Goal: Task Accomplishment & Management: Manage account settings

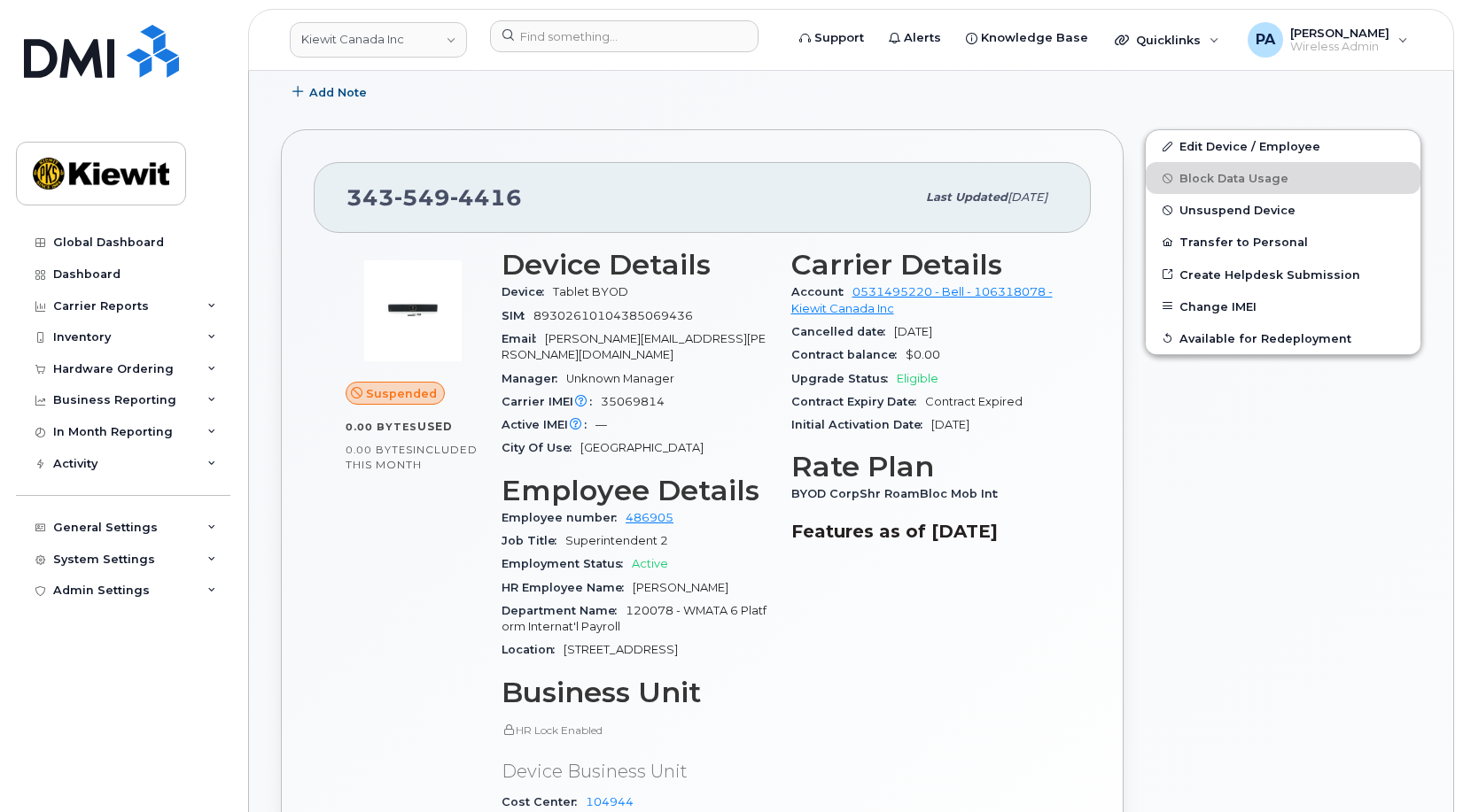
scroll to position [354, 0]
click at [115, 328] on div "Inventory" at bounding box center [123, 337] width 214 height 32
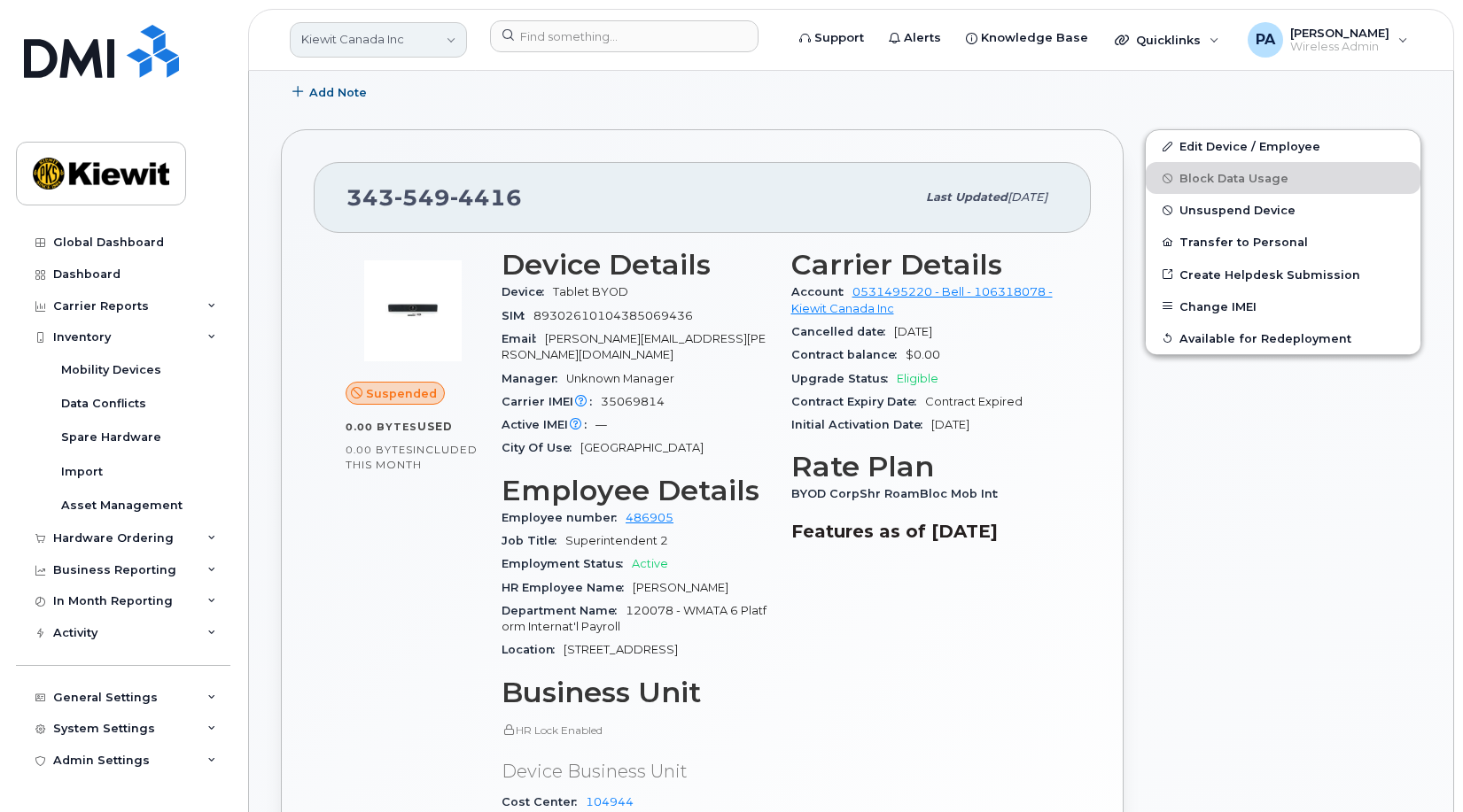
click at [380, 46] on link "Kiewit Canada Inc" at bounding box center [378, 40] width 177 height 36
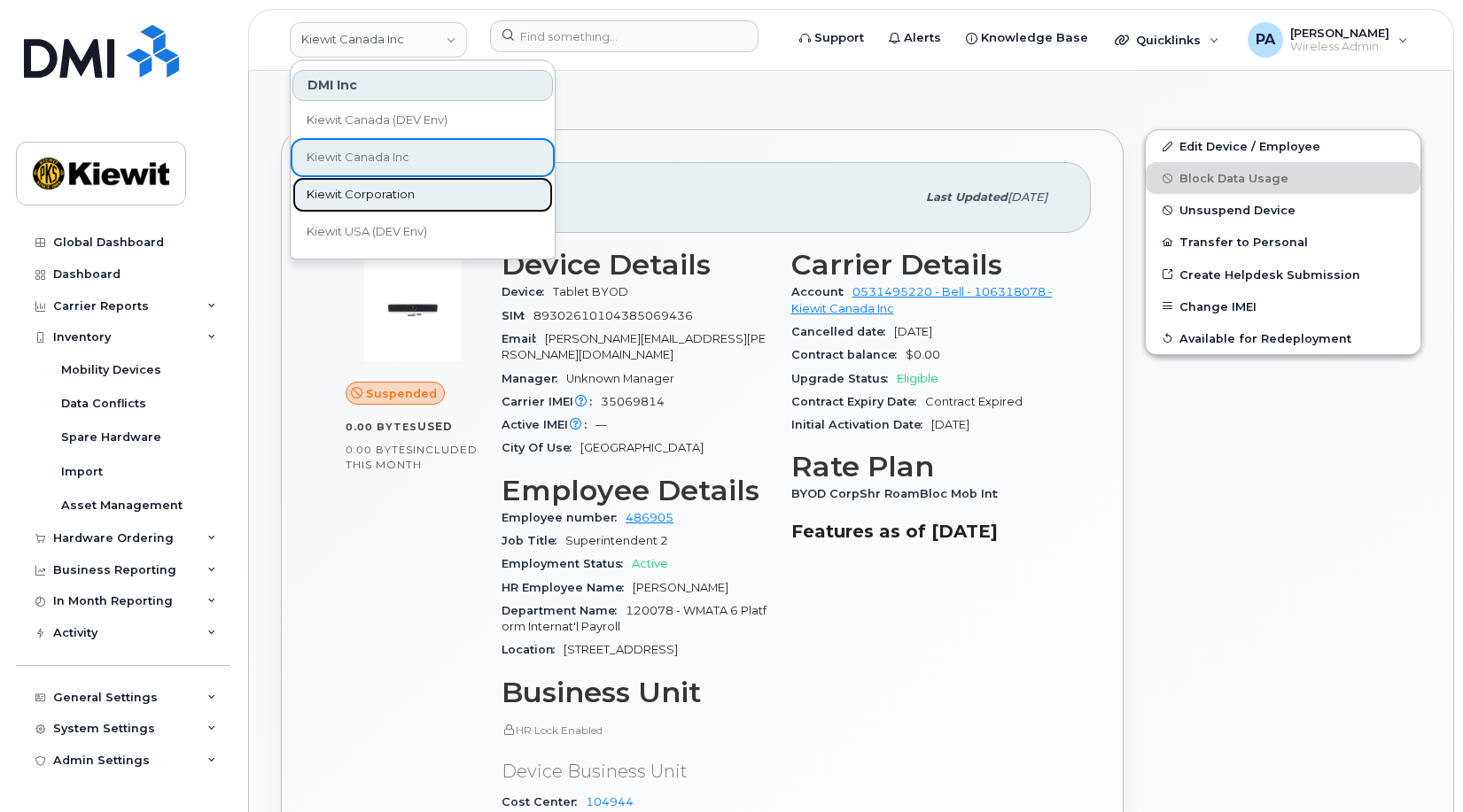
click at [360, 189] on span "Kiewit Corporation" at bounding box center [360, 195] width 108 height 18
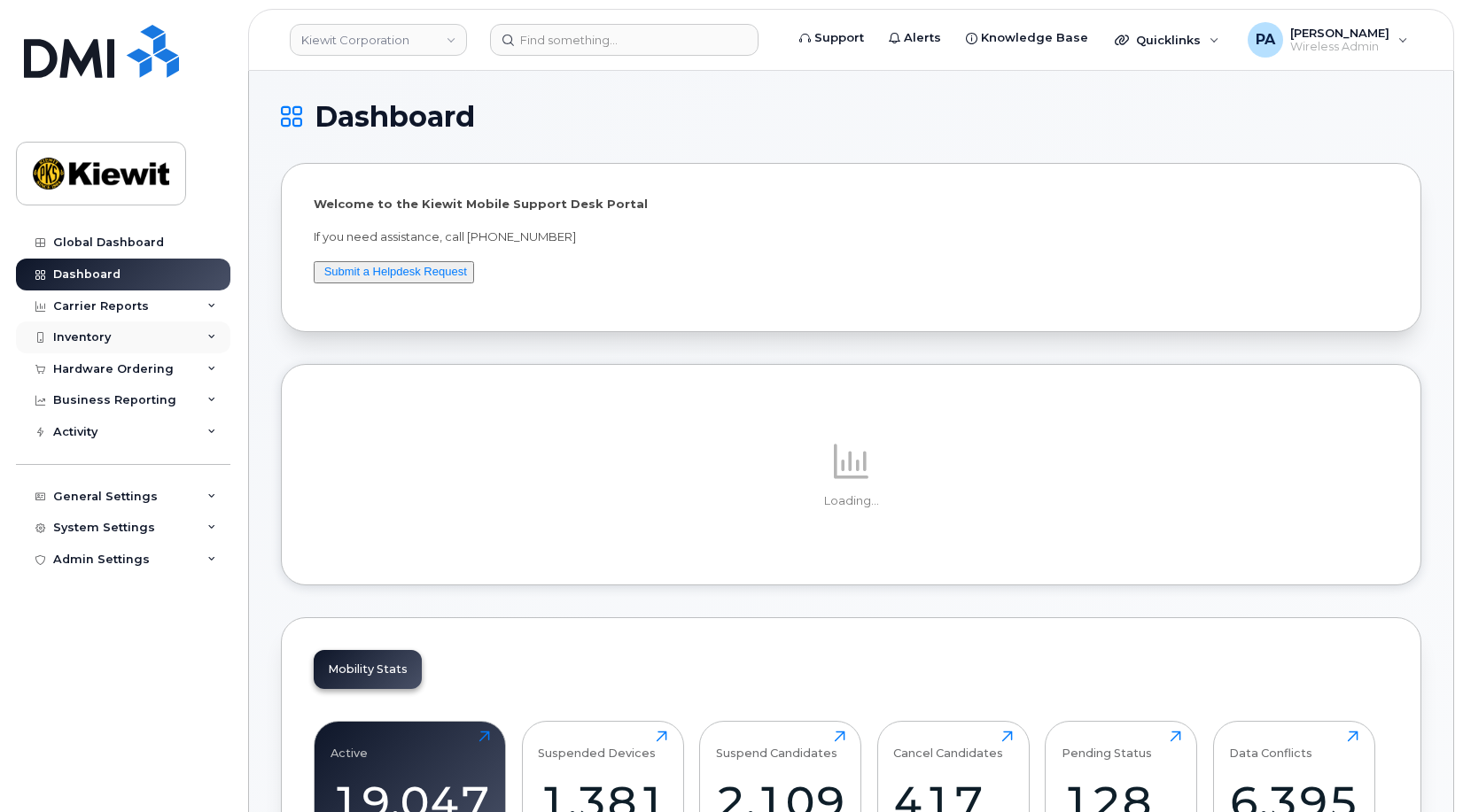
click at [79, 333] on div "Inventory" at bounding box center [82, 337] width 57 height 14
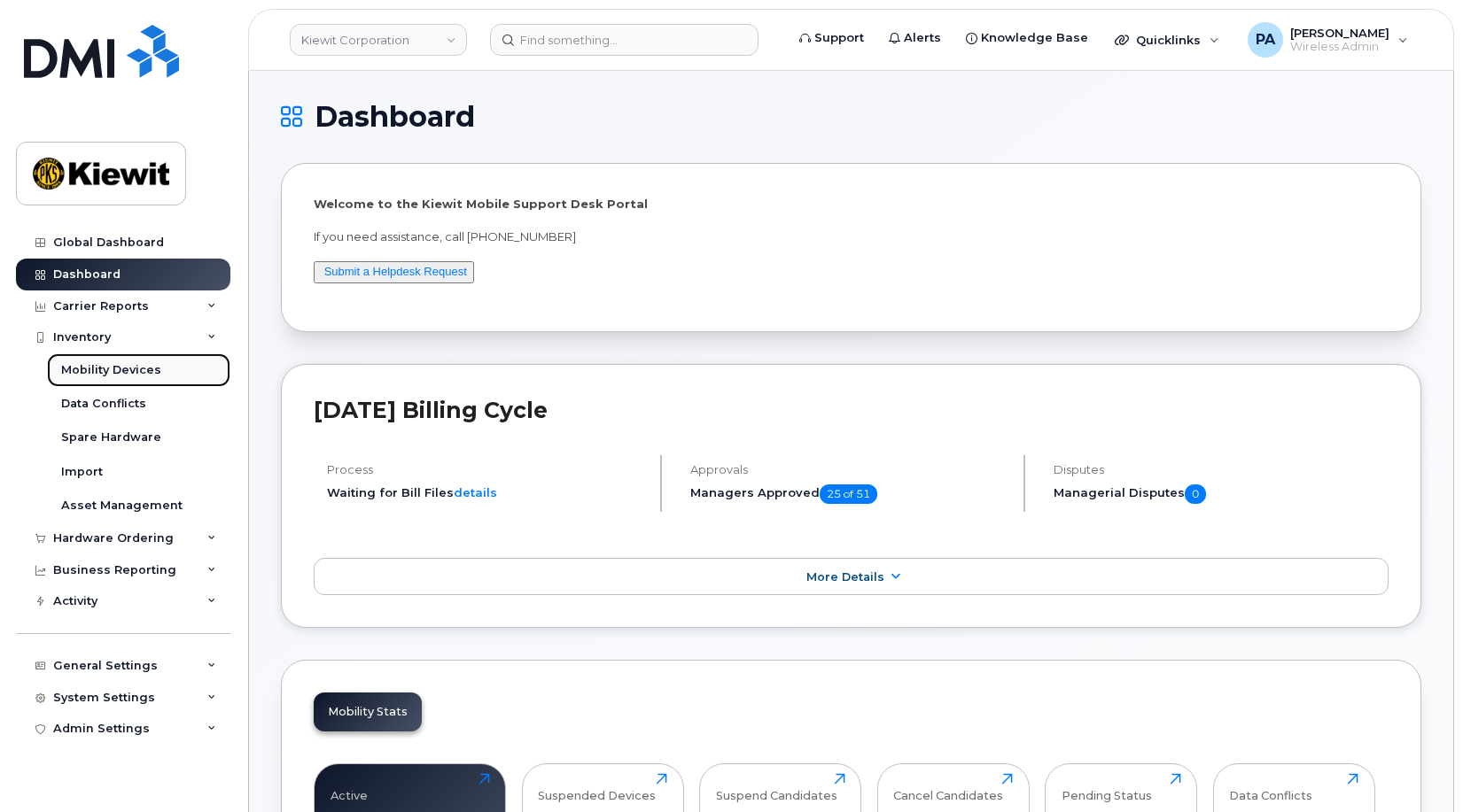
click at [132, 367] on div "Mobility Devices" at bounding box center [111, 369] width 100 height 16
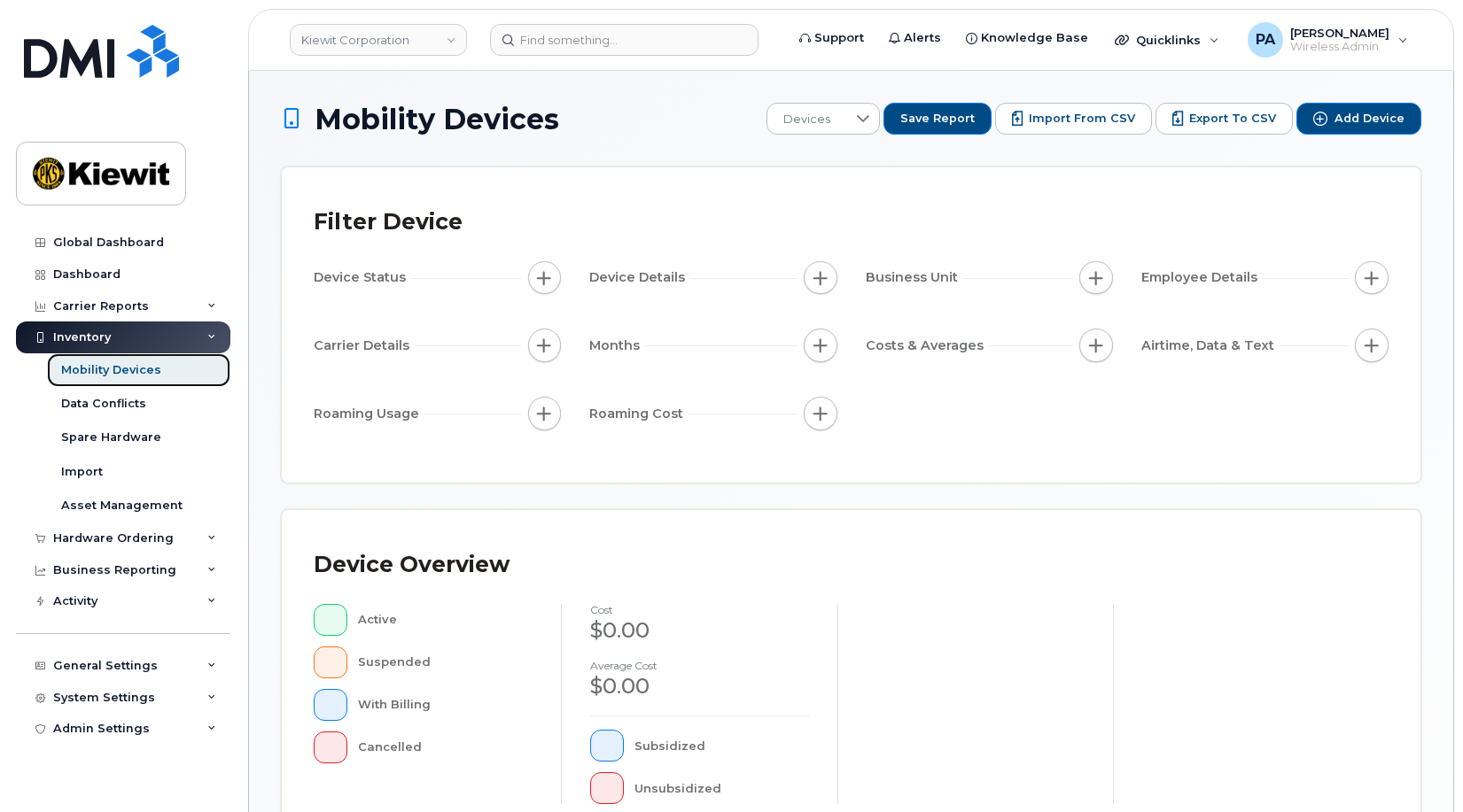
scroll to position [478, 0]
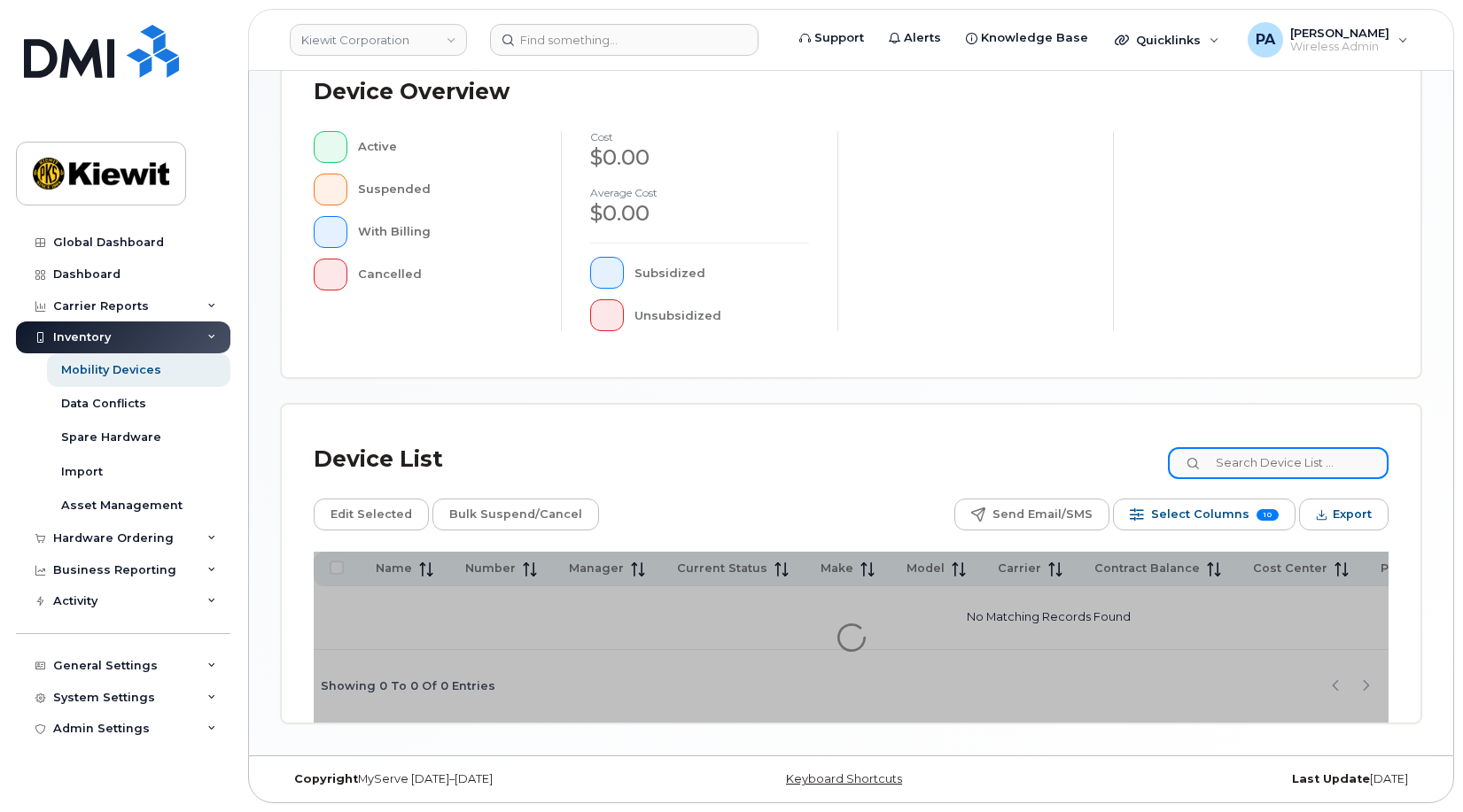
click at [1315, 454] on input at bounding box center [1278, 463] width 221 height 32
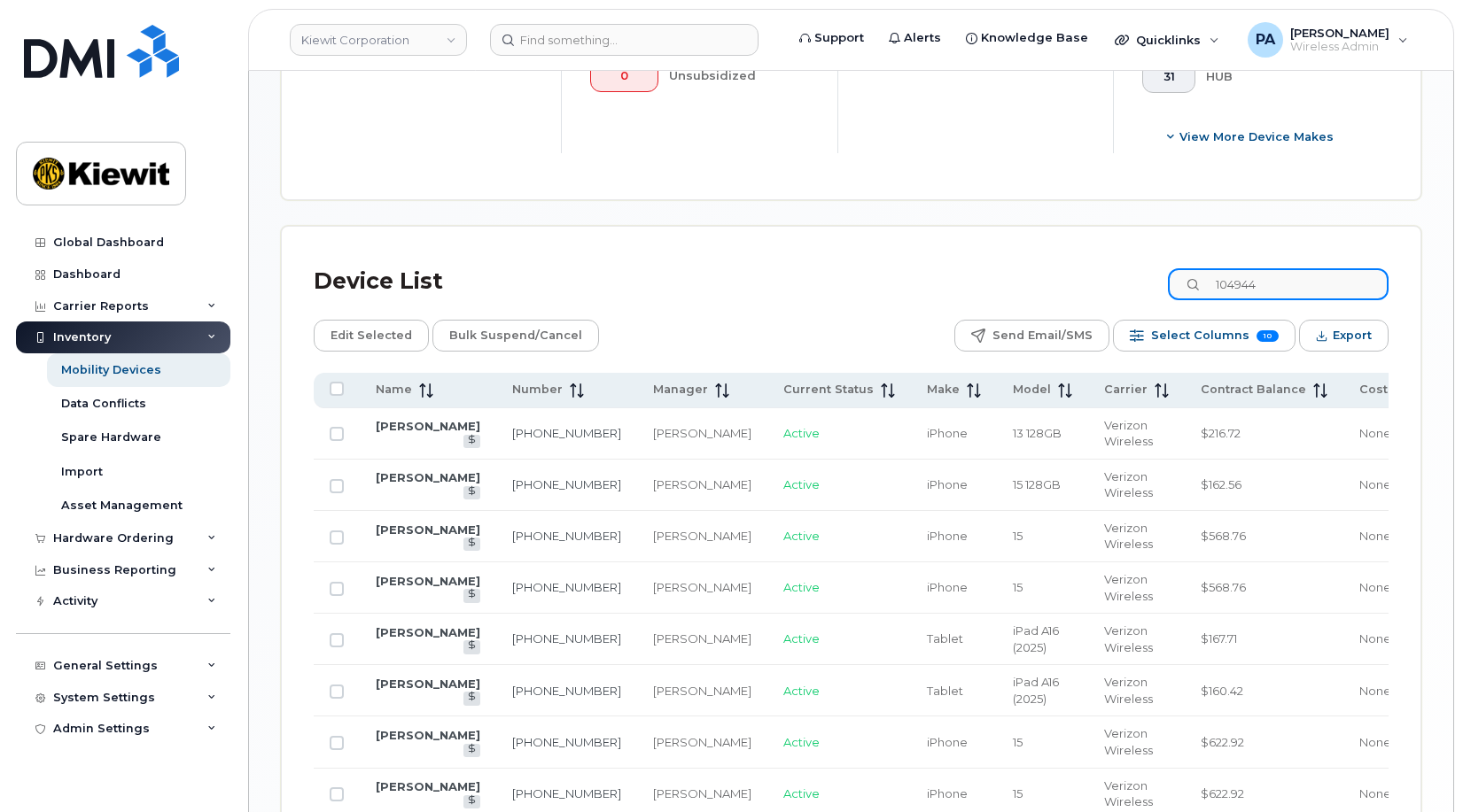
scroll to position [833, 0]
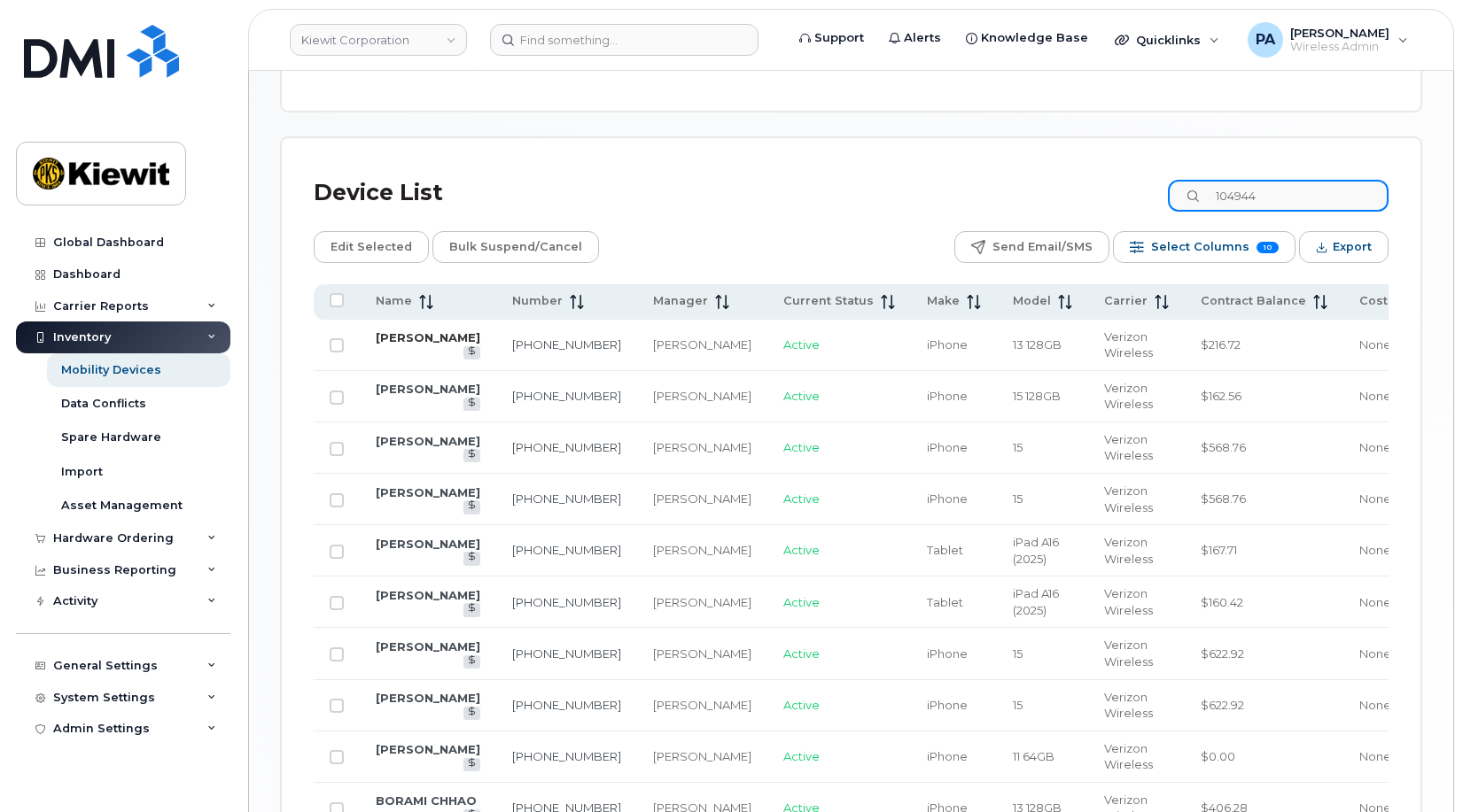
type input "104944"
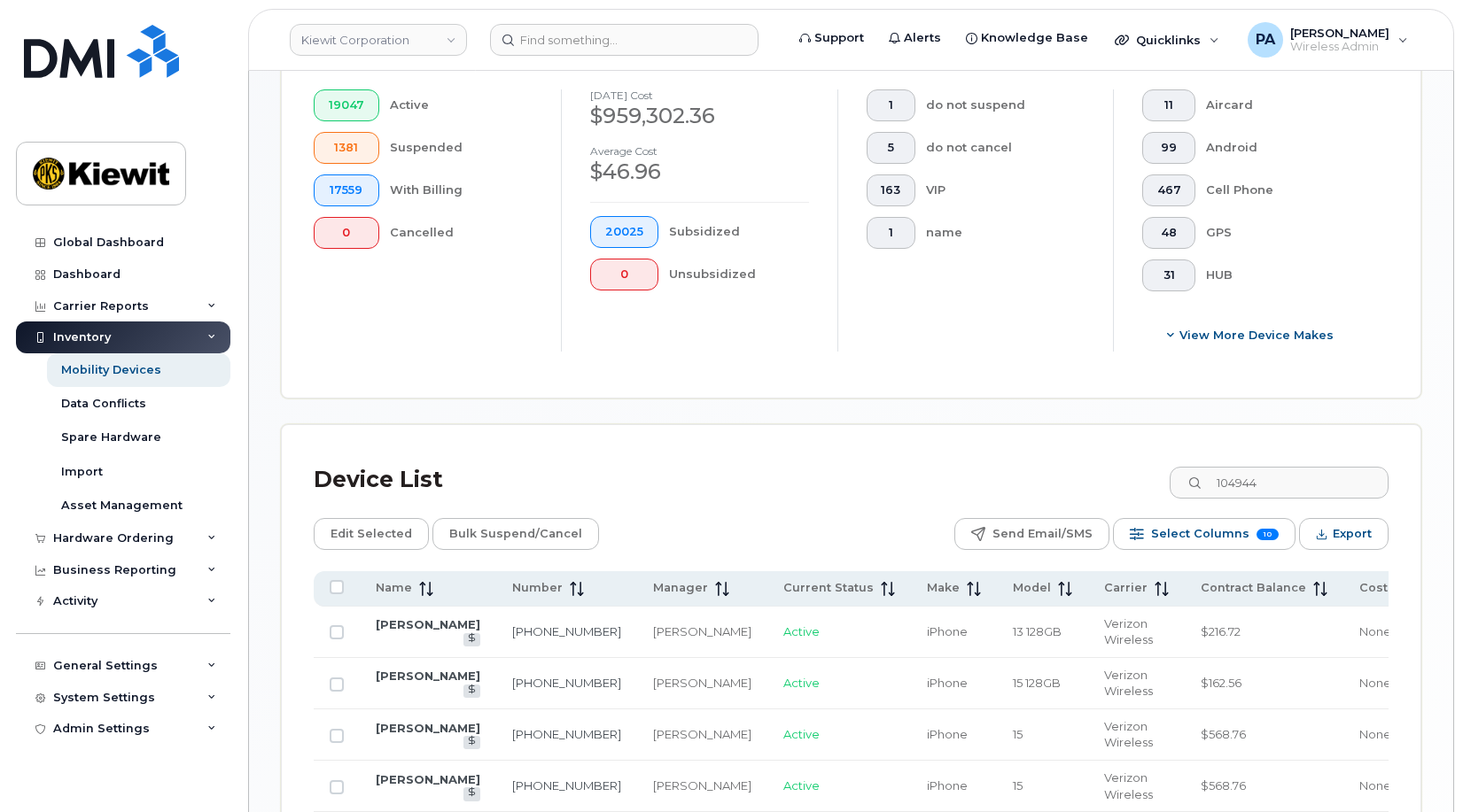
scroll to position [368, 0]
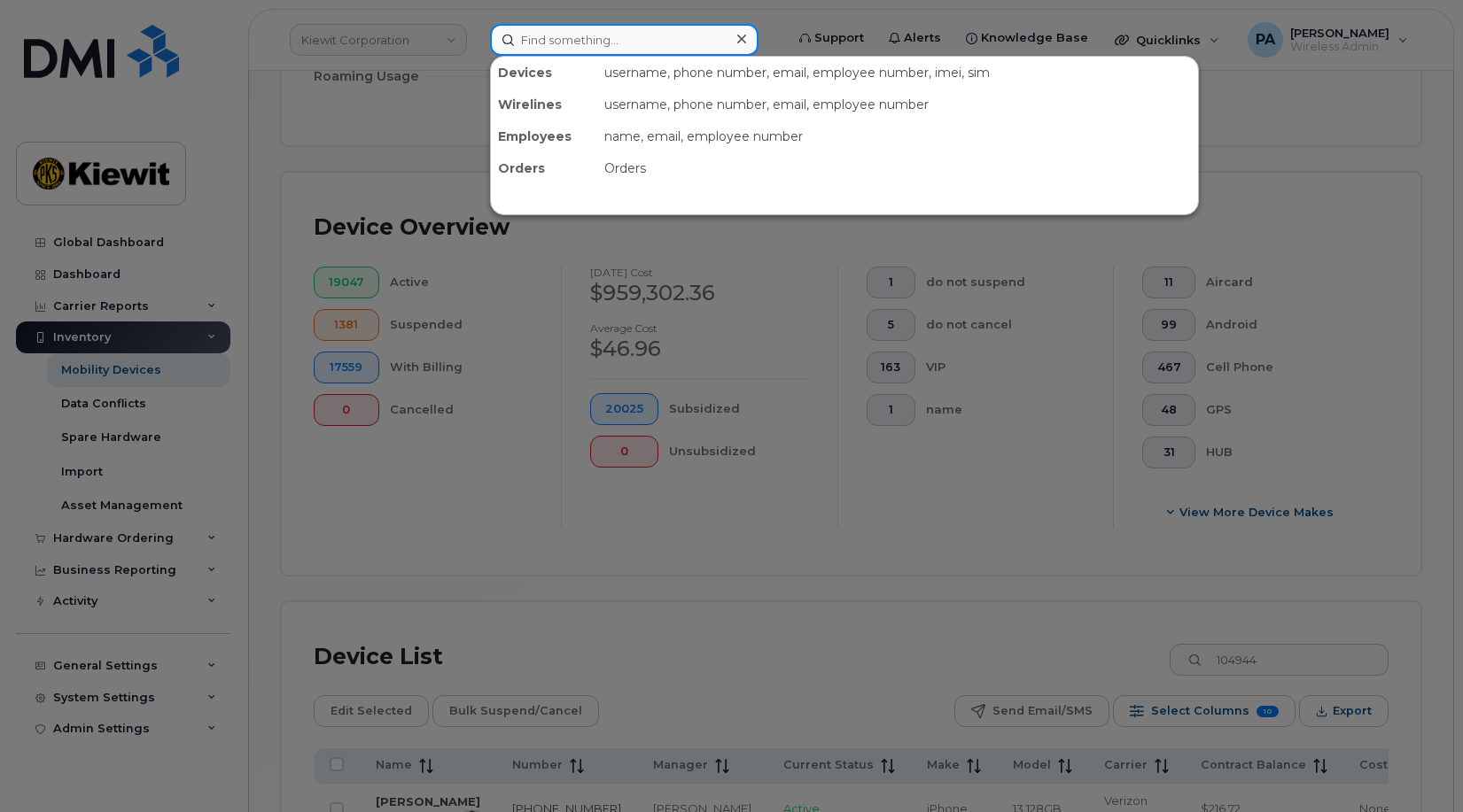
click at [561, 43] on input at bounding box center [624, 39] width 269 height 32
paste input "6625221148"
type input "6625221148"
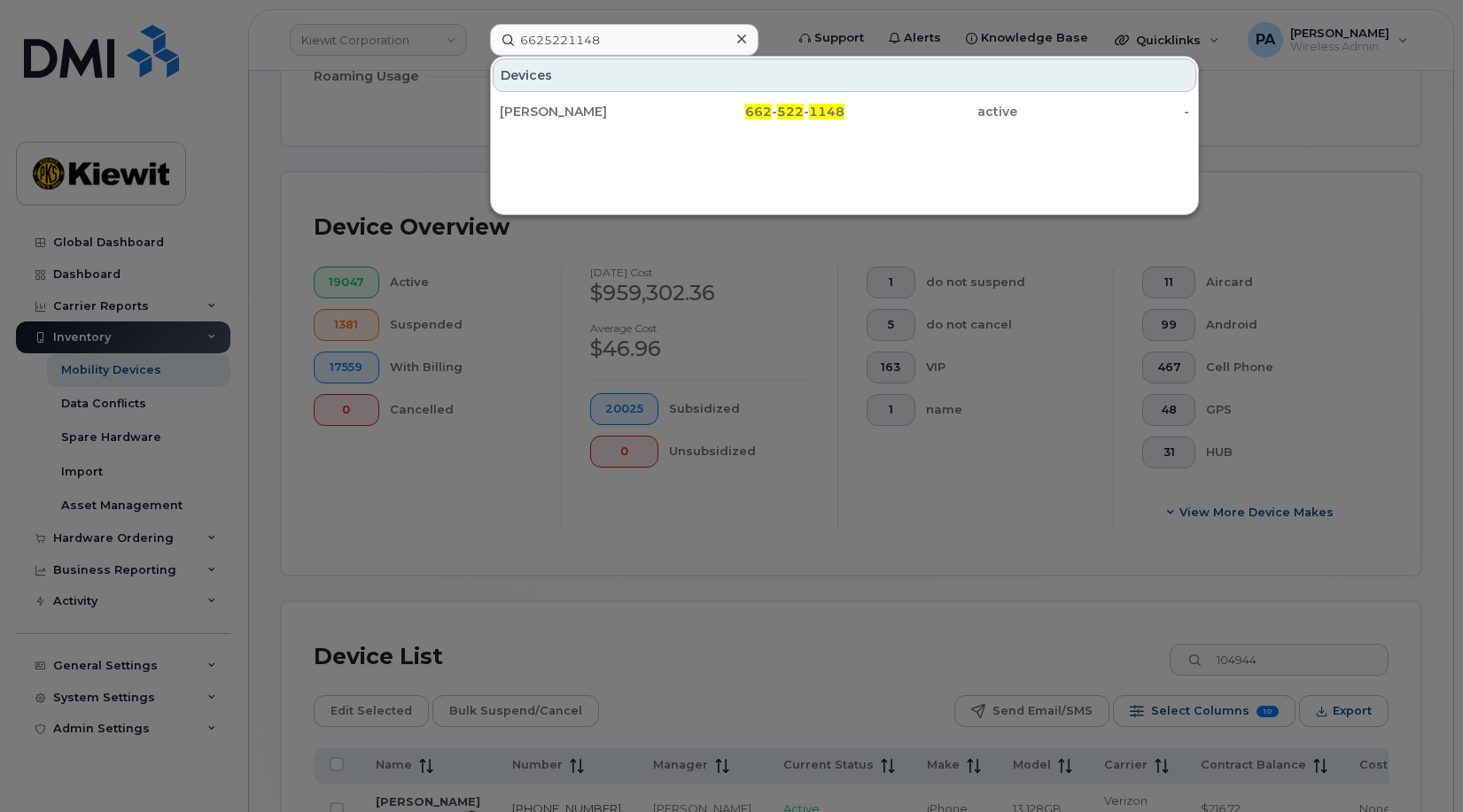
drag, startPoint x: 736, startPoint y: 14, endPoint x: 727, endPoint y: 9, distance: 10.3
click at [727, 9] on div at bounding box center [732, 406] width 1463 height 812
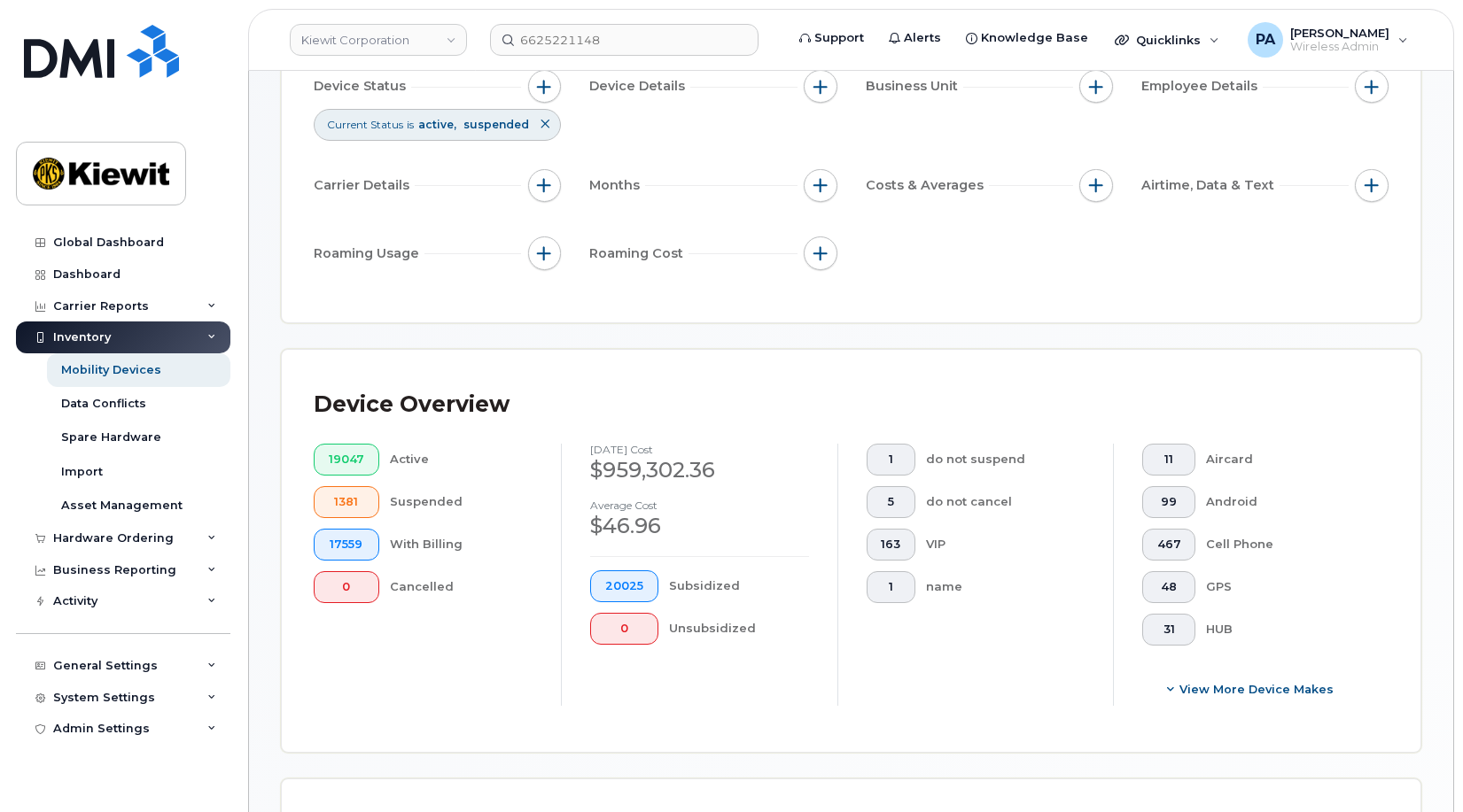
scroll to position [102, 0]
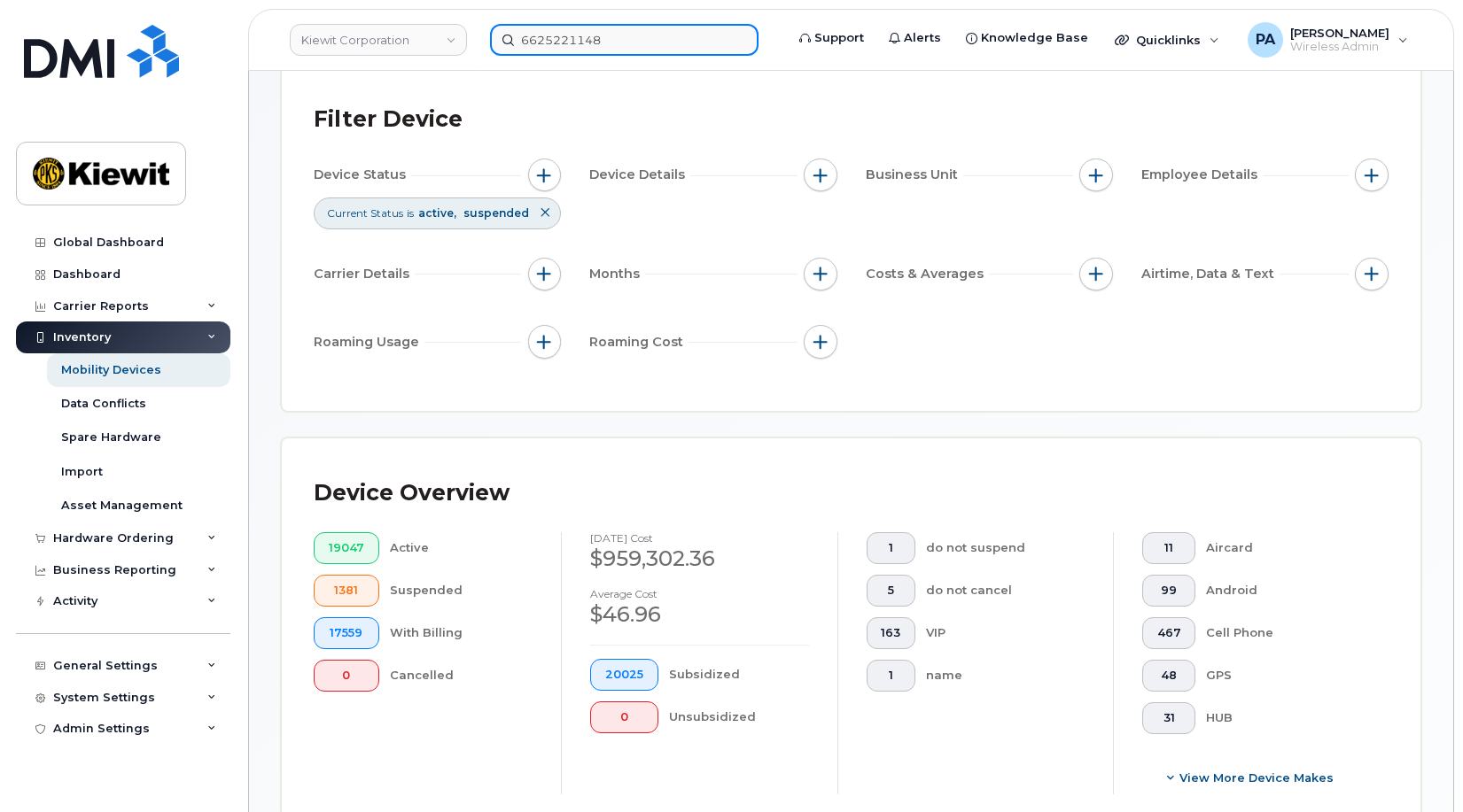
click at [619, 40] on input "6625221148" at bounding box center [624, 39] width 269 height 32
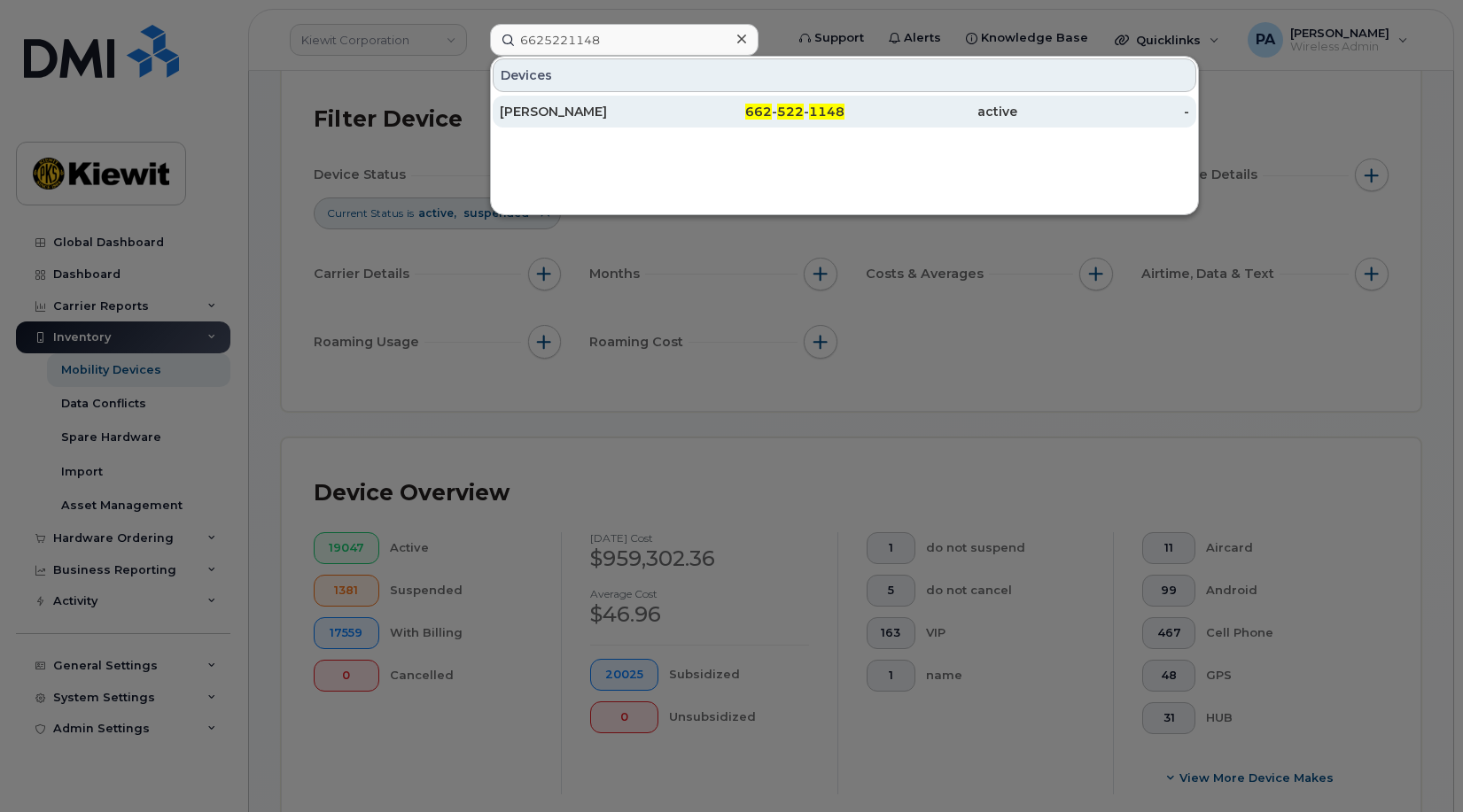
click at [598, 114] on div "NELSON AKINDELE" at bounding box center [587, 111] width 173 height 18
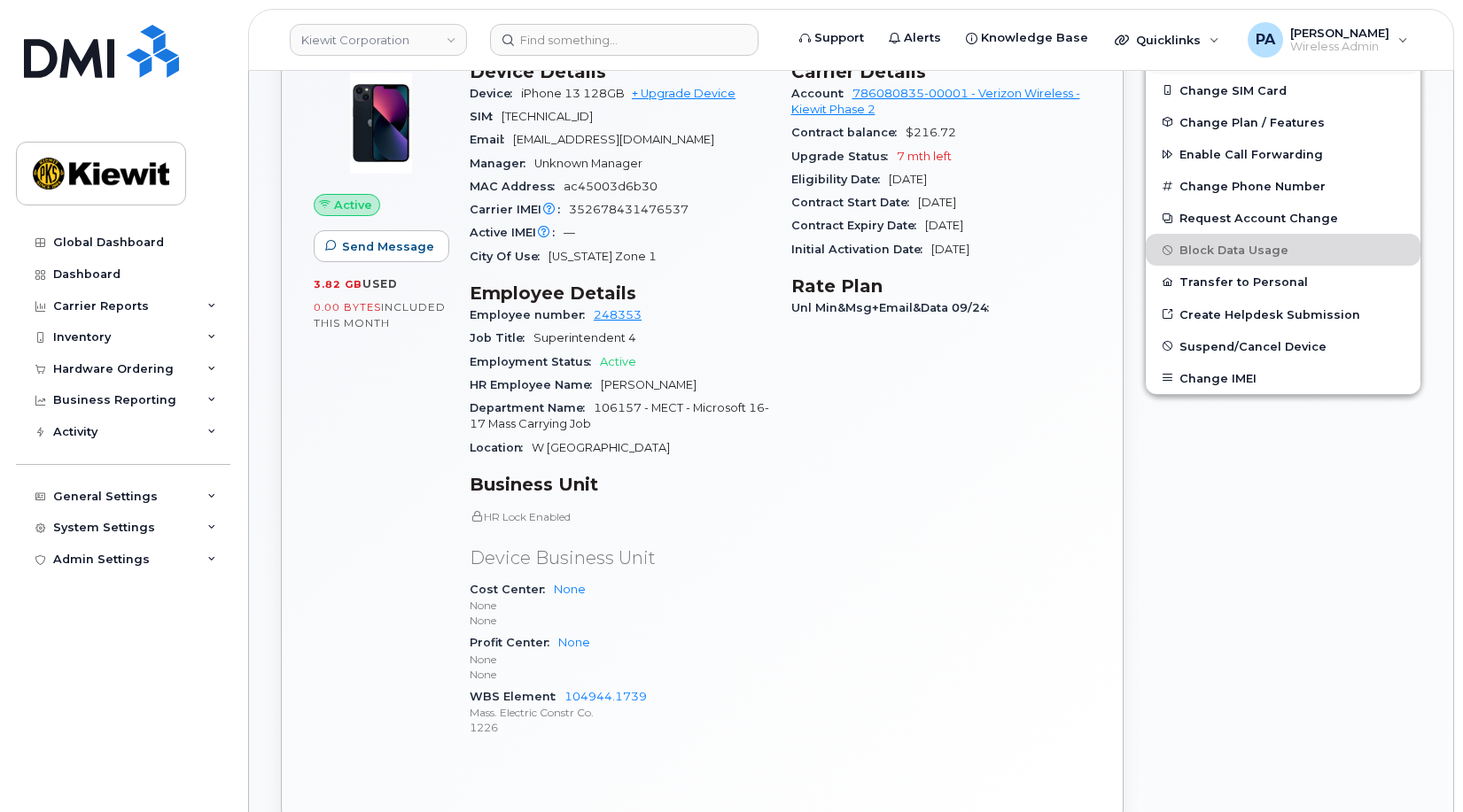
scroll to position [266, 0]
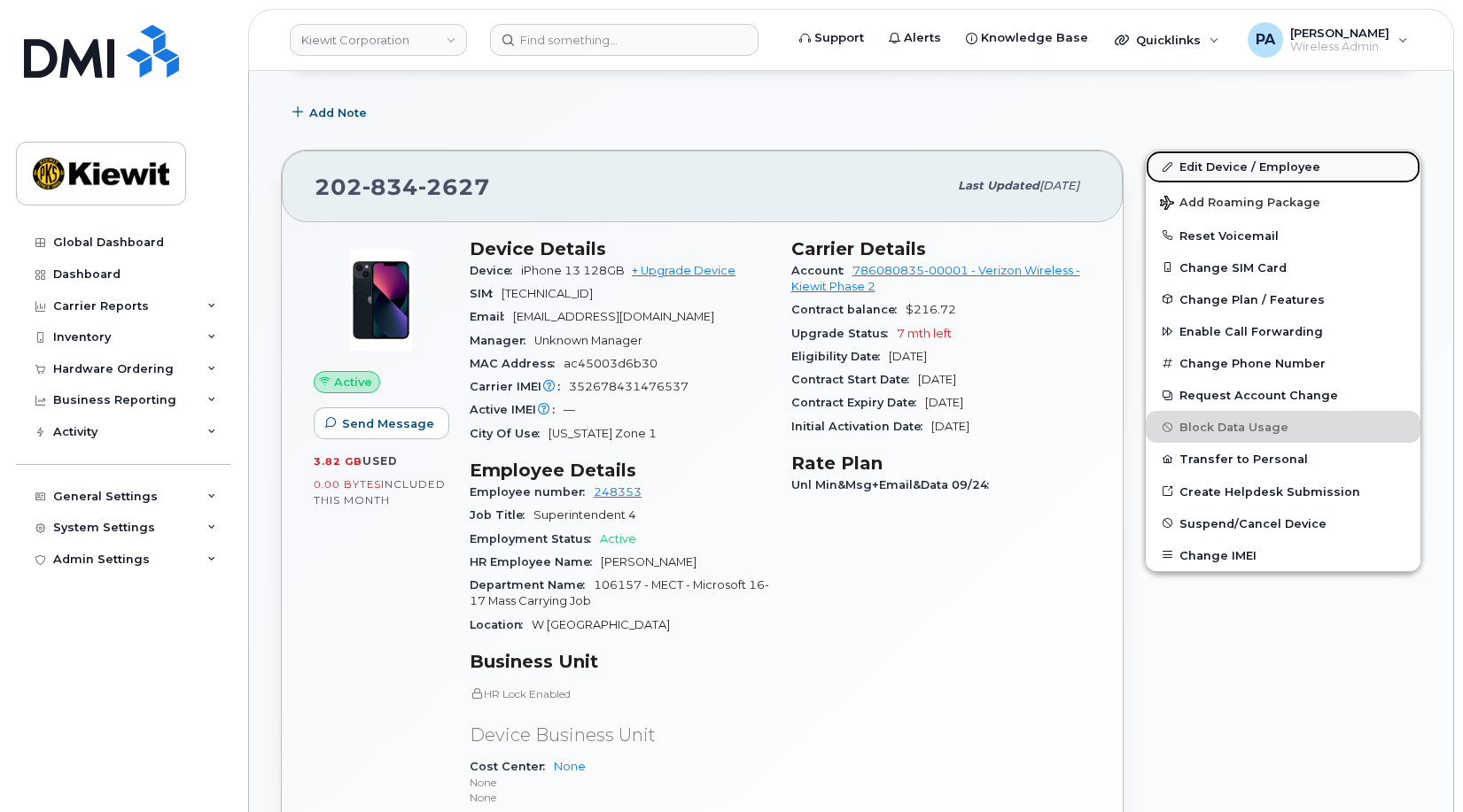
click at [1251, 163] on link "Edit Device / Employee" at bounding box center [1283, 166] width 275 height 32
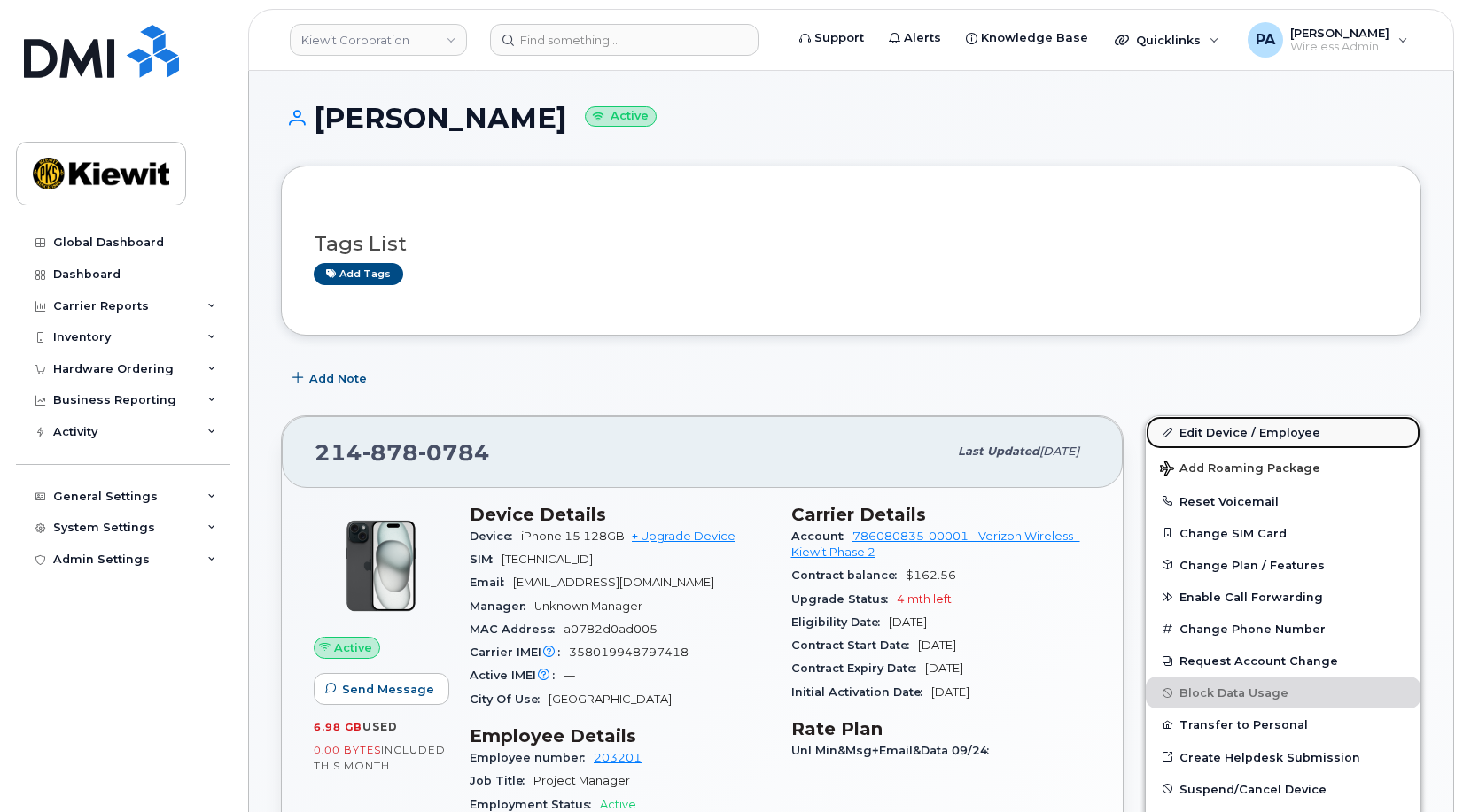
click at [1210, 434] on link "Edit Device / Employee" at bounding box center [1283, 432] width 275 height 32
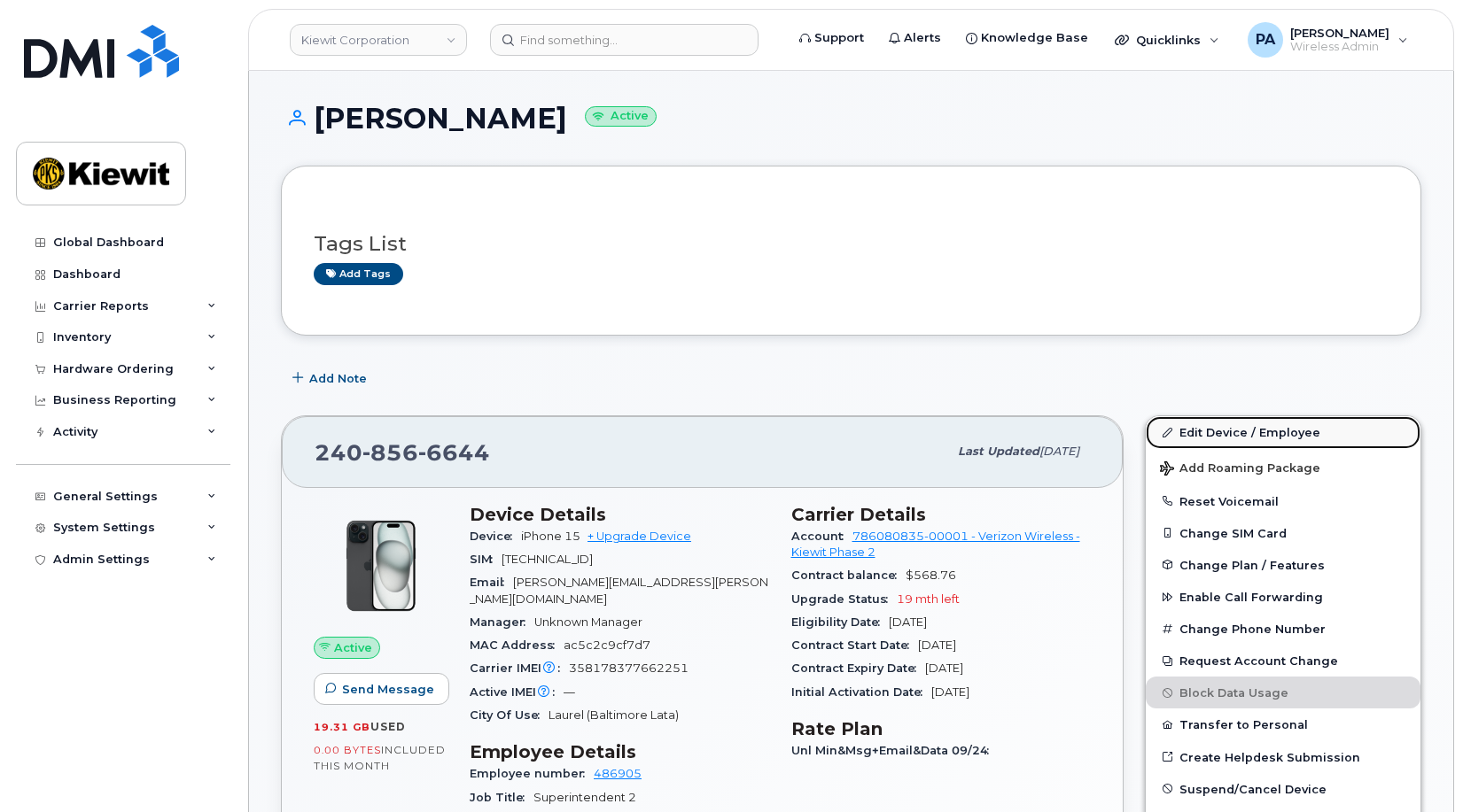
click at [1253, 433] on link "Edit Device / Employee" at bounding box center [1283, 432] width 275 height 32
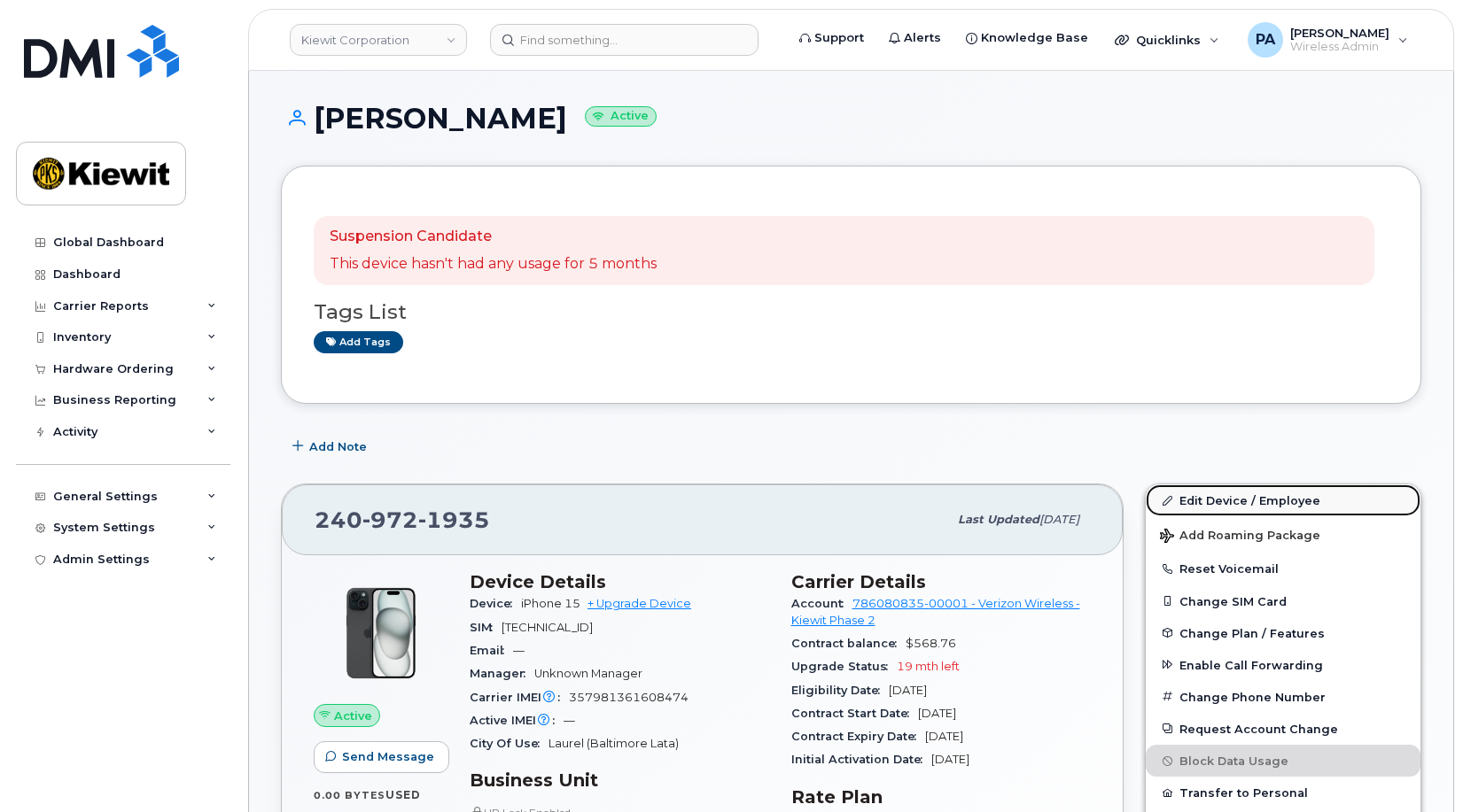
click at [1222, 497] on link "Edit Device / Employee" at bounding box center [1283, 501] width 275 height 32
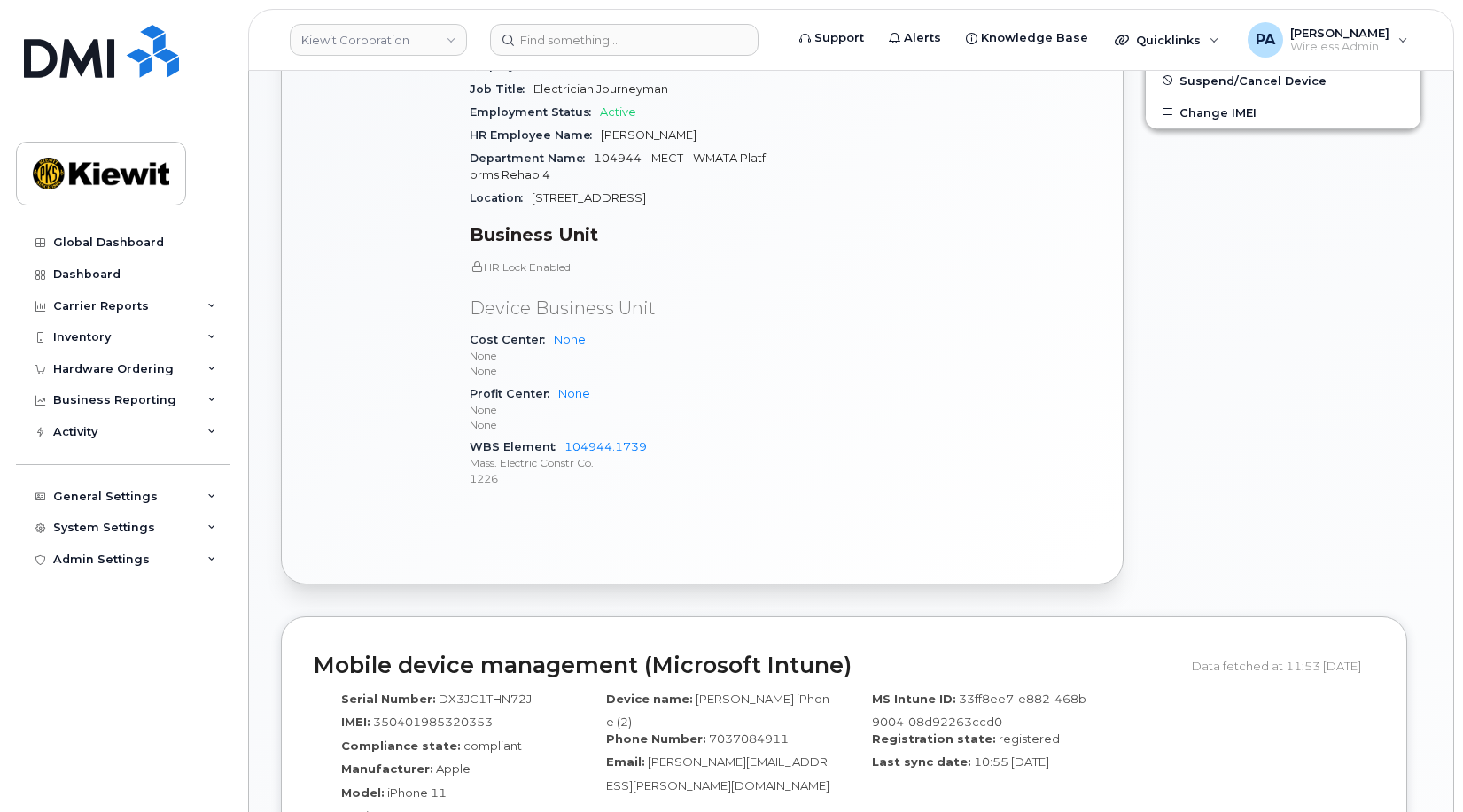
scroll to position [88, 0]
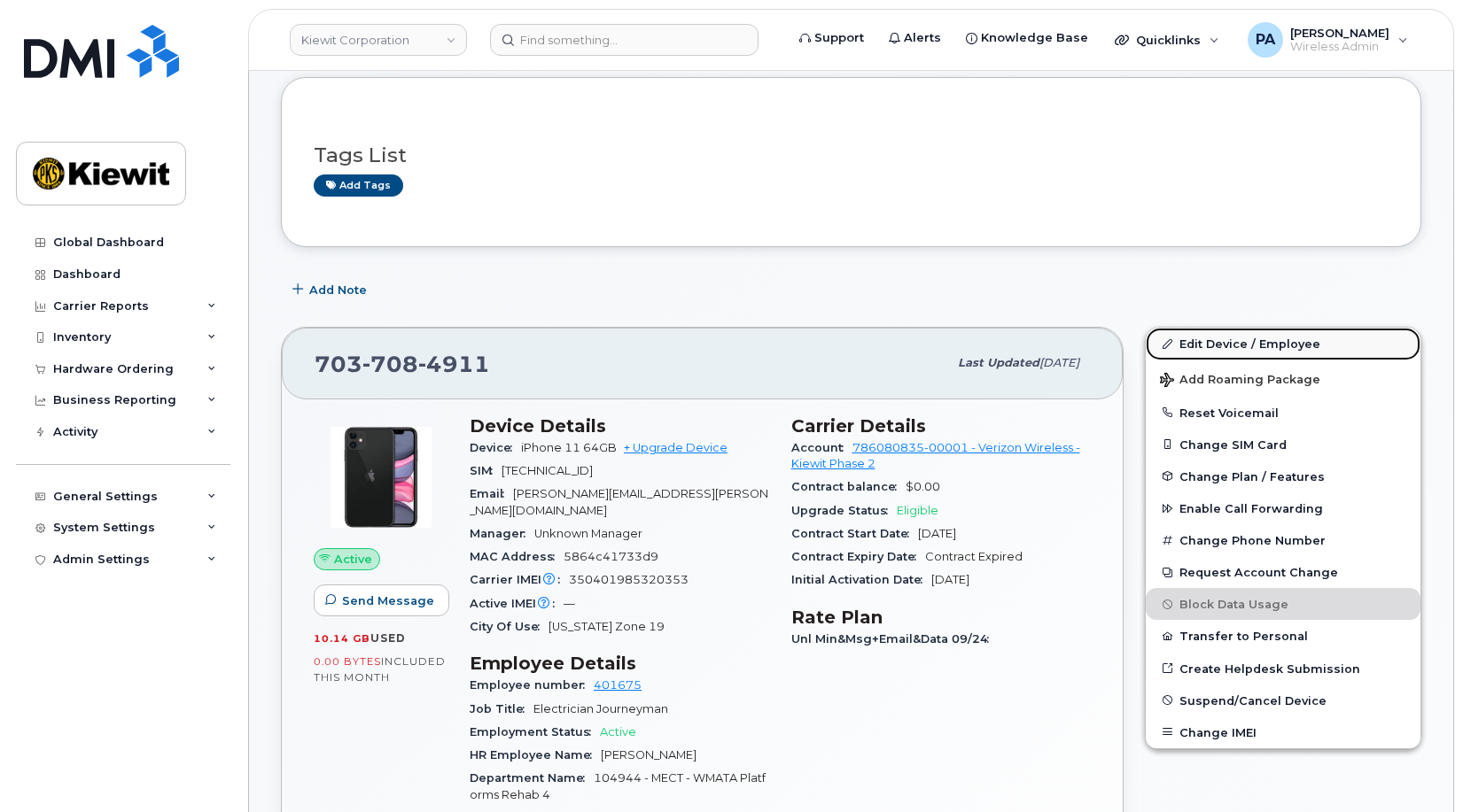
click at [1285, 345] on link "Edit Device / Employee" at bounding box center [1283, 344] width 275 height 32
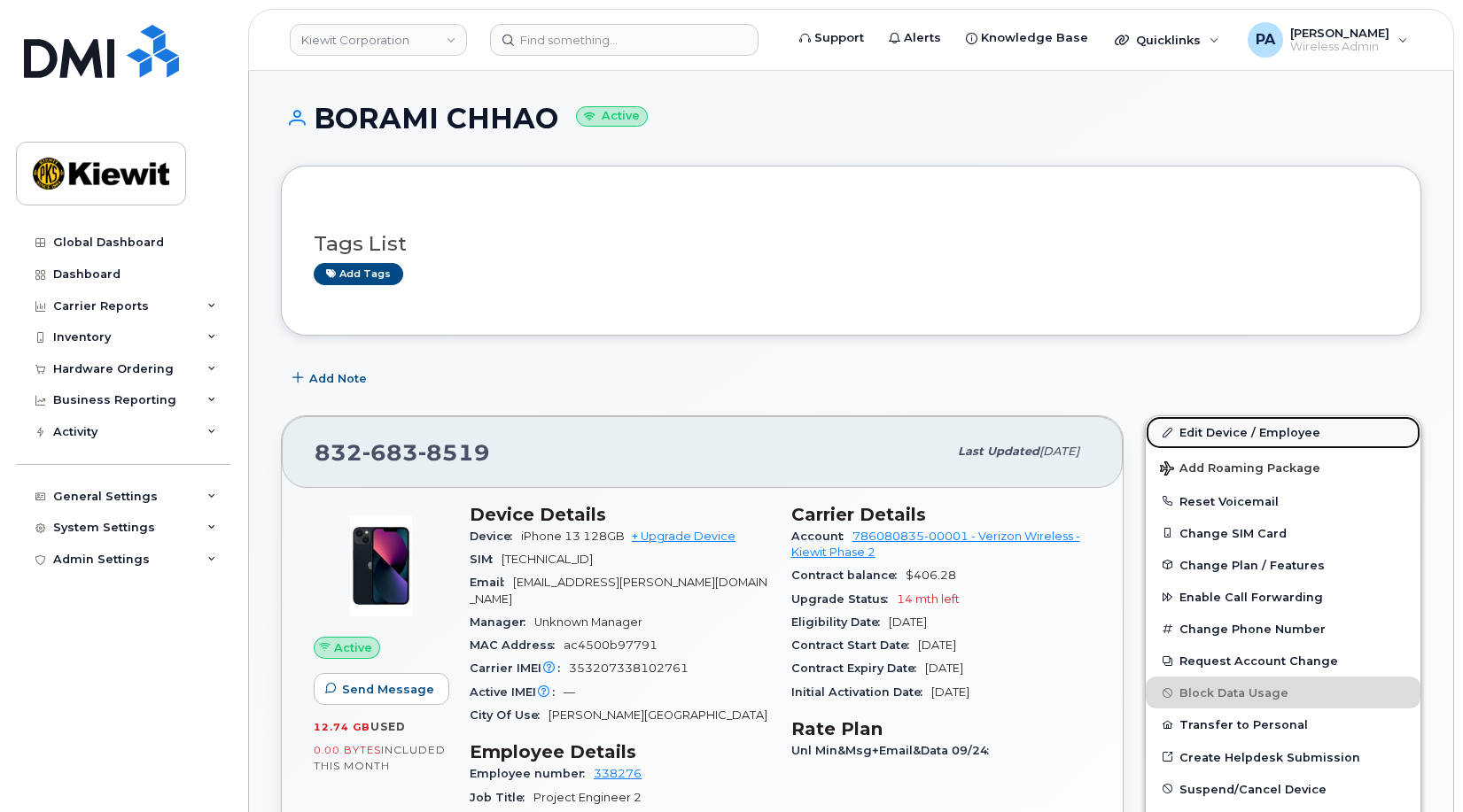
click at [1220, 433] on link "Edit Device / Employee" at bounding box center [1283, 432] width 275 height 32
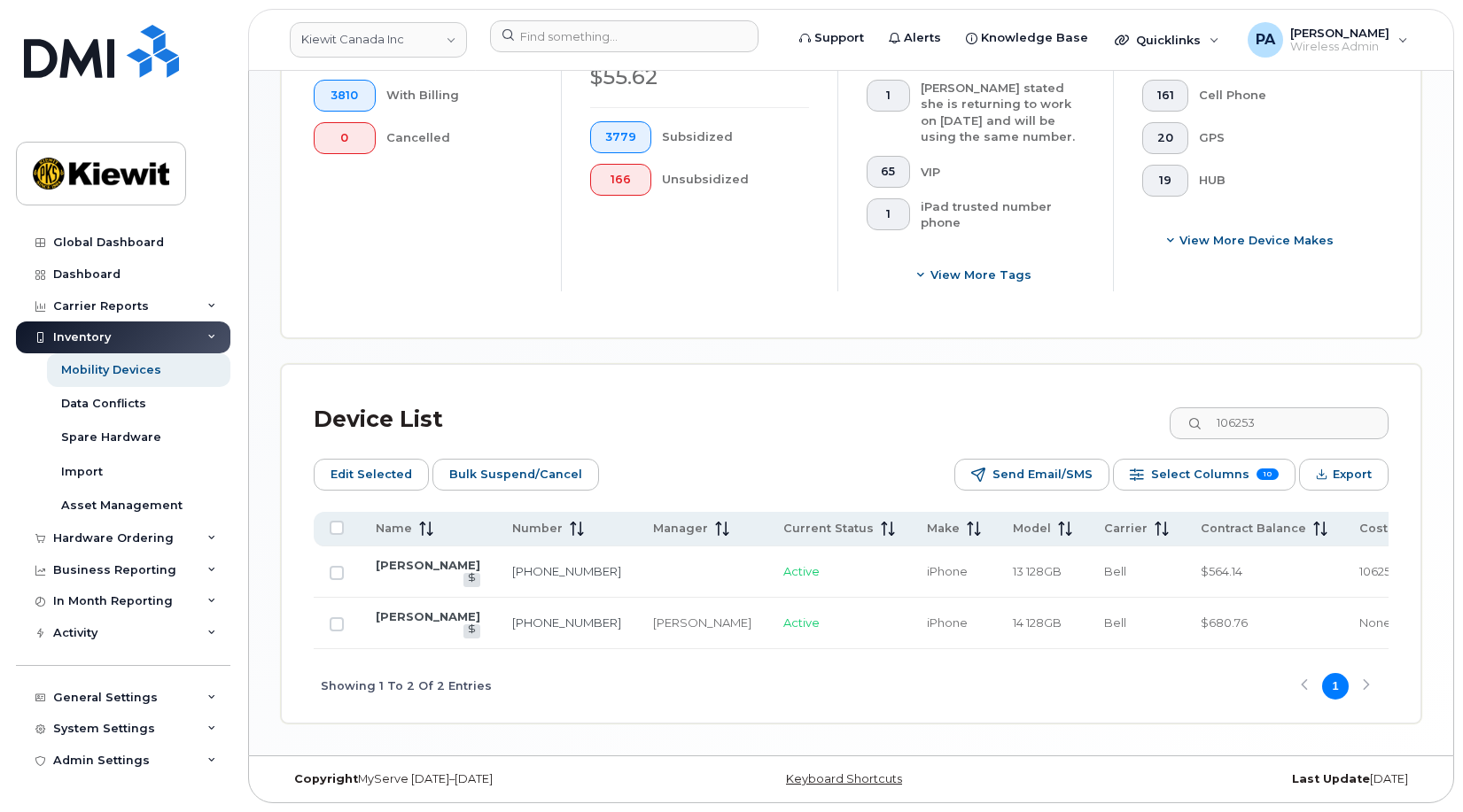
scroll to position [691, 0]
drag, startPoint x: 1254, startPoint y: 405, endPoint x: 1046, endPoint y: 404, distance: 208.0
click at [1046, 404] on div "Device List 106253" at bounding box center [851, 419] width 1075 height 46
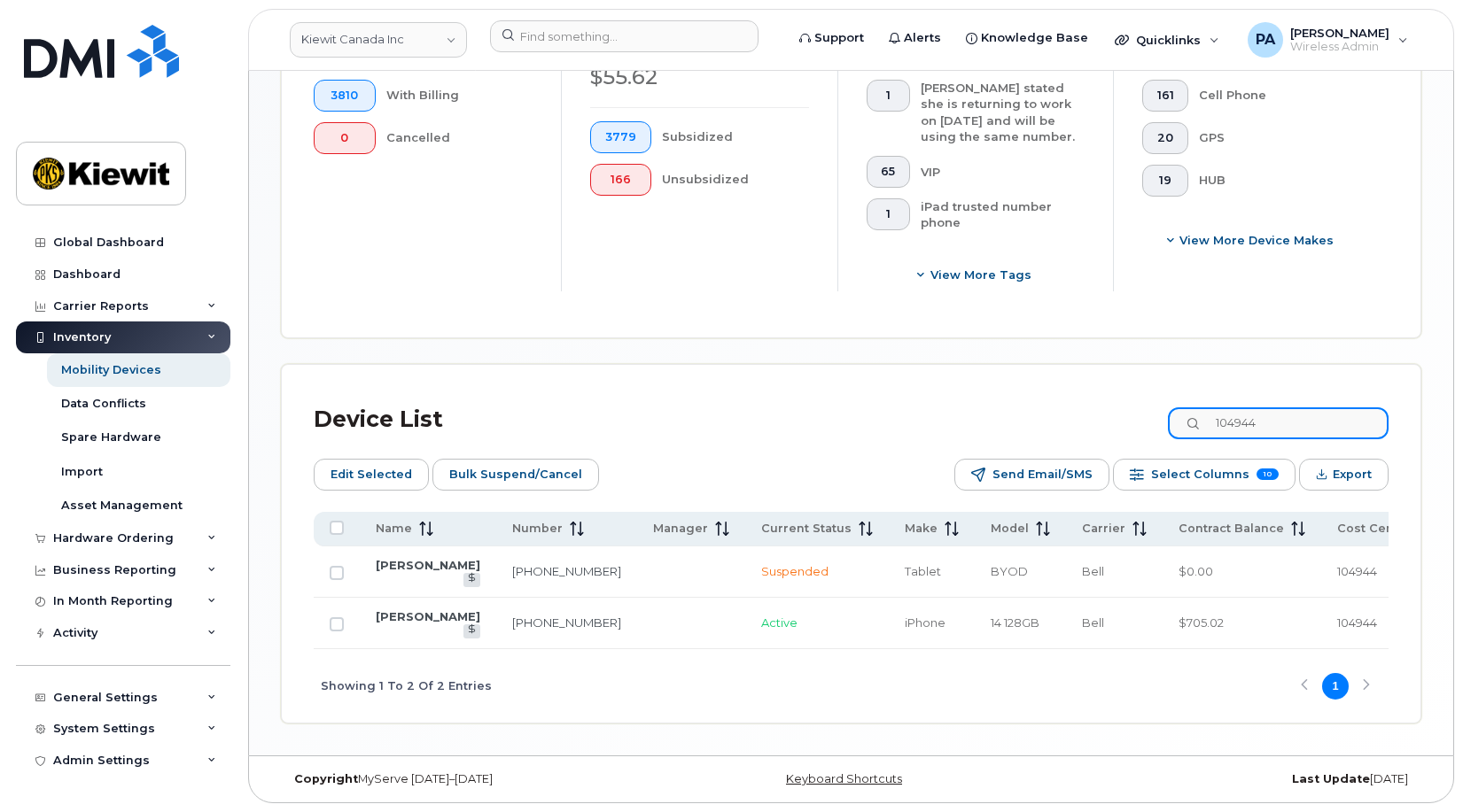
type input "104944"
drag, startPoint x: 398, startPoint y: 553, endPoint x: 352, endPoint y: 359, distance: 199.4
click at [352, 365] on div "Device List 104944 Edit Selected Bulk Suspend/Cancel Send Email/SMS Select Colu…" at bounding box center [851, 543] width 1139 height 358
click at [133, 538] on div "Hardware Ordering" at bounding box center [114, 538] width 120 height 14
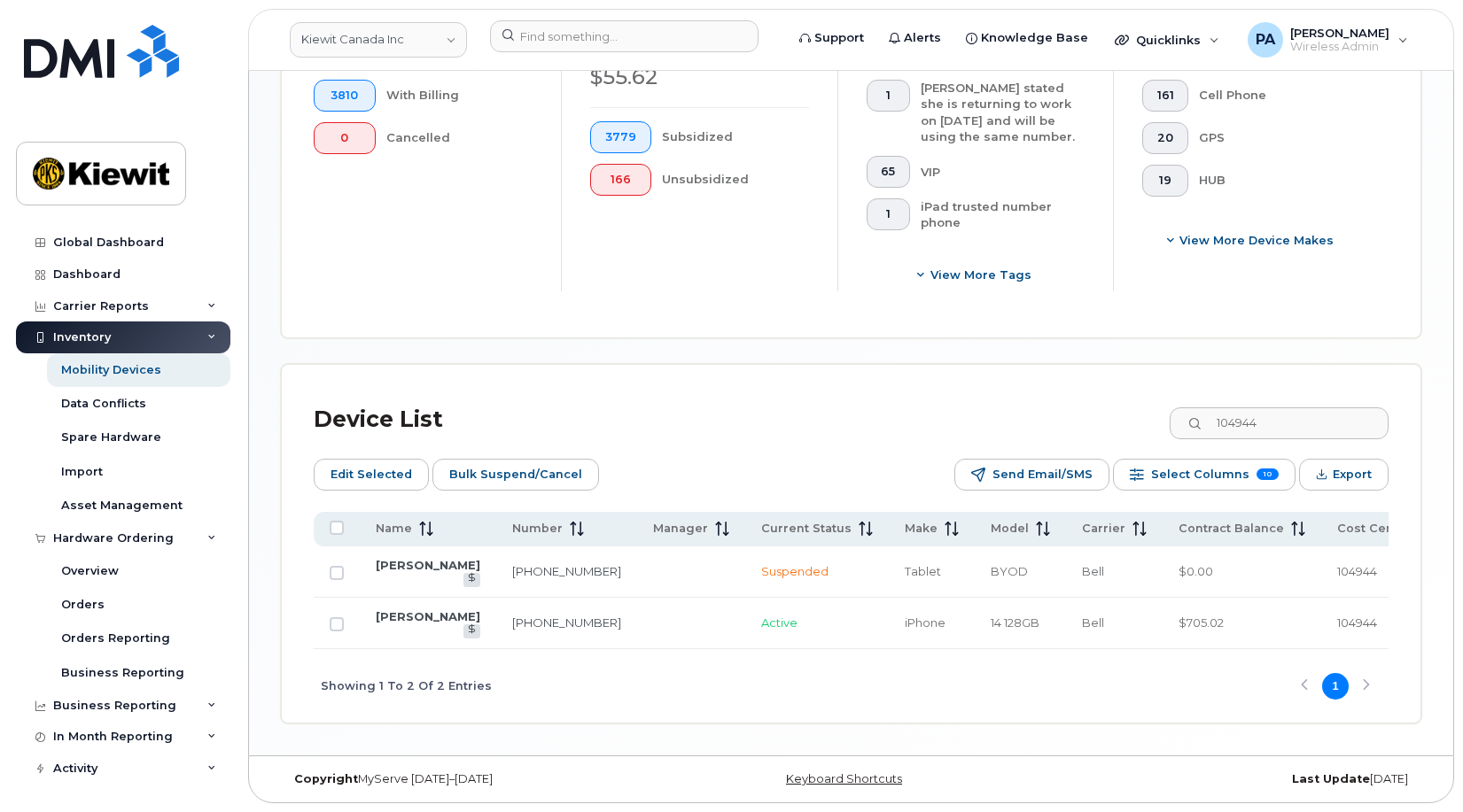
click at [624, 291] on div "Device Overview 2984 Active 963 Suspended 3810 With Billing 0 Cancelled Septemb…" at bounding box center [851, 118] width 1139 height 437
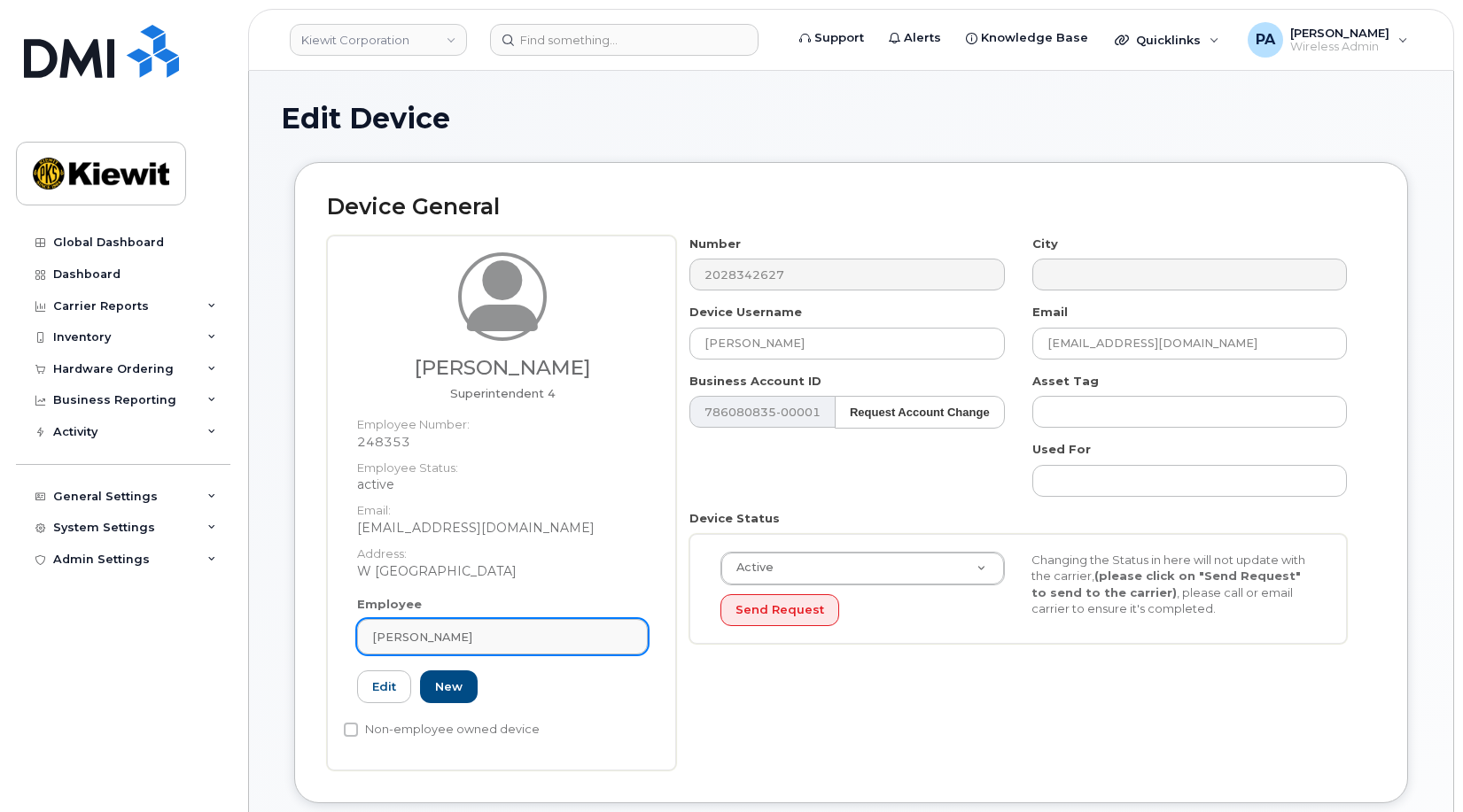
click at [531, 626] on link "[PERSON_NAME]" at bounding box center [502, 637] width 291 height 36
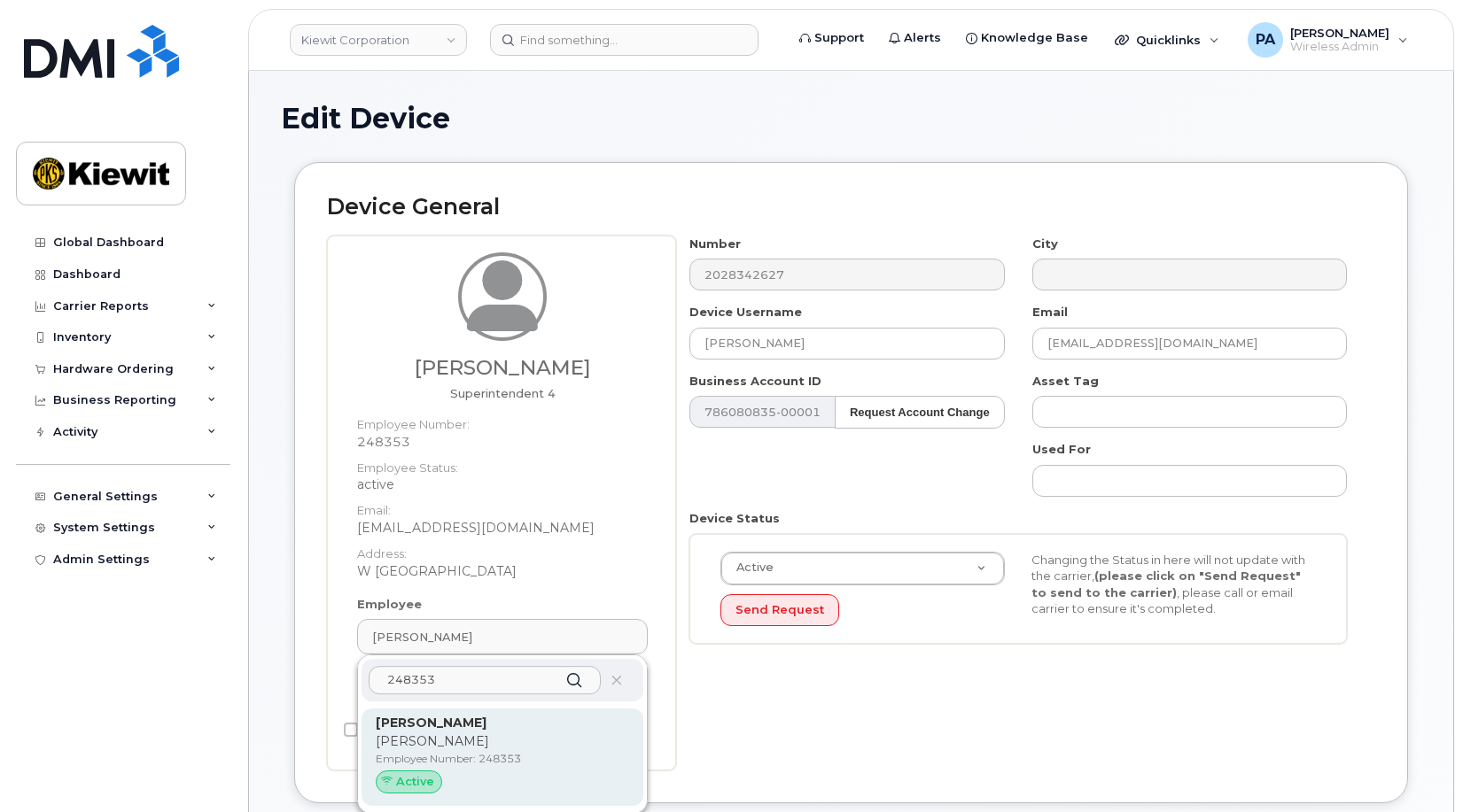
type input "248353"
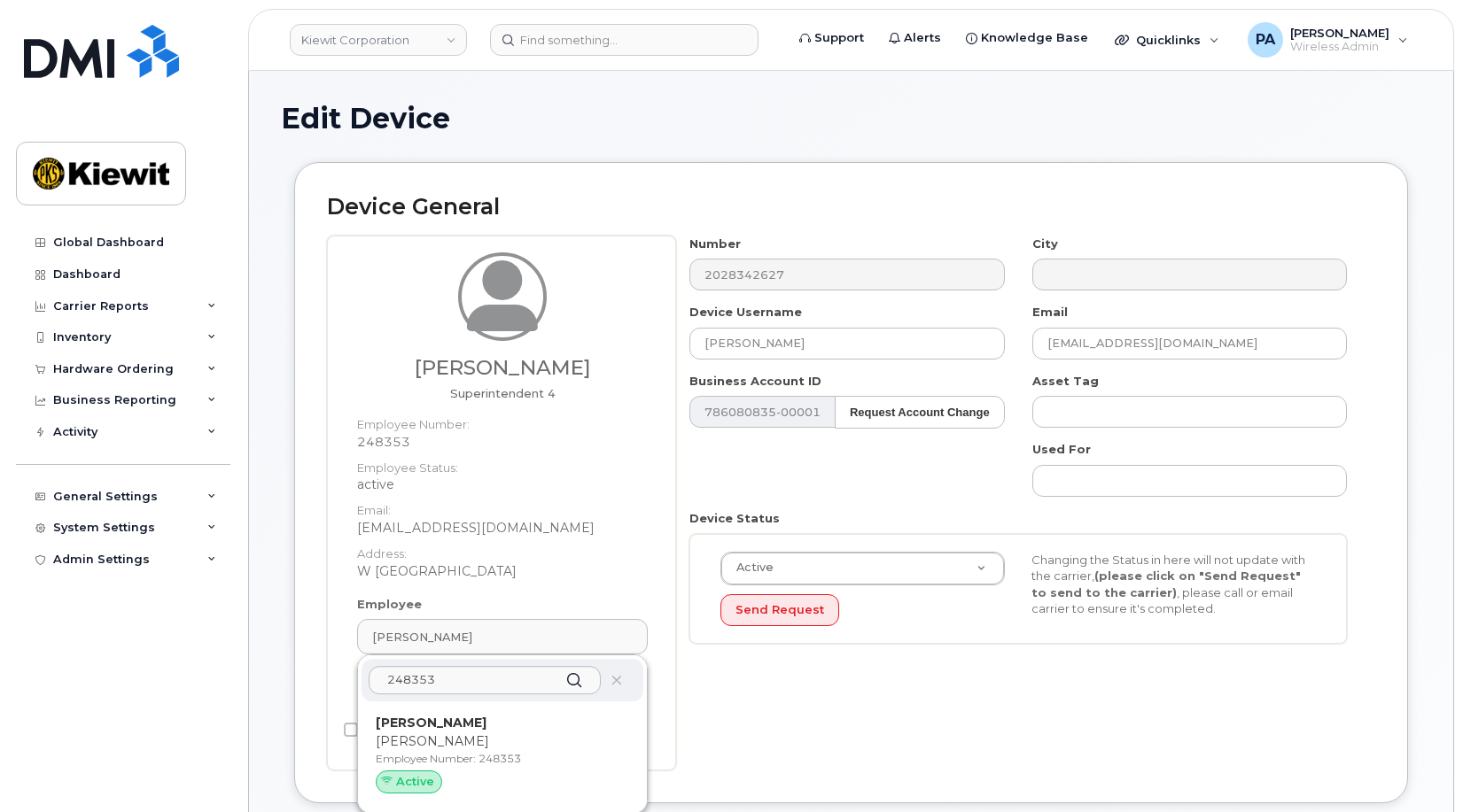
drag, startPoint x: 453, startPoint y: 729, endPoint x: 817, endPoint y: 85, distance: 739.8
click at [453, 729] on strong "[PERSON_NAME]" at bounding box center [432, 723] width 111 height 16
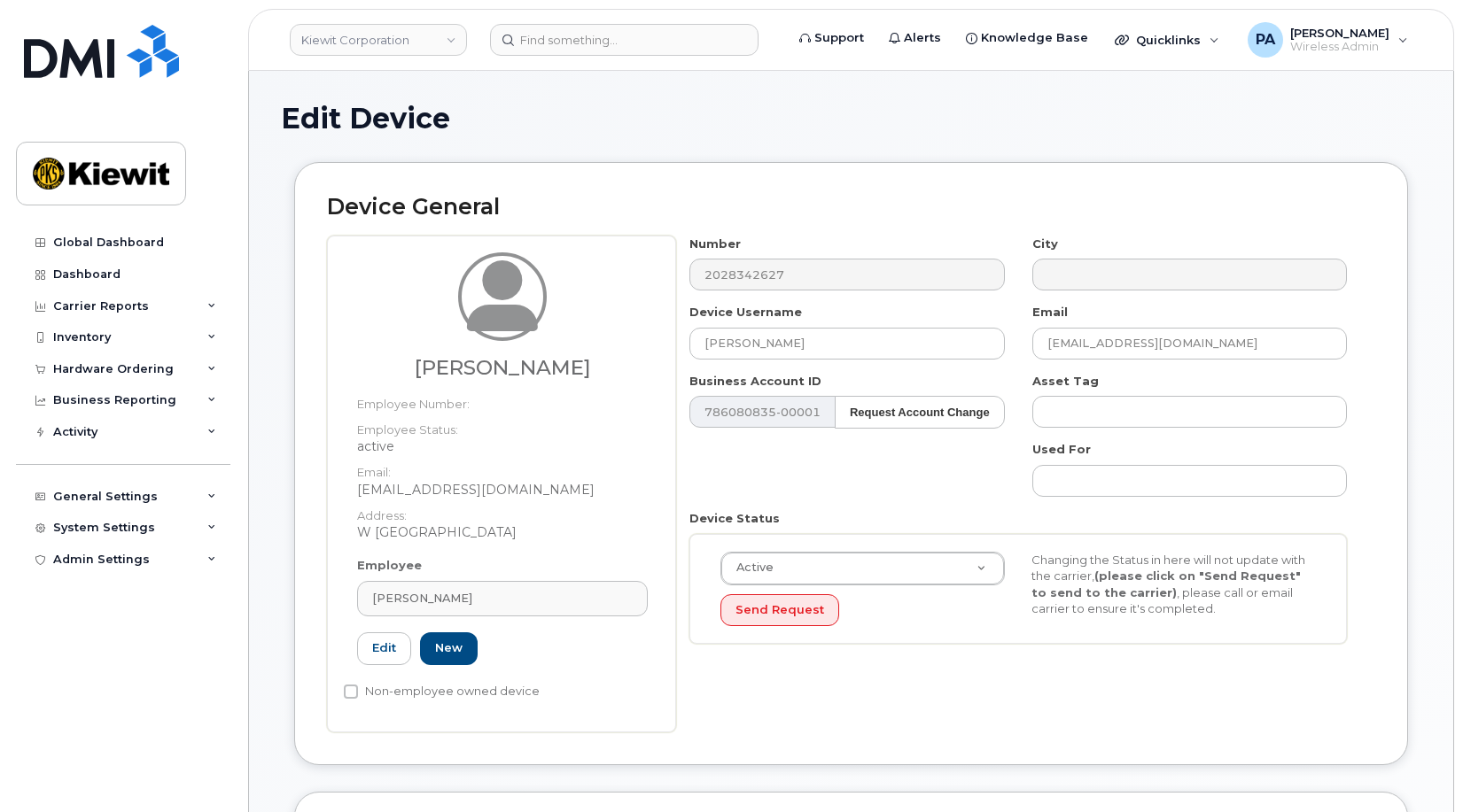
type input "[EMAIL_ADDRESS][DOMAIN_NAME]"
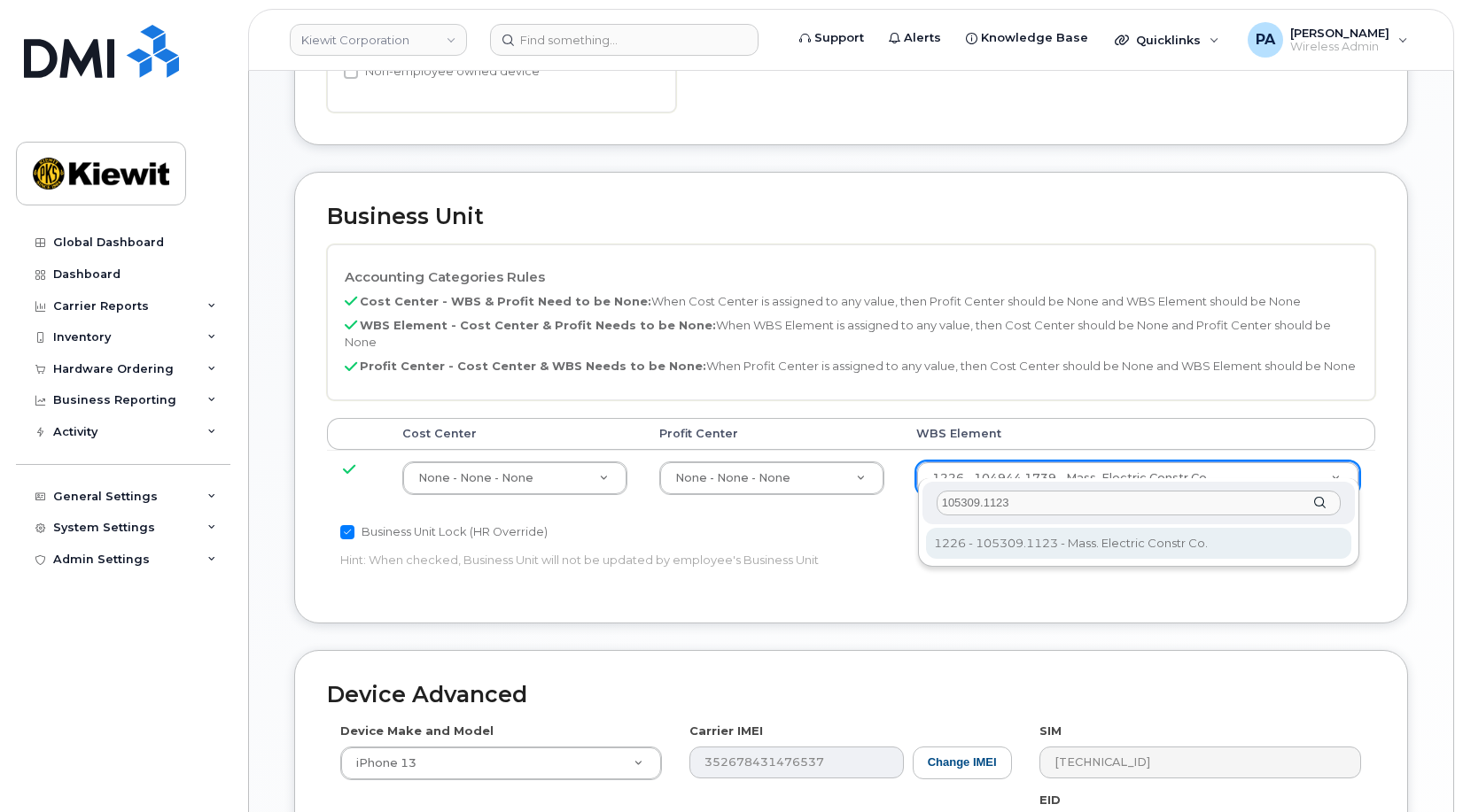
type input "105309.1123"
type input "29963967"
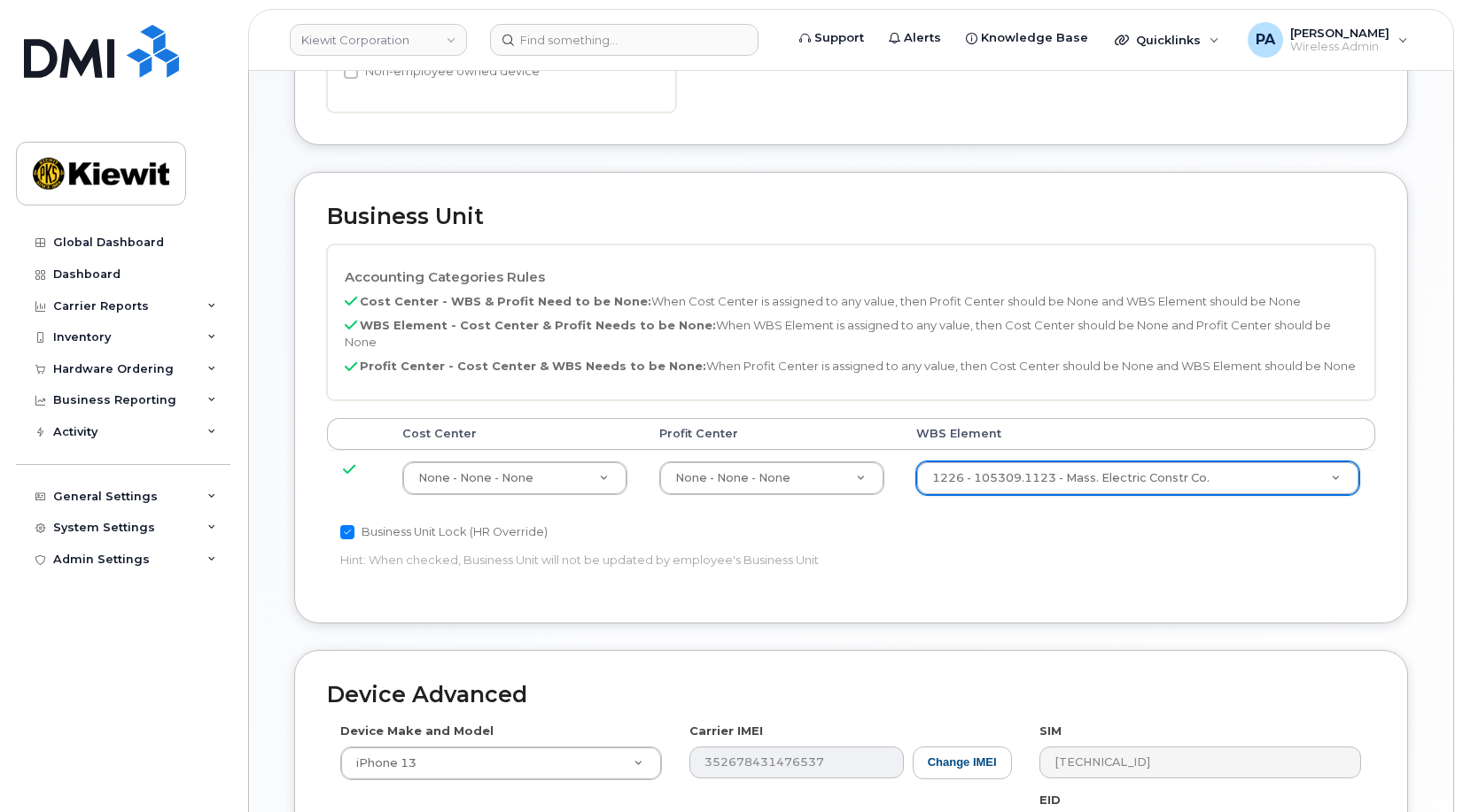
scroll to position [970, 0]
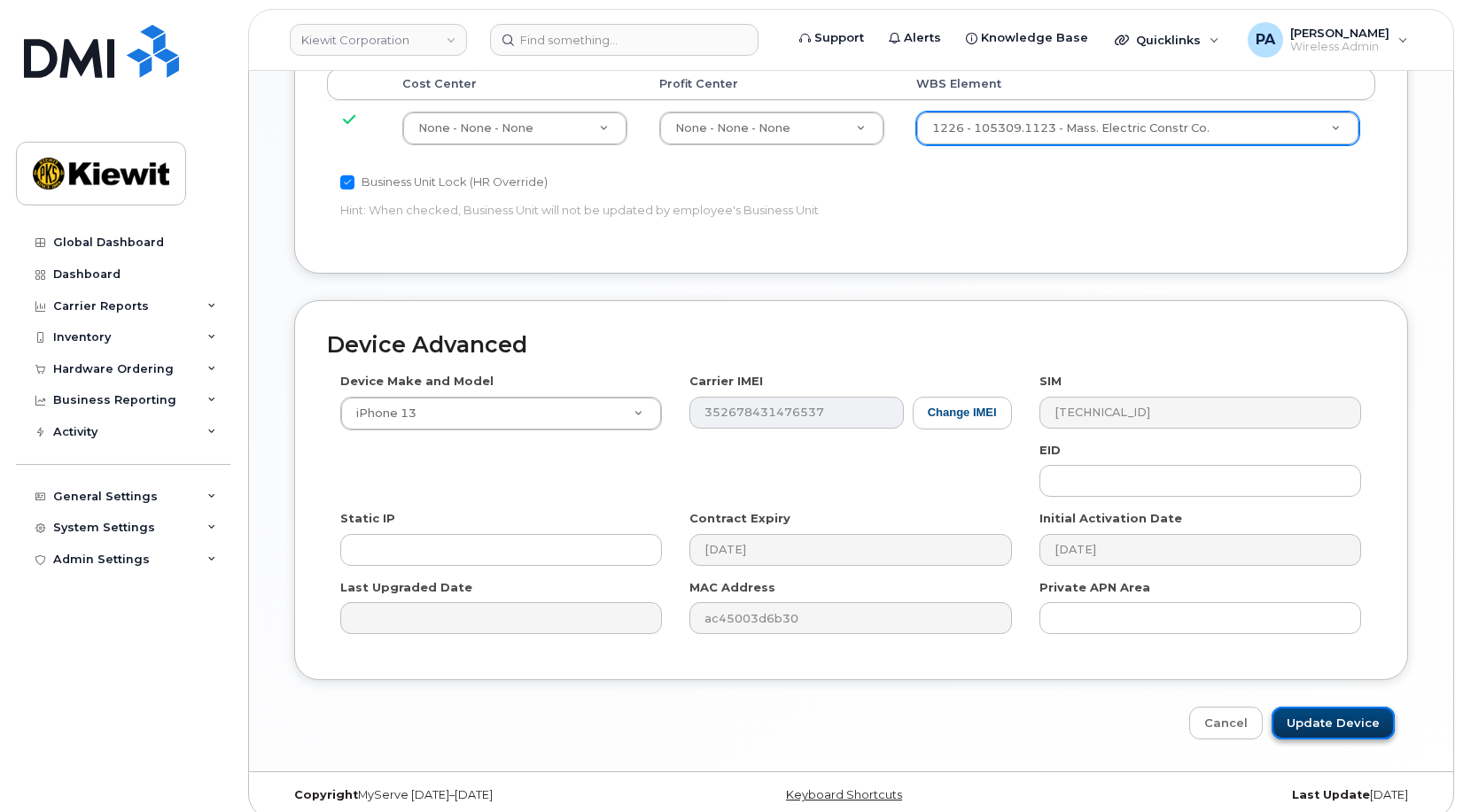
click at [1339, 709] on input "Update Device" at bounding box center [1332, 723] width 123 height 33
type input "Saving..."
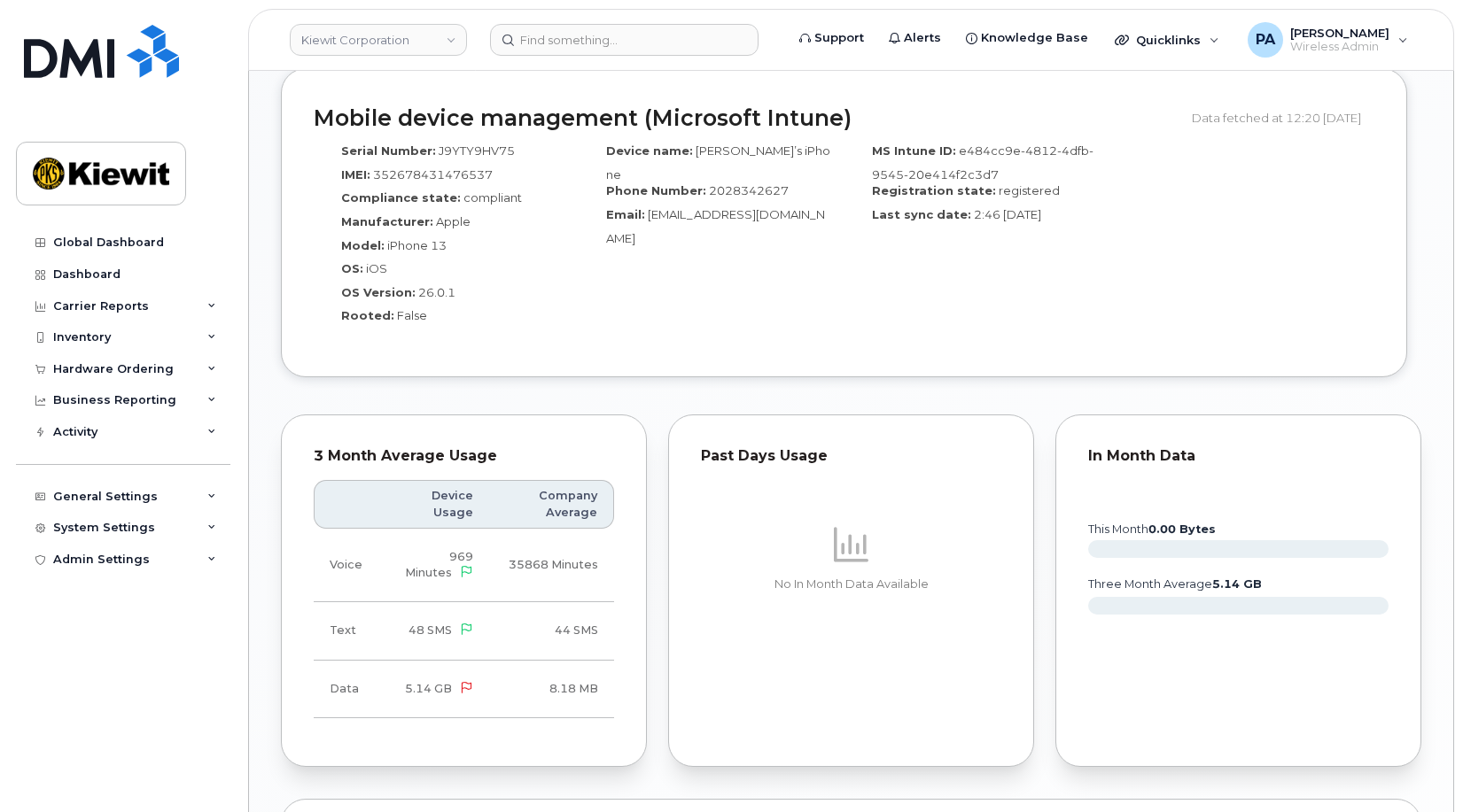
scroll to position [1594, 0]
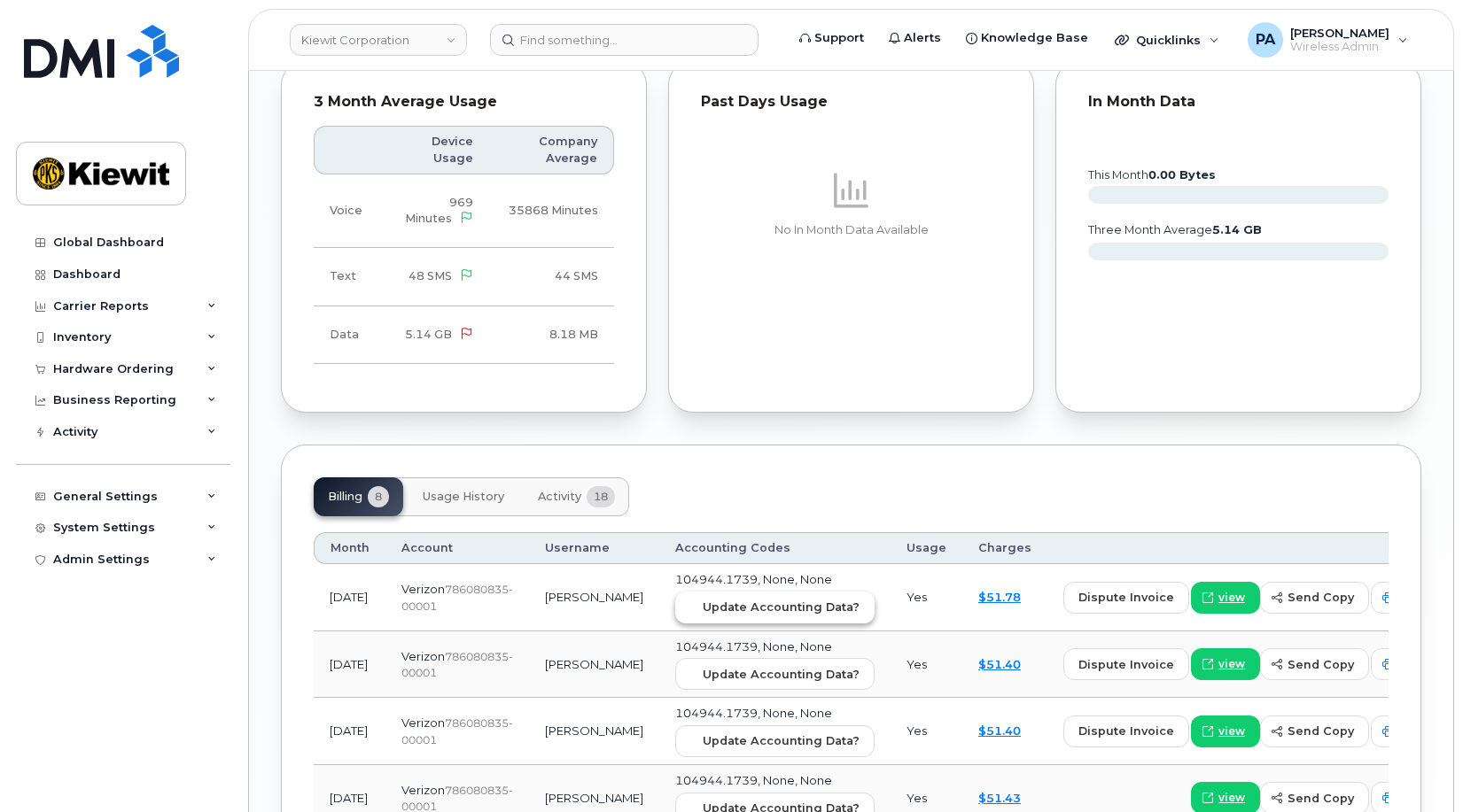
click at [746, 601] on span "Update Accounting Data?" at bounding box center [780, 607] width 157 height 17
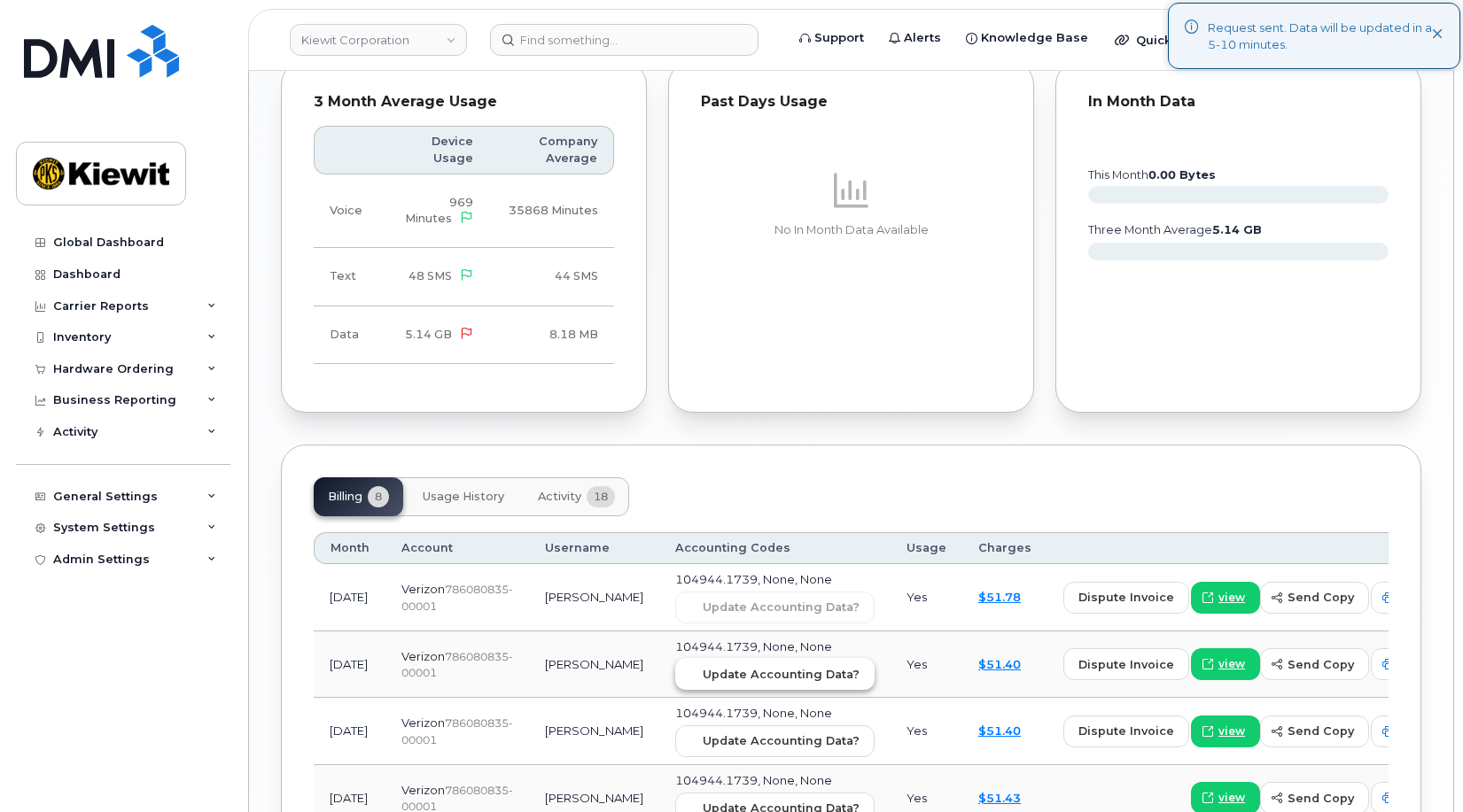
click at [731, 675] on span "Update Accounting Data?" at bounding box center [780, 675] width 157 height 17
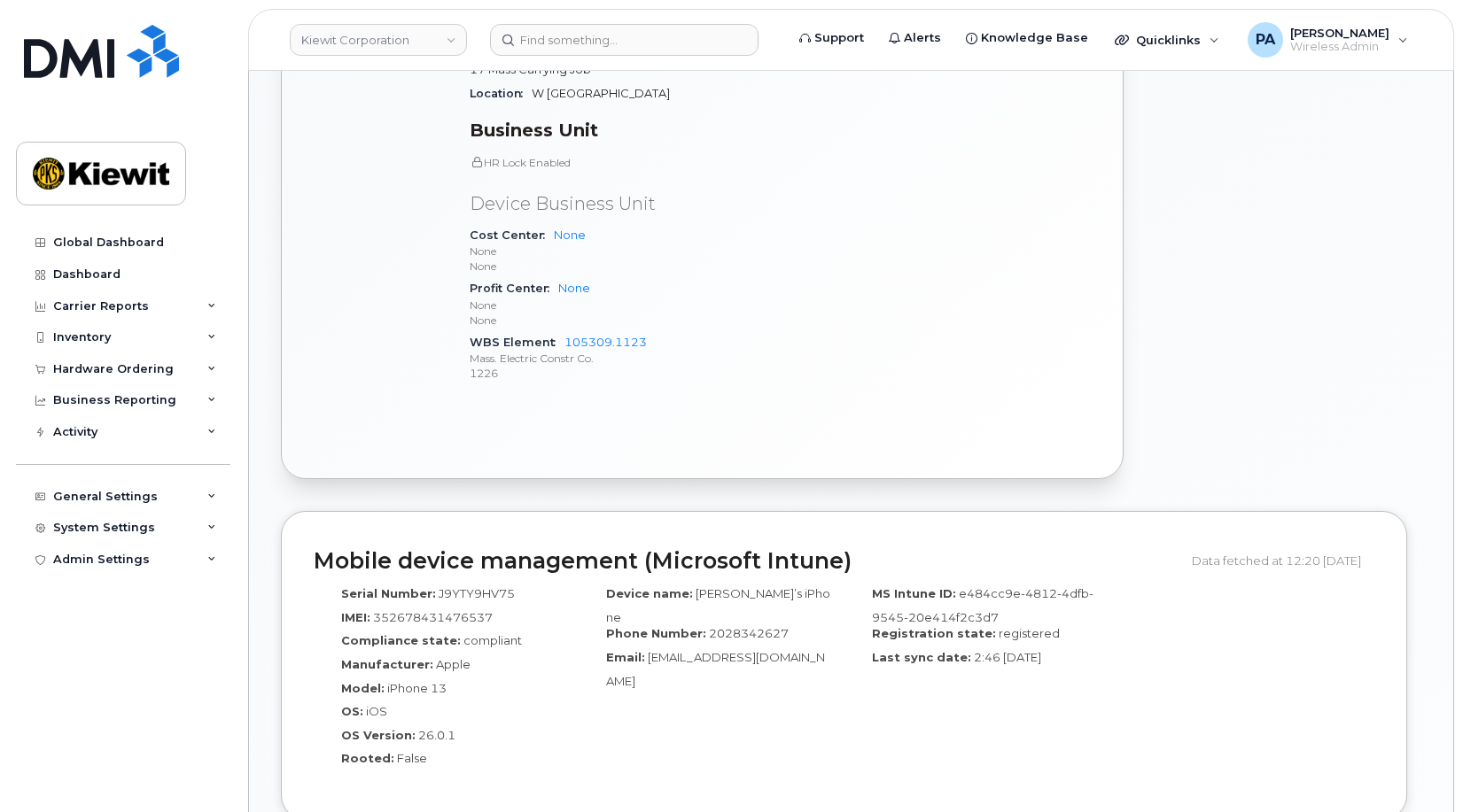
scroll to position [354, 0]
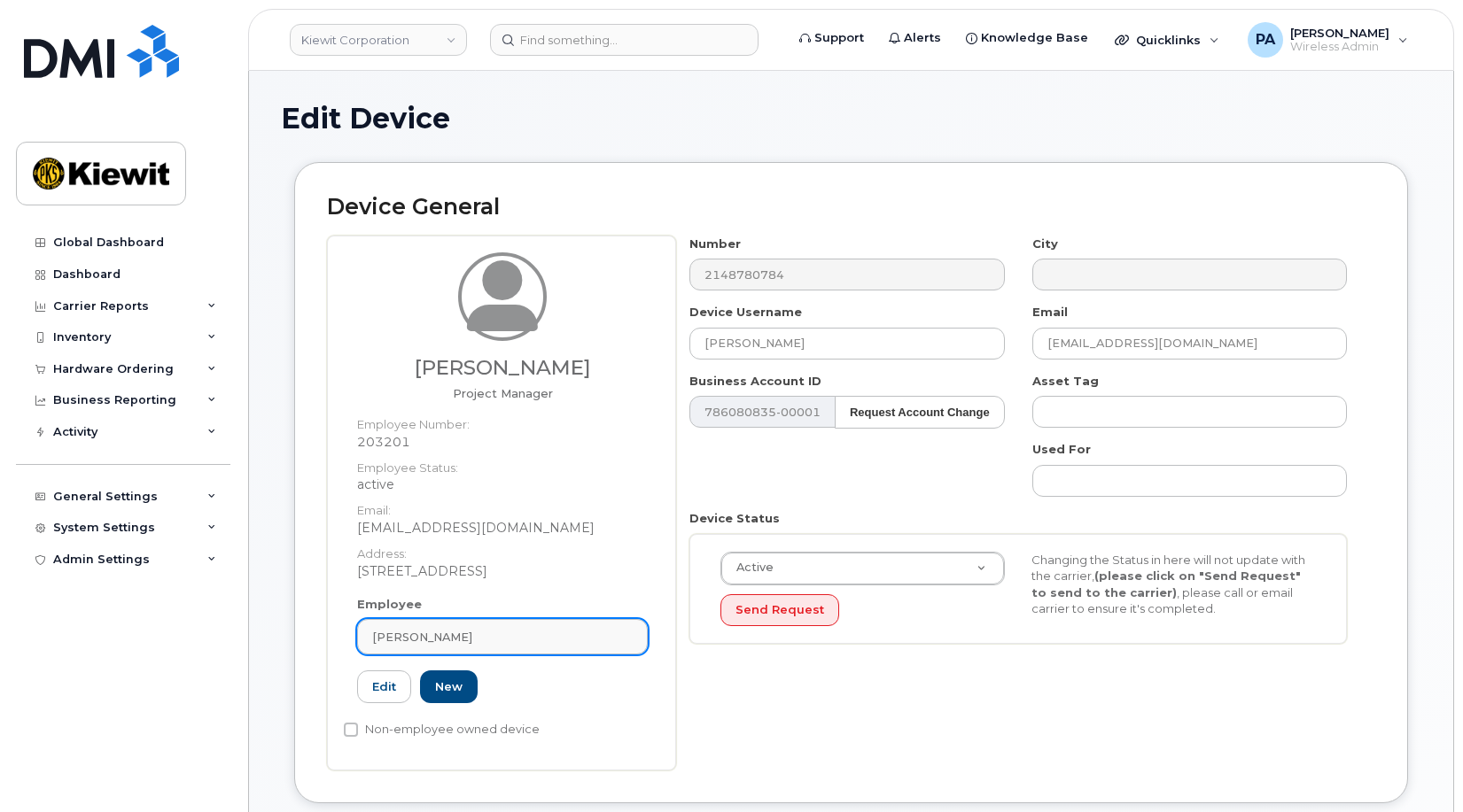
click at [496, 627] on link "Adam Murphy" at bounding box center [502, 637] width 291 height 36
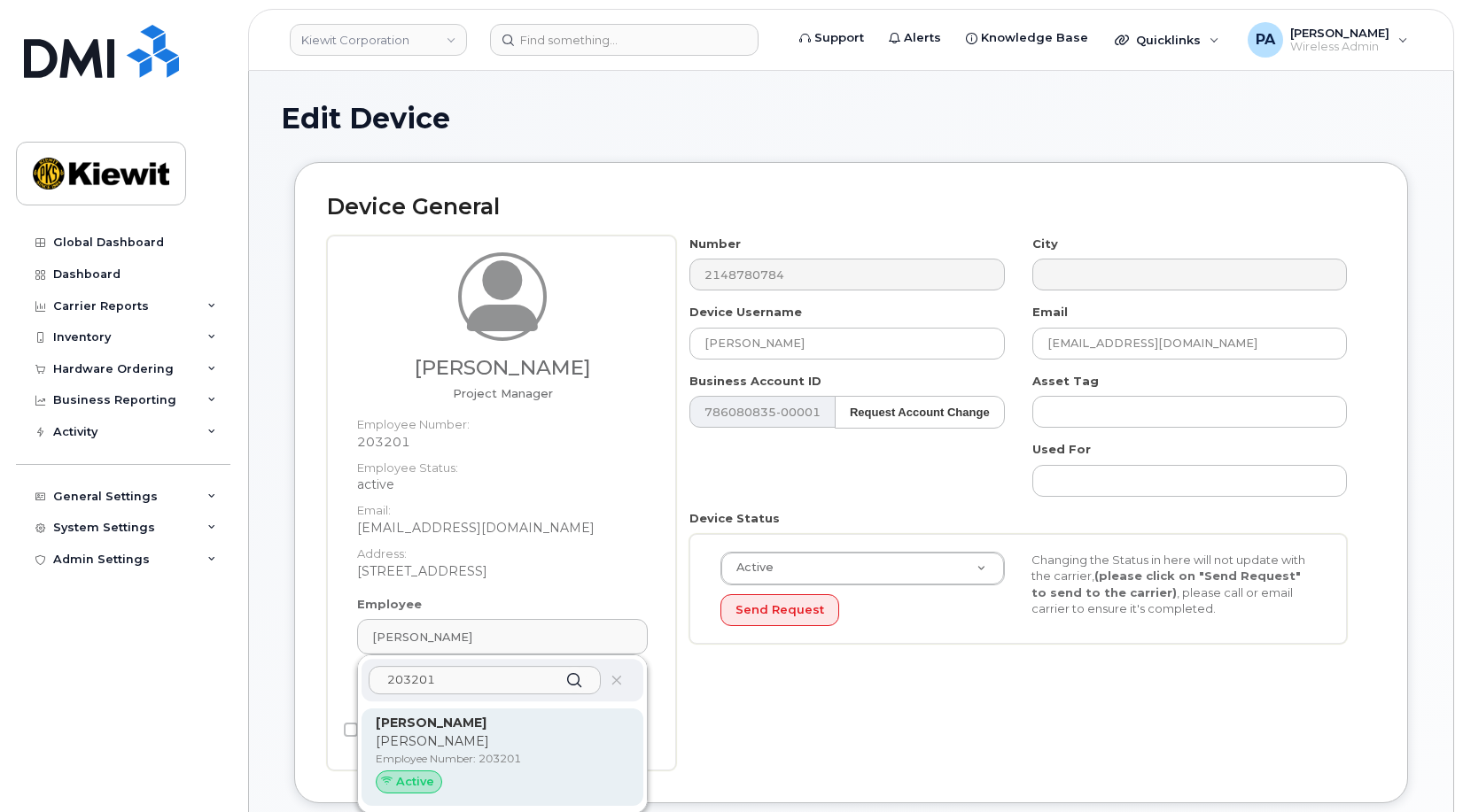
type input "203201"
click at [425, 728] on strong "Adam Murphy" at bounding box center [432, 723] width 111 height 16
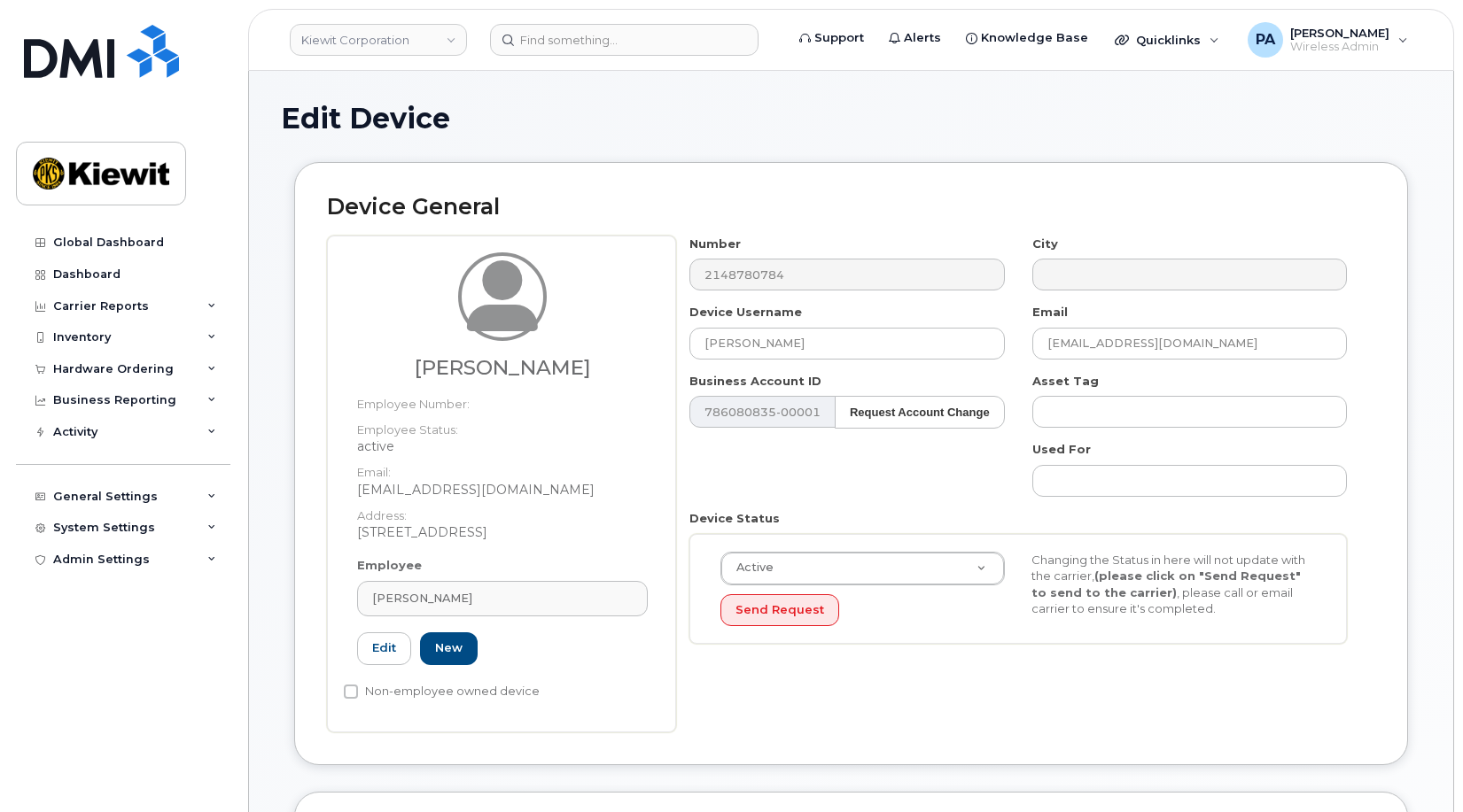
type input "amurphy@masselec.com"
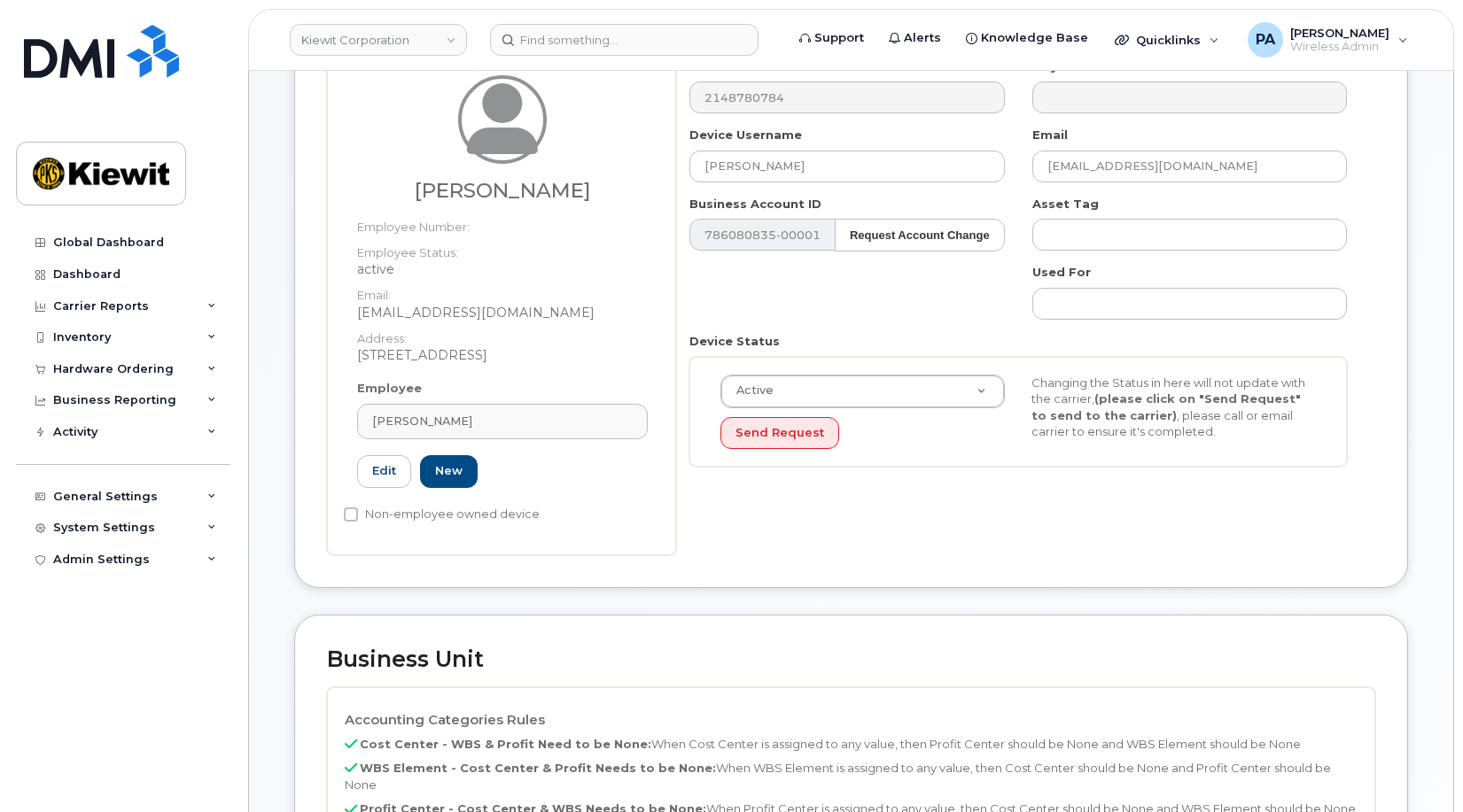
scroll to position [620, 0]
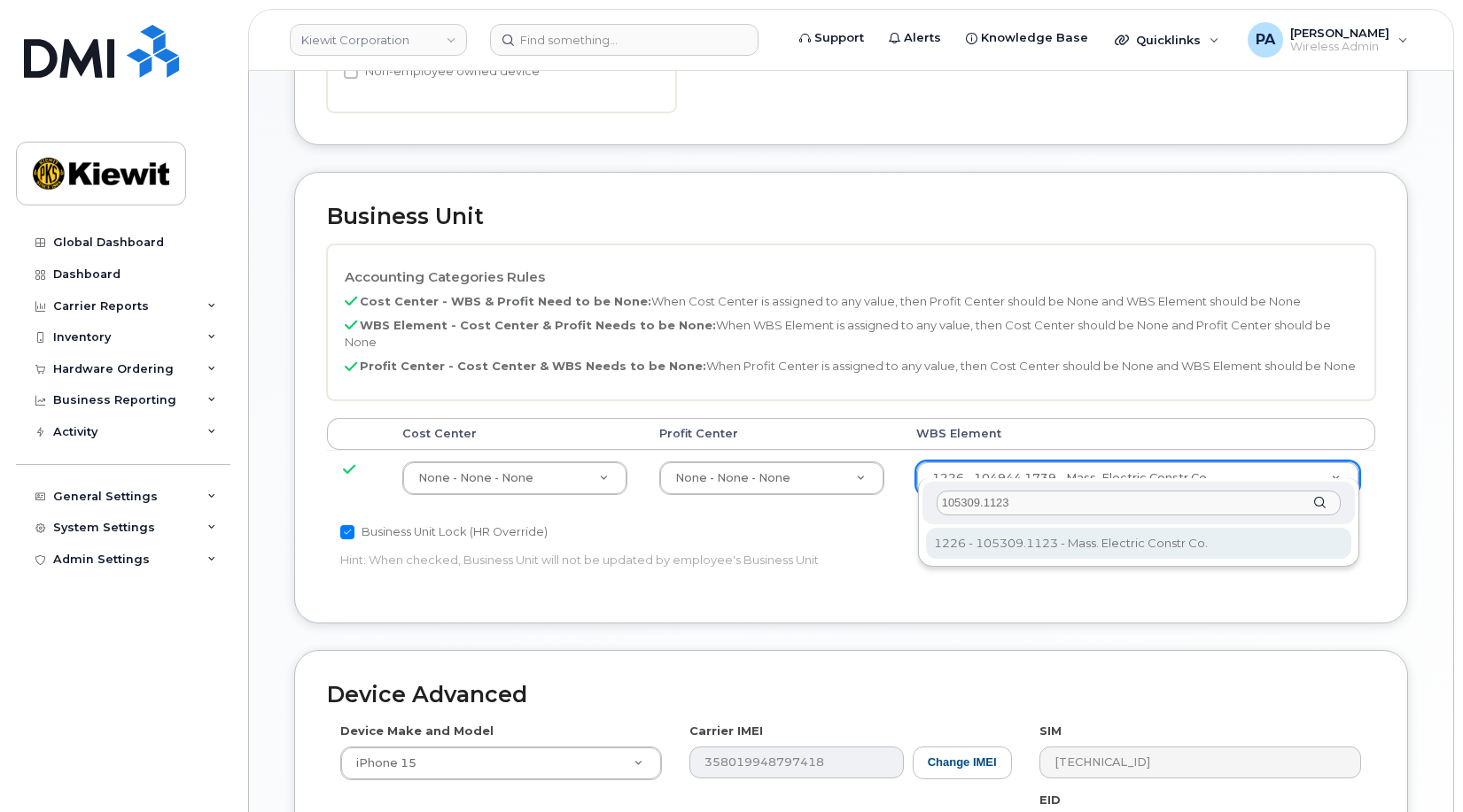
type input "105309.1123"
type input "29963967"
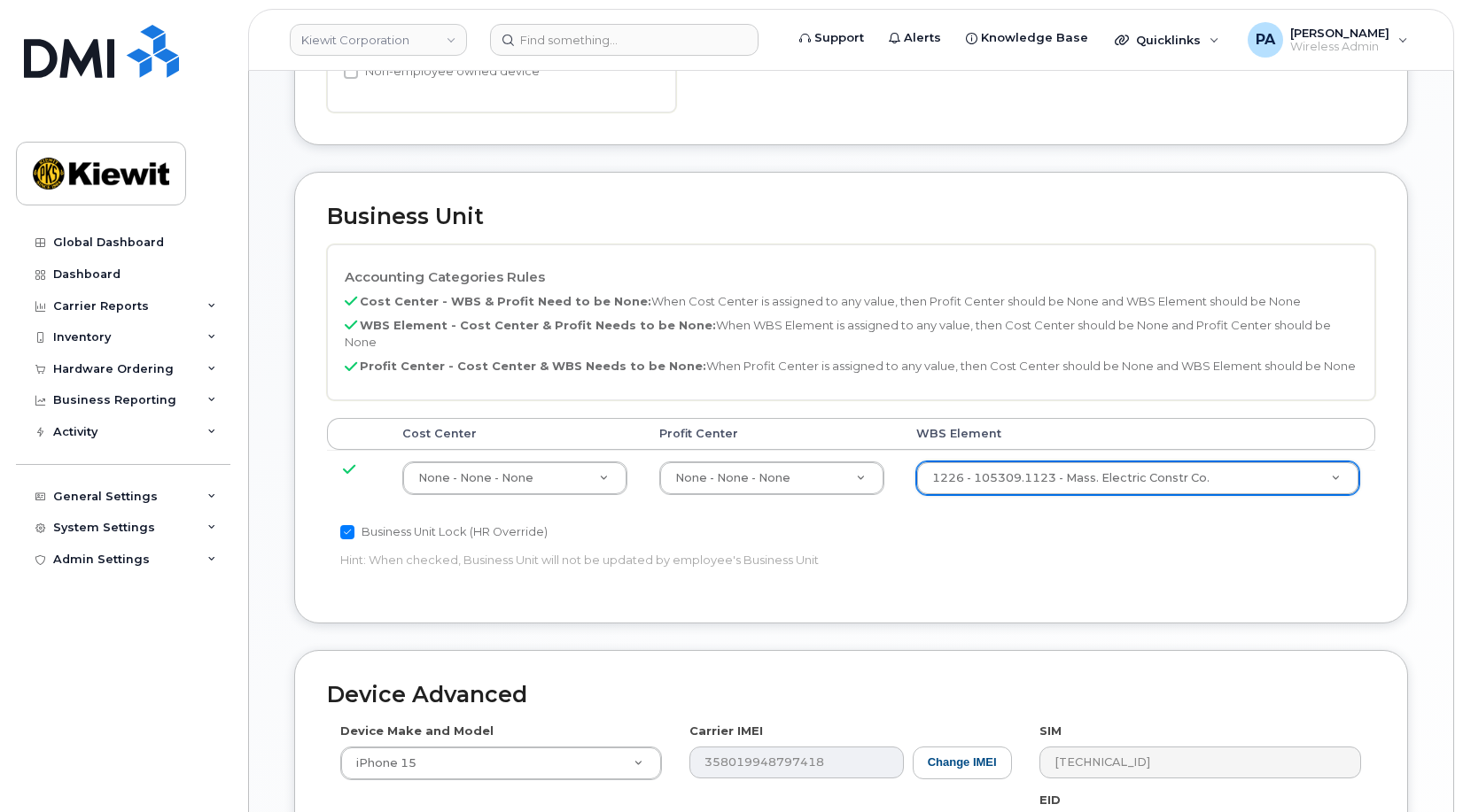
scroll to position [970, 0]
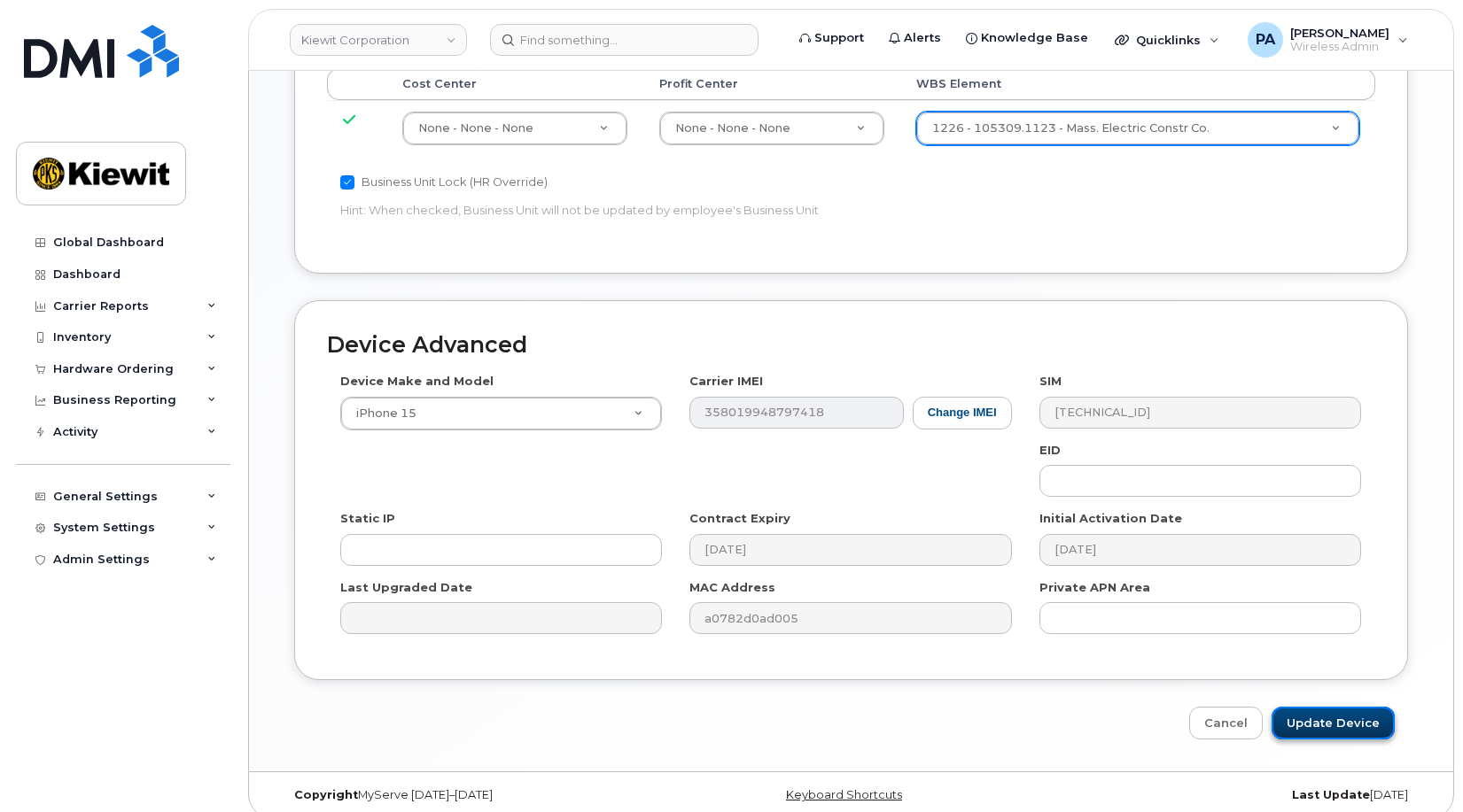
click at [1352, 707] on input "Update Device" at bounding box center [1332, 723] width 123 height 33
type input "Saving..."
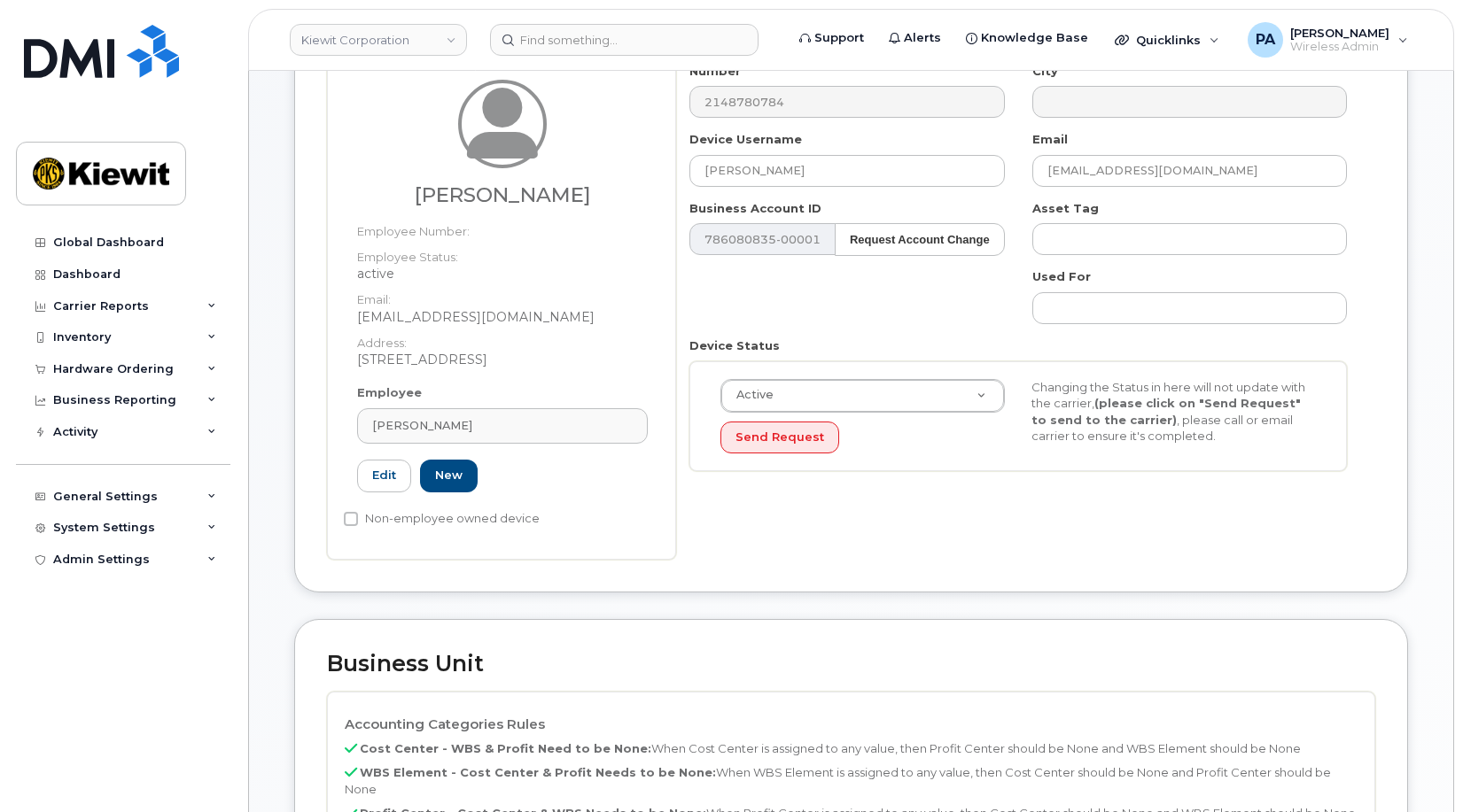
scroll to position [85, 0]
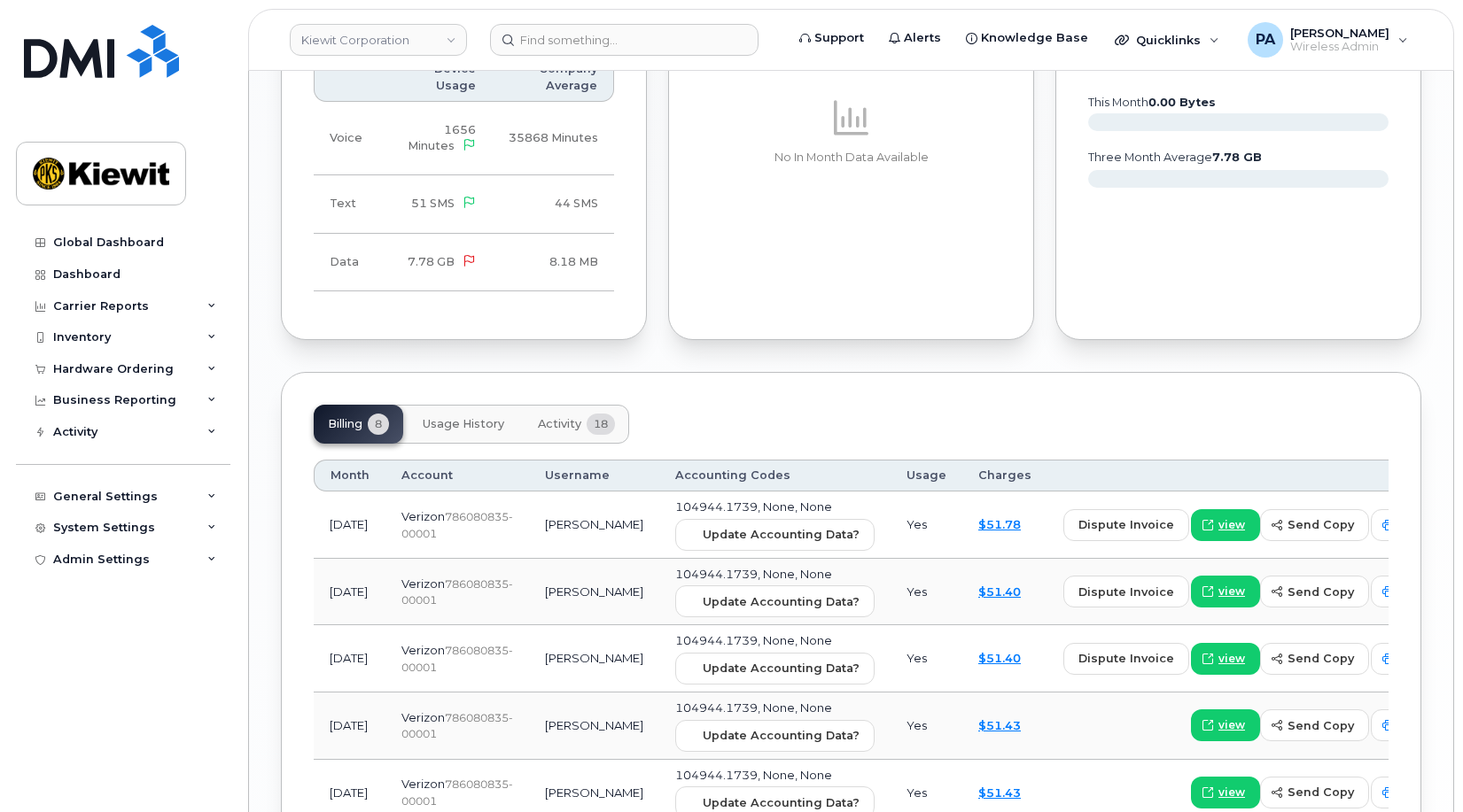
scroll to position [2020, 0]
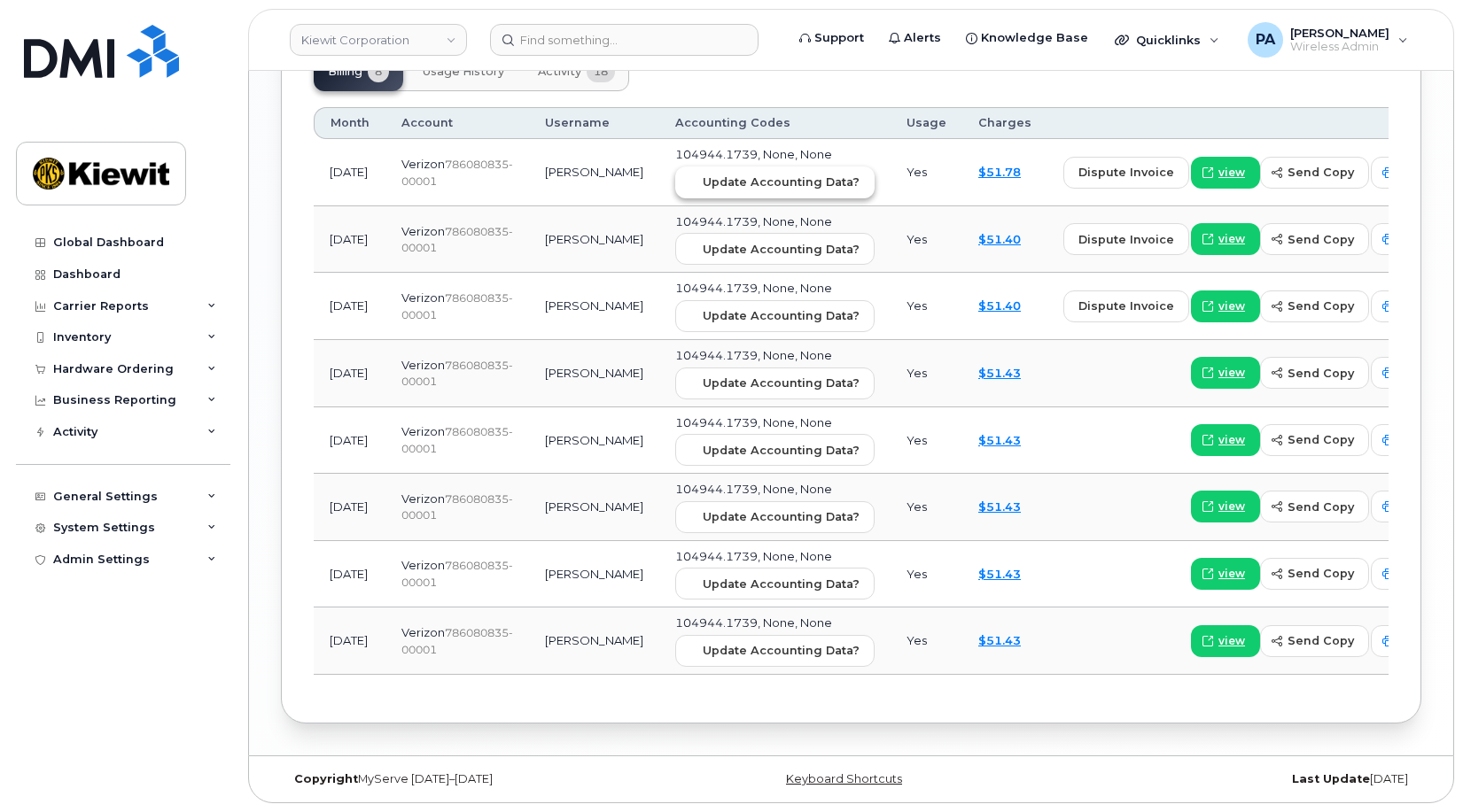
click at [718, 184] on span "Update Accounting Data?" at bounding box center [780, 182] width 157 height 17
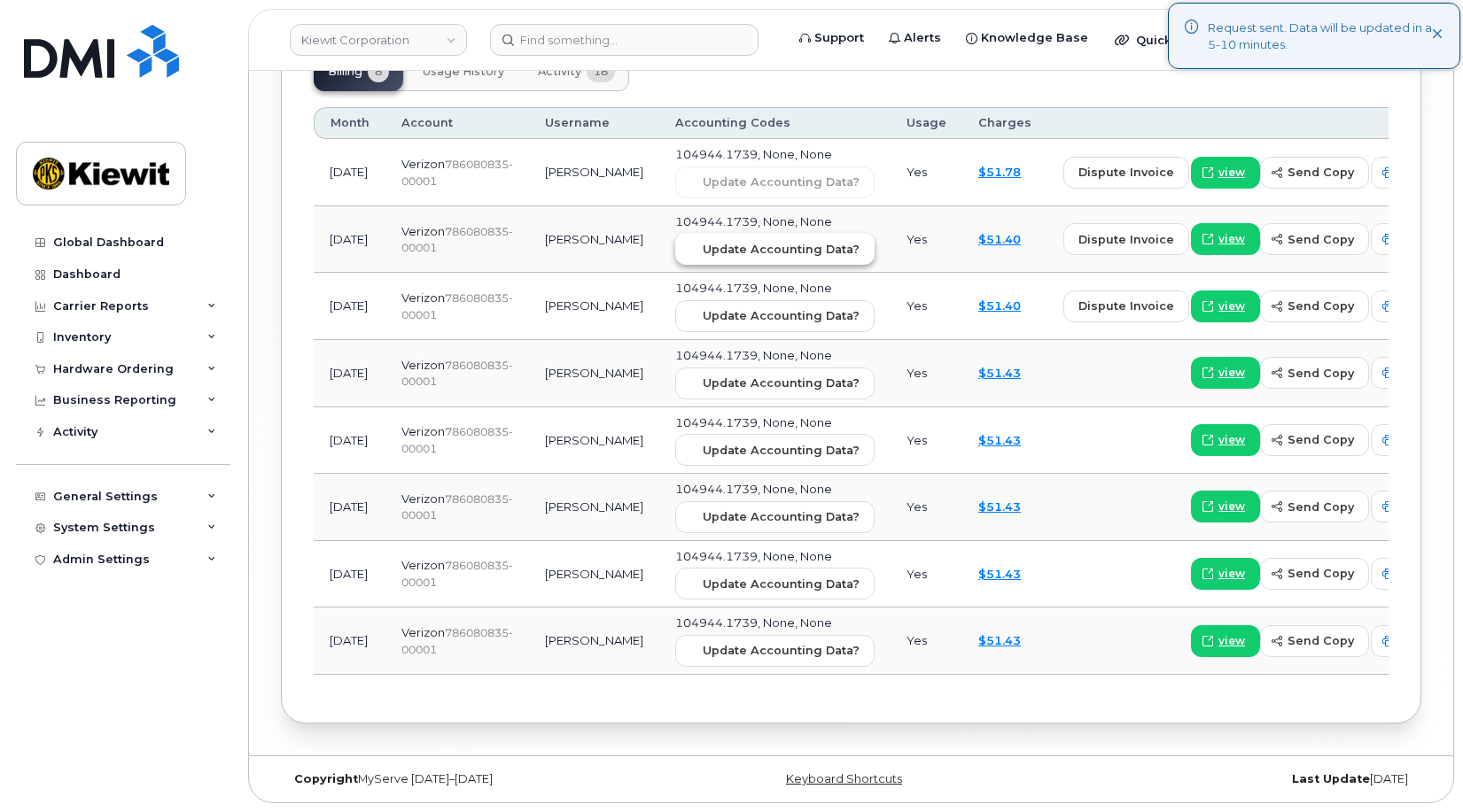
click at [718, 254] on span "Update Accounting Data?" at bounding box center [780, 249] width 157 height 17
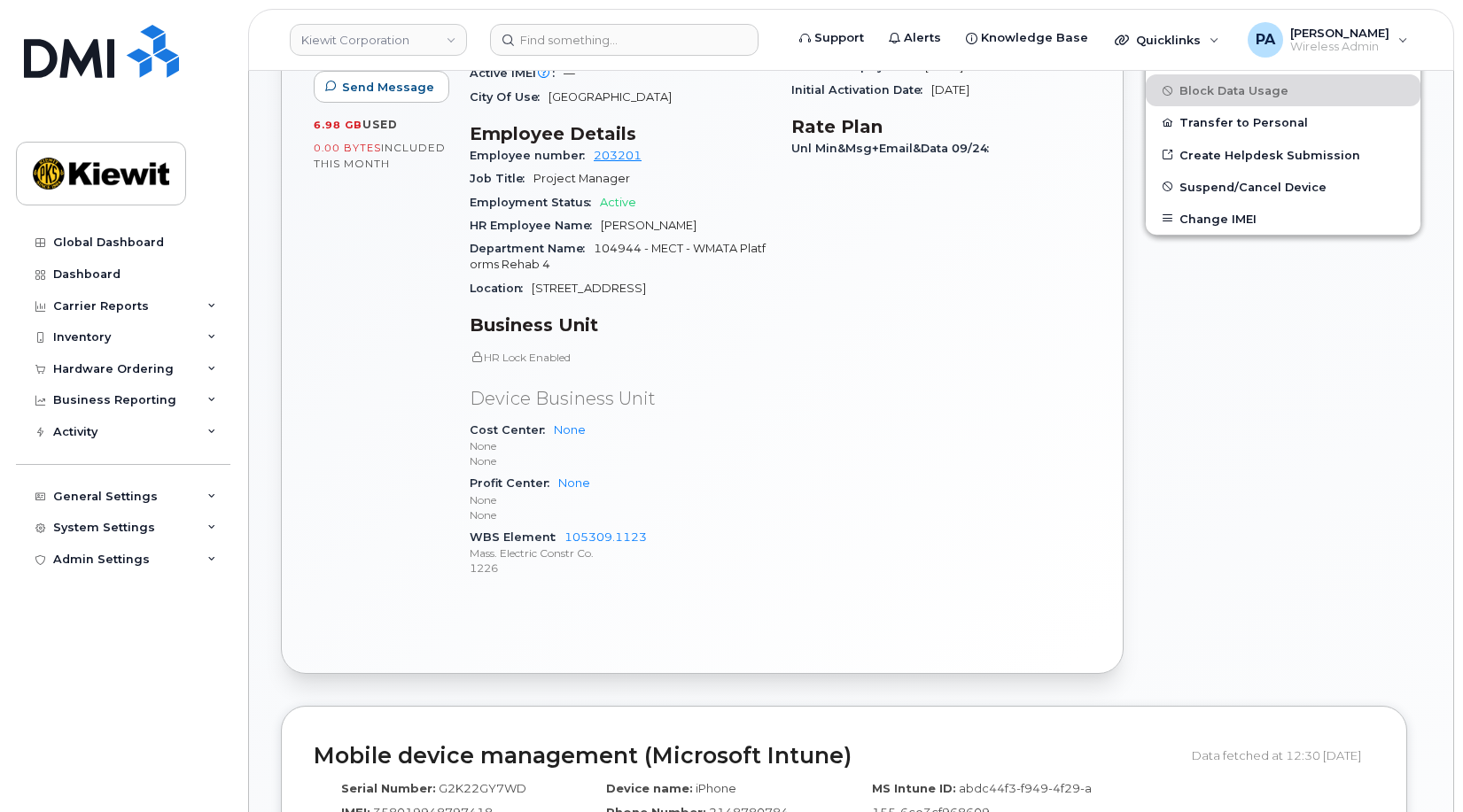
scroll to position [160, 0]
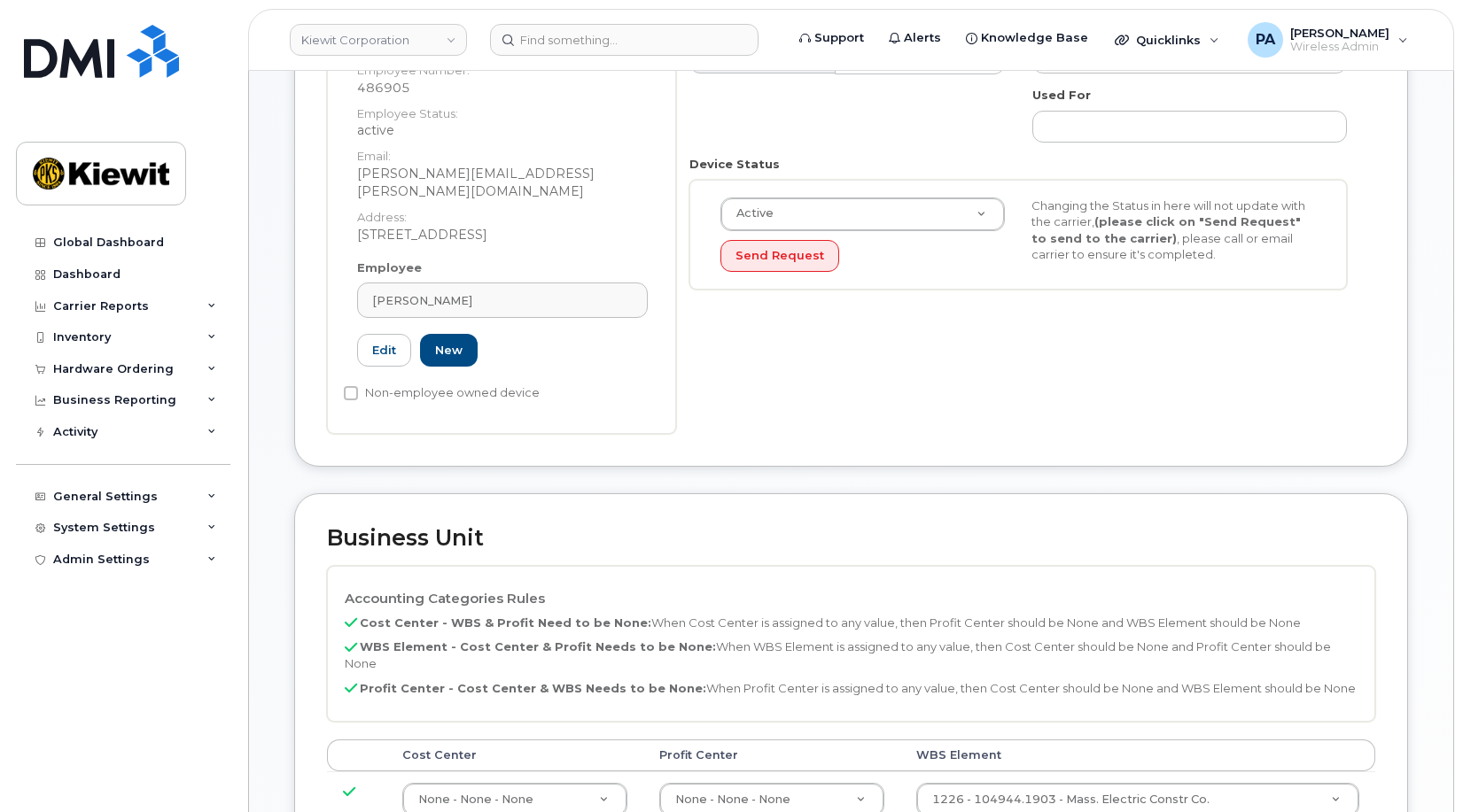
scroll to position [443, 0]
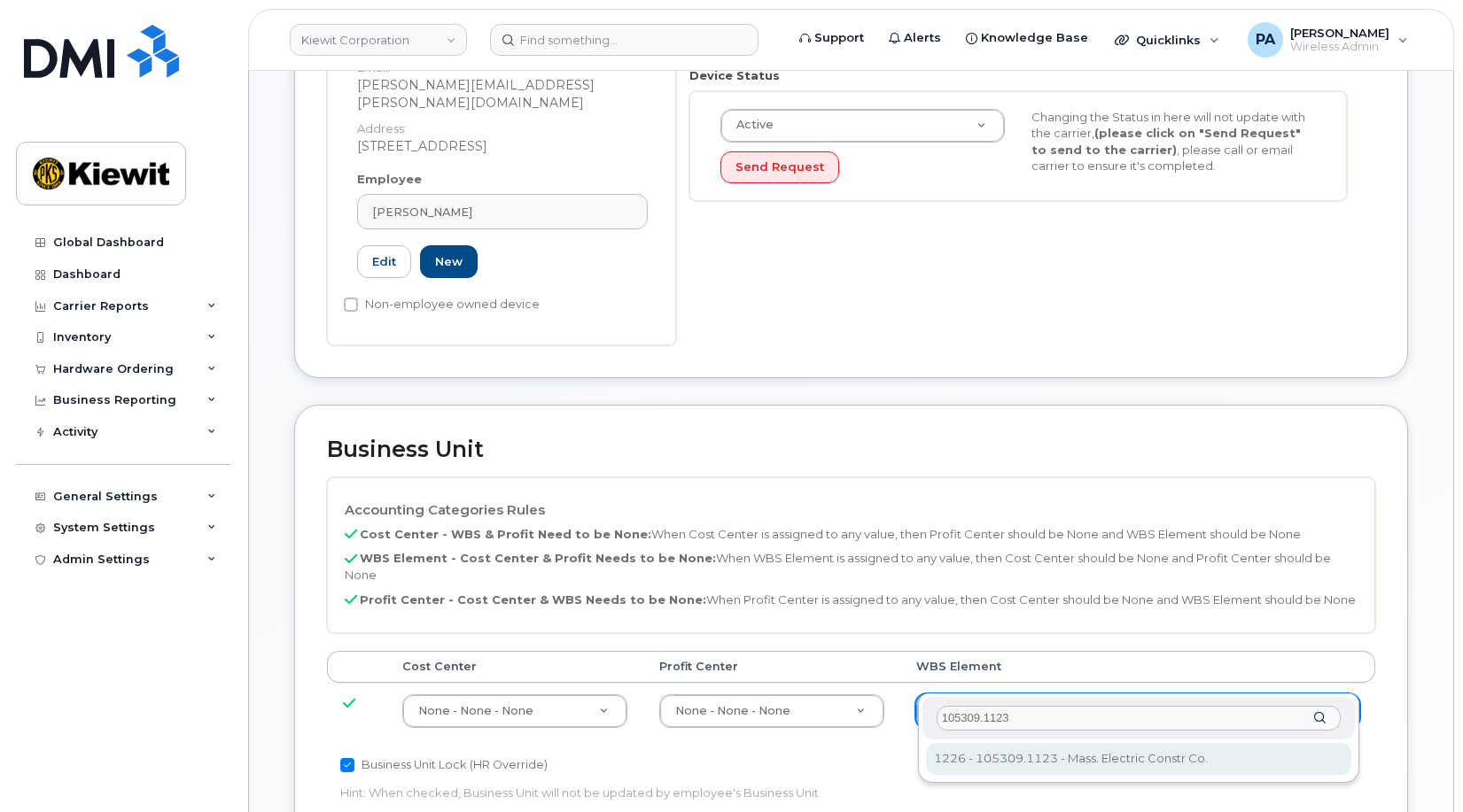
type input "105309.1123"
type input "29963967"
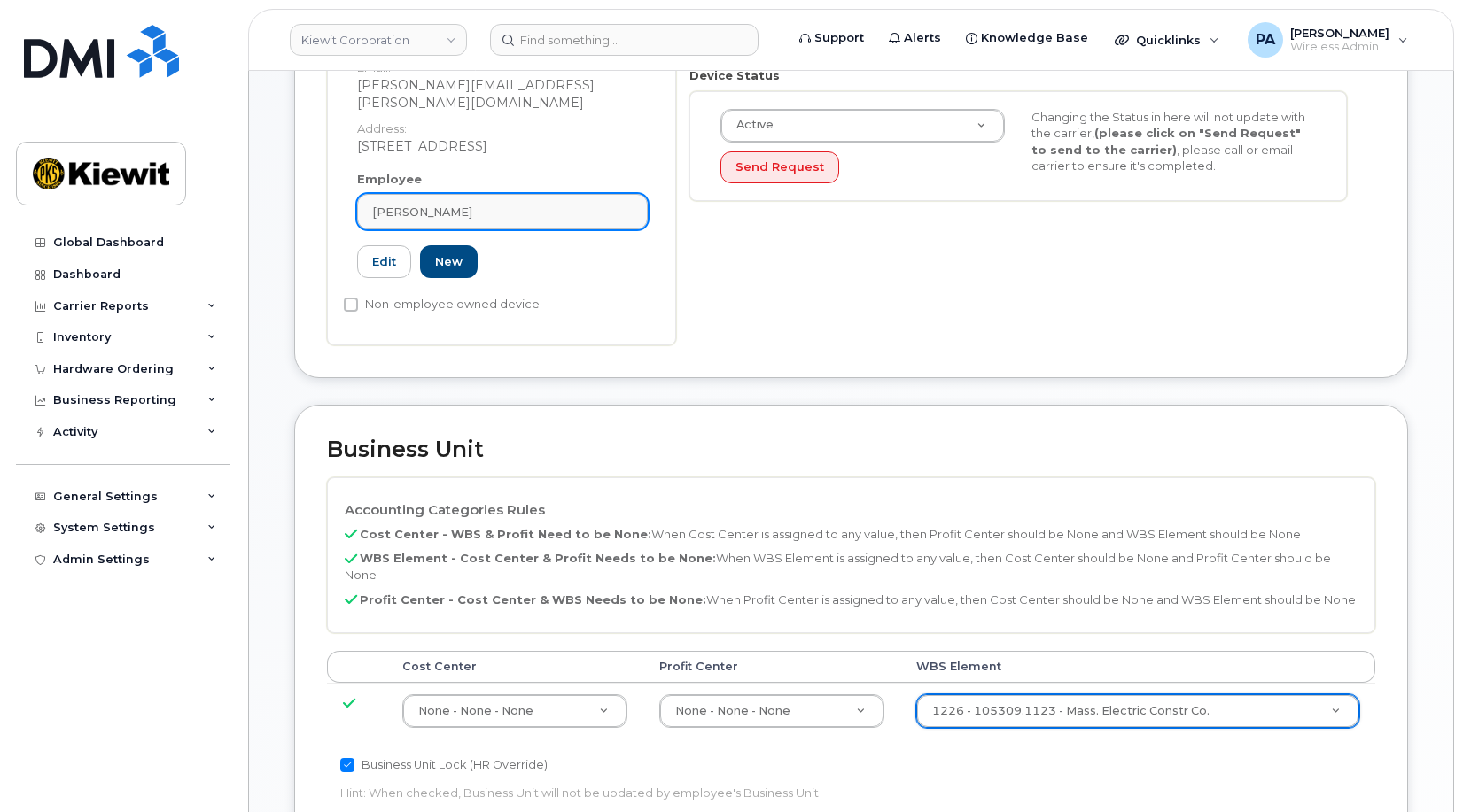
click at [568, 204] on div "[PERSON_NAME]" at bounding box center [502, 212] width 260 height 17
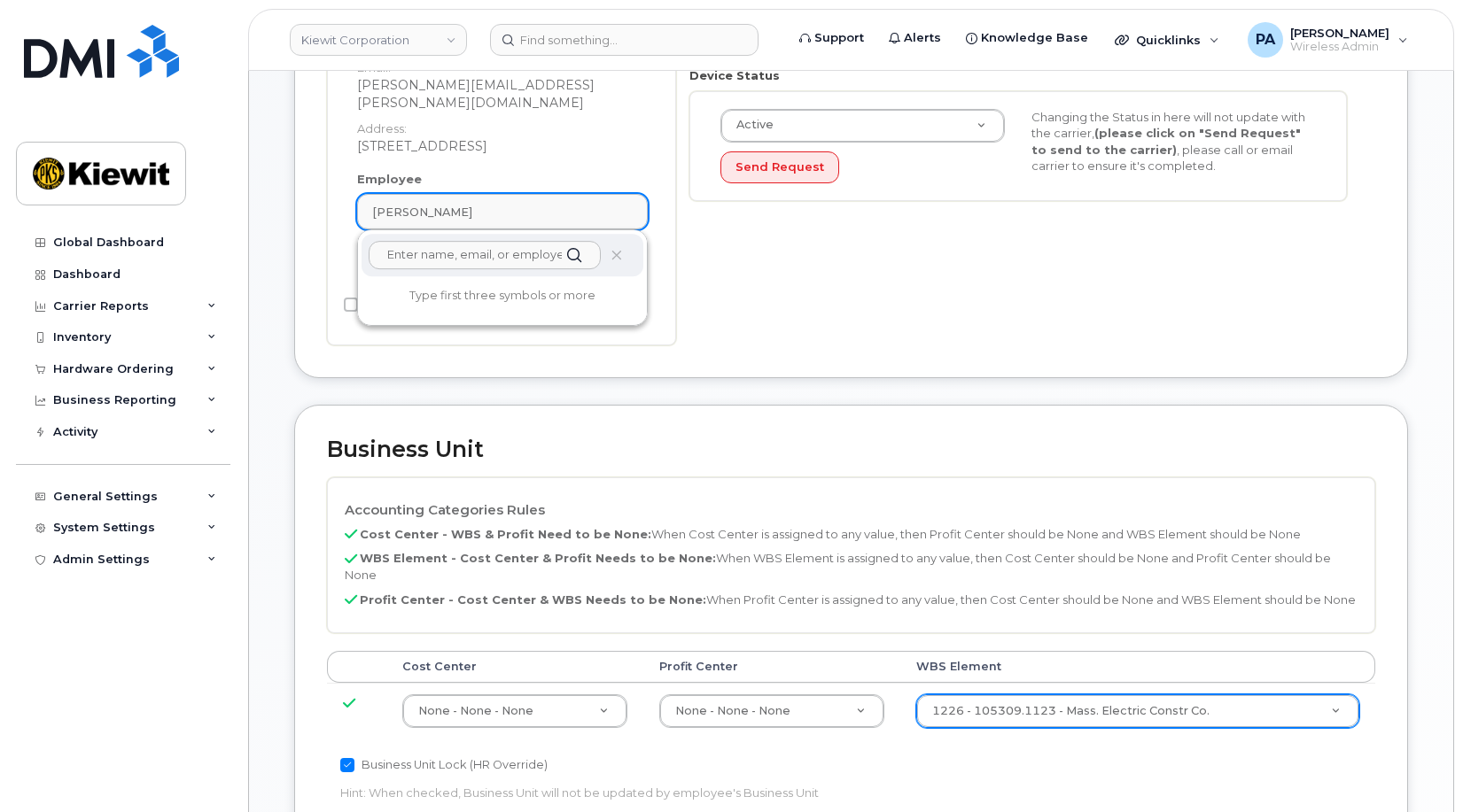
scroll to position [177, 0]
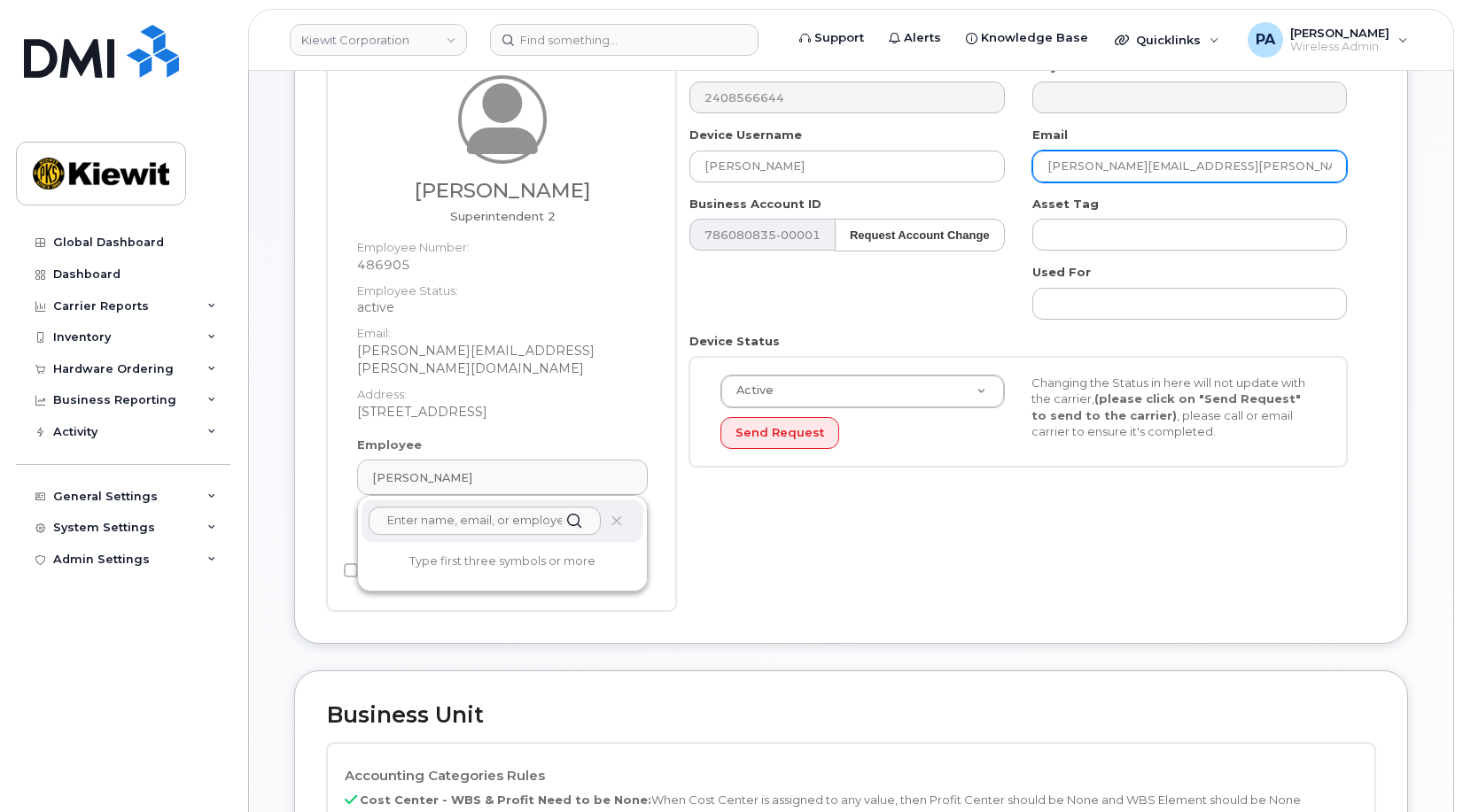
drag, startPoint x: 1312, startPoint y: 171, endPoint x: 975, endPoint y: 146, distance: 337.9
click at [975, 146] on div "Number 2408566644 City Device Username [PERSON_NAME] Email [PERSON_NAME][EMAIL_…" at bounding box center [1018, 270] width 684 height 423
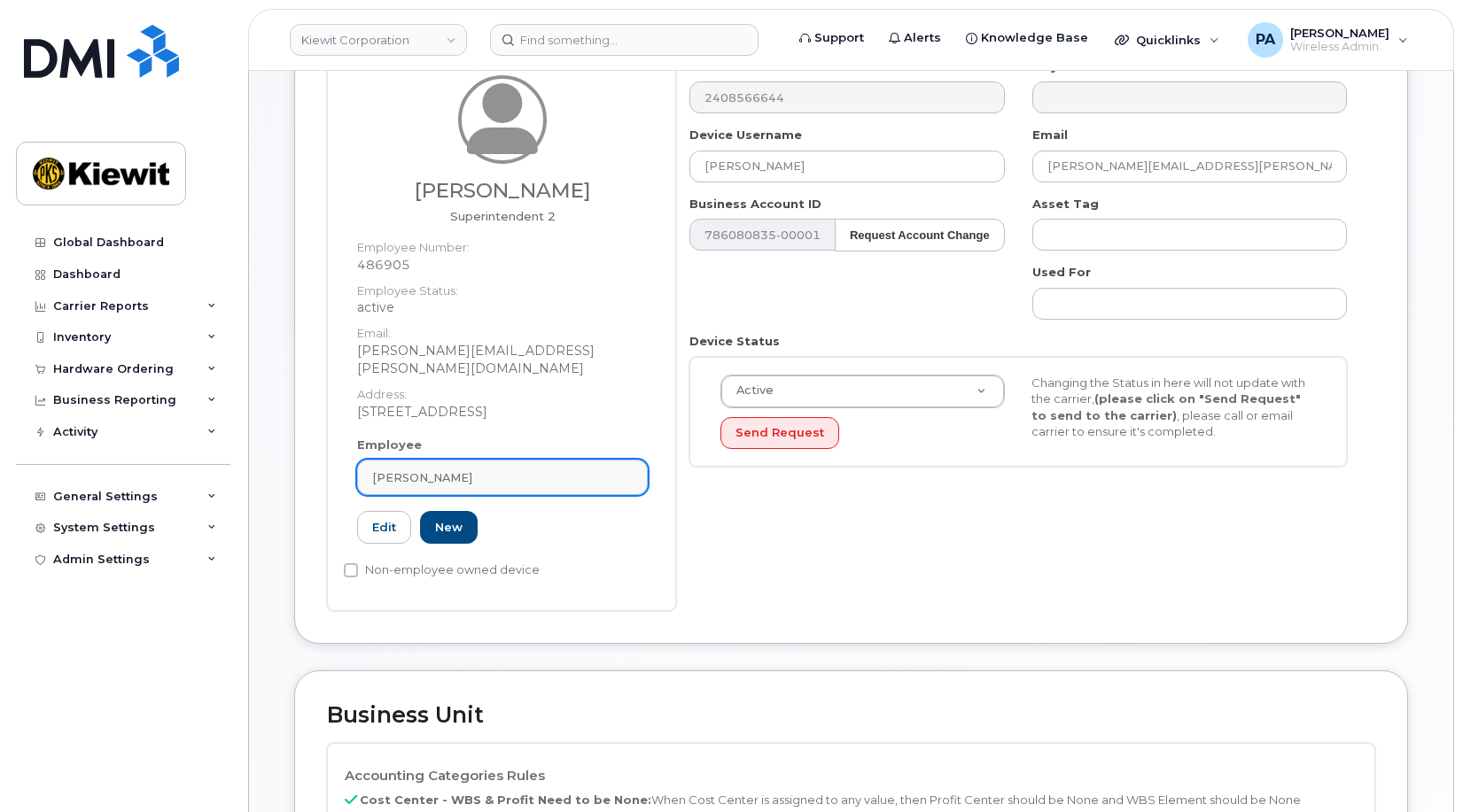
click at [498, 469] on div "[PERSON_NAME]" at bounding box center [502, 477] width 260 height 17
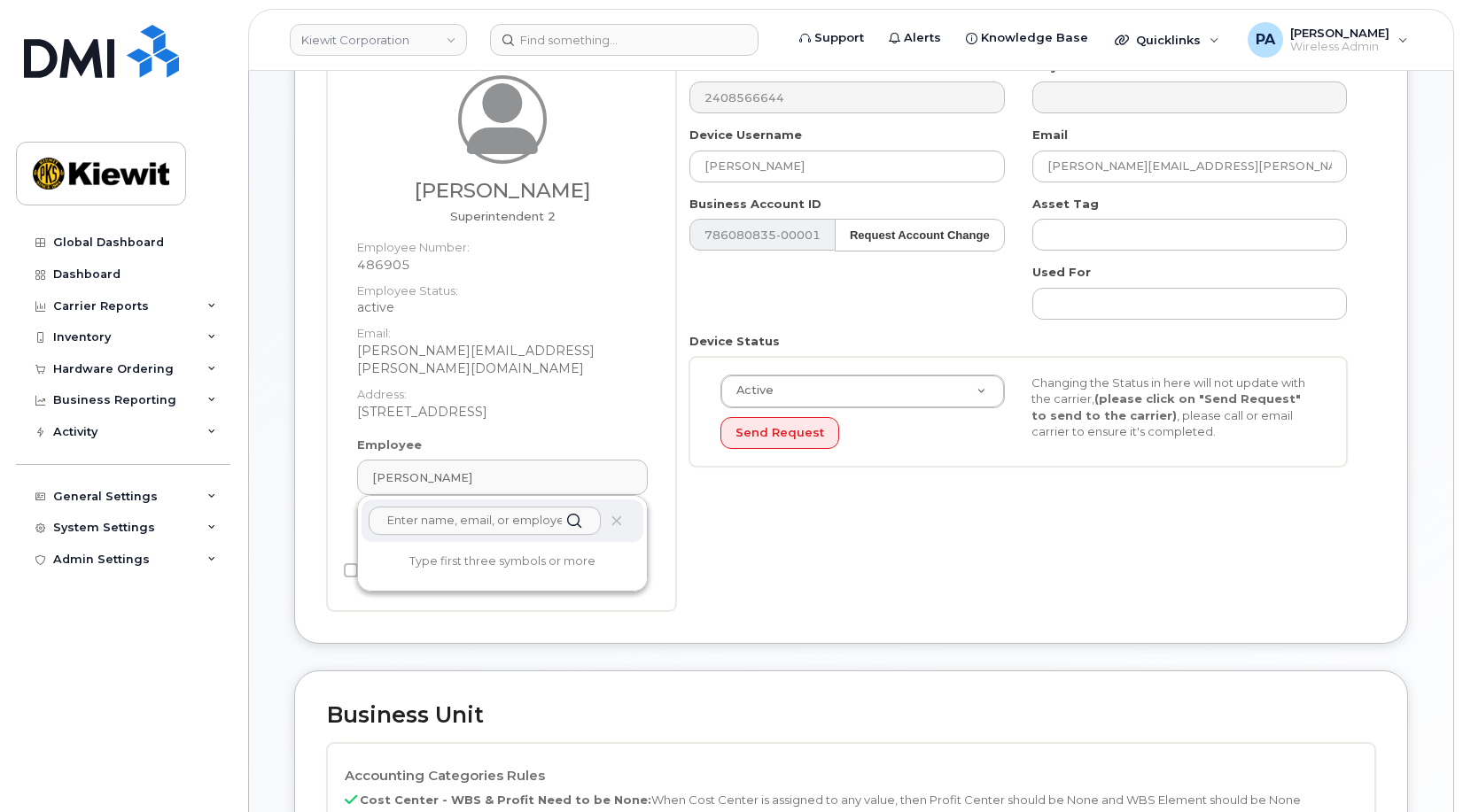
paste input "[PERSON_NAME][EMAIL_ADDRESS][PERSON_NAME][DOMAIN_NAME]"
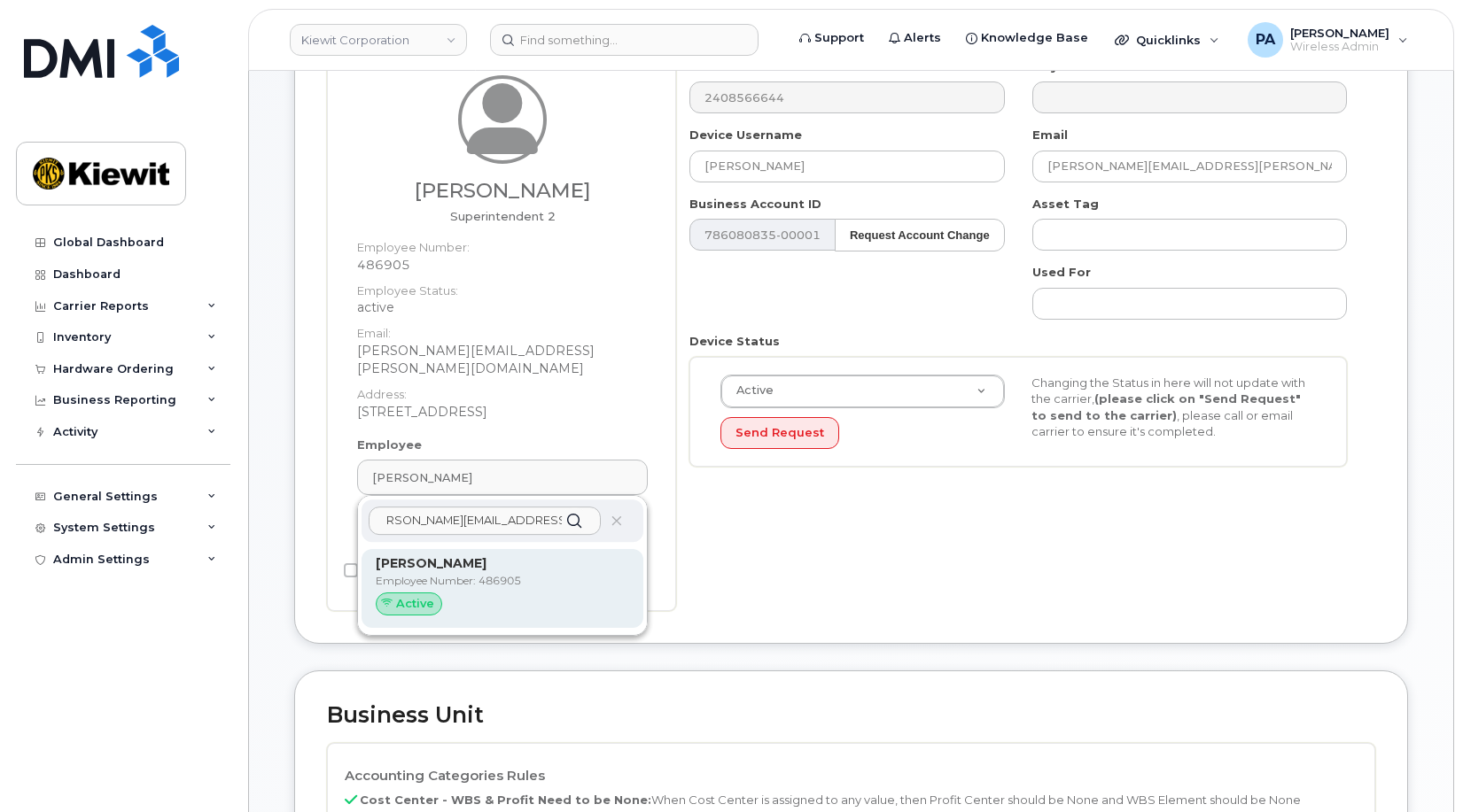
type input "[PERSON_NAME][EMAIL_ADDRESS][PERSON_NAME][DOMAIN_NAME]"
click at [464, 573] on p "Employee Number: 486905" at bounding box center [503, 581] width 254 height 16
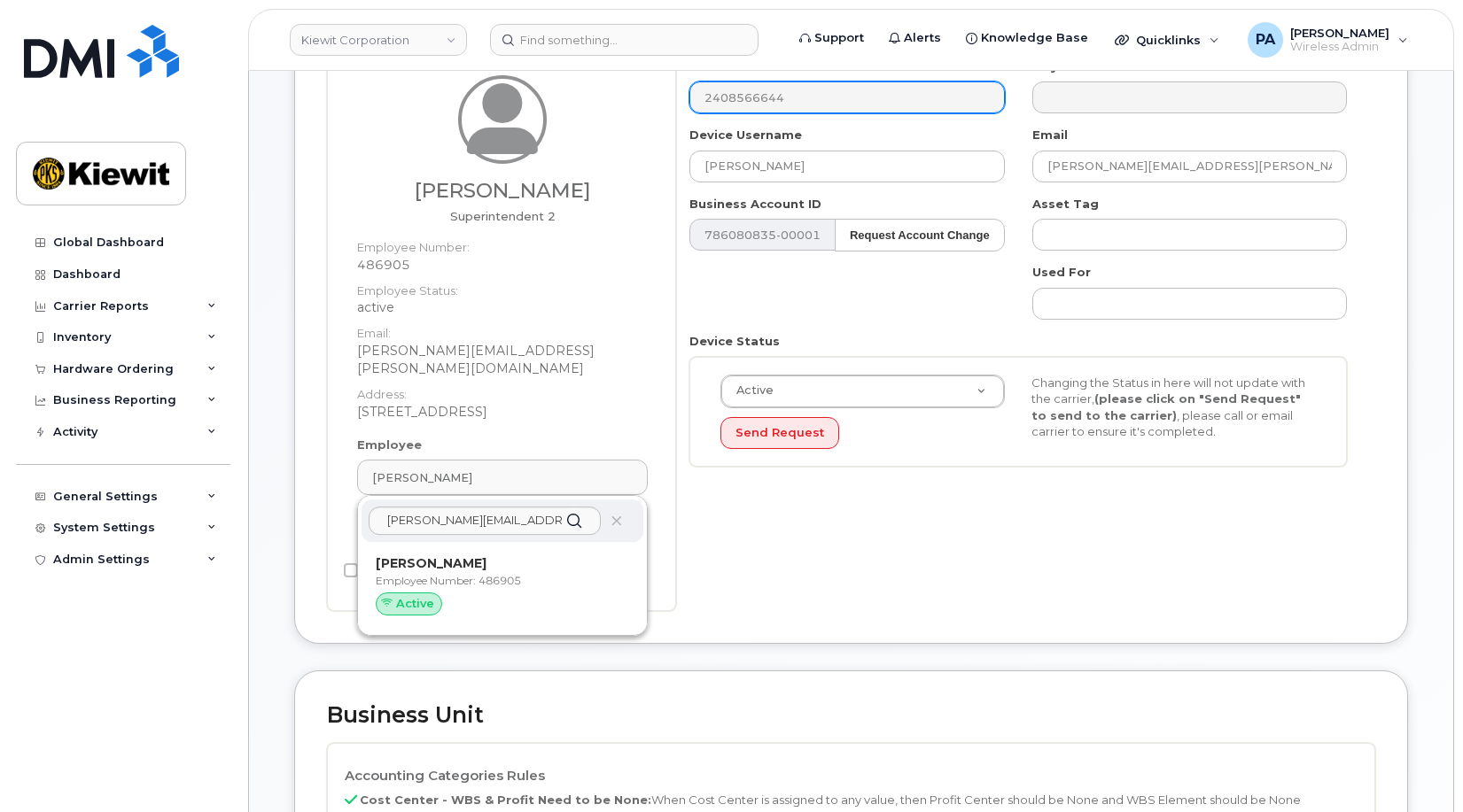
type input "[PERSON_NAME]"
type input "[PERSON_NAME][EMAIL_ADDRESS][PERSON_NAME][DOMAIN_NAME]"
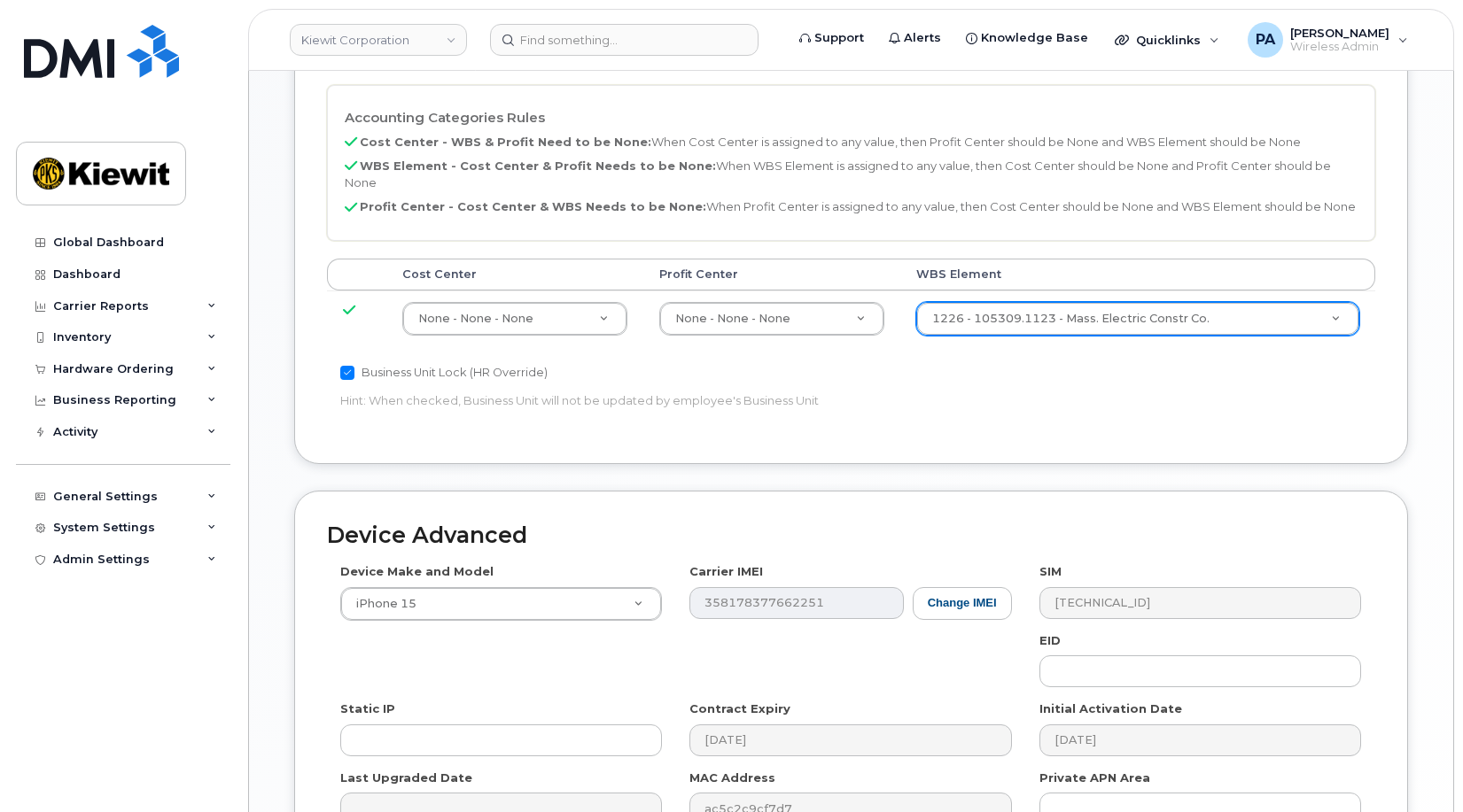
scroll to position [970, 0]
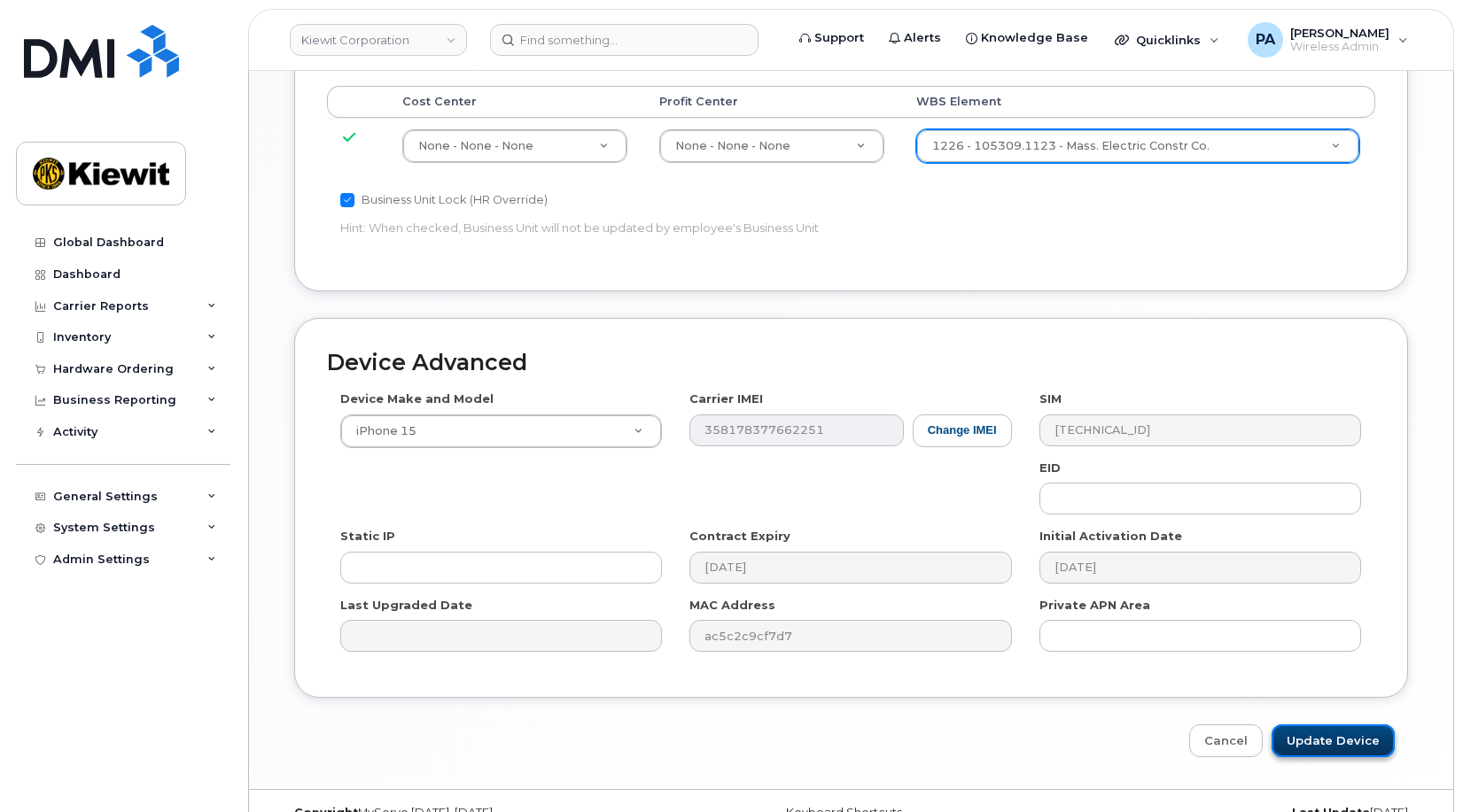
click at [1332, 725] on input "Update Device" at bounding box center [1332, 741] width 123 height 33
type input "Saving..."
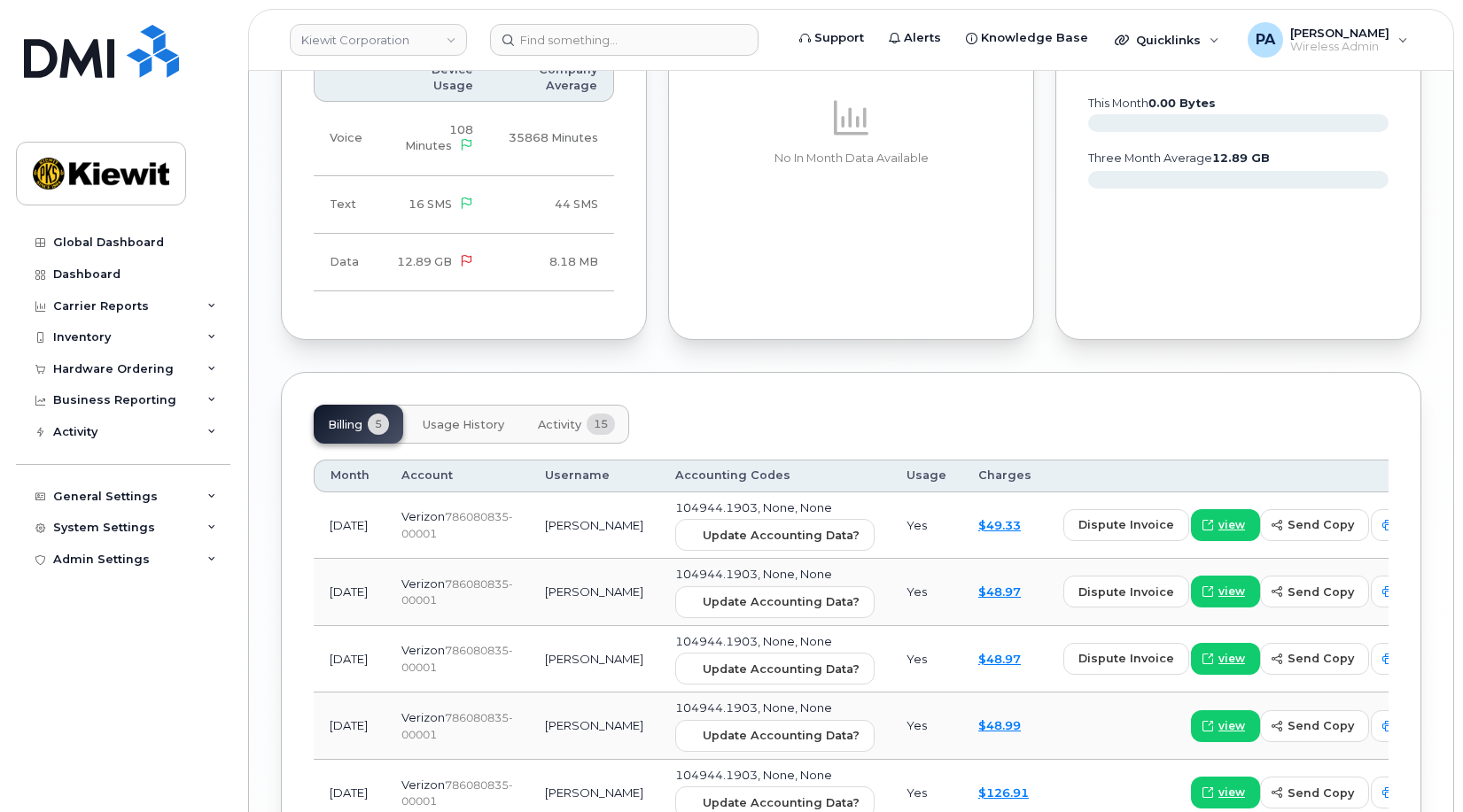
scroll to position [1772, 0]
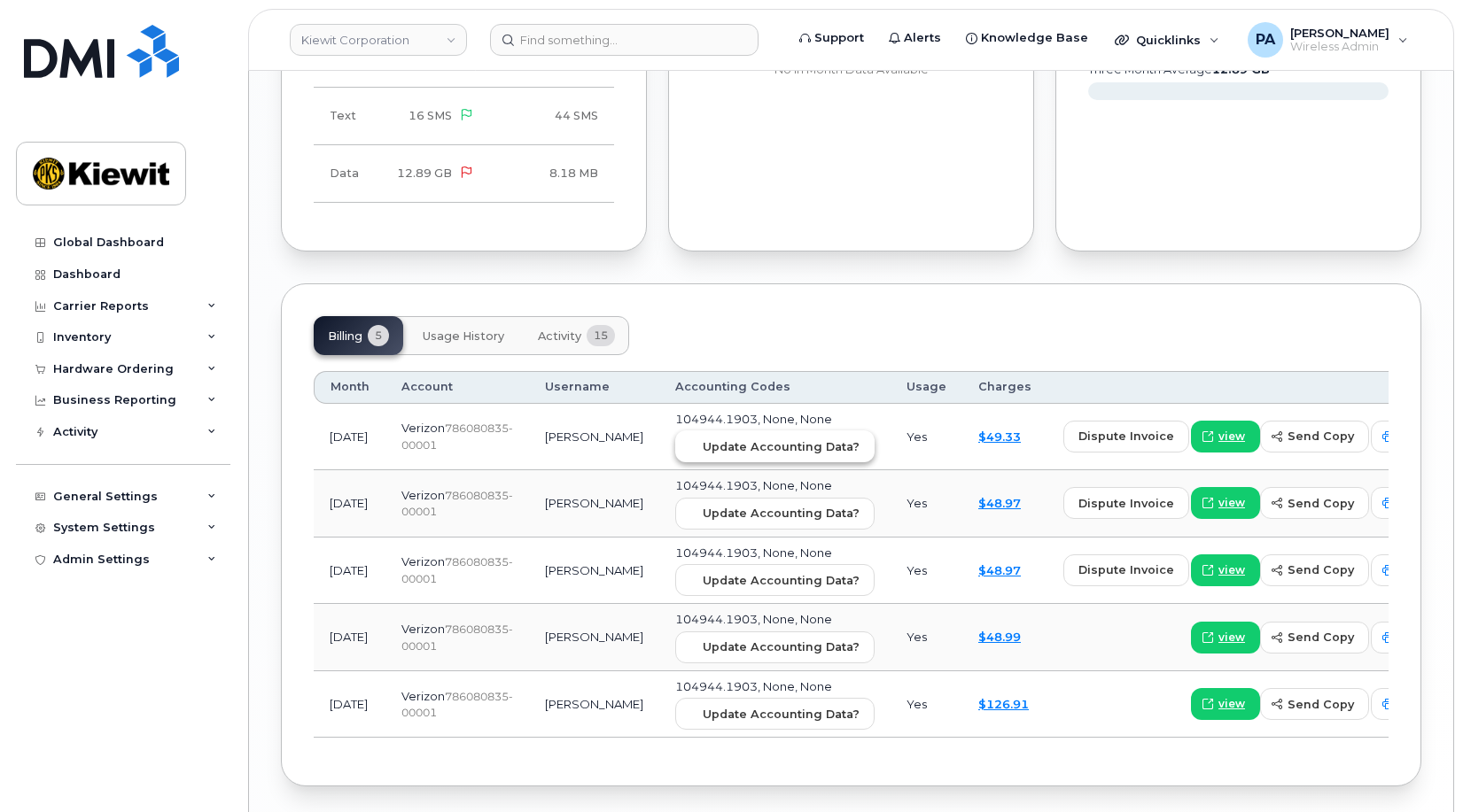
click at [739, 438] on span "Update Accounting Data?" at bounding box center [780, 446] width 157 height 17
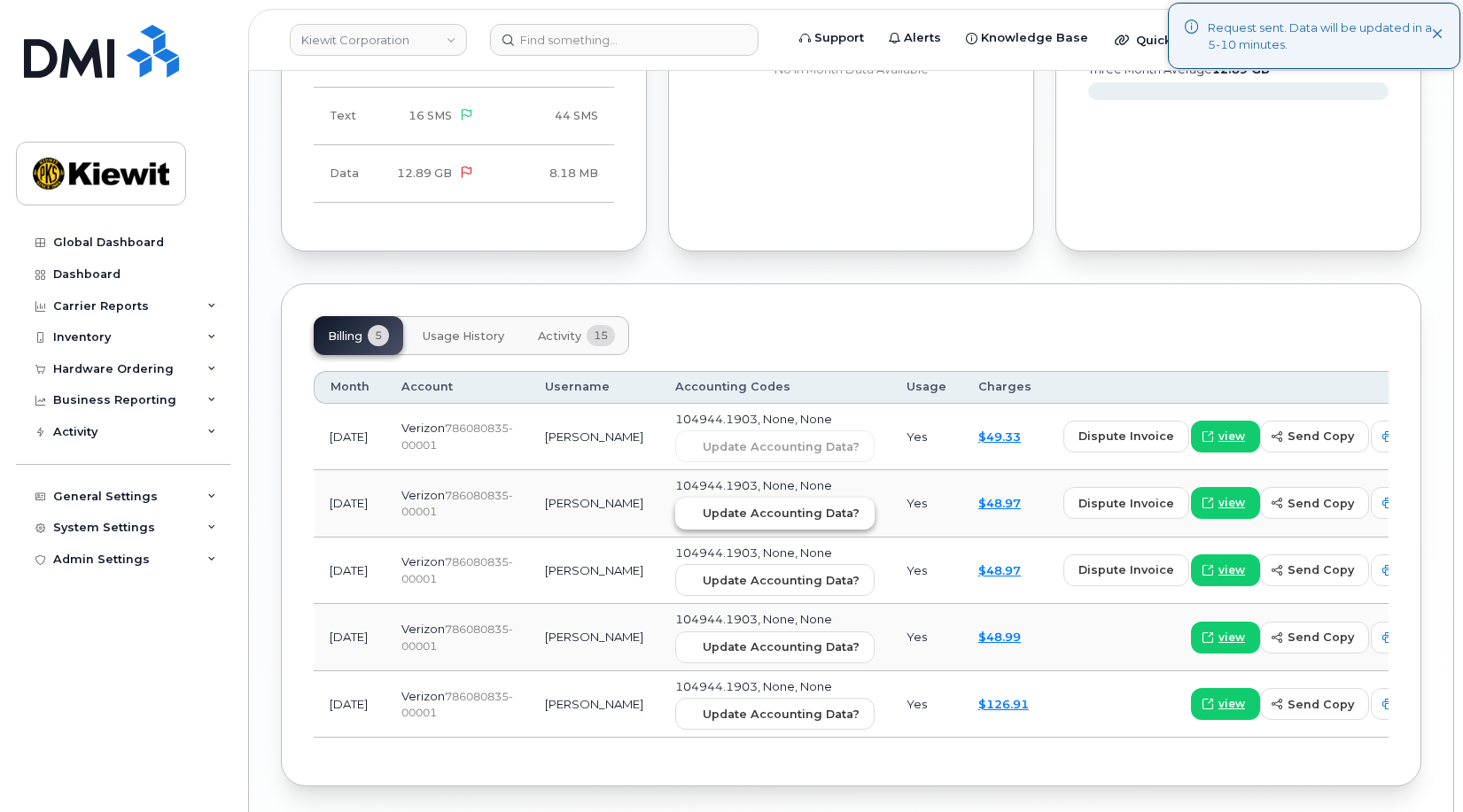
click at [713, 505] on span "Update Accounting Data?" at bounding box center [780, 513] width 157 height 17
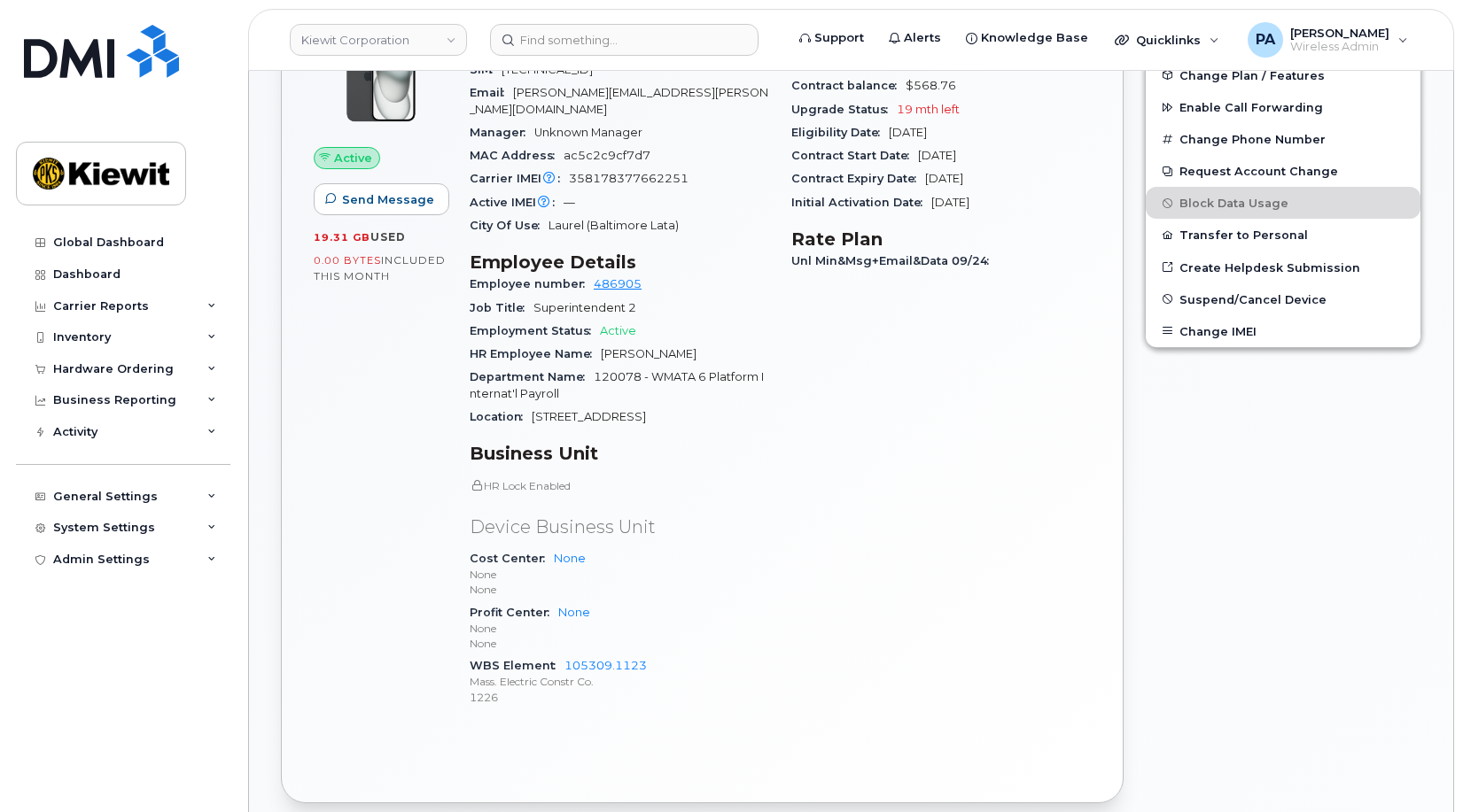
scroll to position [0, 0]
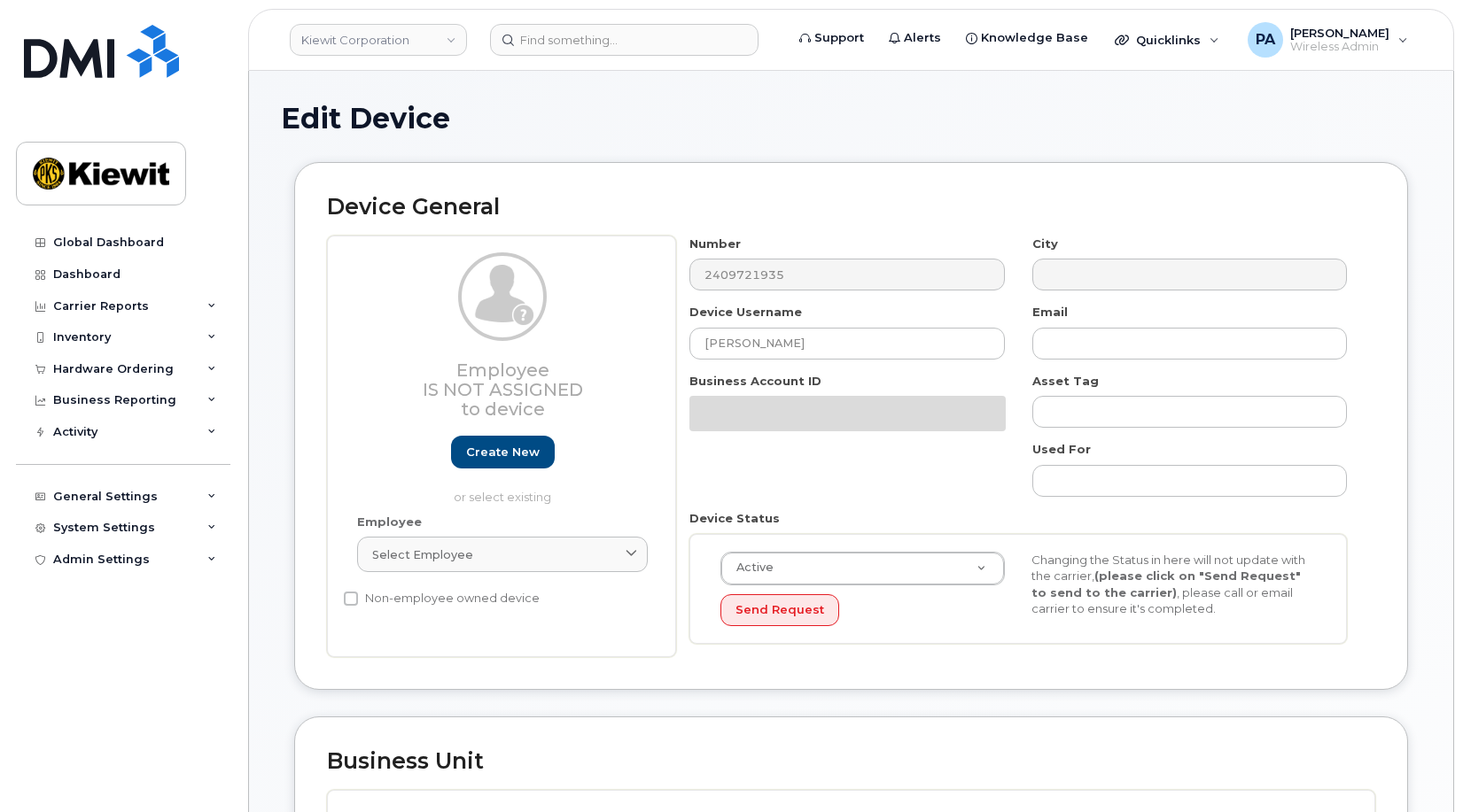
scroll to position [177, 0]
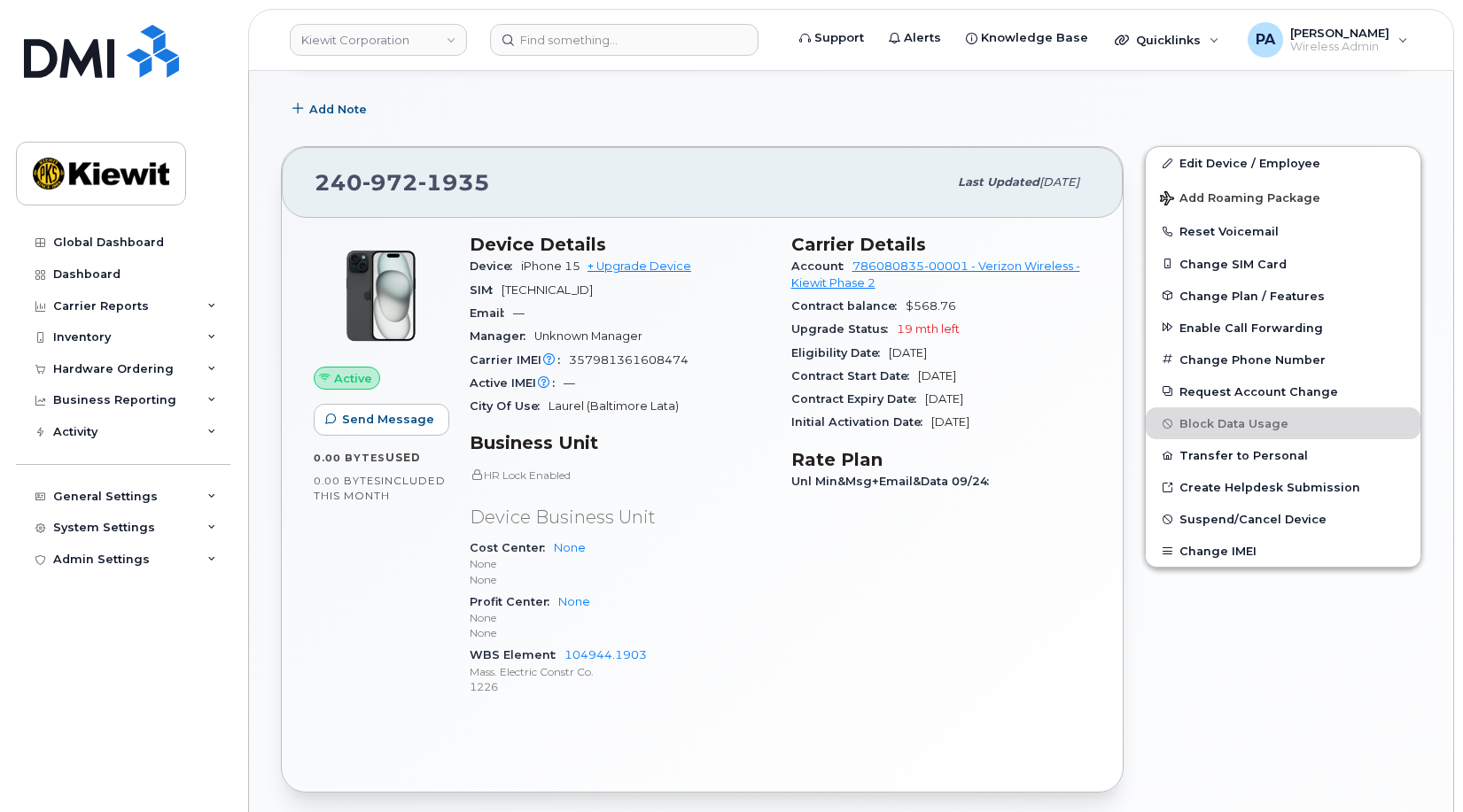
scroll to position [249, 0]
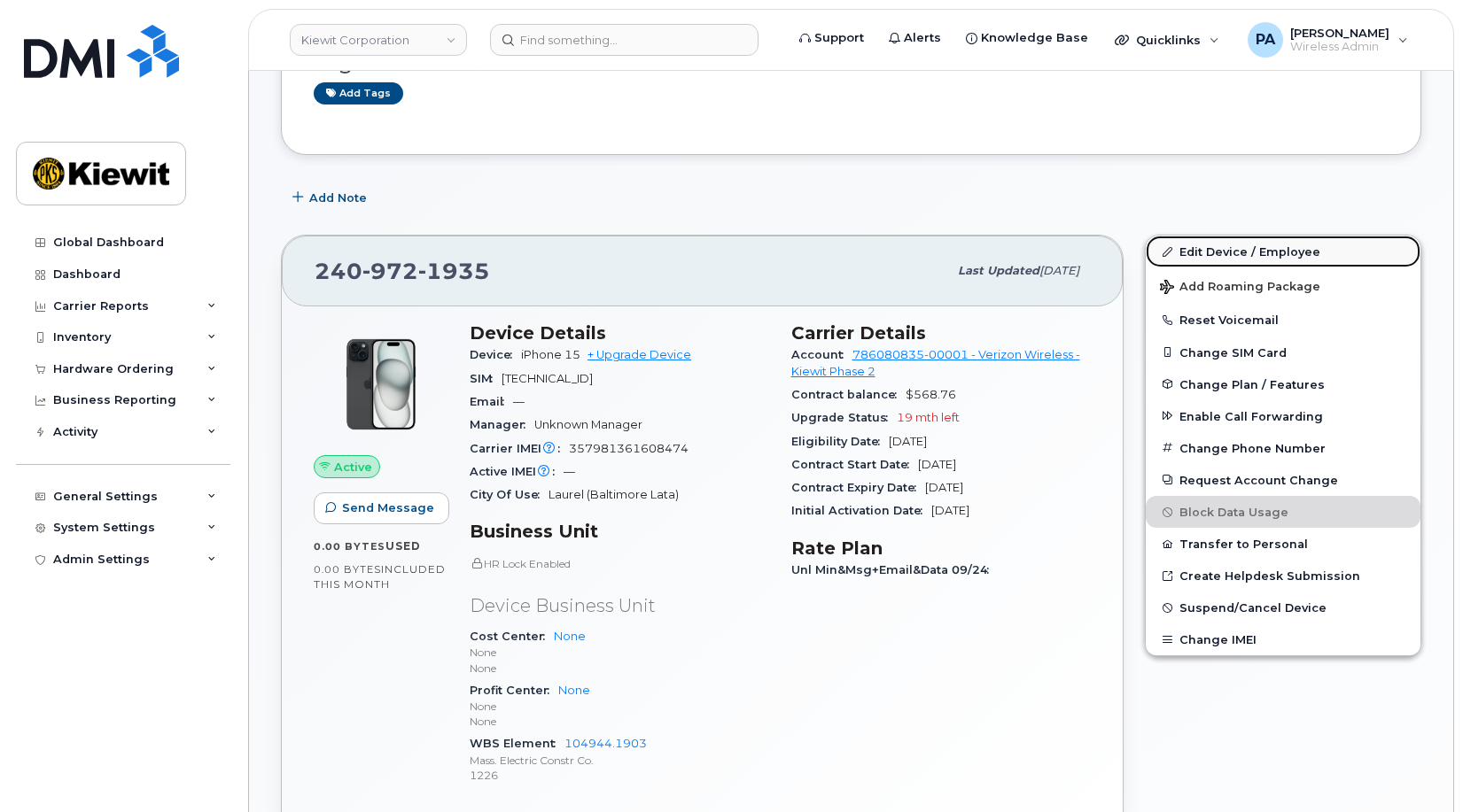
click at [1233, 250] on link "Edit Device / Employee" at bounding box center [1283, 252] width 275 height 32
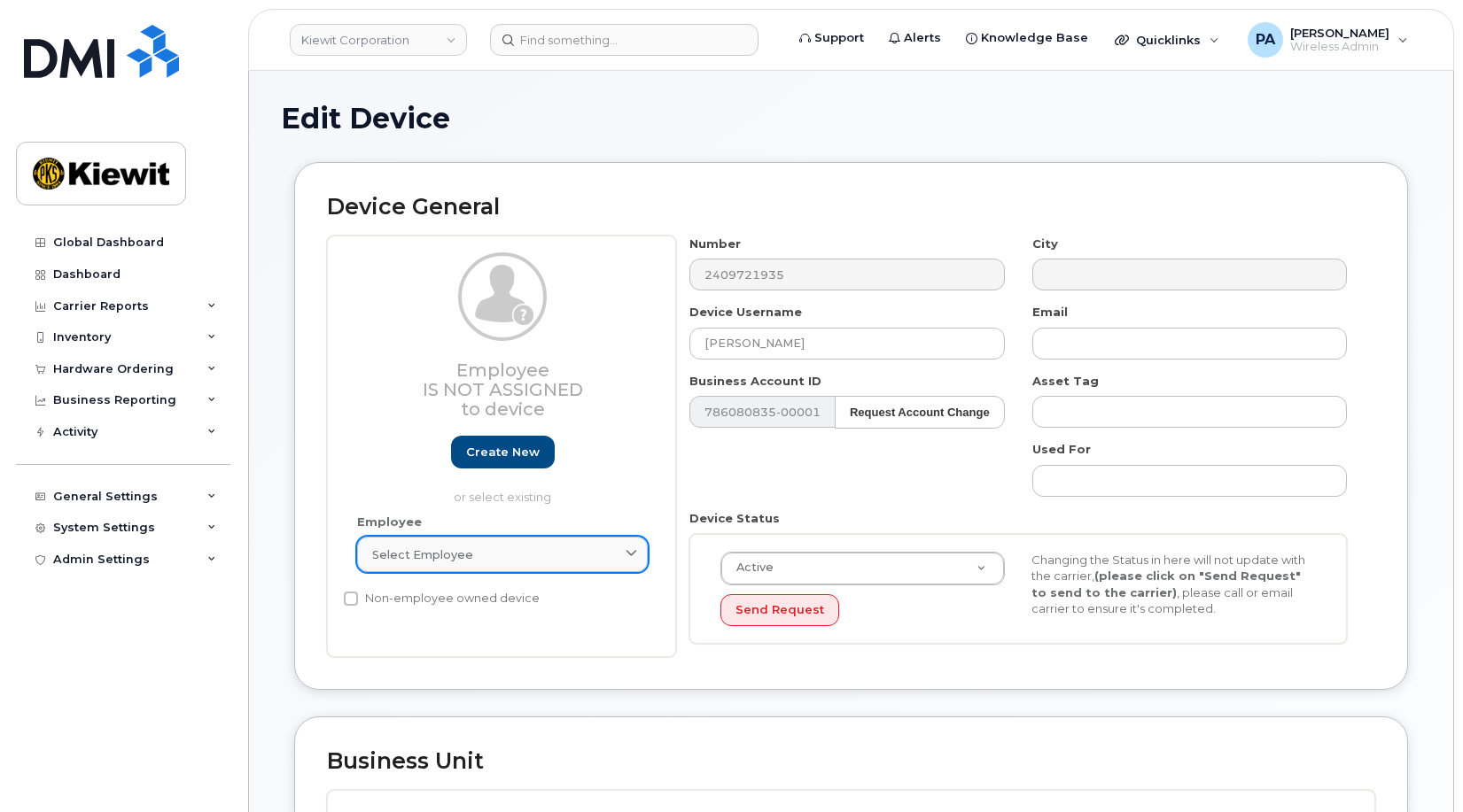
click at [533, 545] on link "Select employee" at bounding box center [502, 554] width 291 height 36
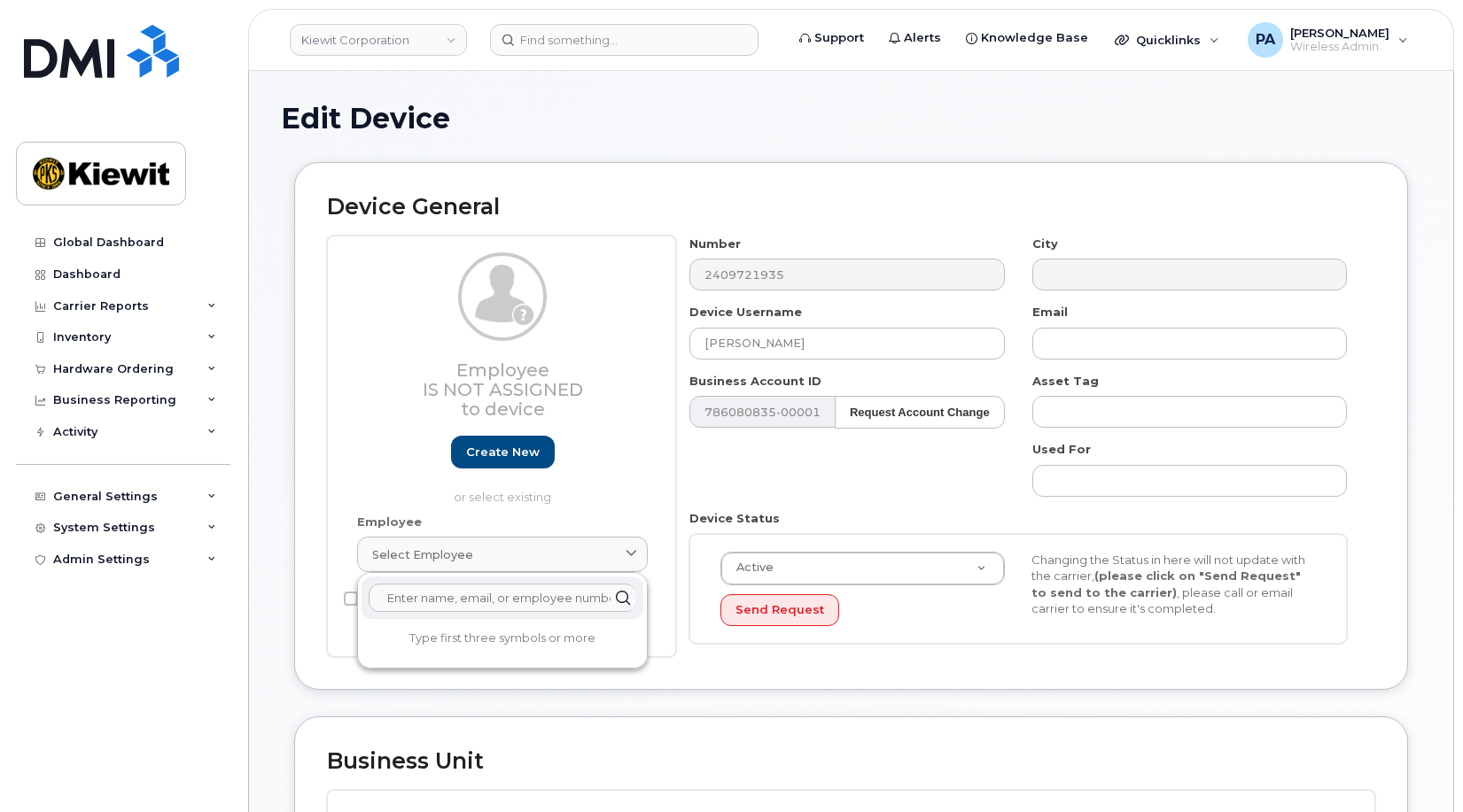
paste input "[PERSON_NAME][EMAIL_ADDRESS][PERSON_NAME][DOMAIN_NAME]"
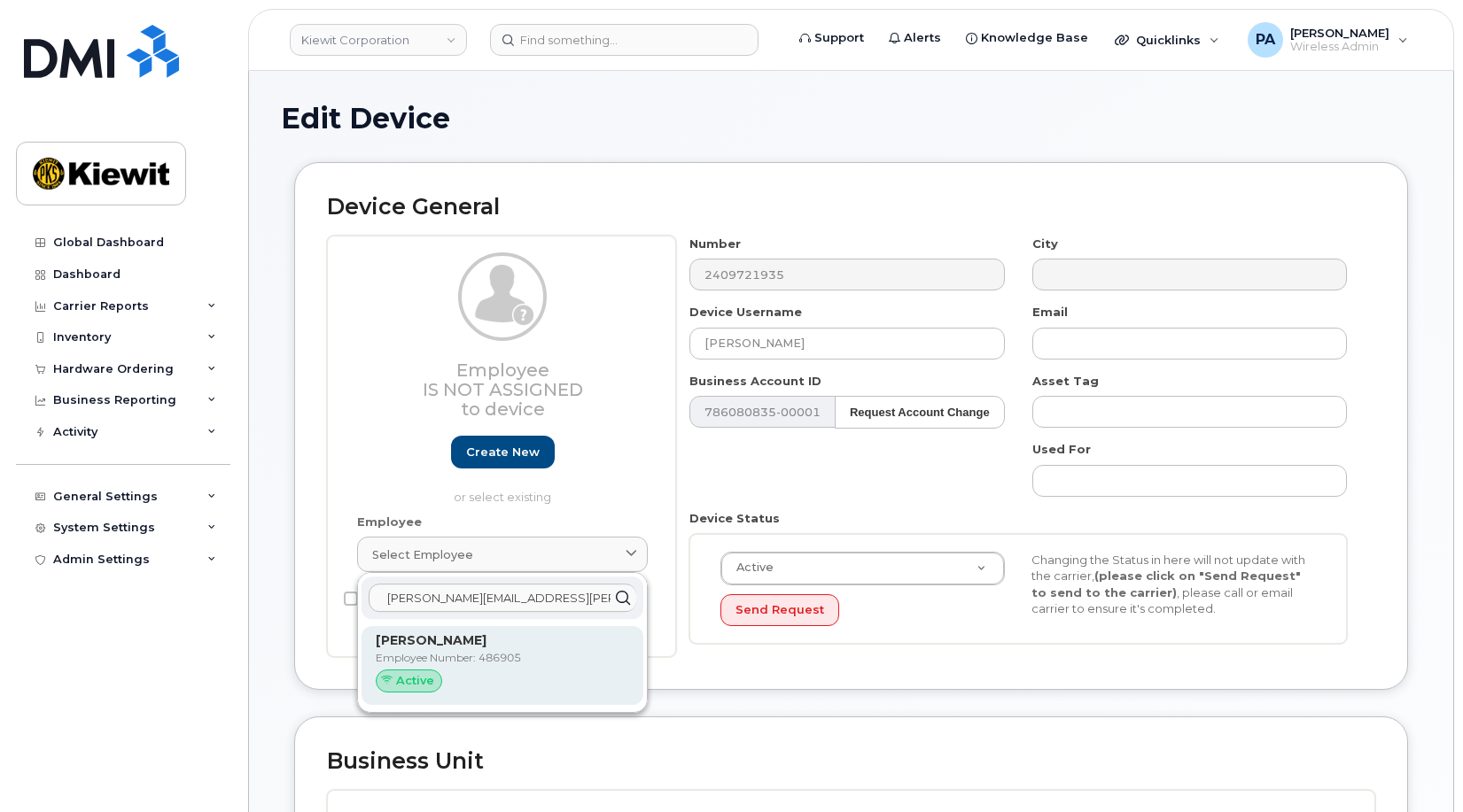
type input "RICHARD.MESSINA@MASSELEC.COM"
click at [469, 660] on p "Employee Number: 486905" at bounding box center [503, 658] width 254 height 16
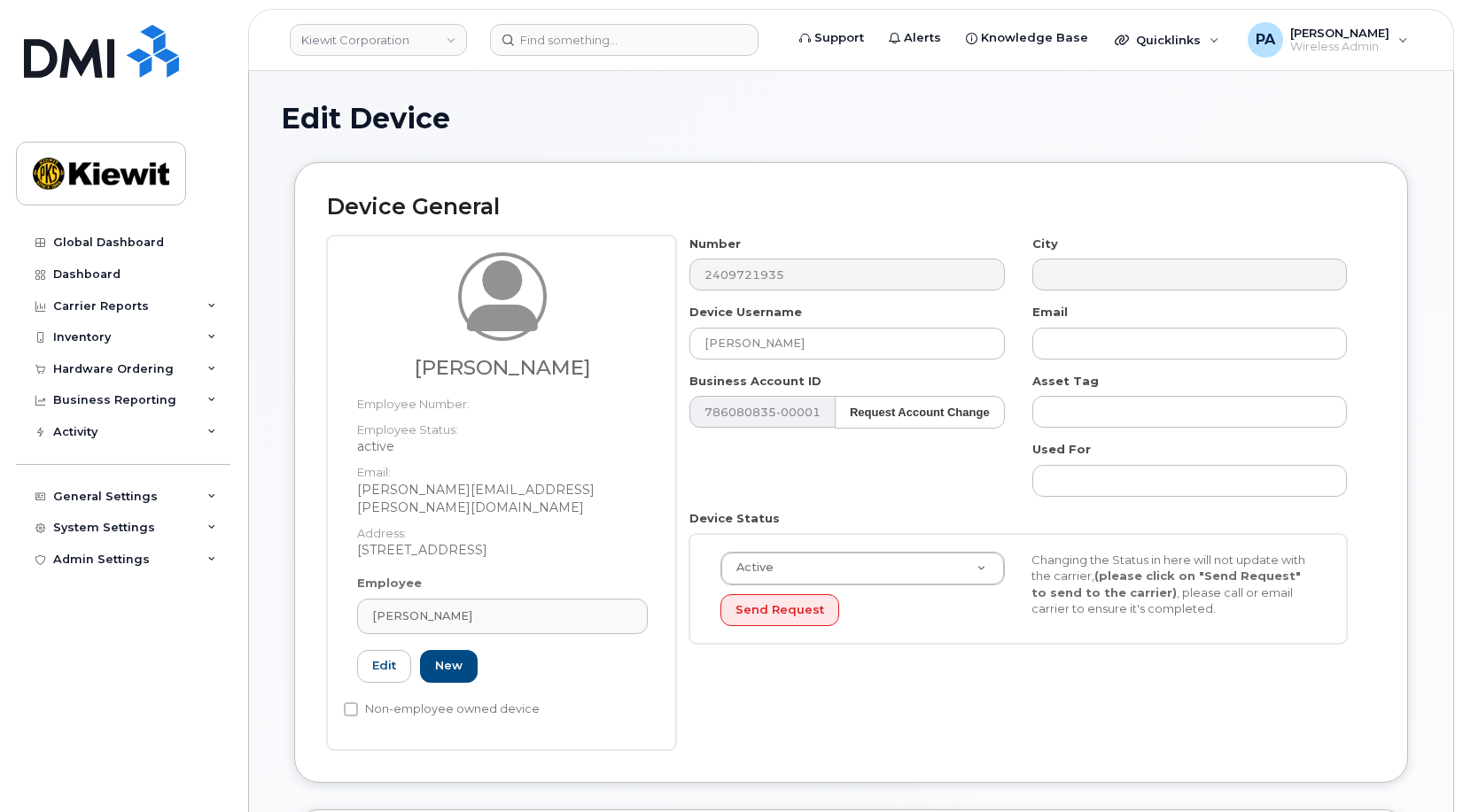
type input "486905"
type input "[PERSON_NAME]"
type input "[PERSON_NAME][EMAIL_ADDRESS][PERSON_NAME][DOMAIN_NAME]"
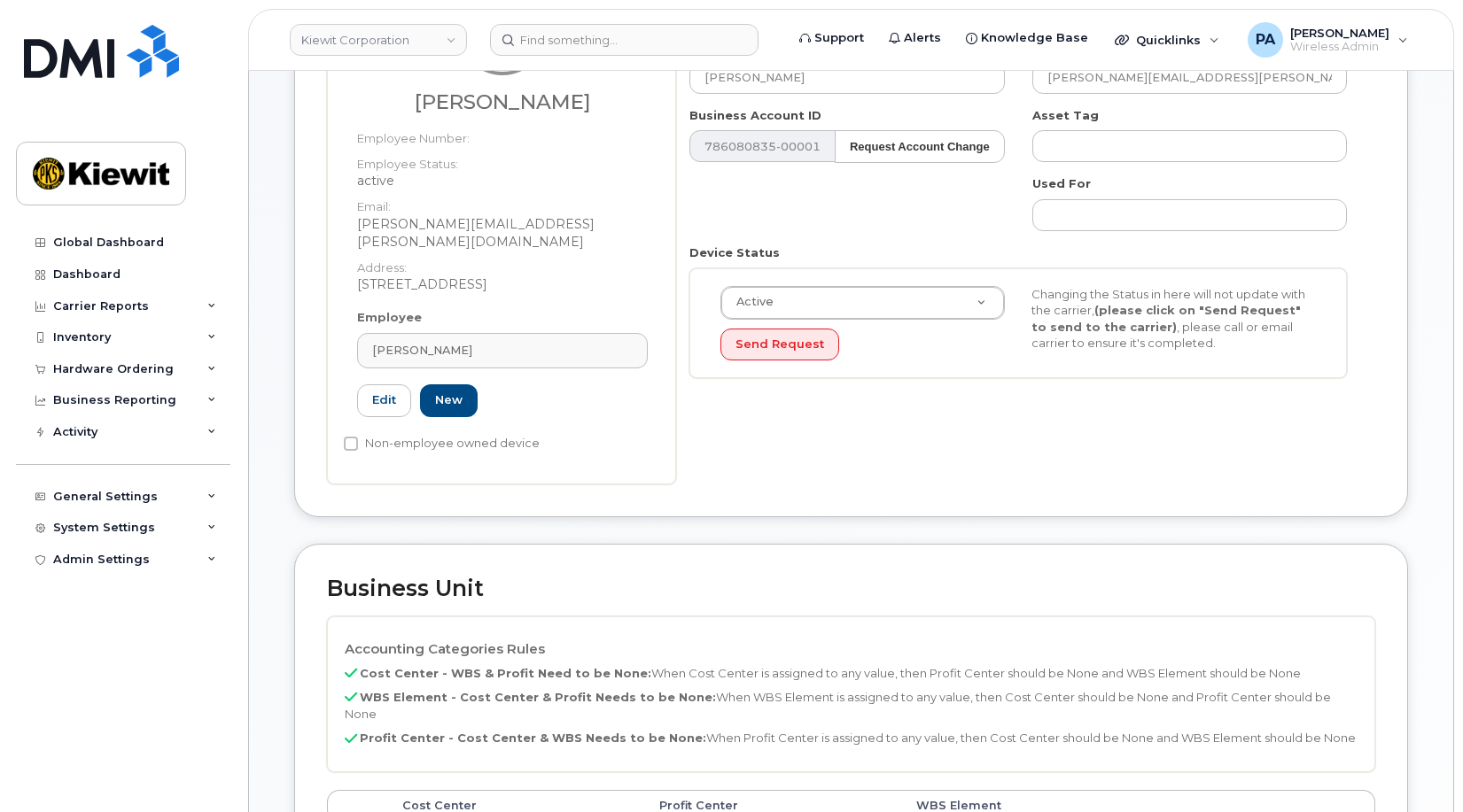
scroll to position [531, 0]
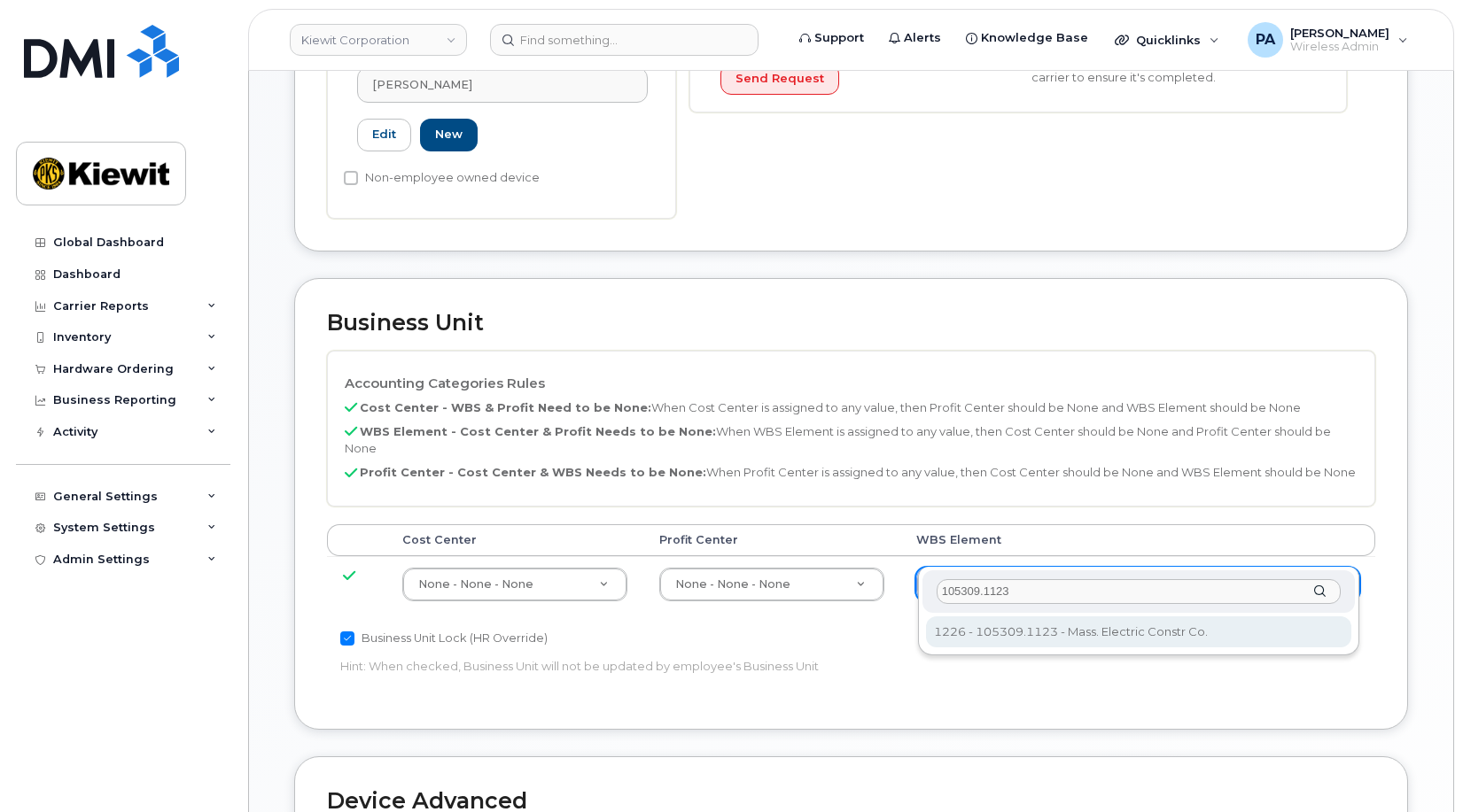
type input "105309.1123"
type input "29963967"
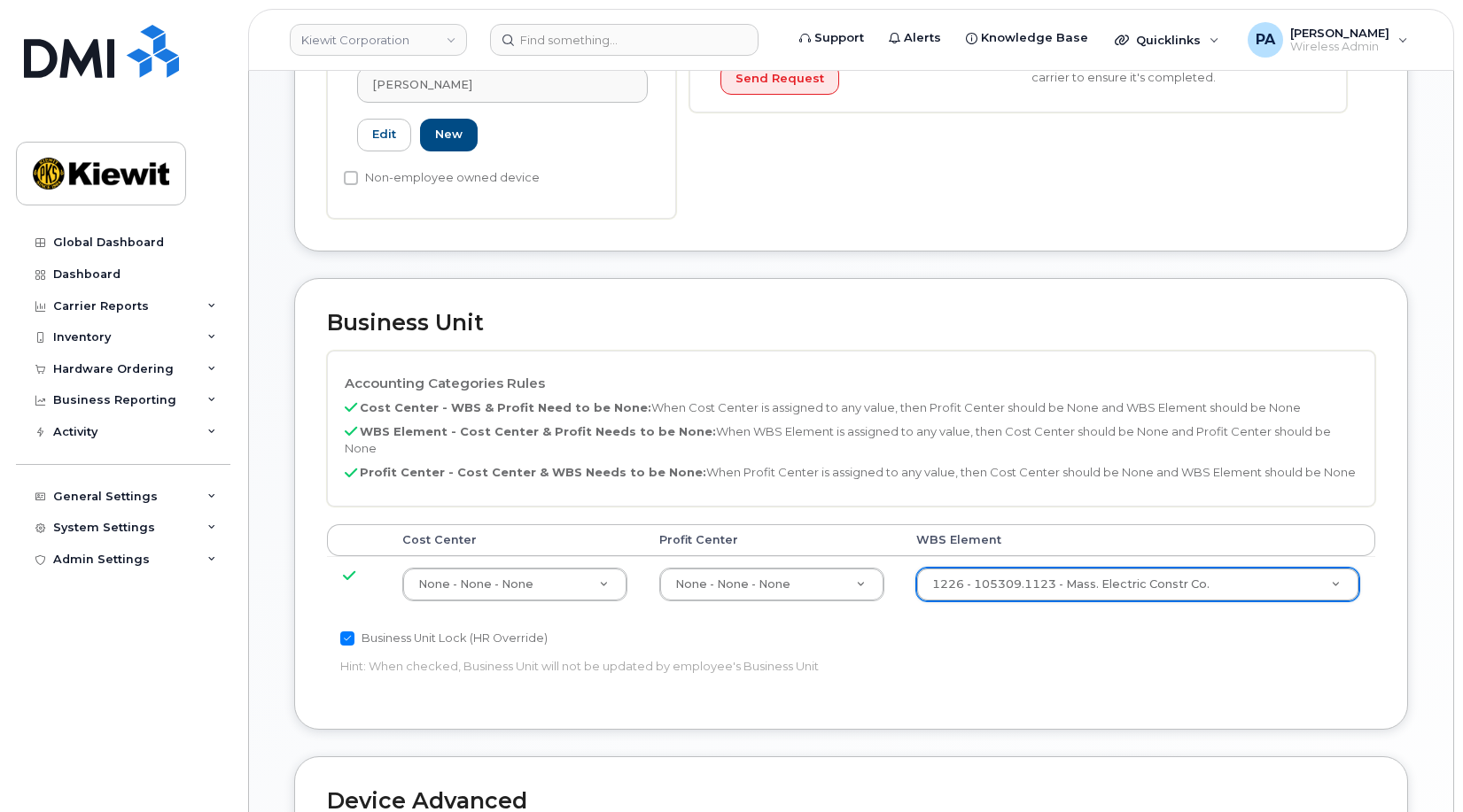
scroll to position [970, 0]
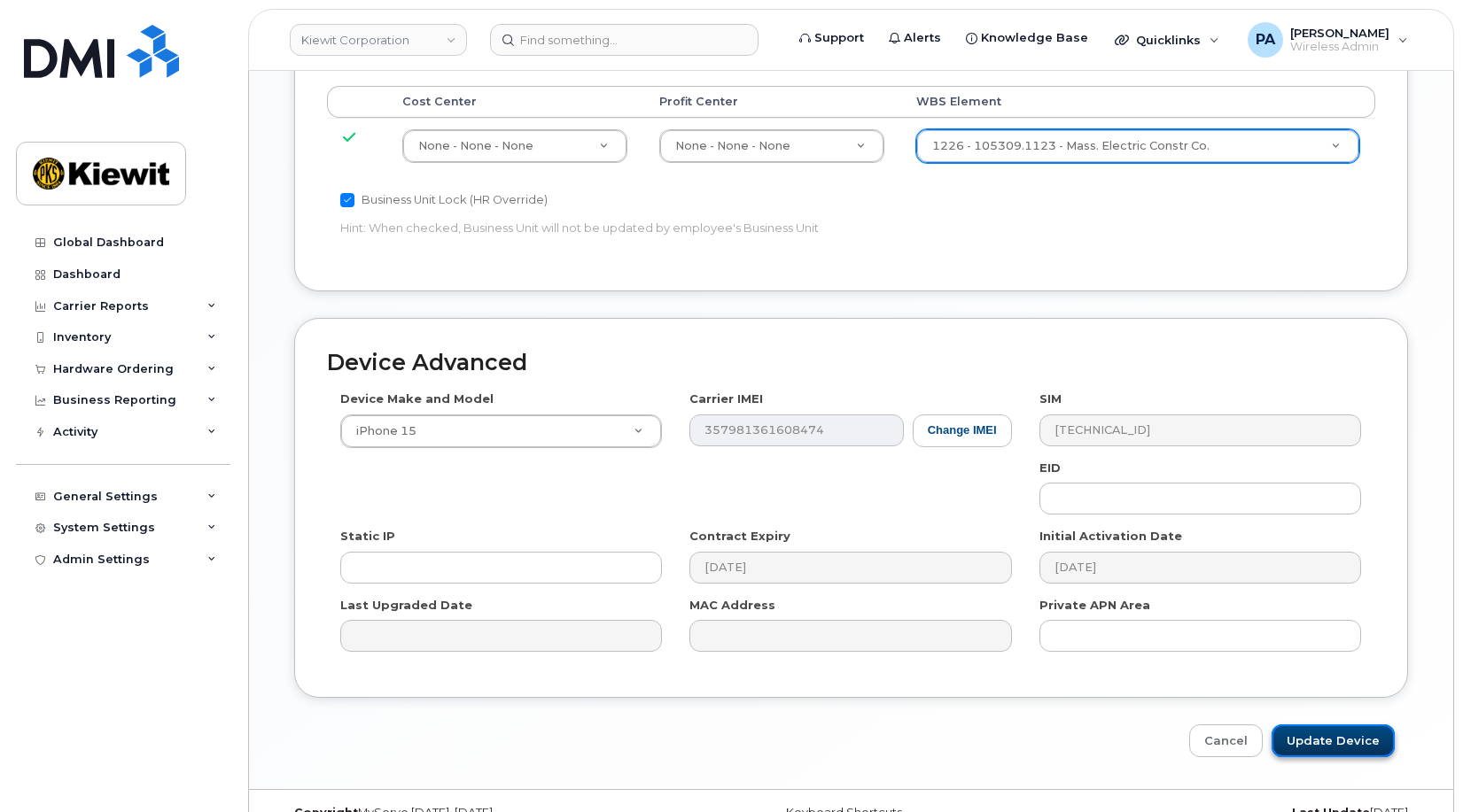
click at [1304, 725] on input "Update Device" at bounding box center [1332, 741] width 123 height 33
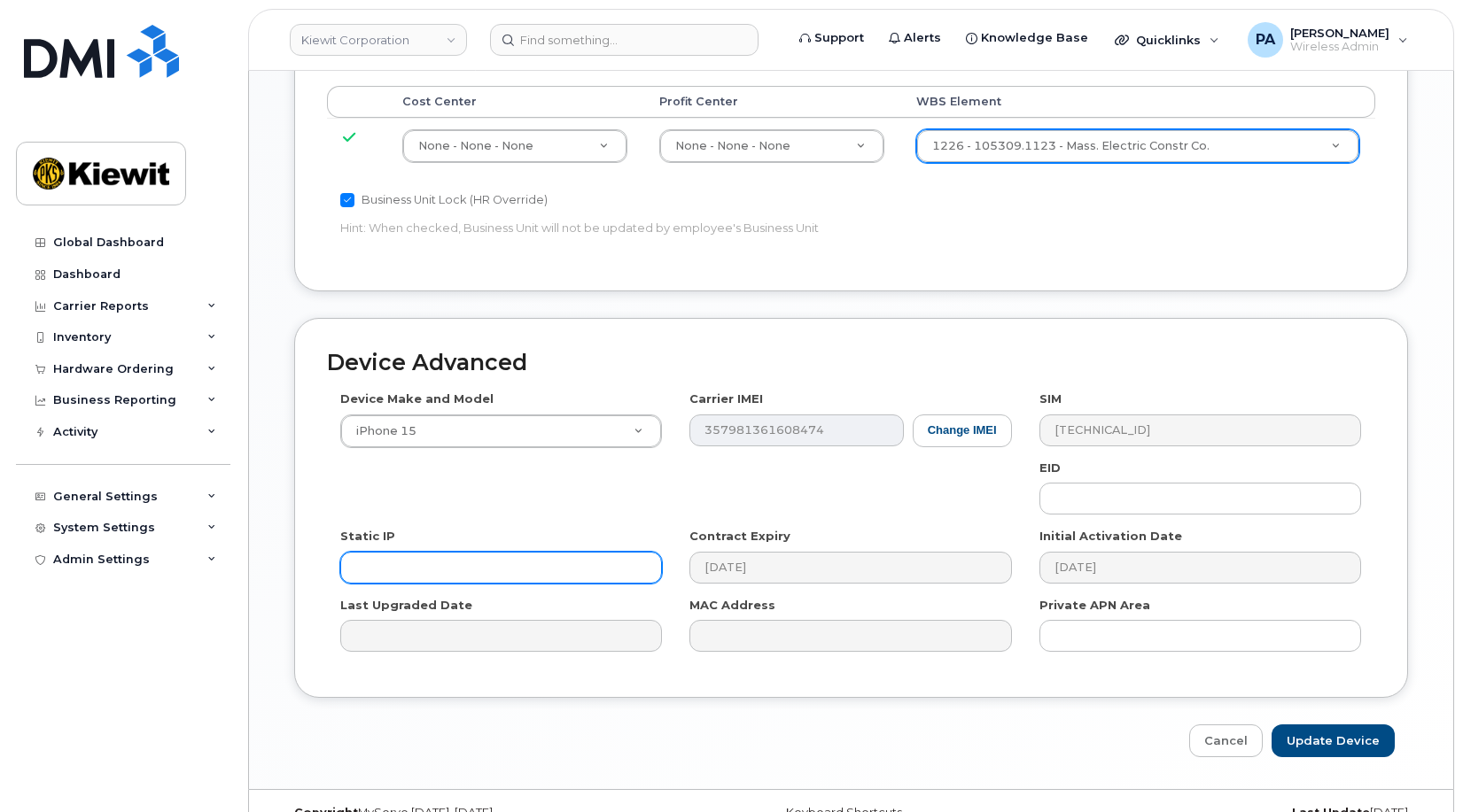
type input "Saving..."
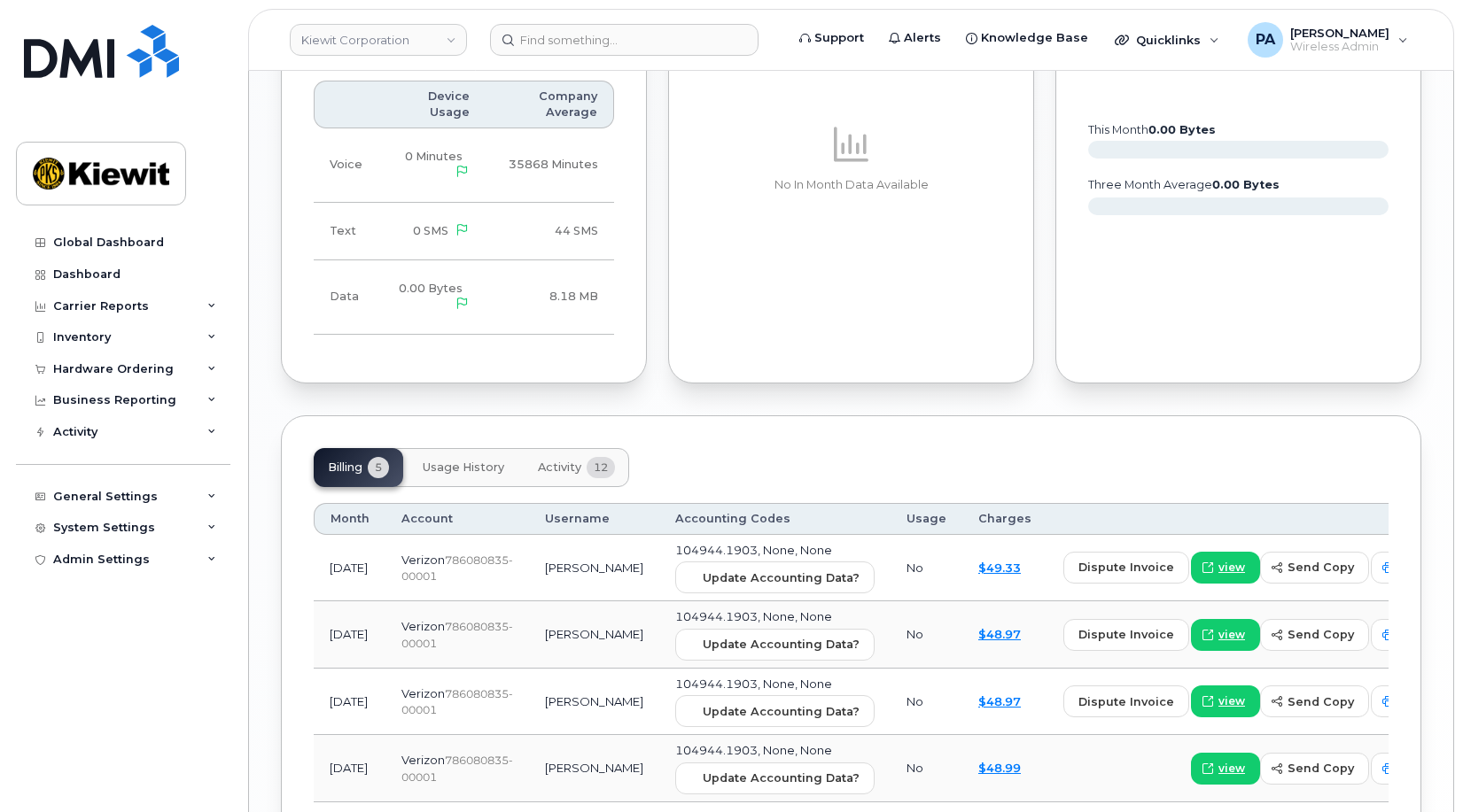
scroll to position [1594, 0]
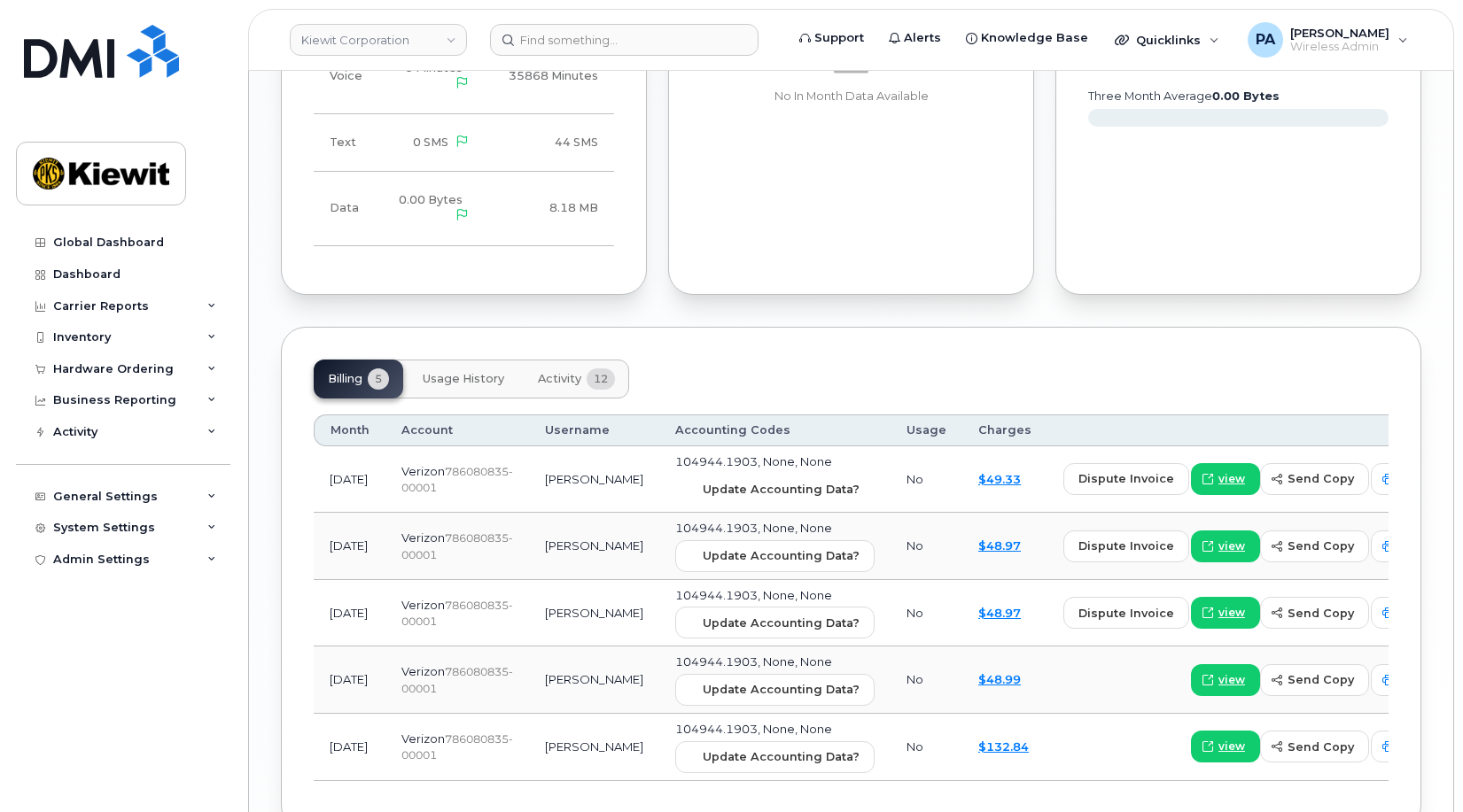
click at [702, 481] on span "Update Accounting Data?" at bounding box center [780, 490] width 157 height 17
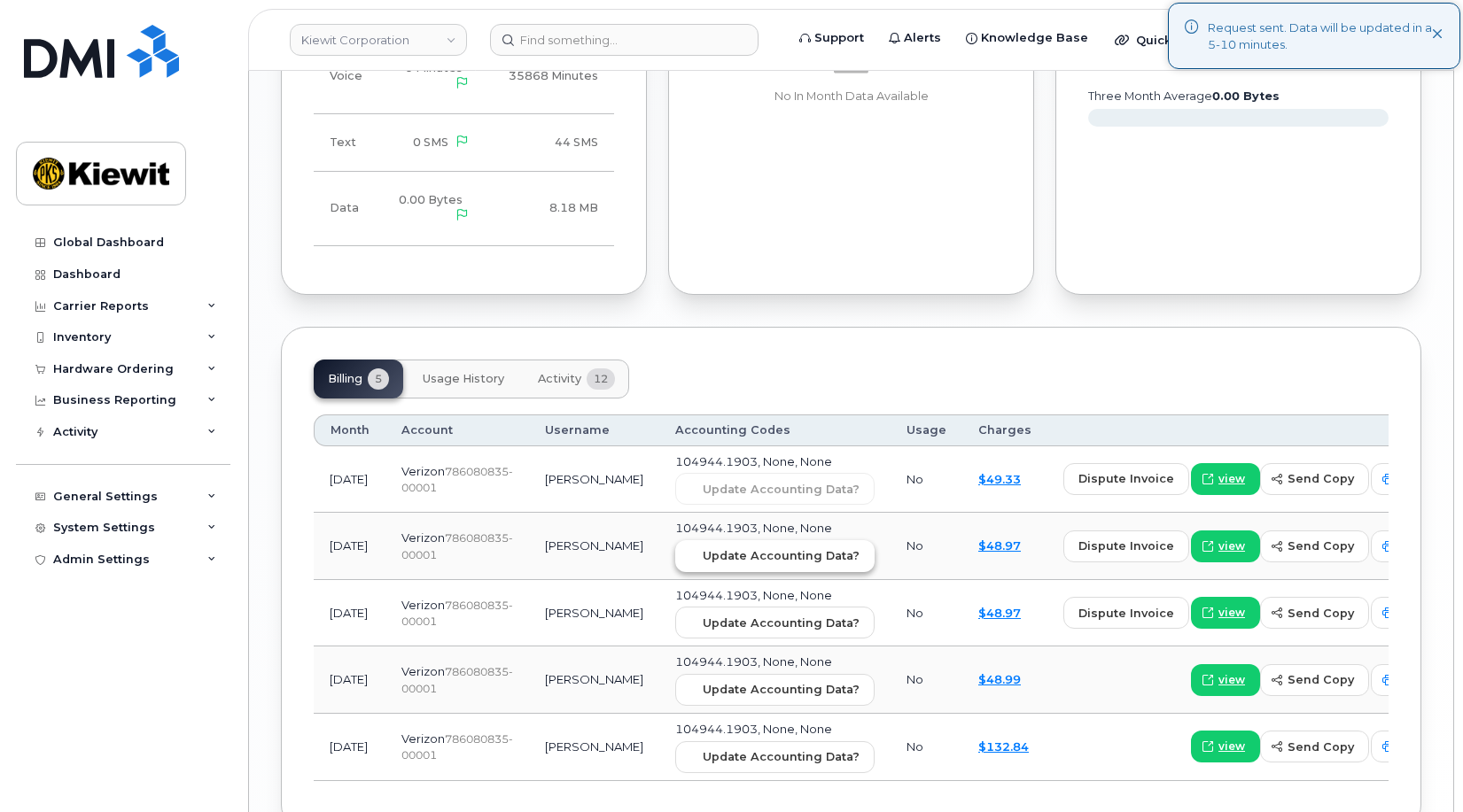
click at [714, 547] on span "Update Accounting Data?" at bounding box center [780, 555] width 157 height 17
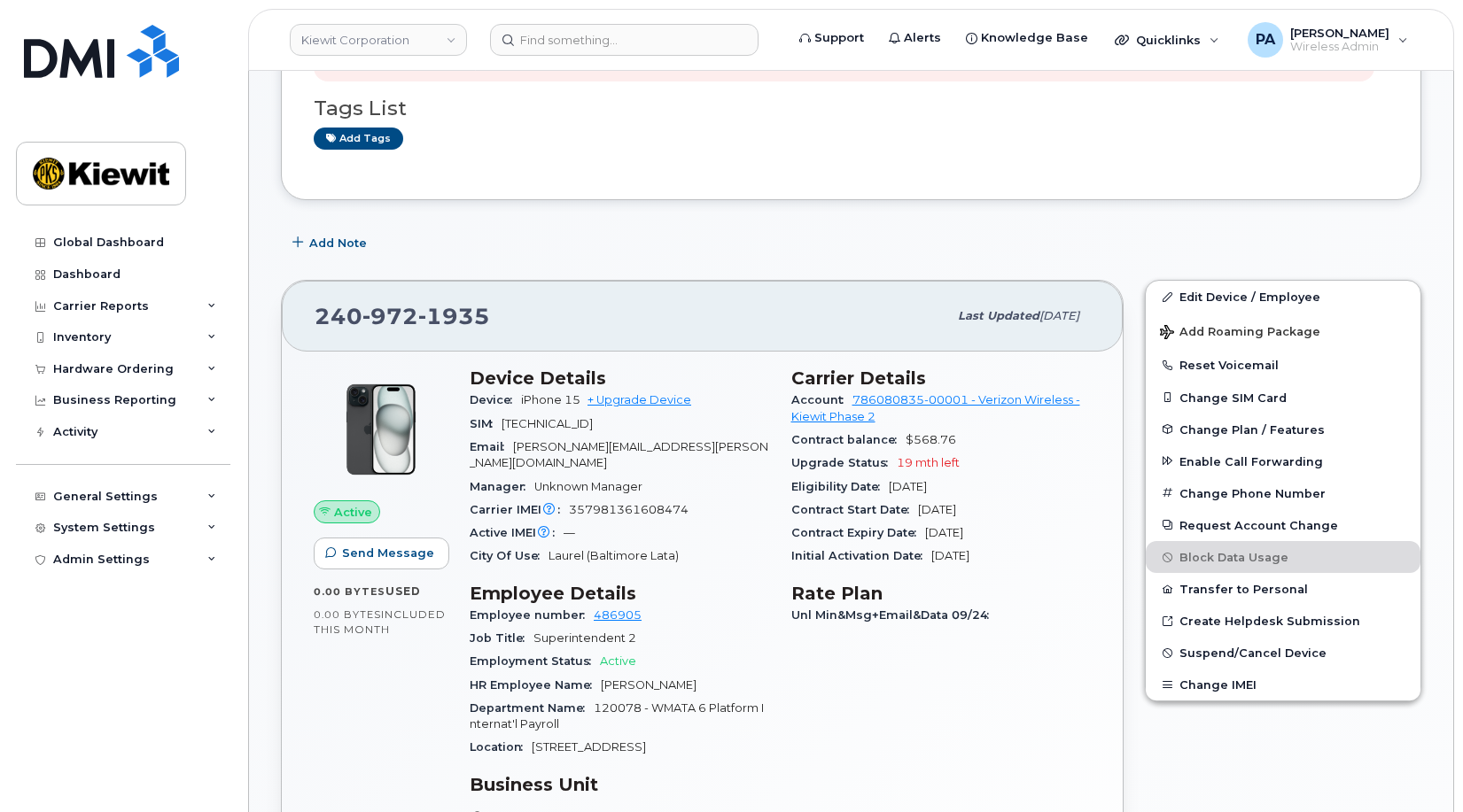
scroll to position [0, 0]
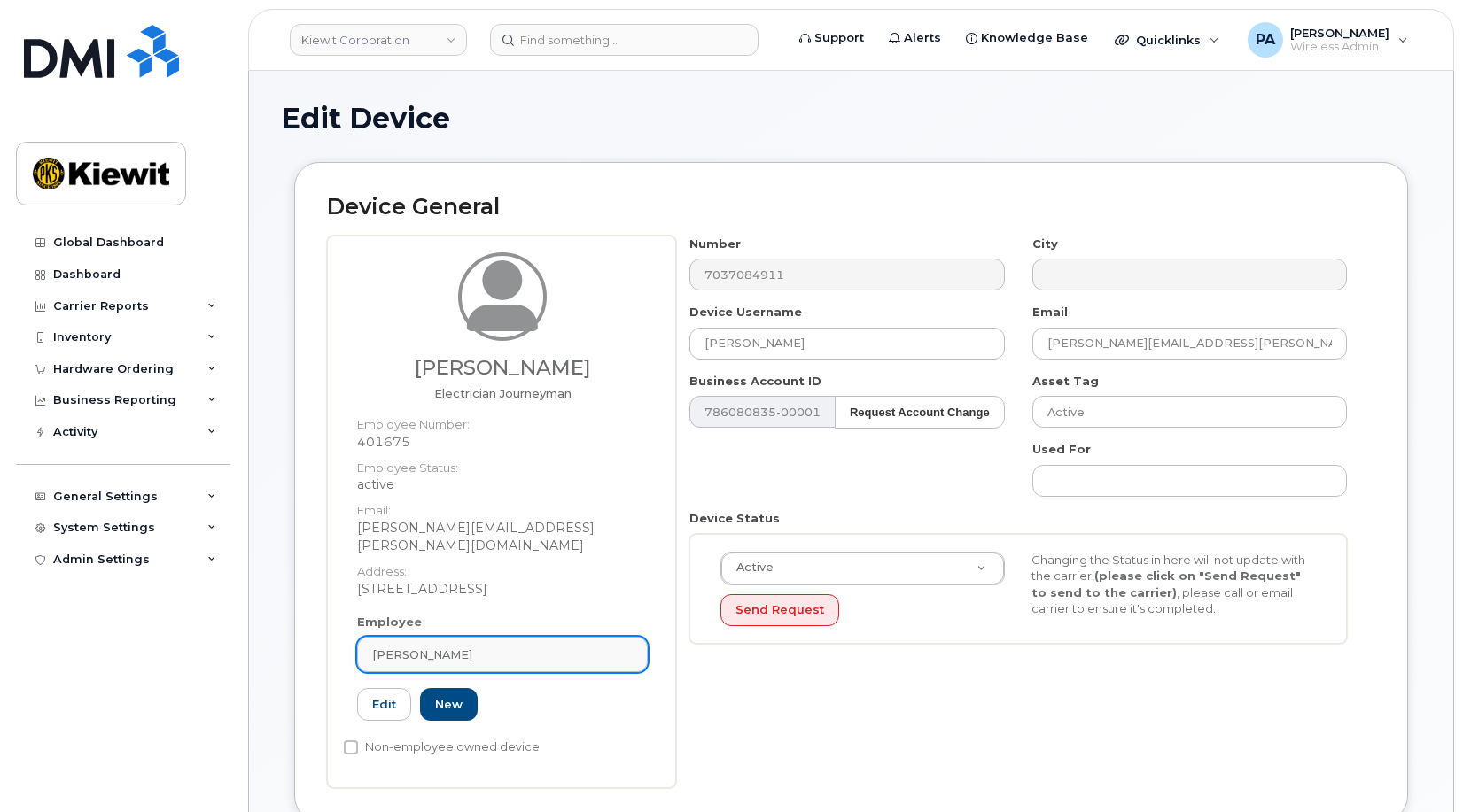
click at [499, 647] on div "Todd Dunn II" at bounding box center [502, 655] width 260 height 17
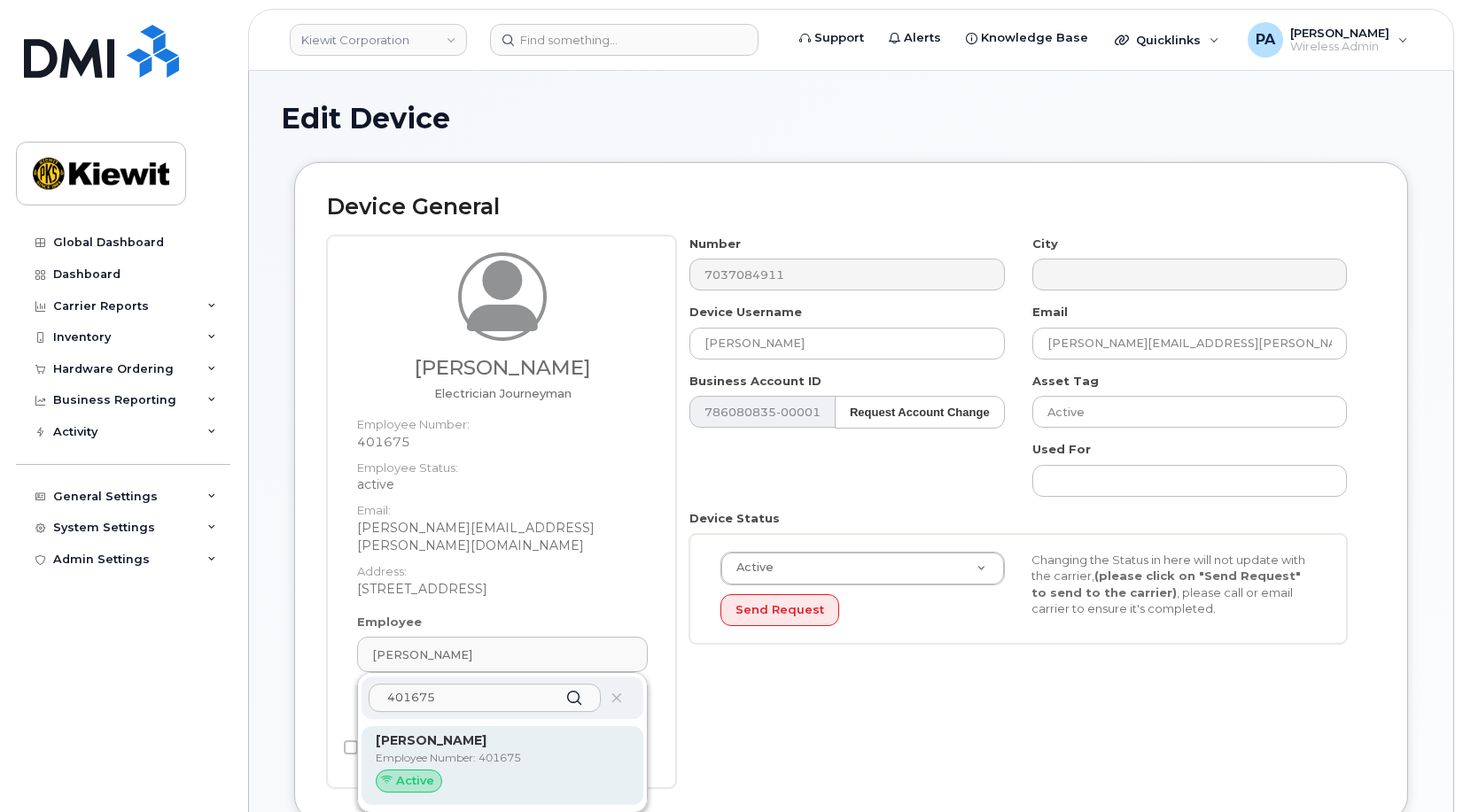
type input "401675"
click at [453, 732] on strong "Todd Dunn II" at bounding box center [432, 740] width 111 height 16
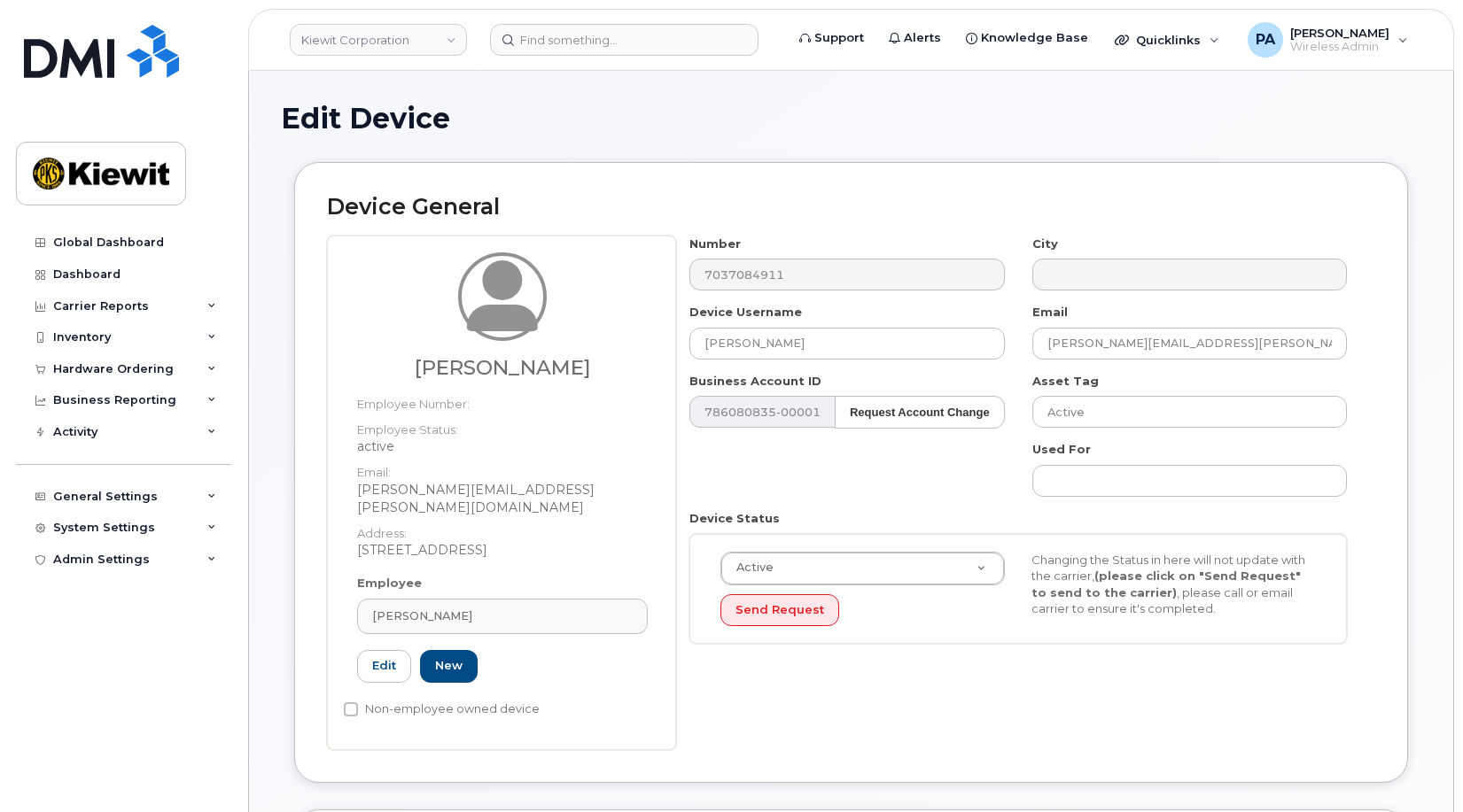
type input "todd.dunnii@kiewit.com"
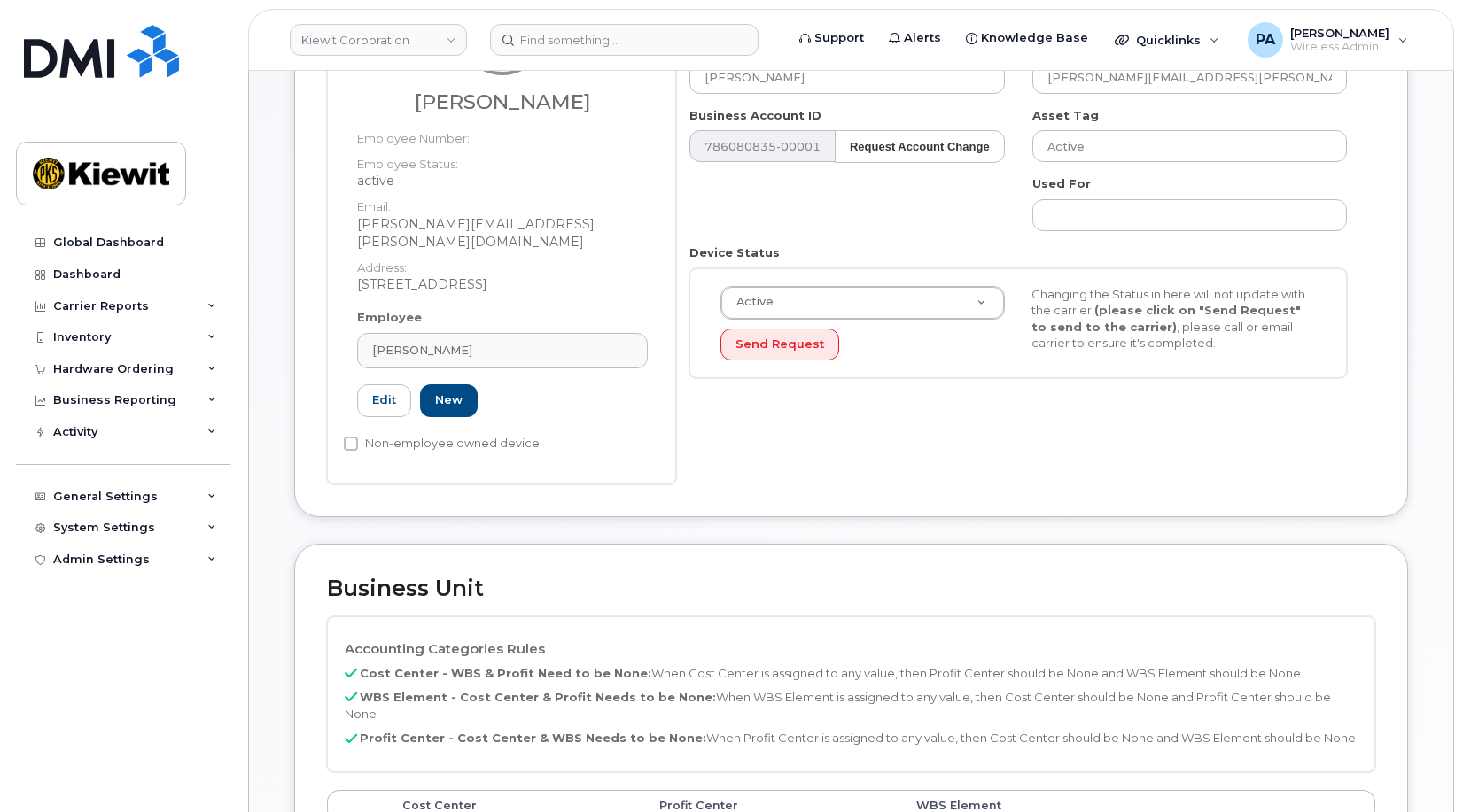
scroll to position [354, 0]
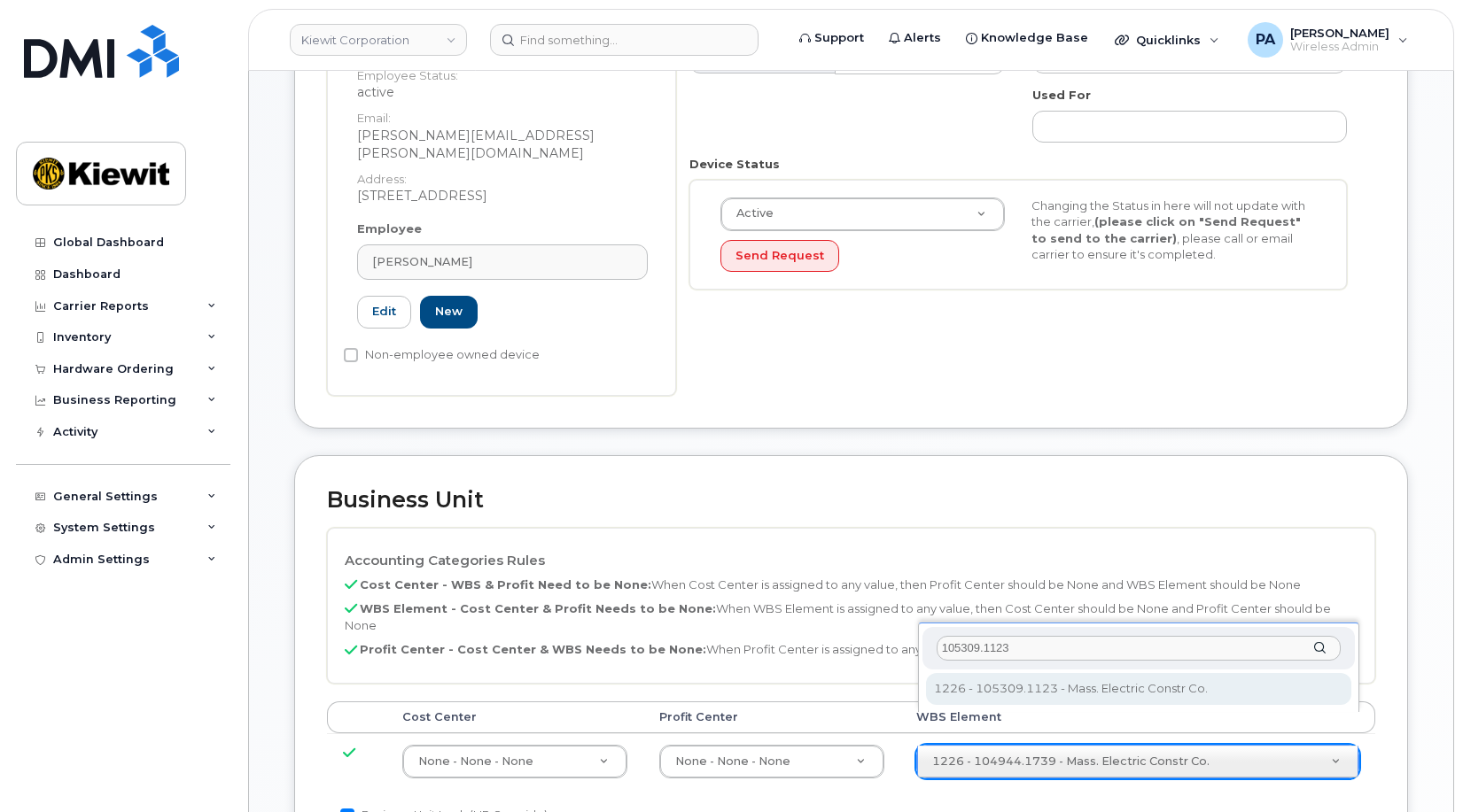
type input "105309.1123"
type input "29963967"
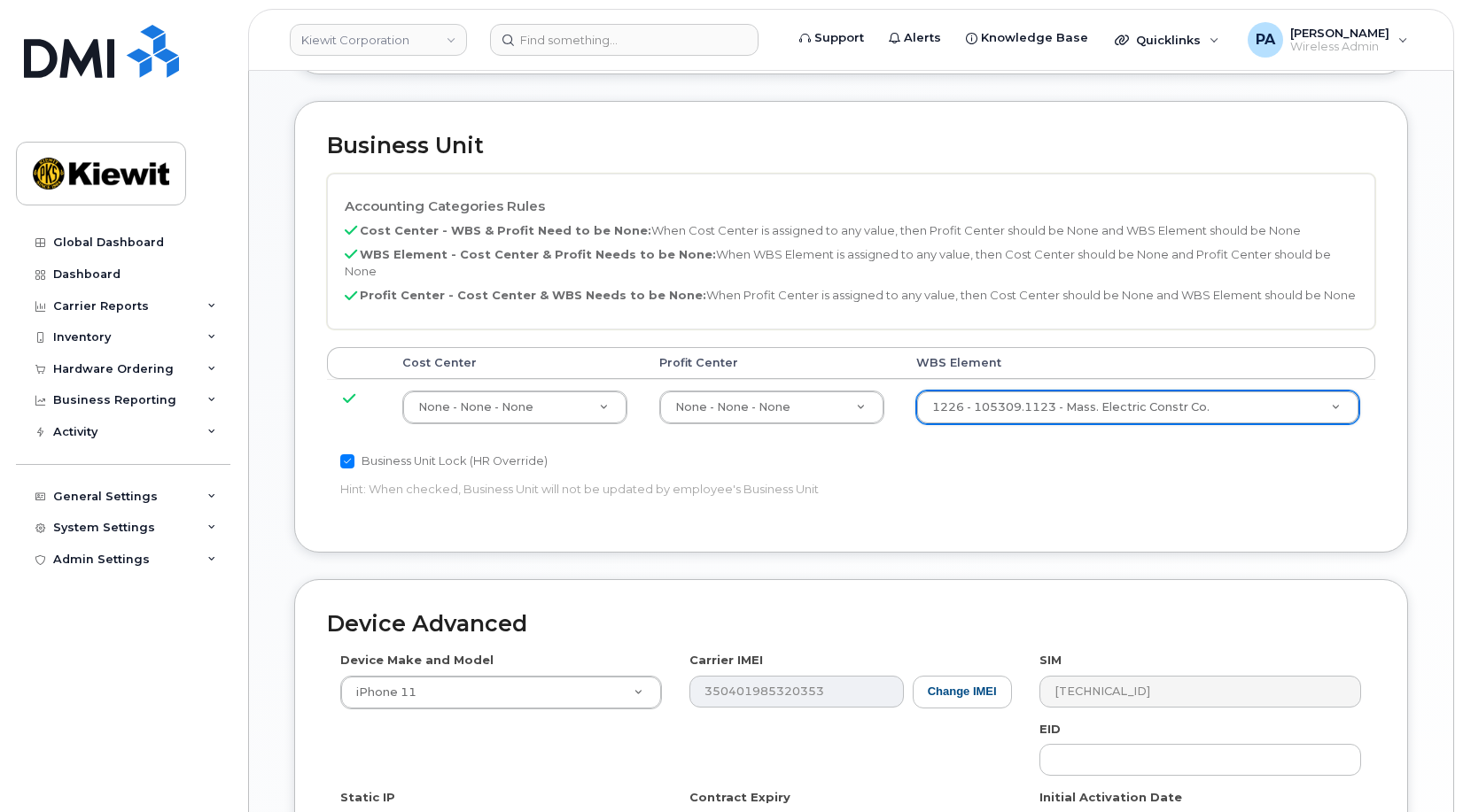
scroll to position [970, 0]
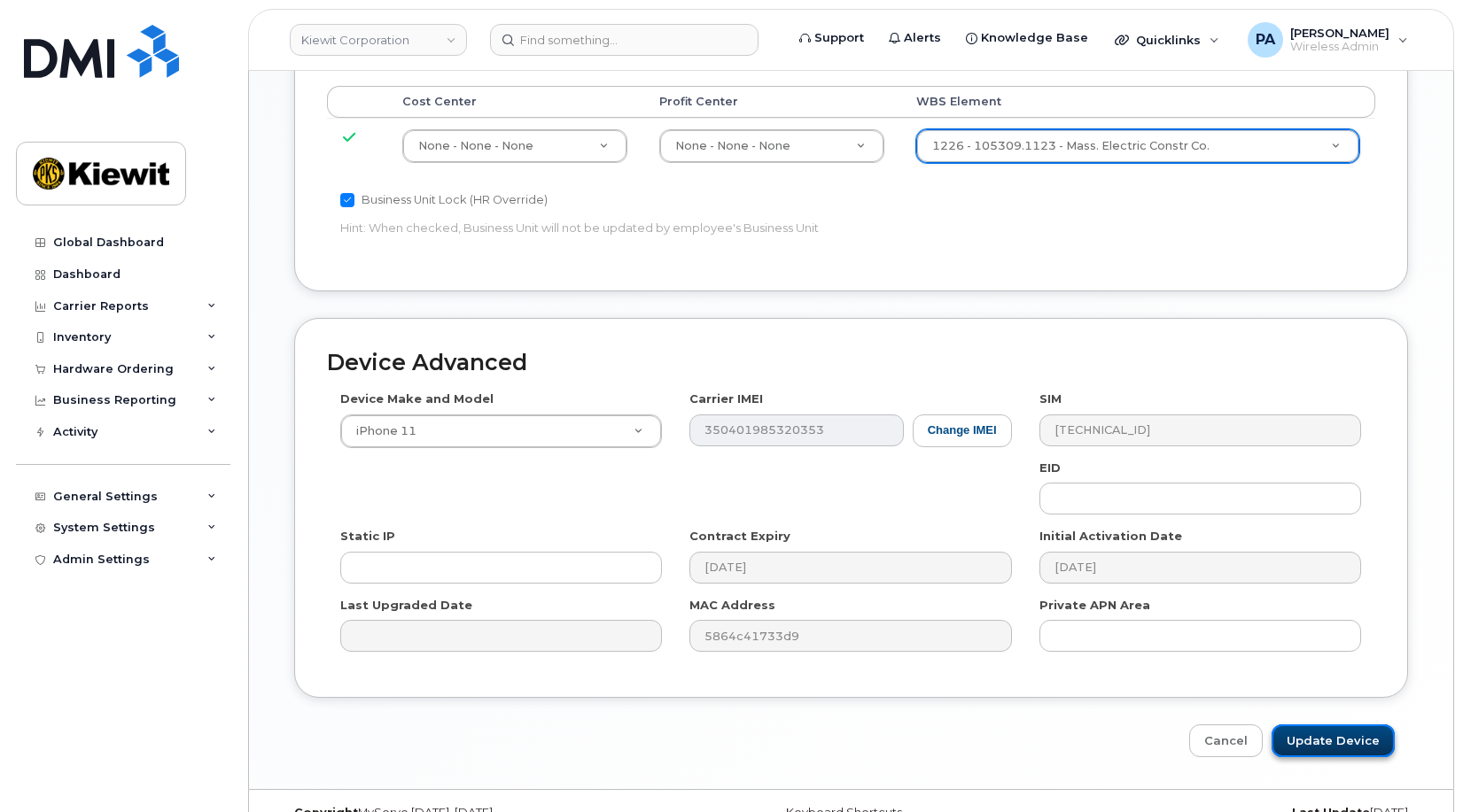
click at [1282, 725] on input "Update Device" at bounding box center [1332, 741] width 123 height 33
type input "Saving..."
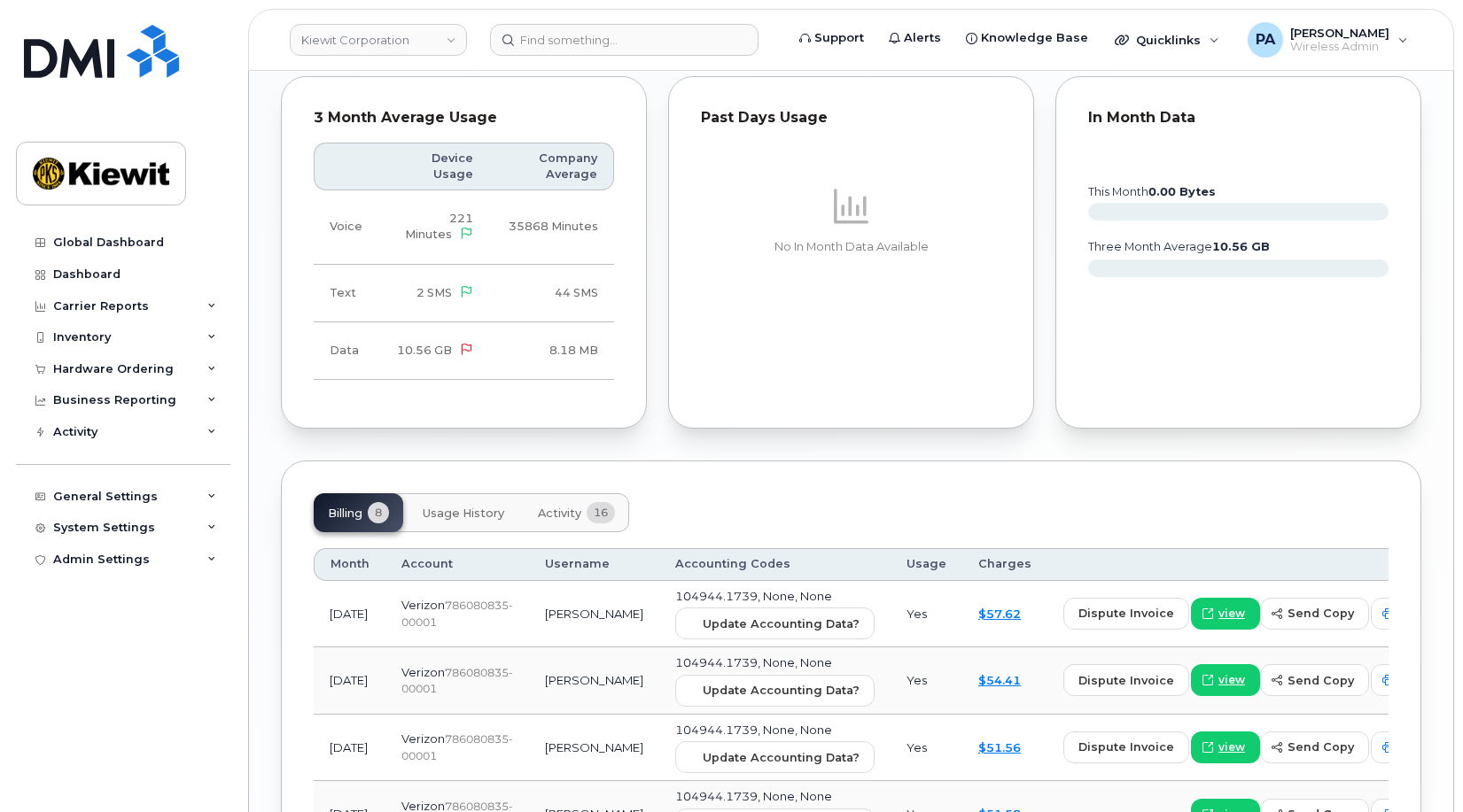
scroll to position [1948, 0]
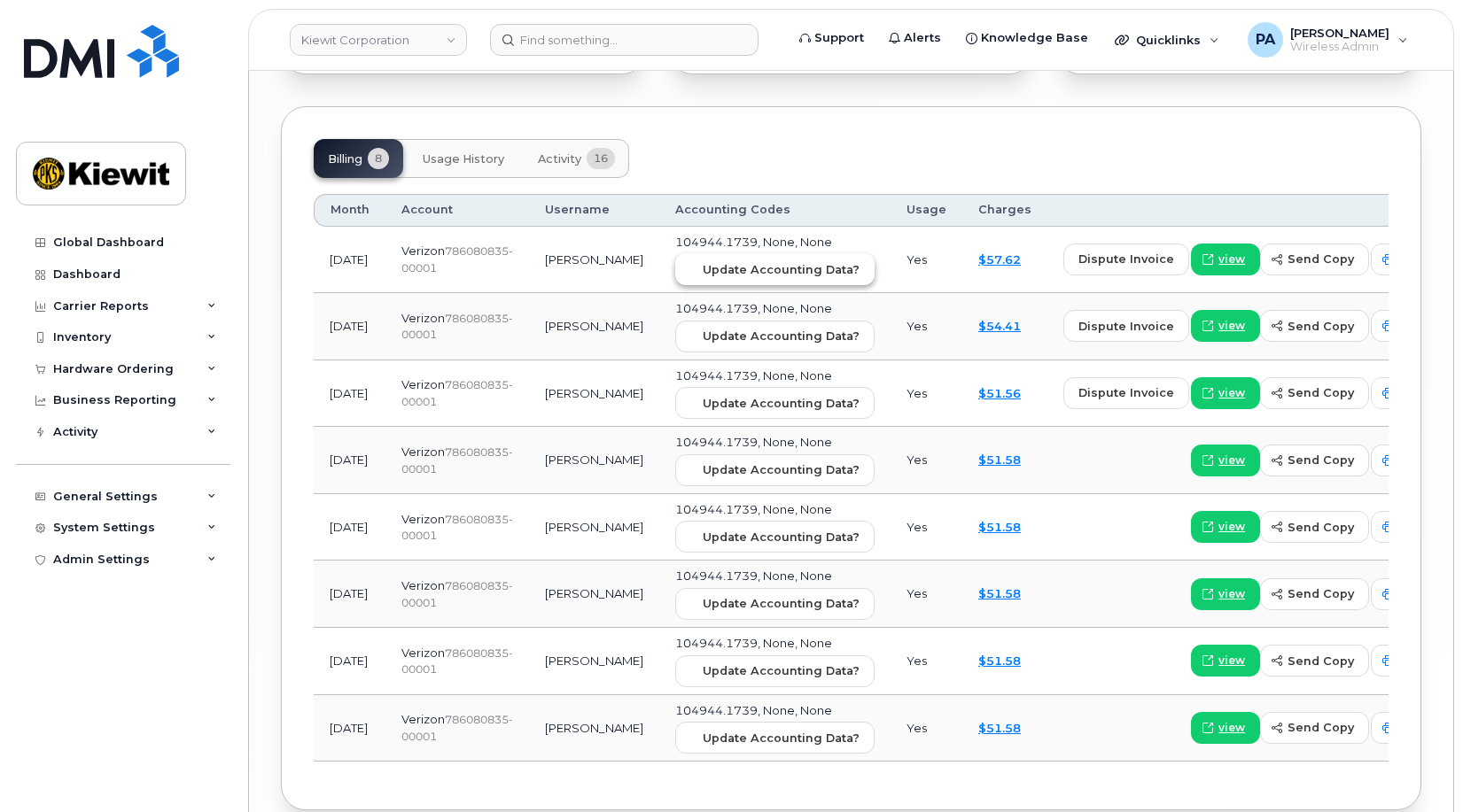
click at [747, 261] on span "Update Accounting Data?" at bounding box center [780, 270] width 157 height 17
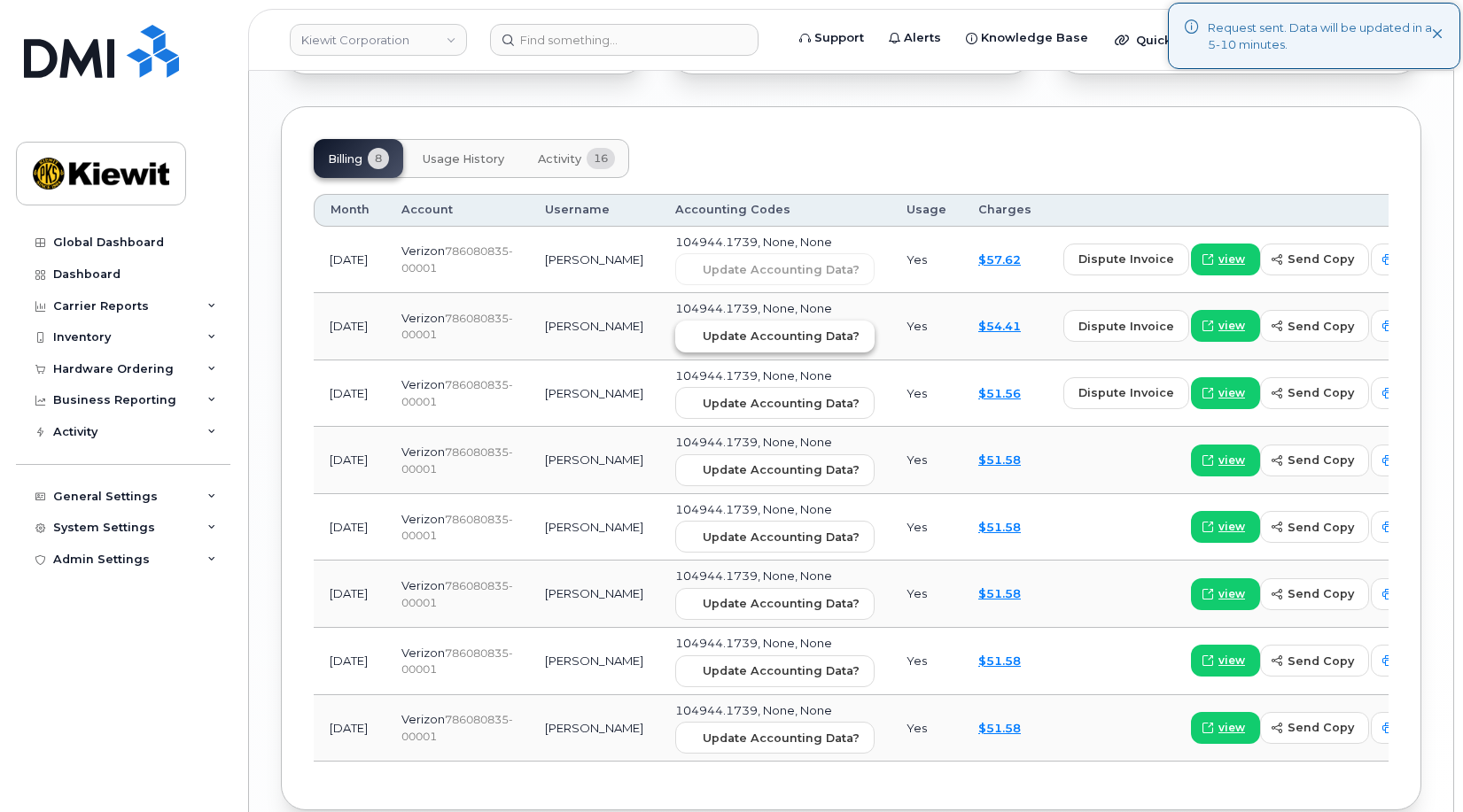
click at [739, 328] on span "Update Accounting Data?" at bounding box center [780, 336] width 157 height 17
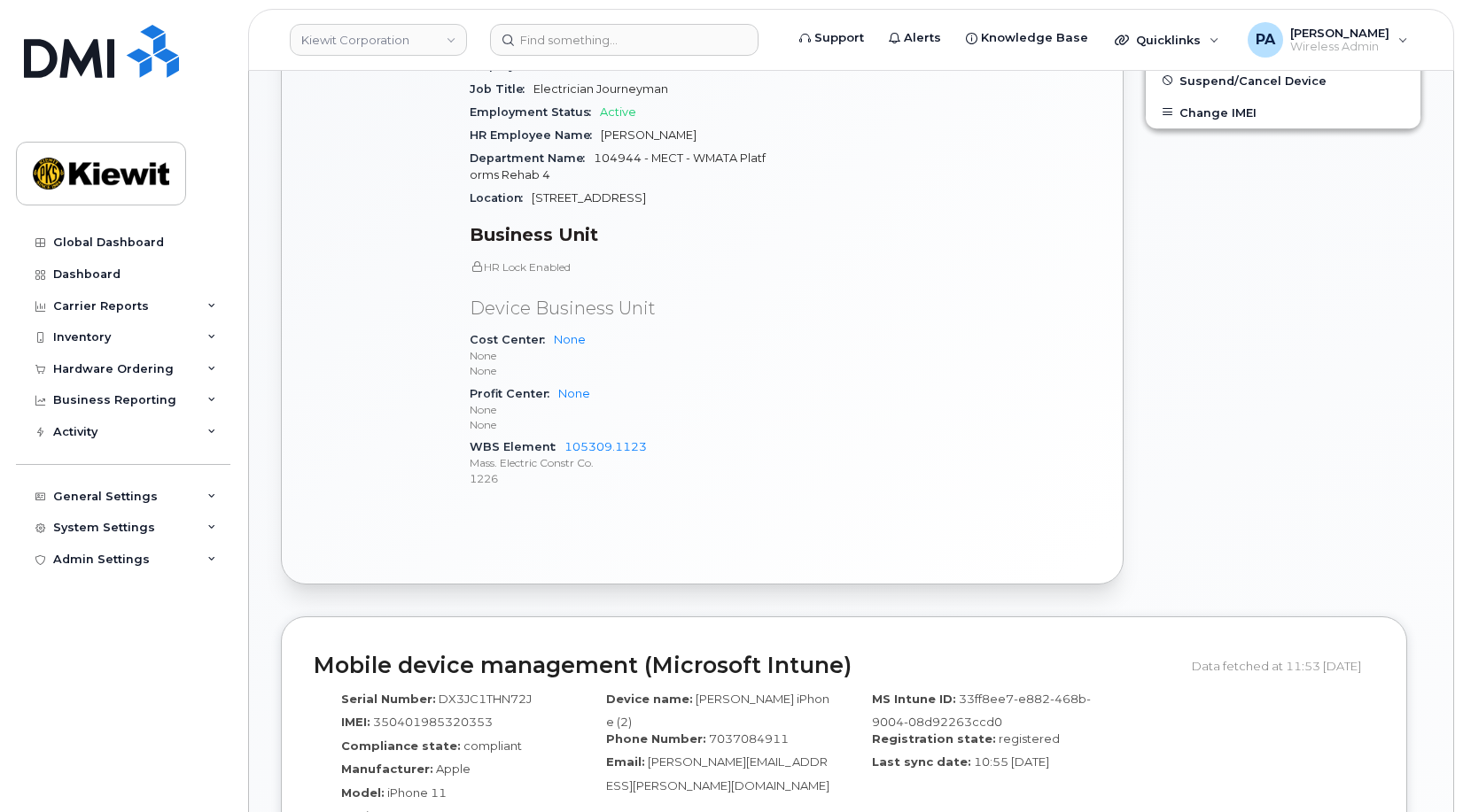
scroll to position [88, 0]
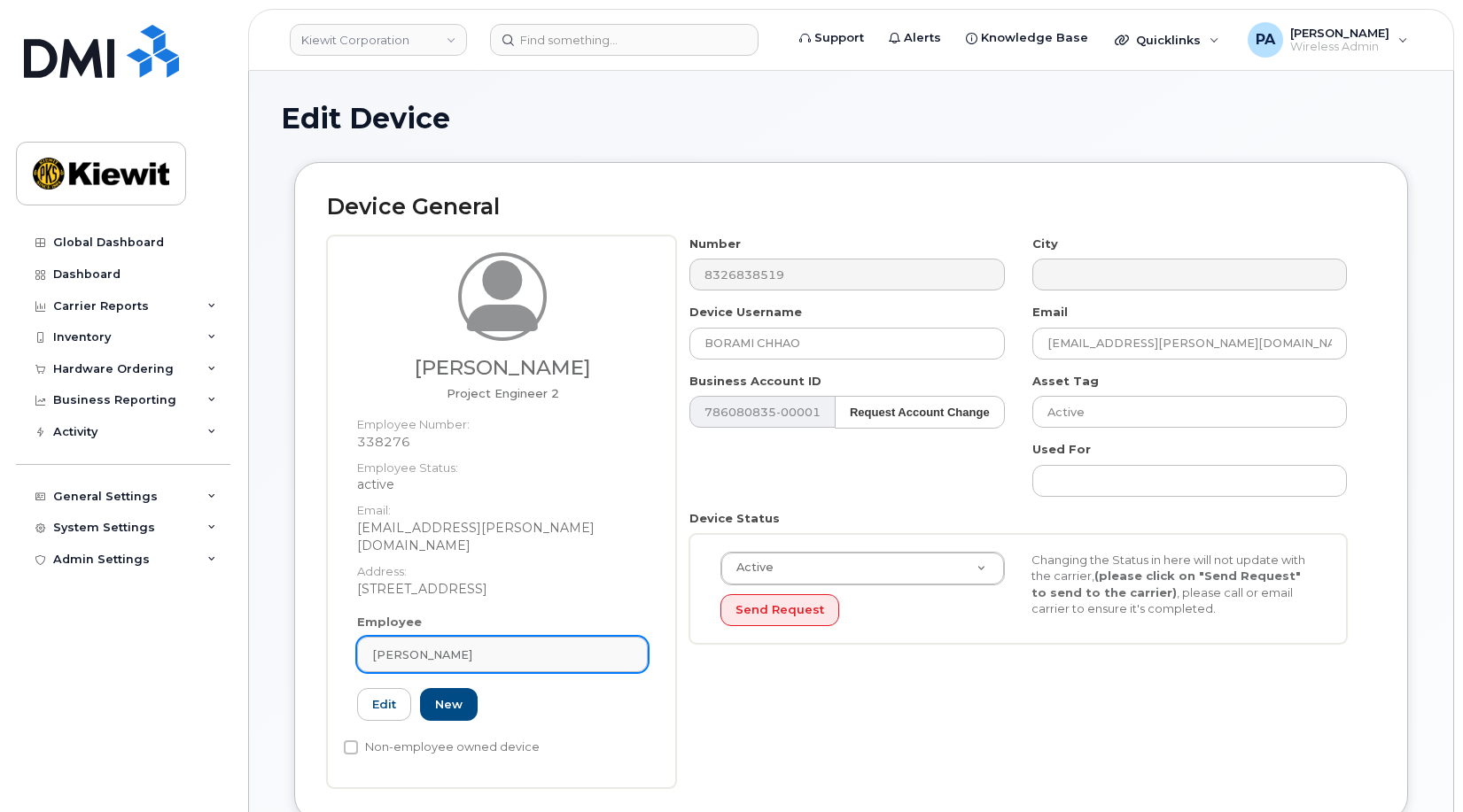
click at [473, 647] on div "[PERSON_NAME]" at bounding box center [502, 655] width 260 height 17
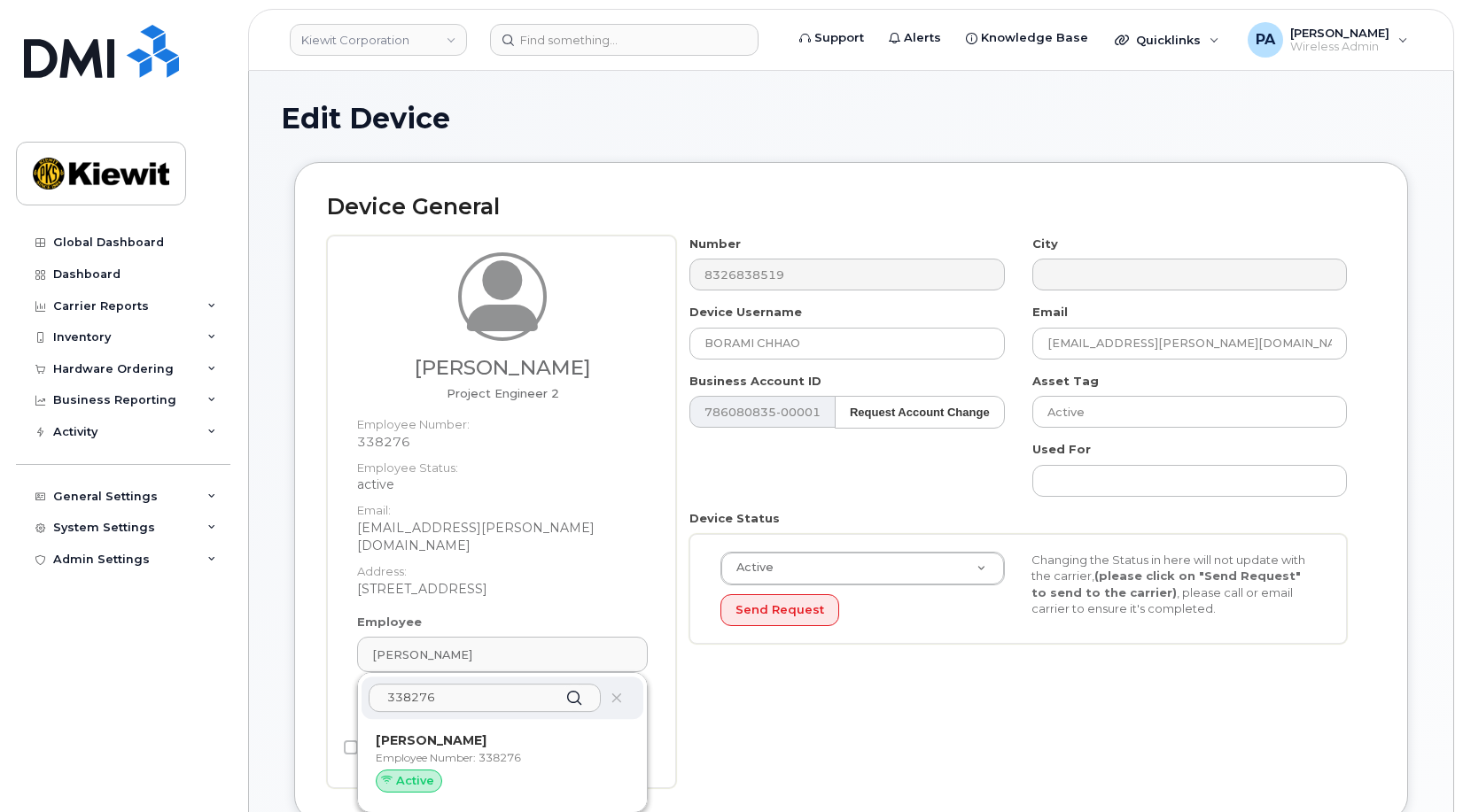
scroll to position [177, 0]
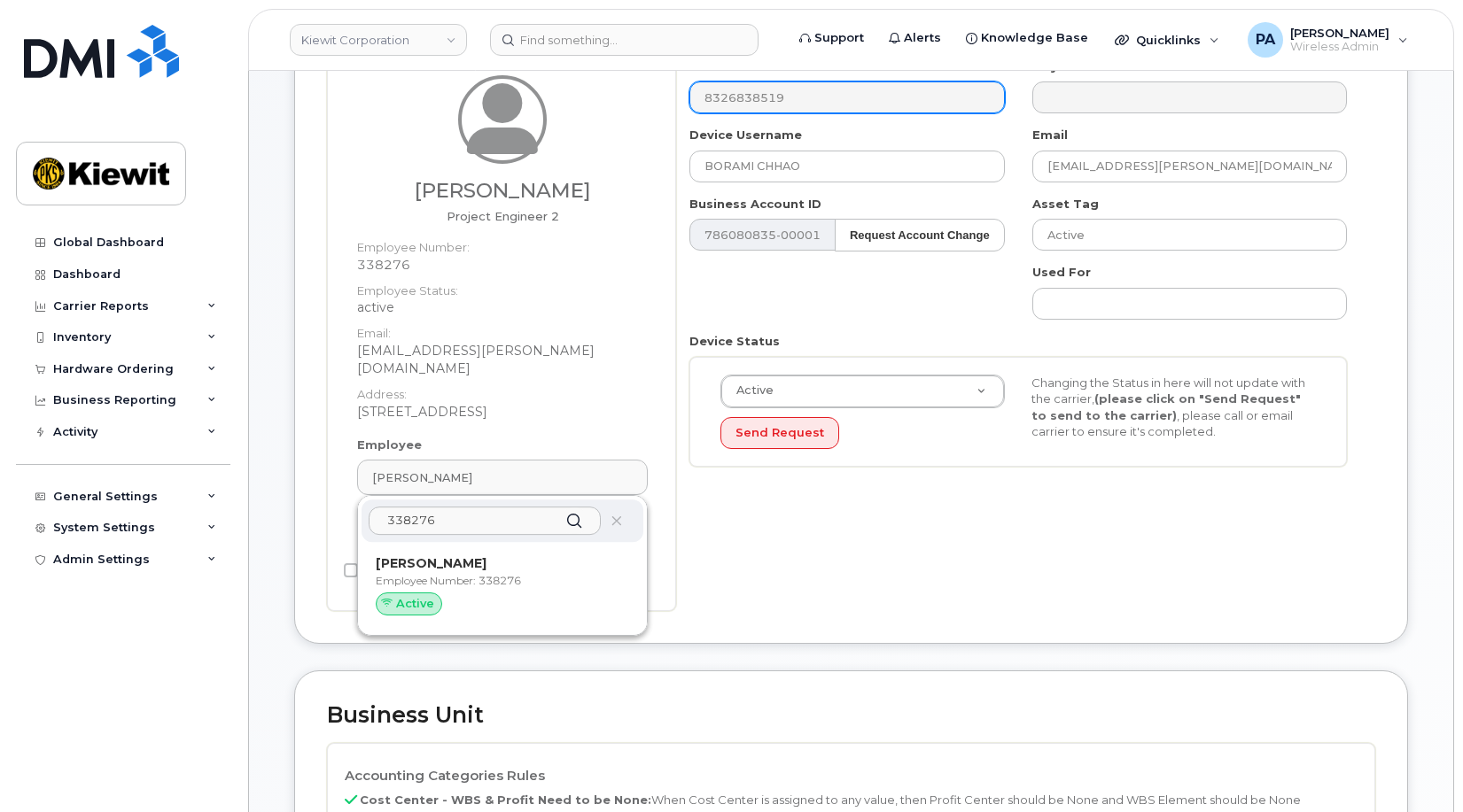
type input "338276"
click at [480, 592] on div "Active" at bounding box center [503, 603] width 254 height 23
type input "[PERSON_NAME]"
type input "[EMAIL_ADDRESS][PERSON_NAME][DOMAIN_NAME]"
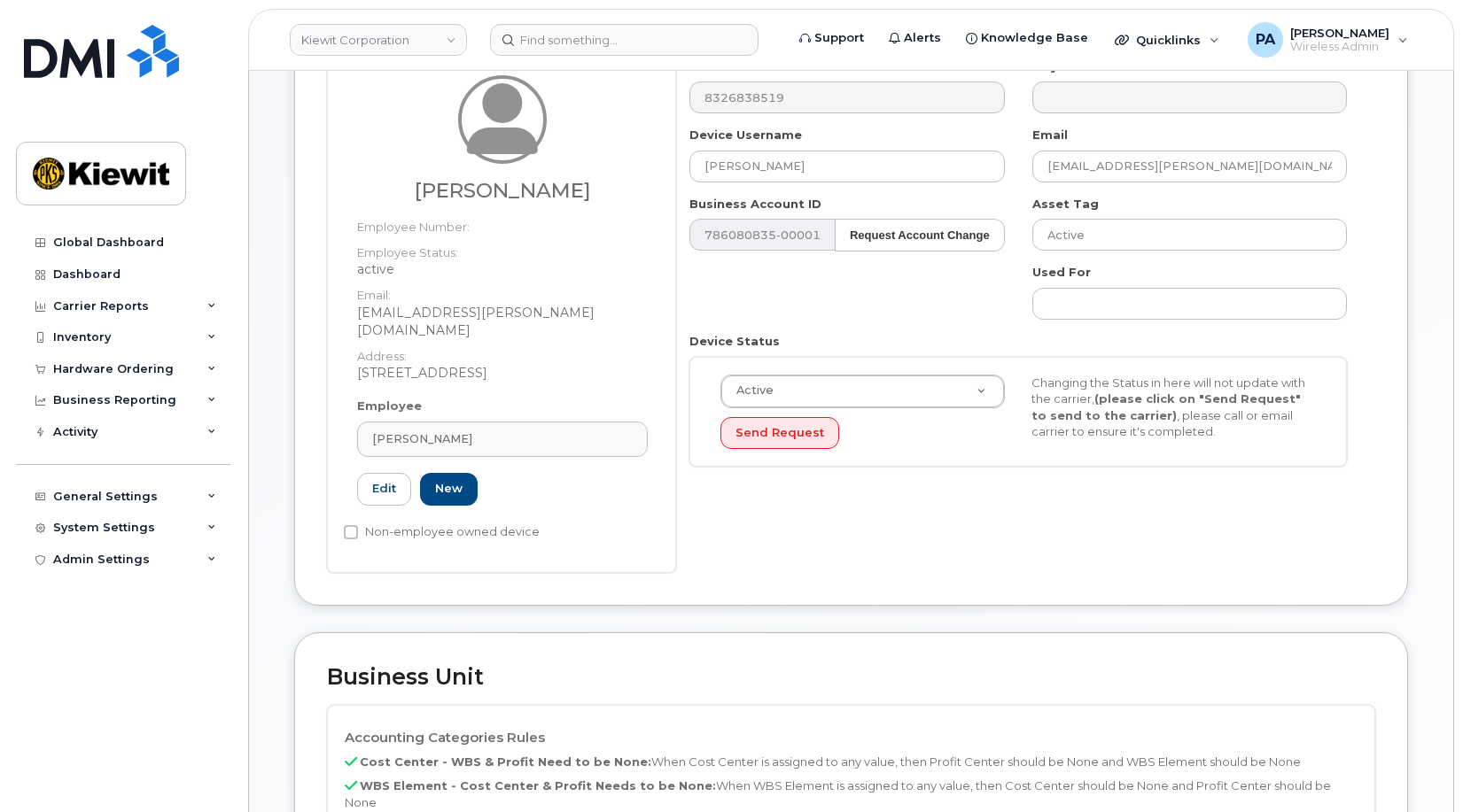
scroll to position [443, 0]
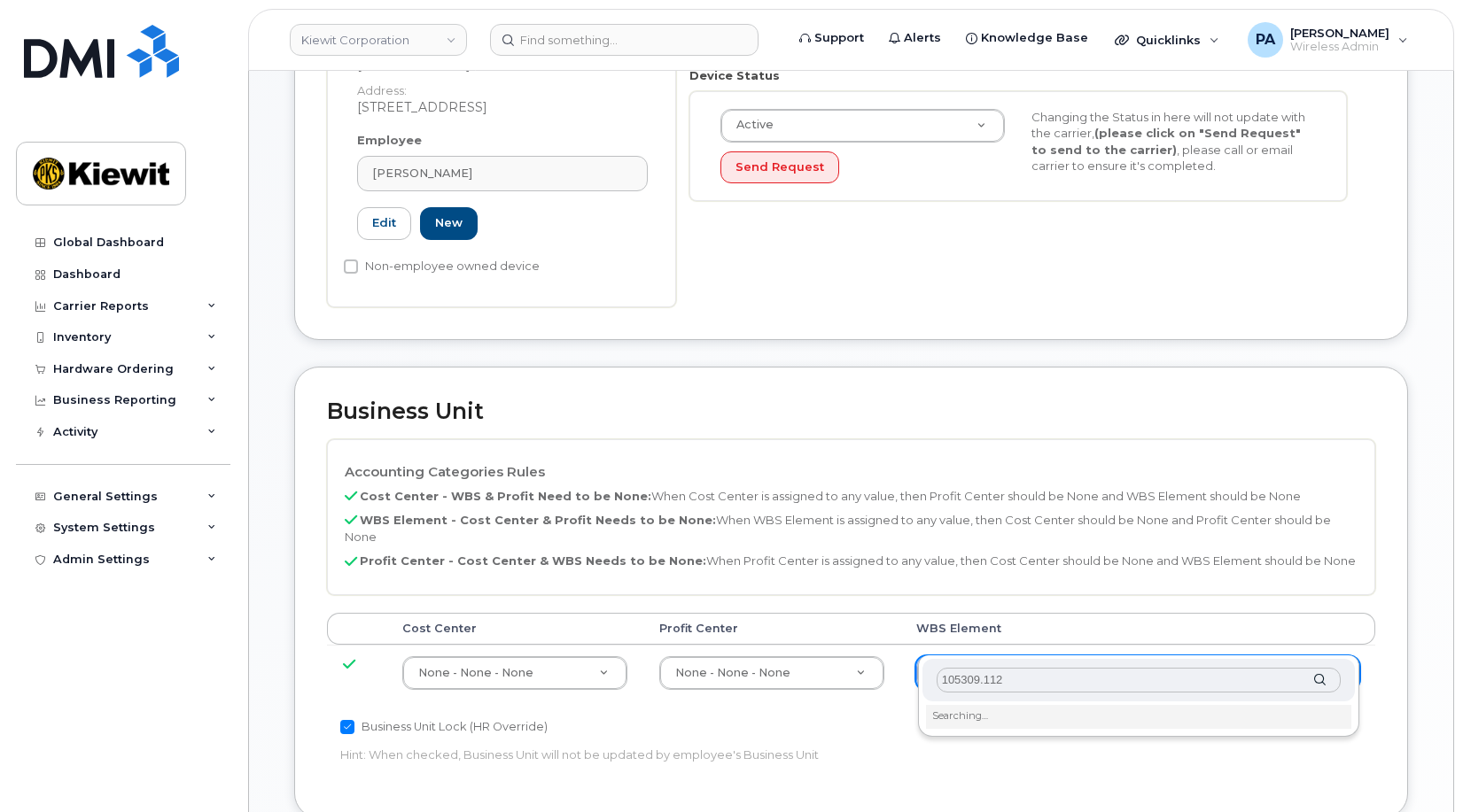
type input "105309.1123"
type input "29963967"
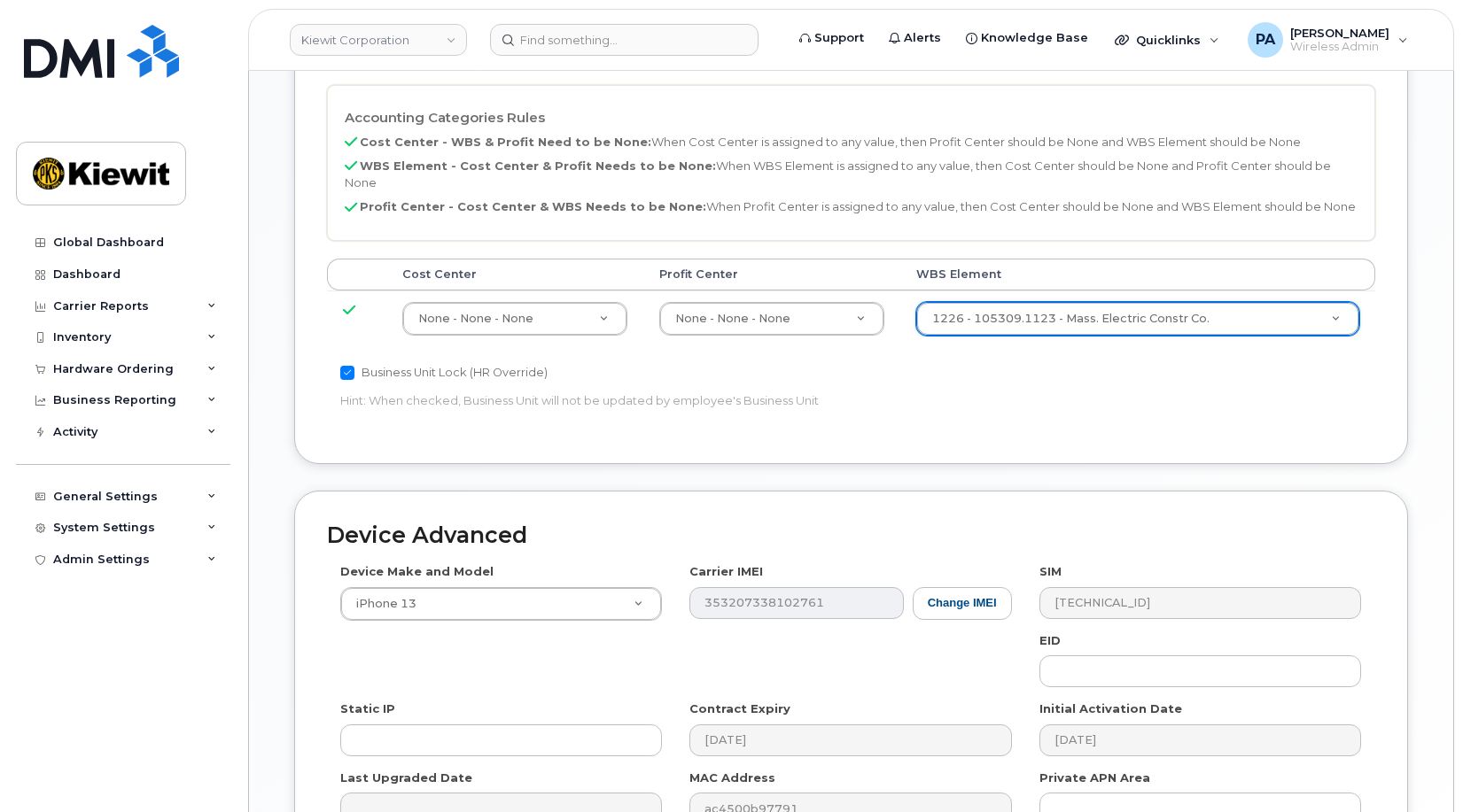
scroll to position [970, 0]
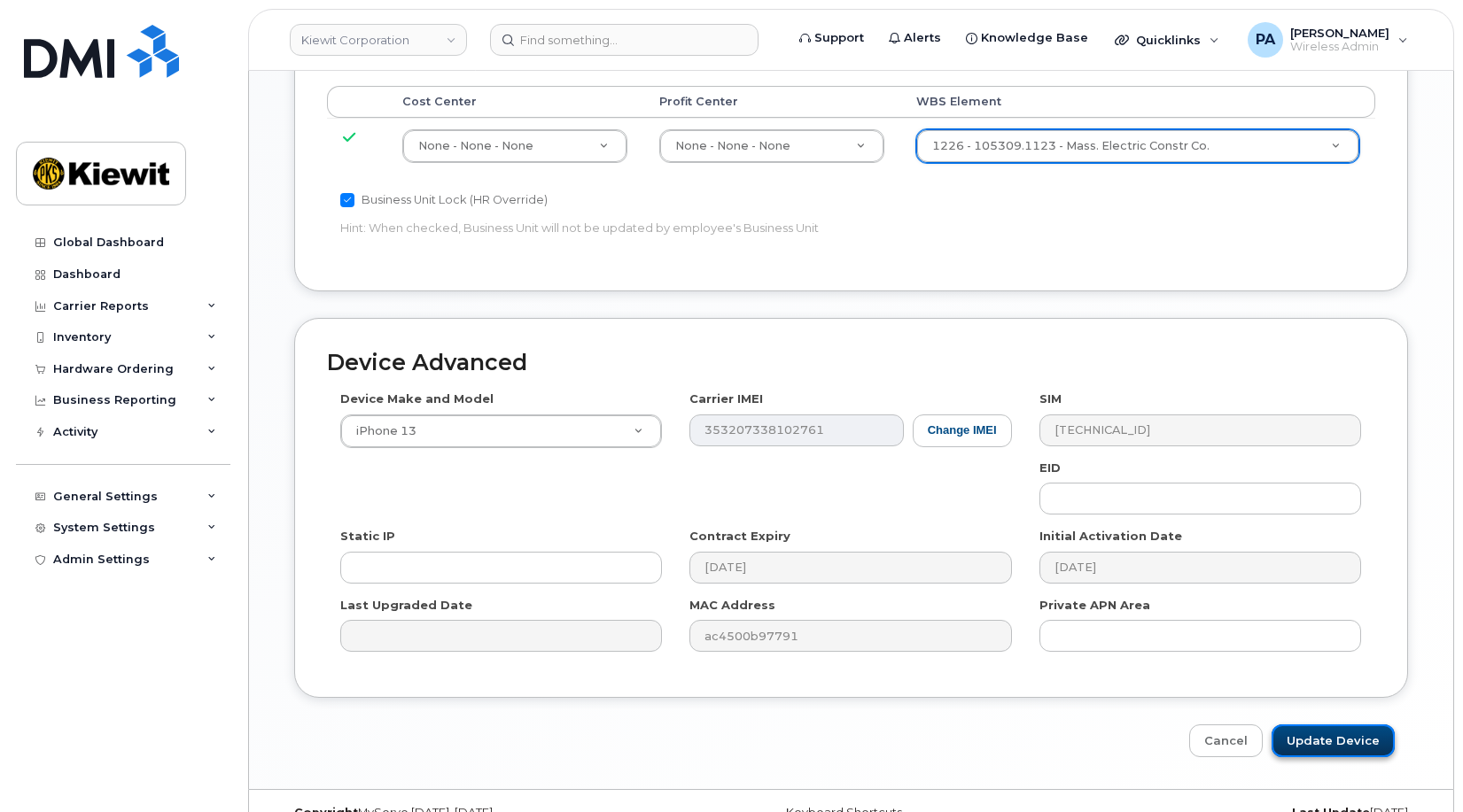
click at [1333, 725] on input "Update Device" at bounding box center [1332, 741] width 123 height 33
type input "Saving..."
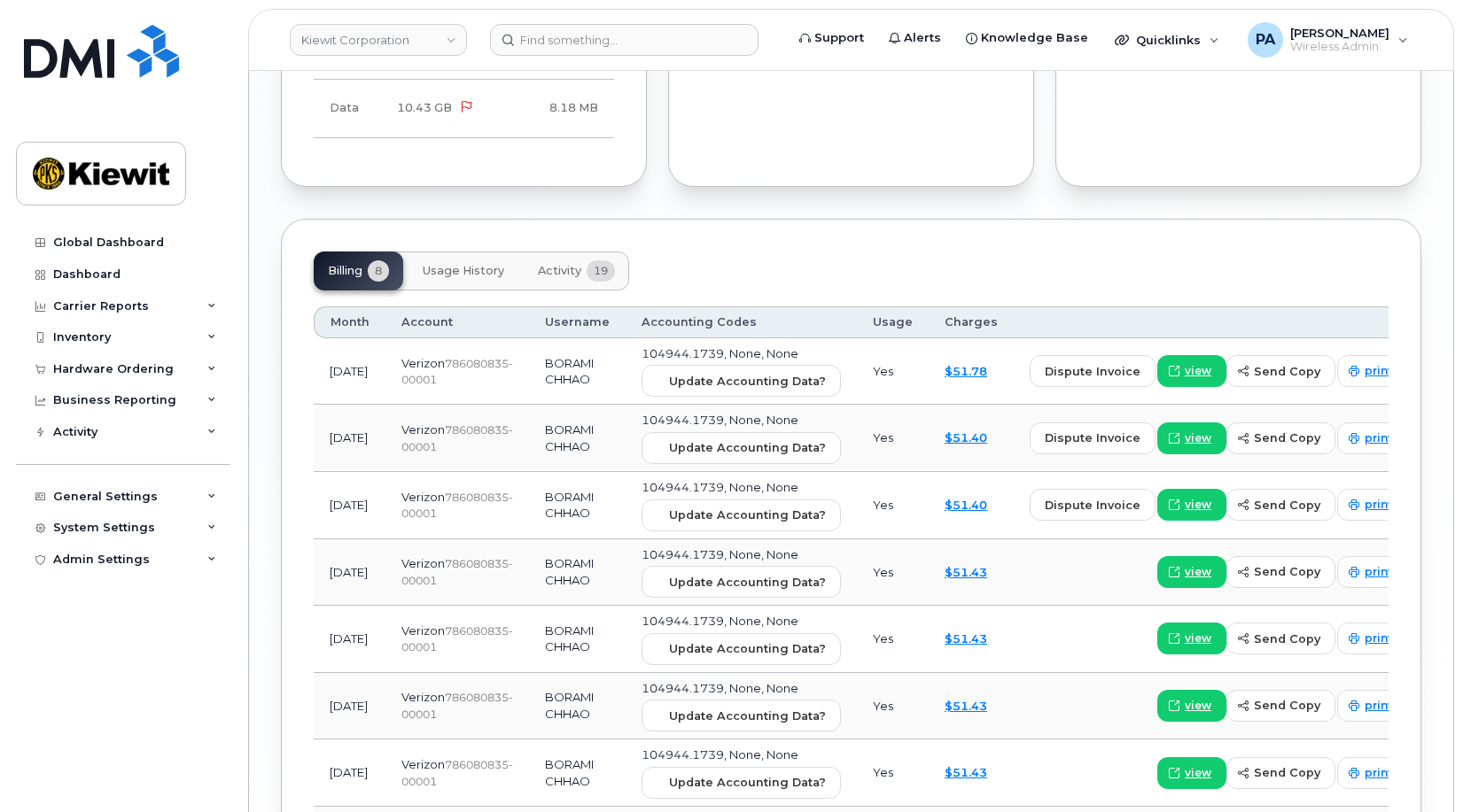
scroll to position [1948, 0]
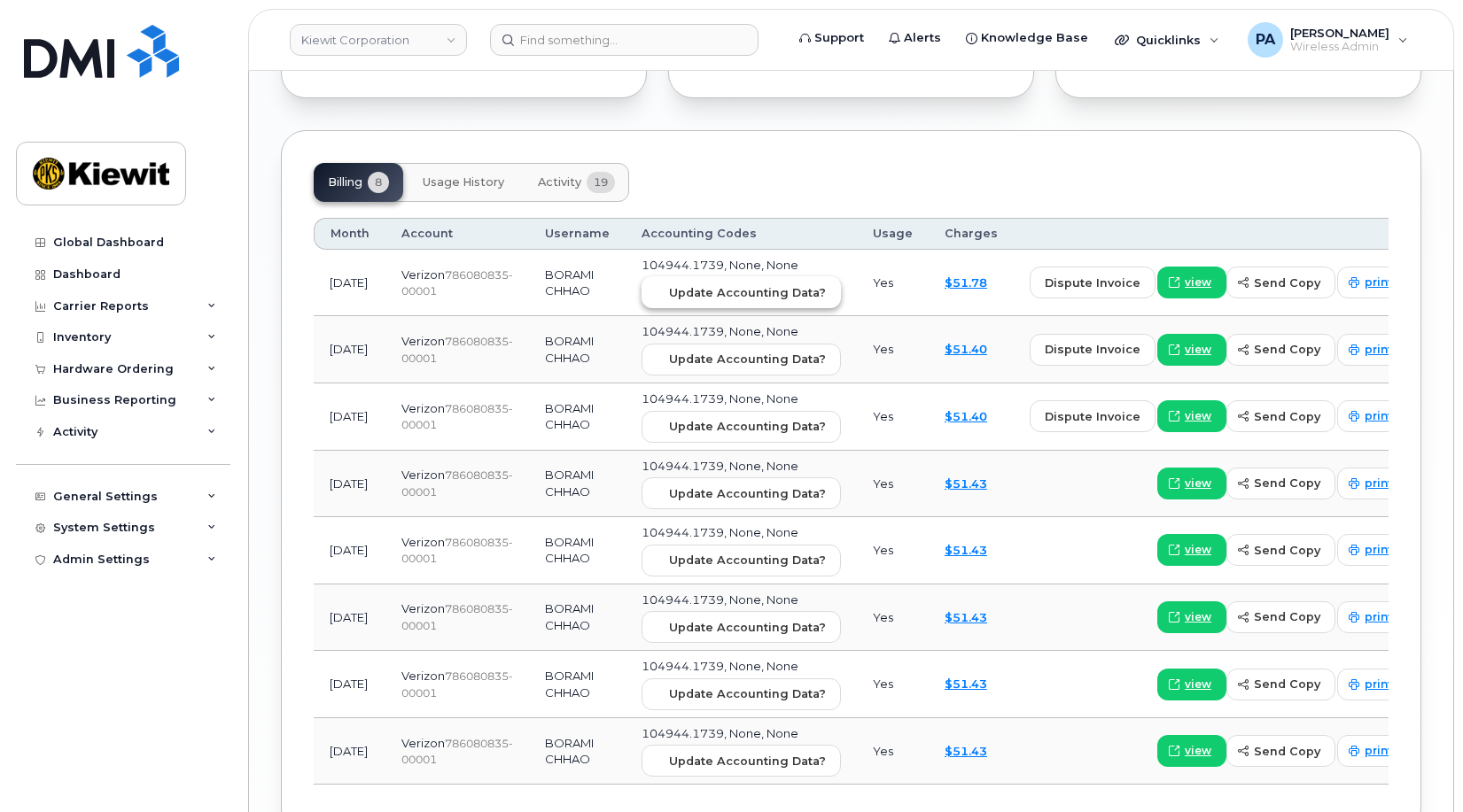
click at [706, 285] on span "Update Accounting Data?" at bounding box center [747, 293] width 157 height 17
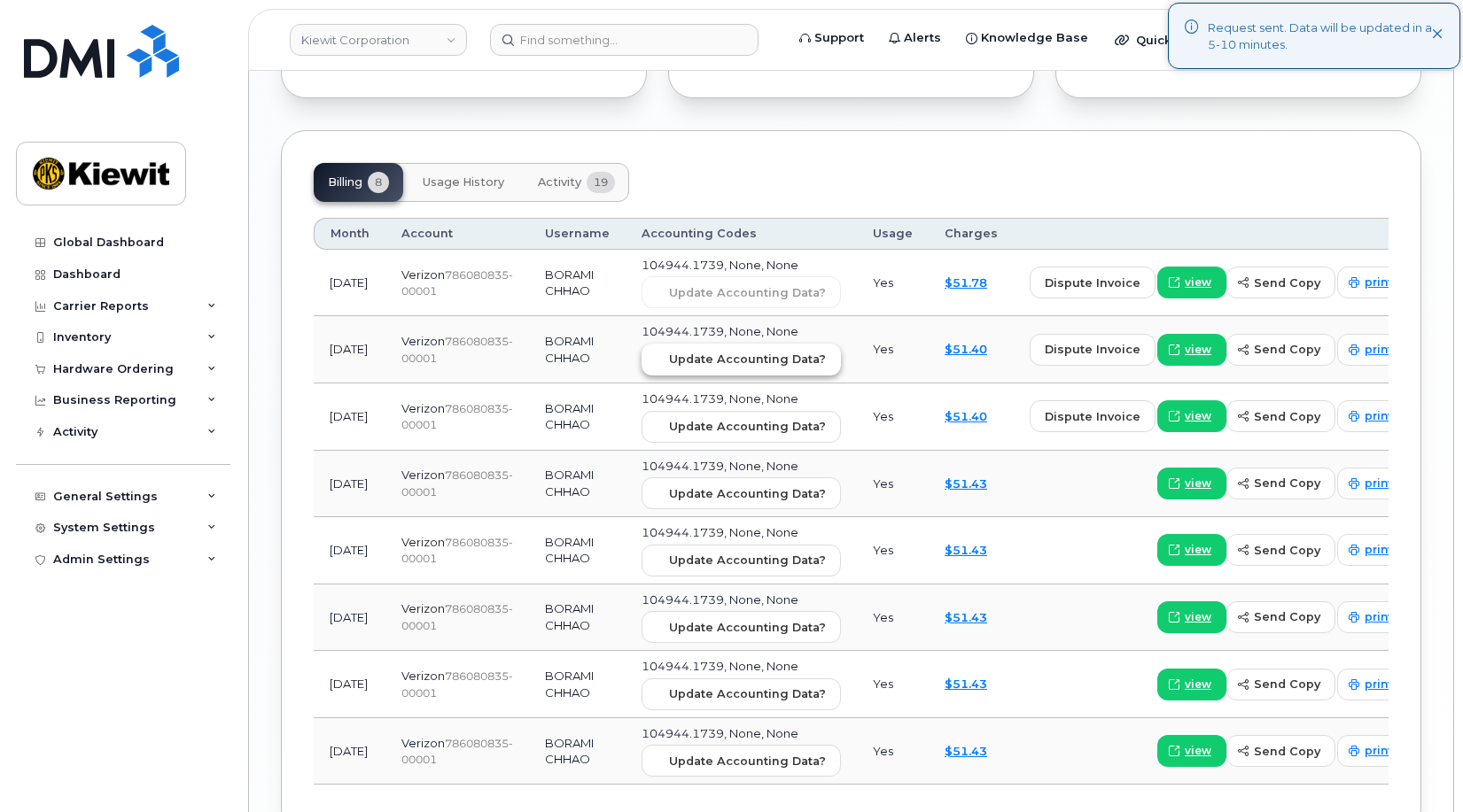
click at [706, 351] on span "Update Accounting Data?" at bounding box center [747, 359] width 157 height 17
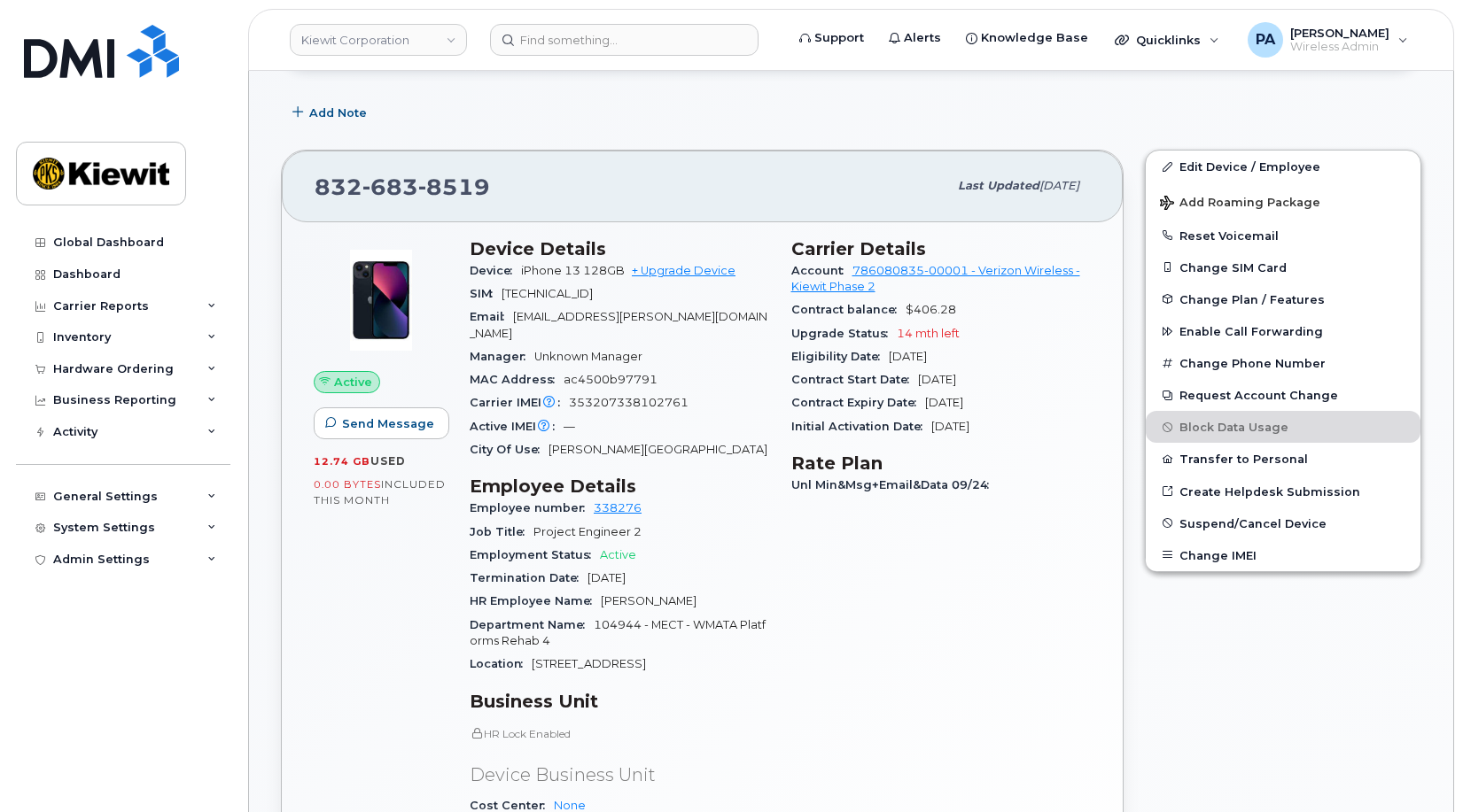
scroll to position [0, 0]
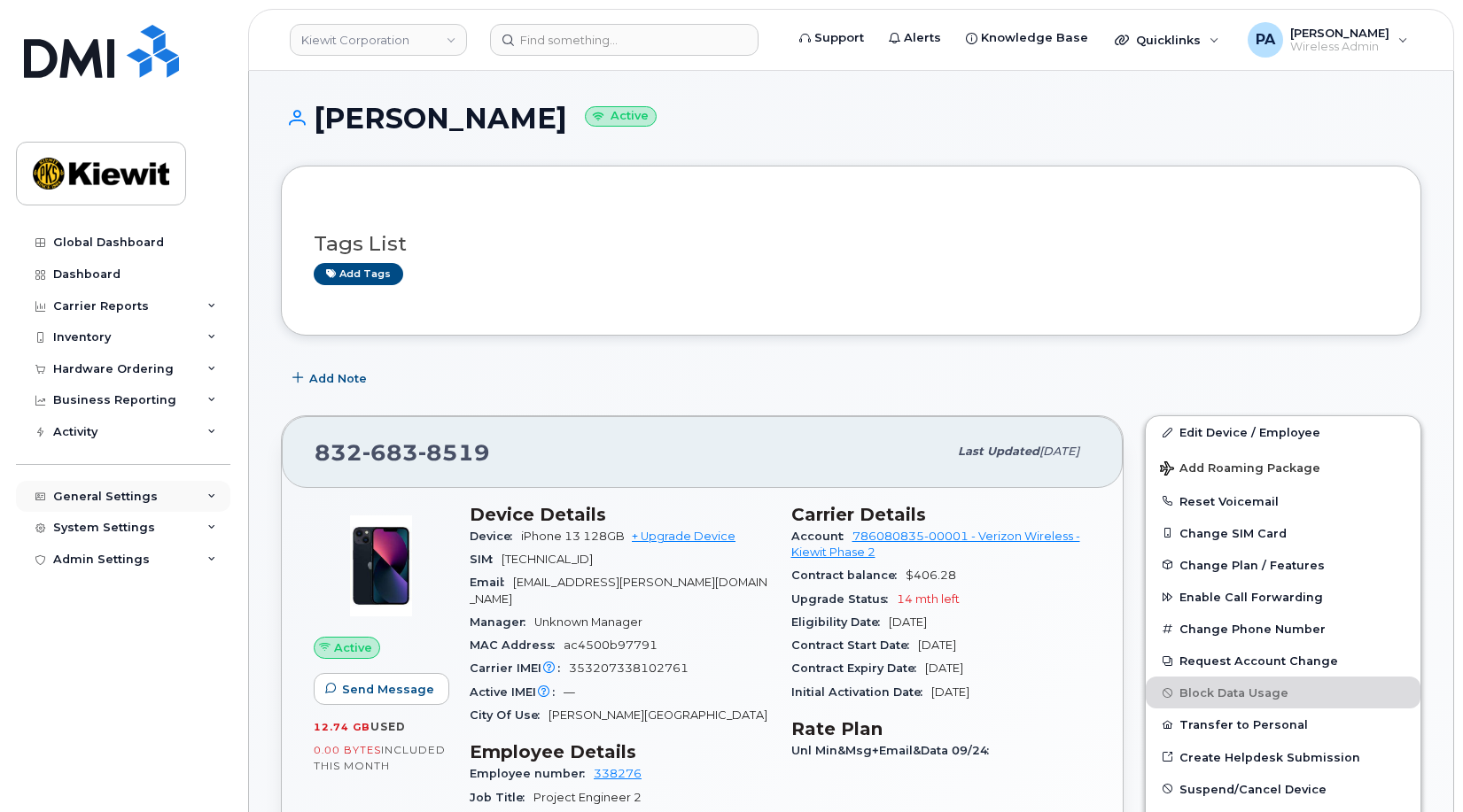
click at [186, 501] on div "General Settings" at bounding box center [123, 497] width 214 height 32
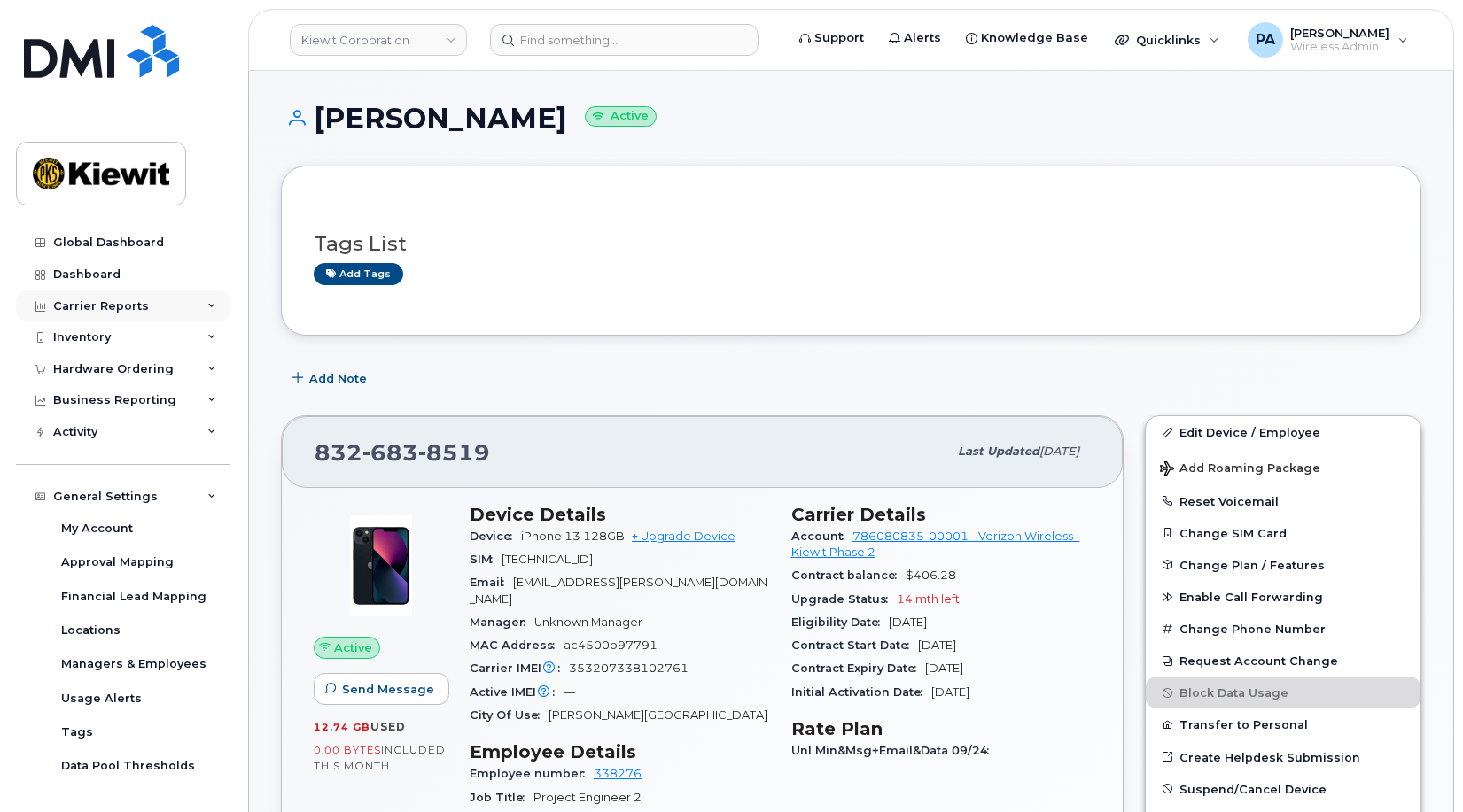
click at [208, 302] on icon at bounding box center [212, 305] width 8 height 8
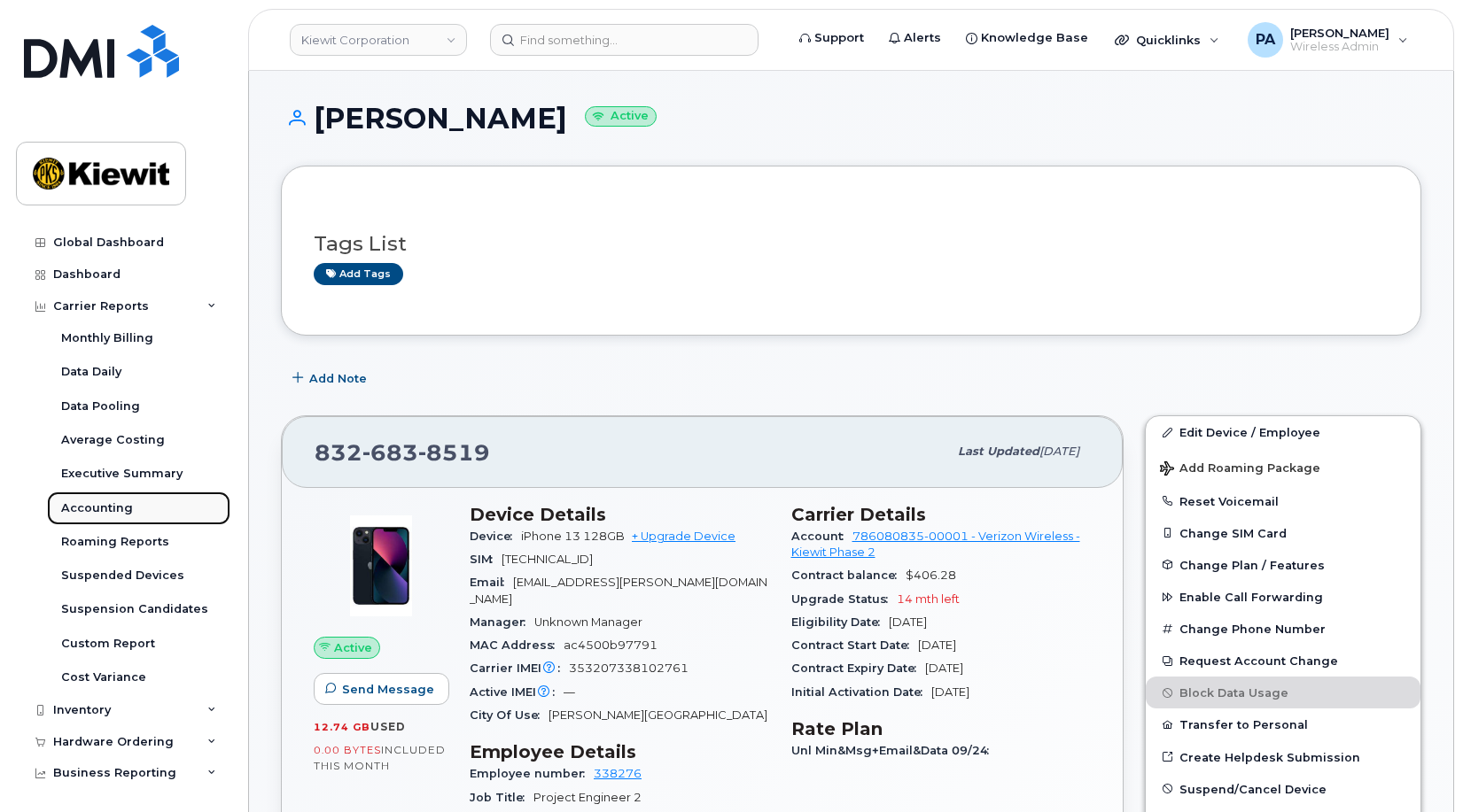
click at [111, 503] on div "Accounting" at bounding box center [97, 508] width 71 height 16
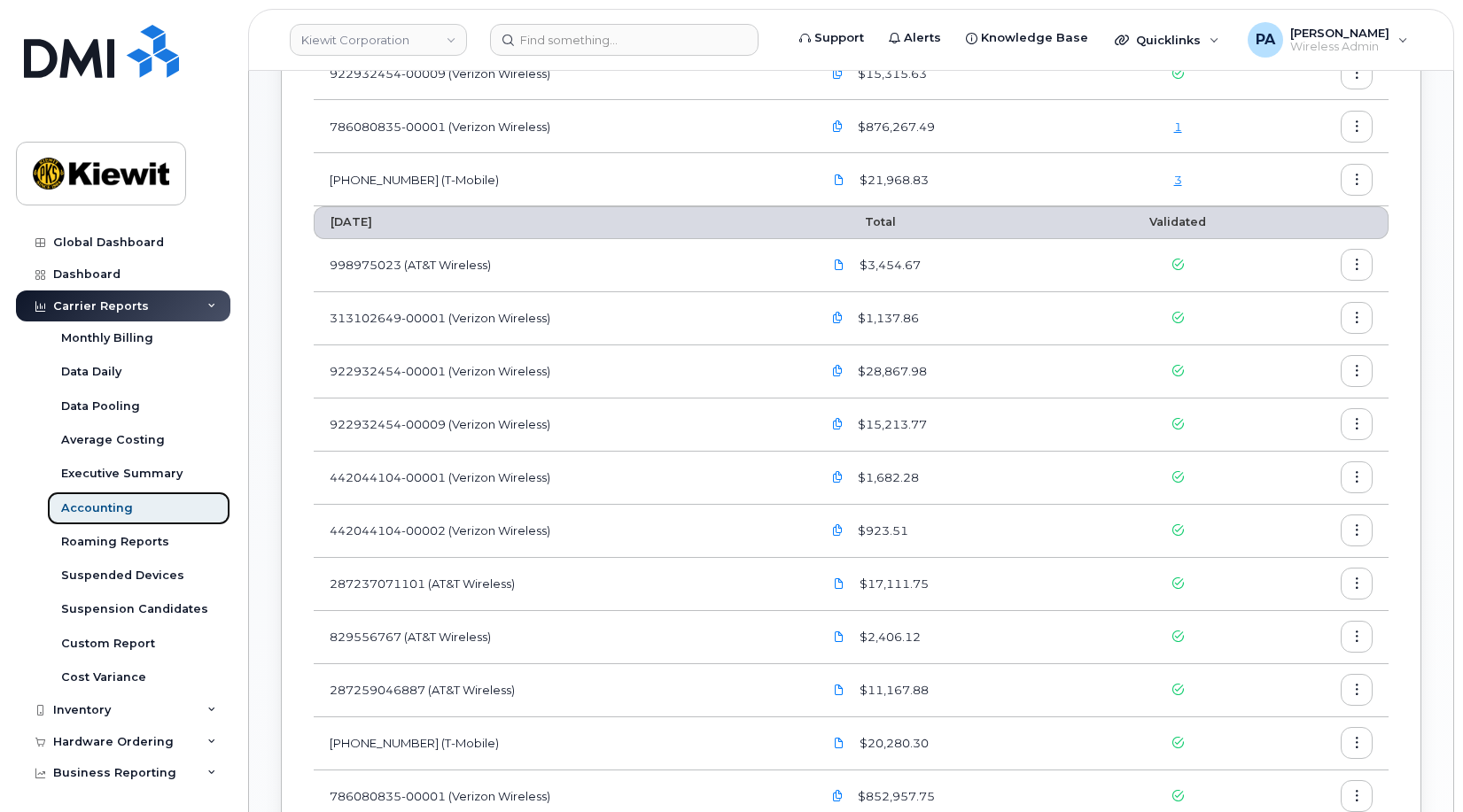
scroll to position [975, 0]
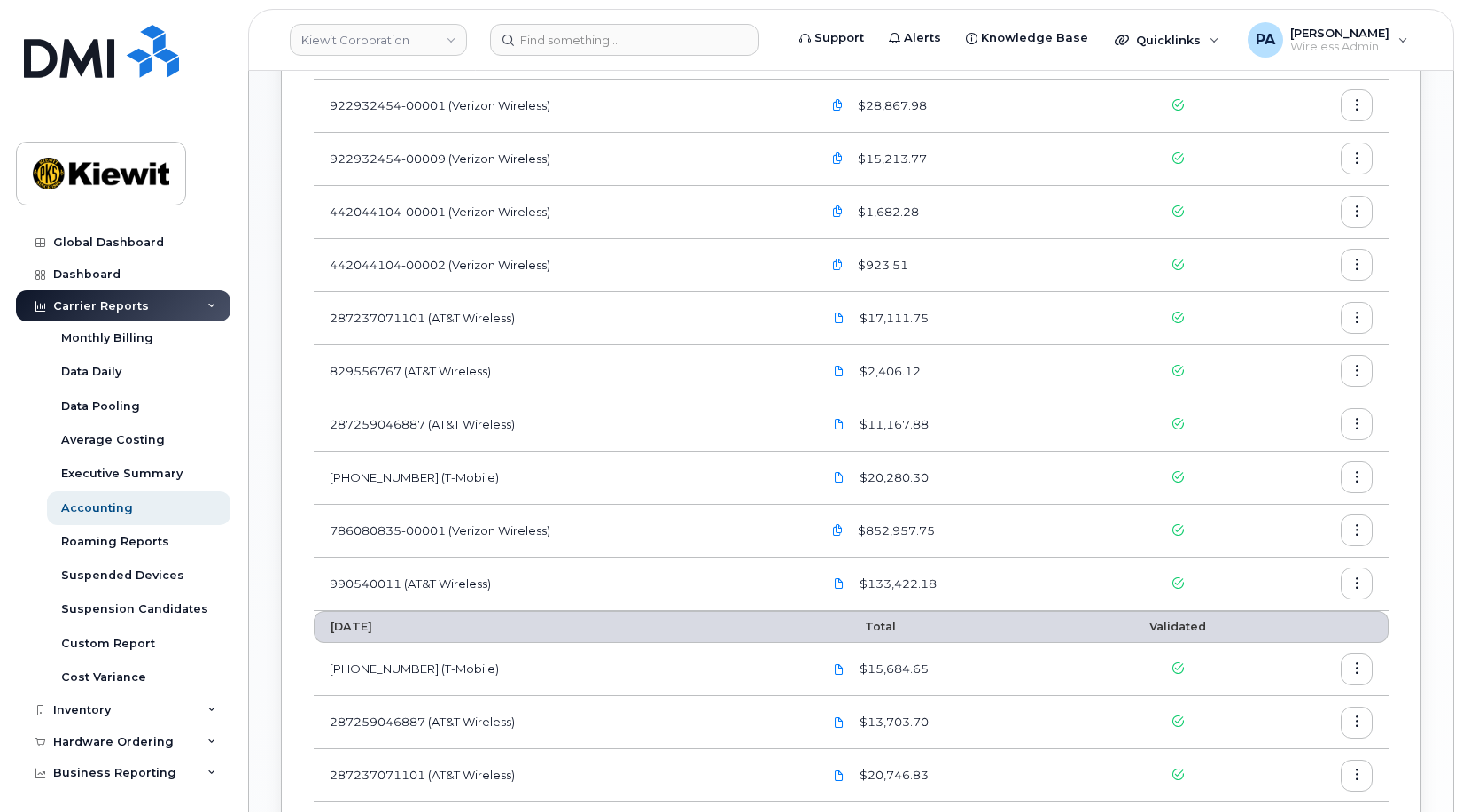
click at [1361, 534] on icon "button" at bounding box center [1357, 531] width 11 height 11
click at [1273, 603] on span "Download" at bounding box center [1276, 602] width 70 height 16
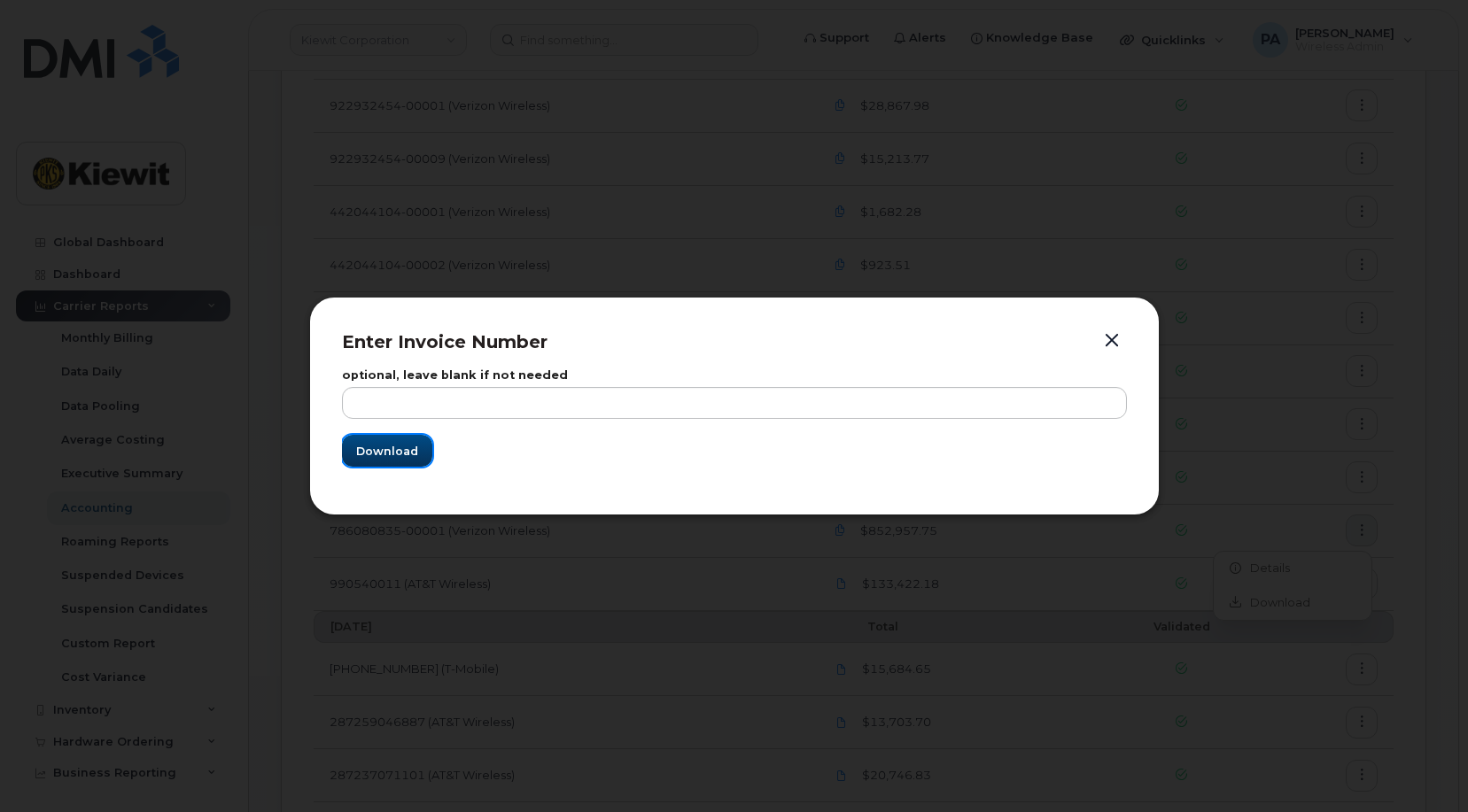
click at [391, 446] on span "Download" at bounding box center [387, 451] width 62 height 17
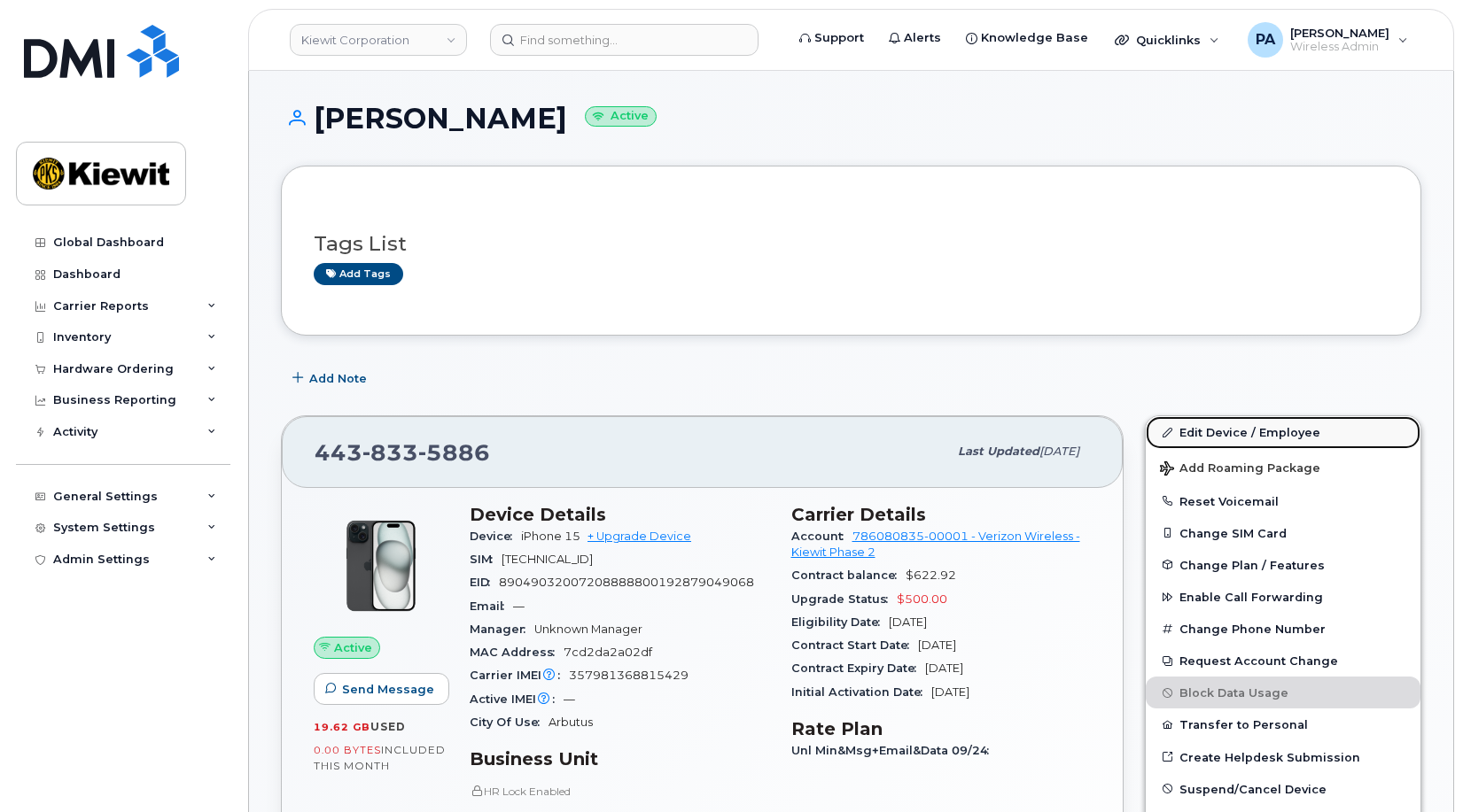
click at [1281, 432] on link "Edit Device / Employee" at bounding box center [1283, 432] width 275 height 32
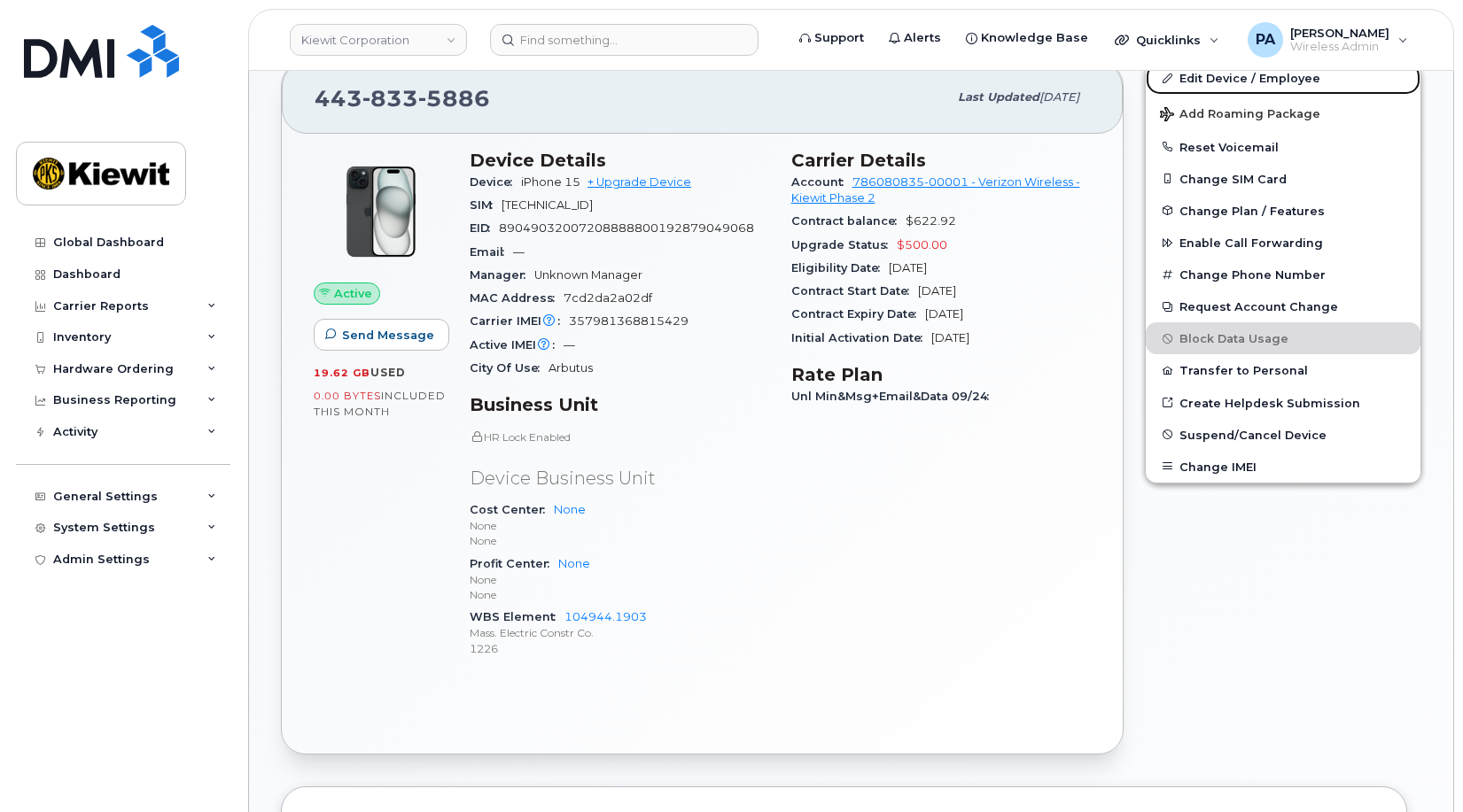
scroll to position [531, 0]
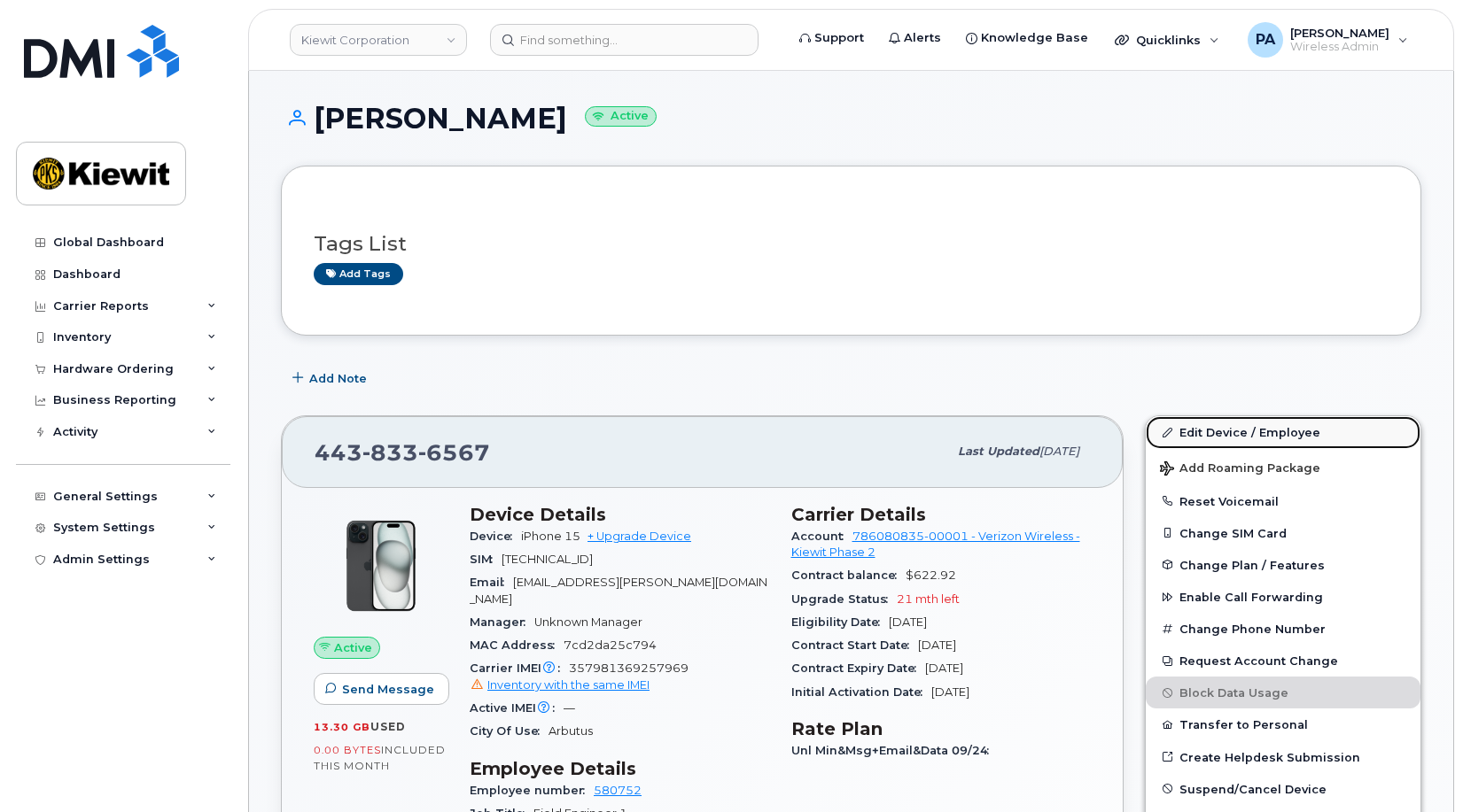
click at [1282, 429] on link "Edit Device / Employee" at bounding box center [1283, 432] width 275 height 32
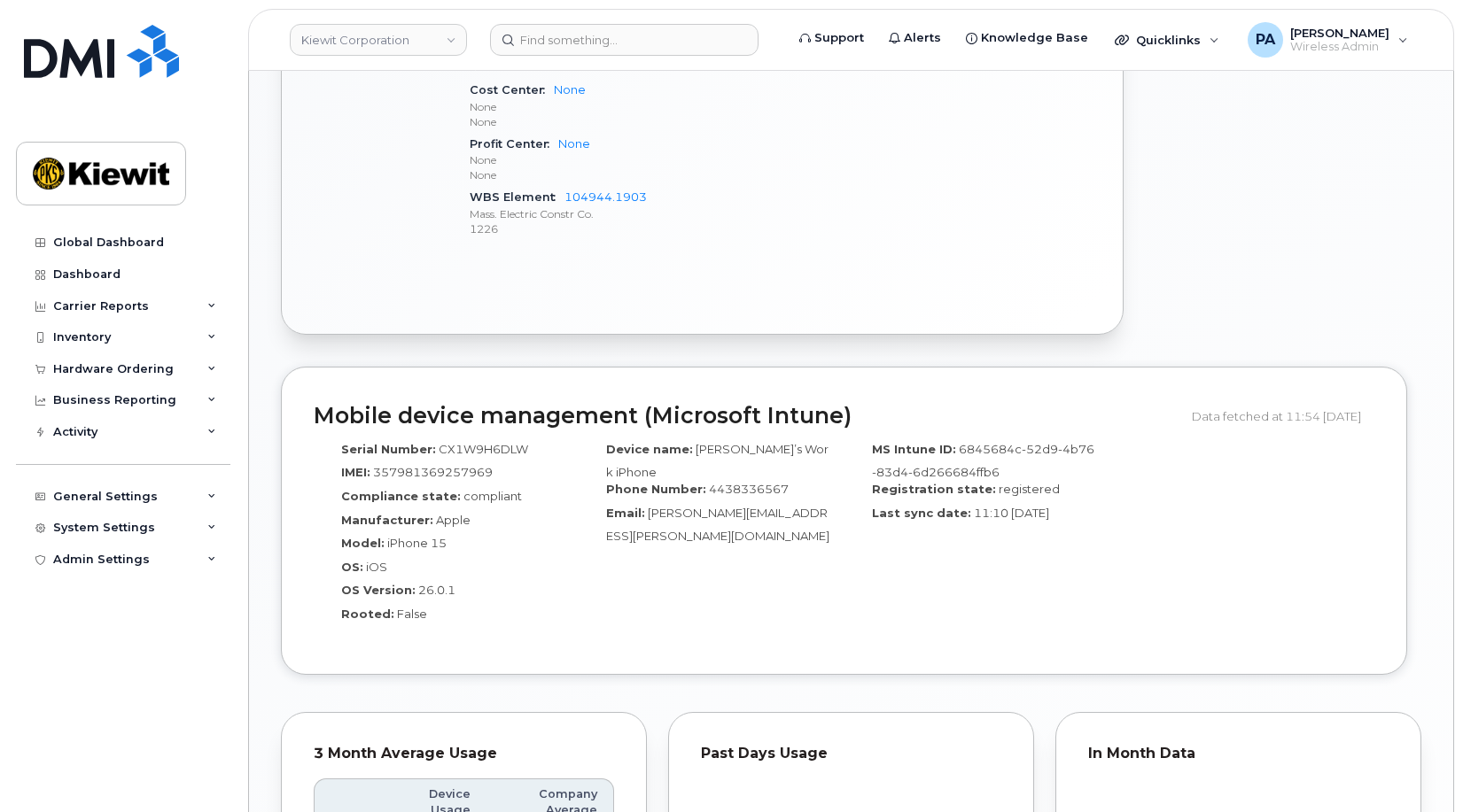
scroll to position [1151, 0]
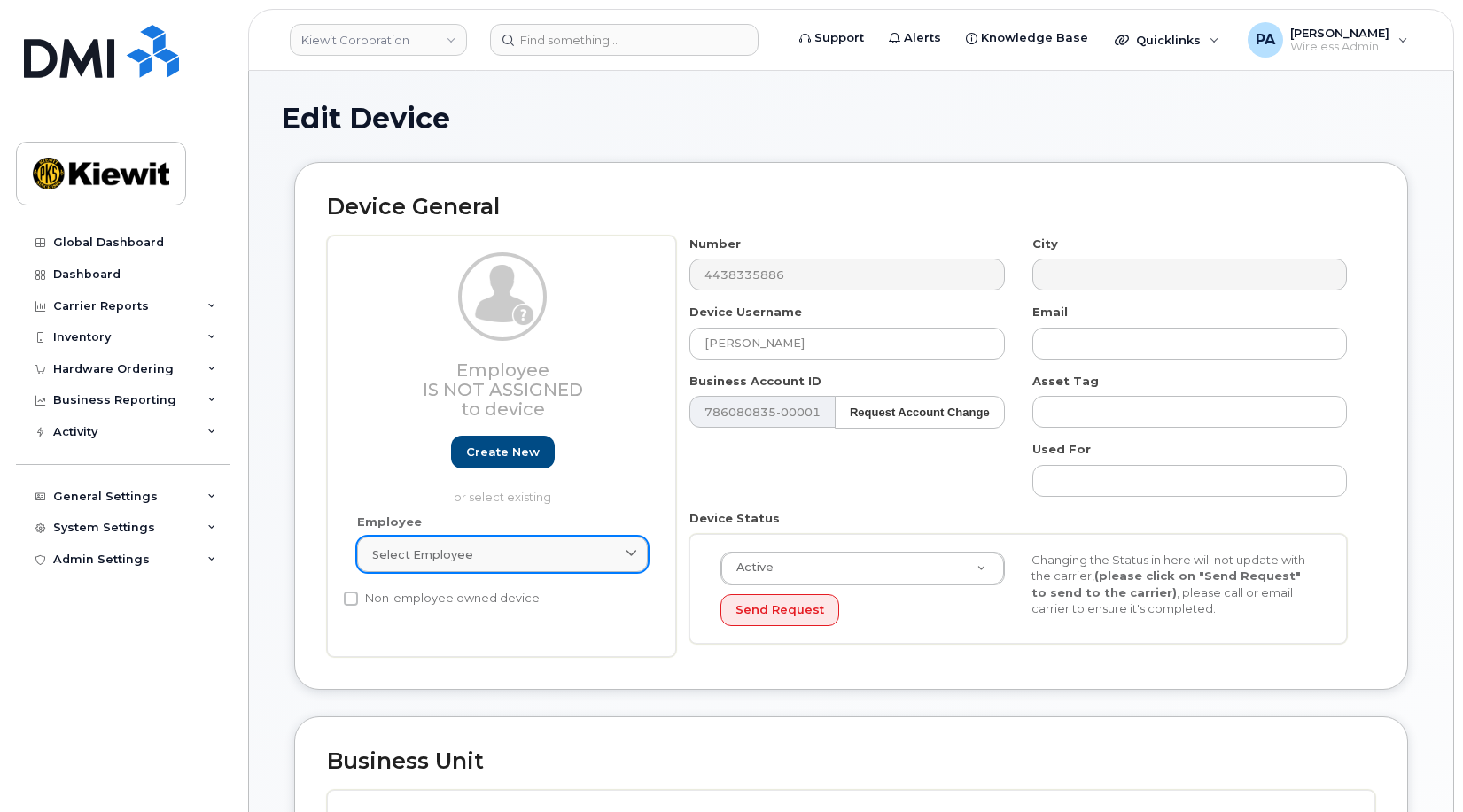
click at [515, 551] on div "Select employee" at bounding box center [502, 554] width 260 height 17
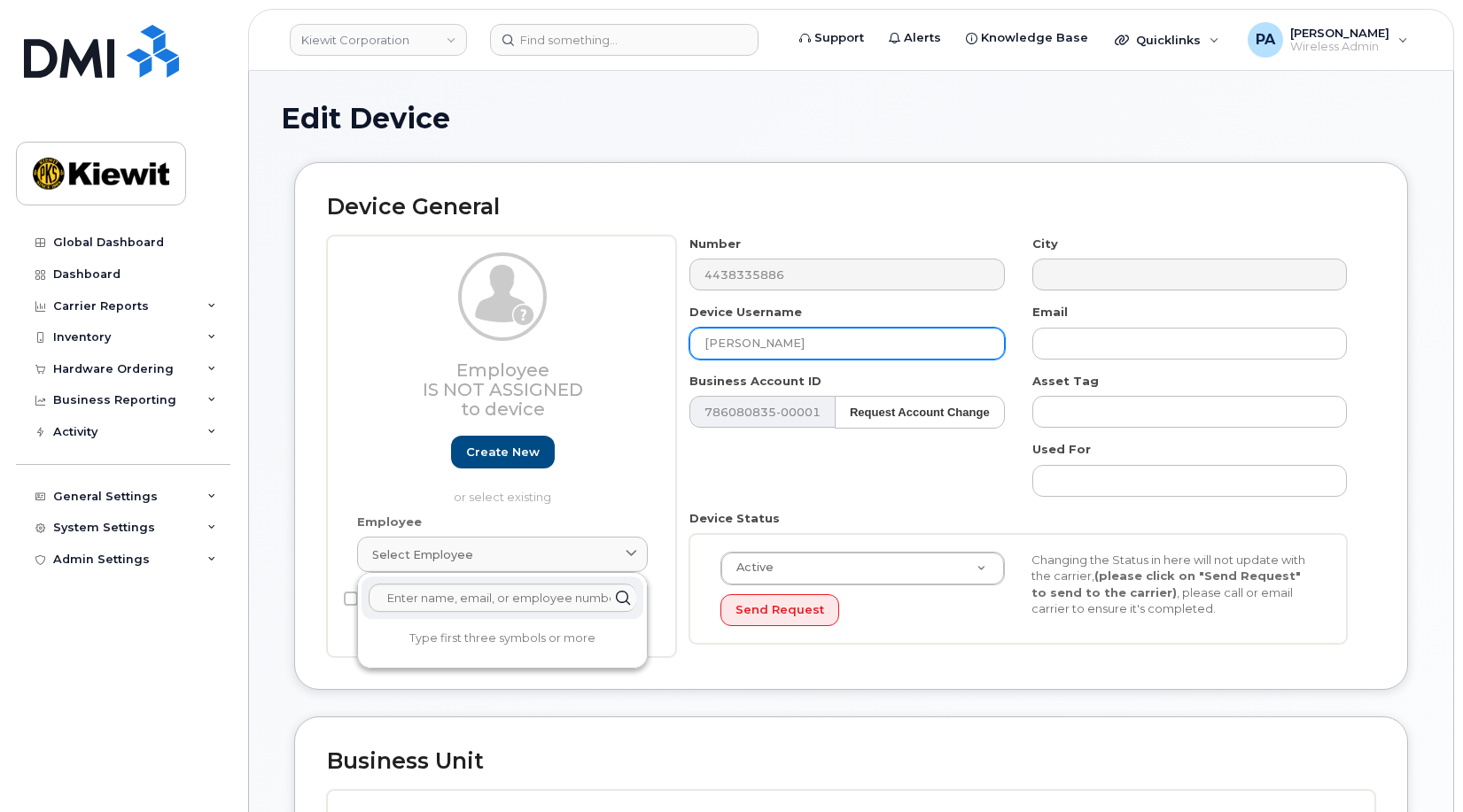
drag, startPoint x: 822, startPoint y: 346, endPoint x: 613, endPoint y: 332, distance: 209.5
click at [613, 332] on div "Employee Is not assigned to device Create new or select existing Employee Selec…" at bounding box center [851, 447] width 1048 height 423
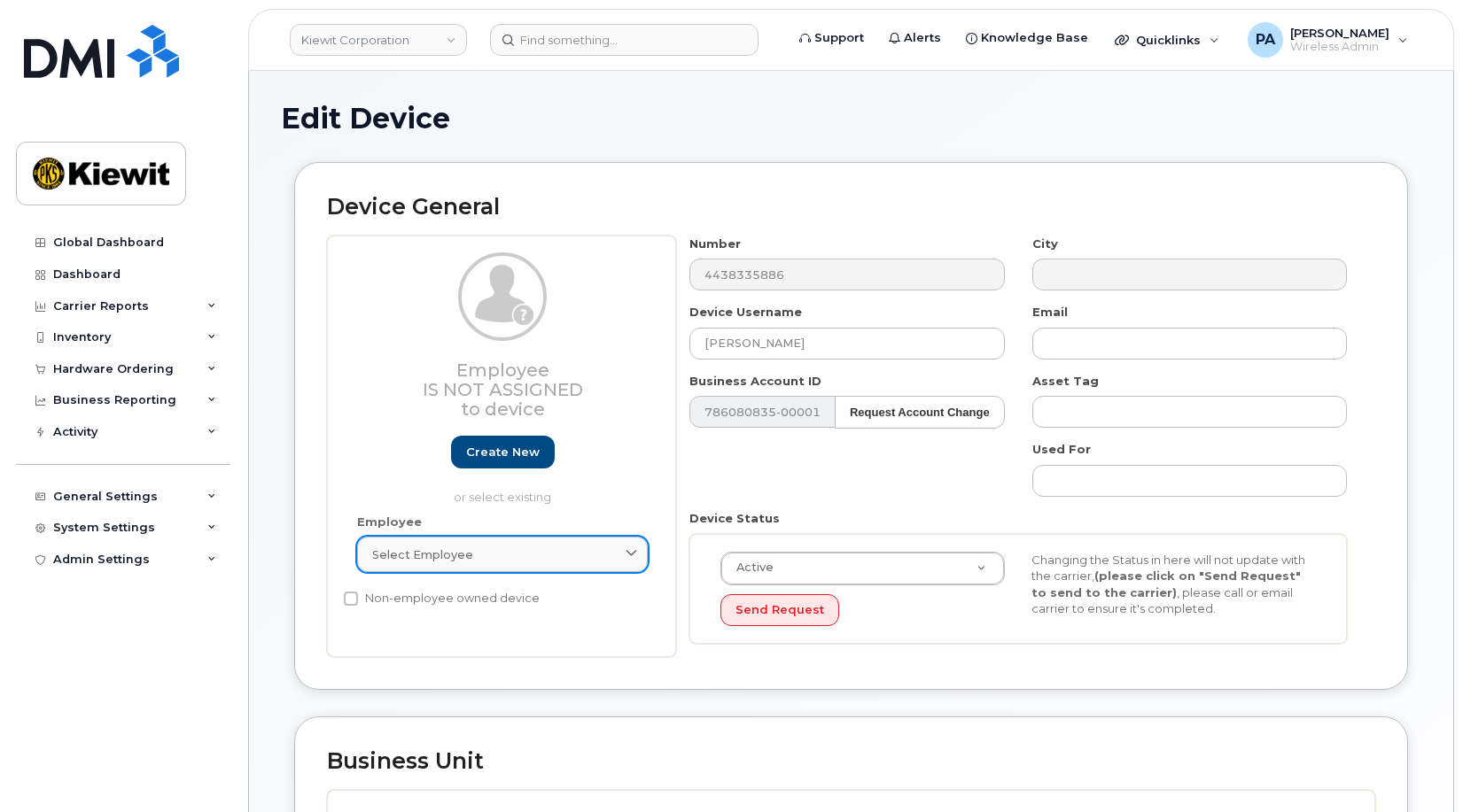
click at [417, 557] on span "Select employee" at bounding box center [422, 554] width 101 height 17
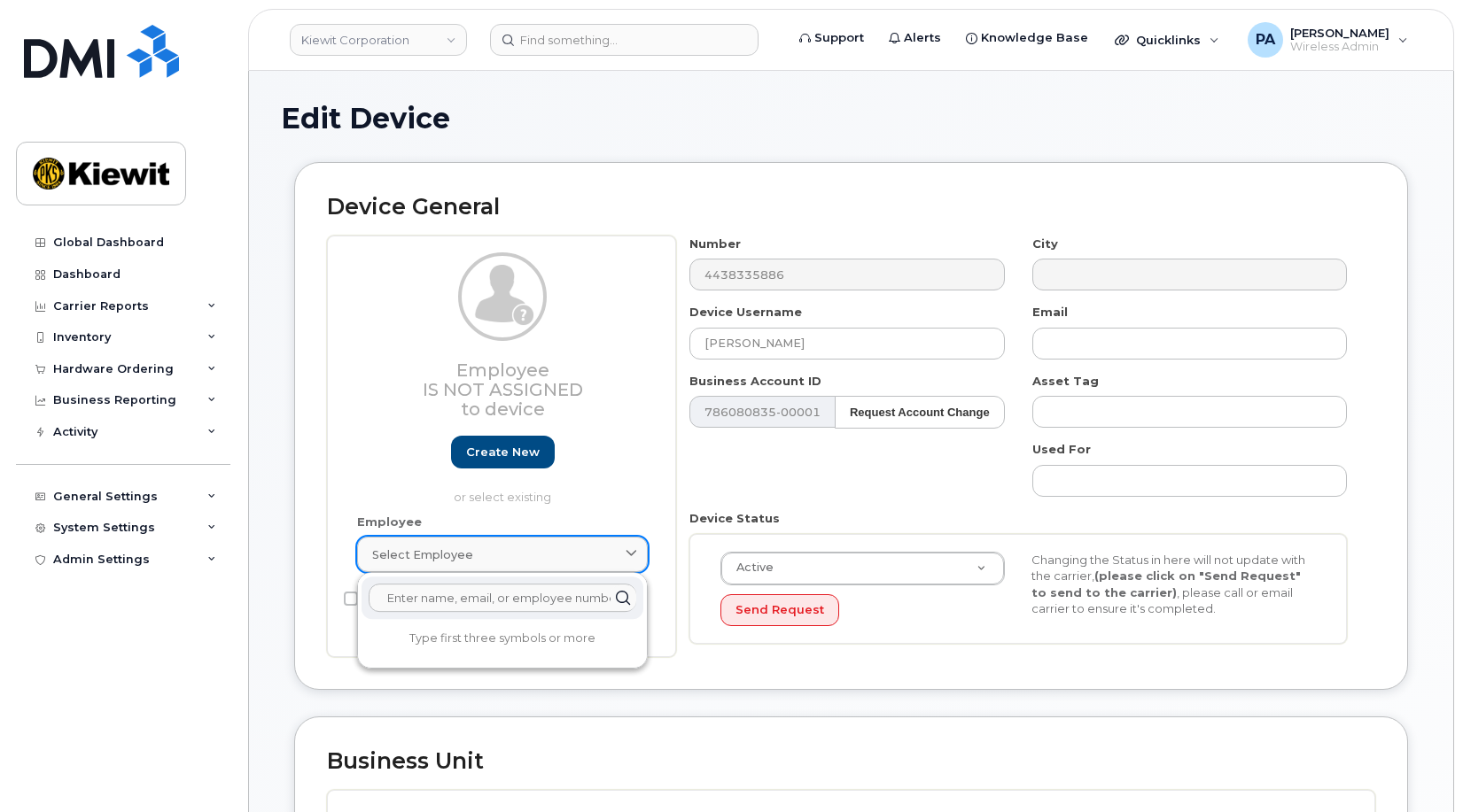
paste input "[PERSON_NAME]"
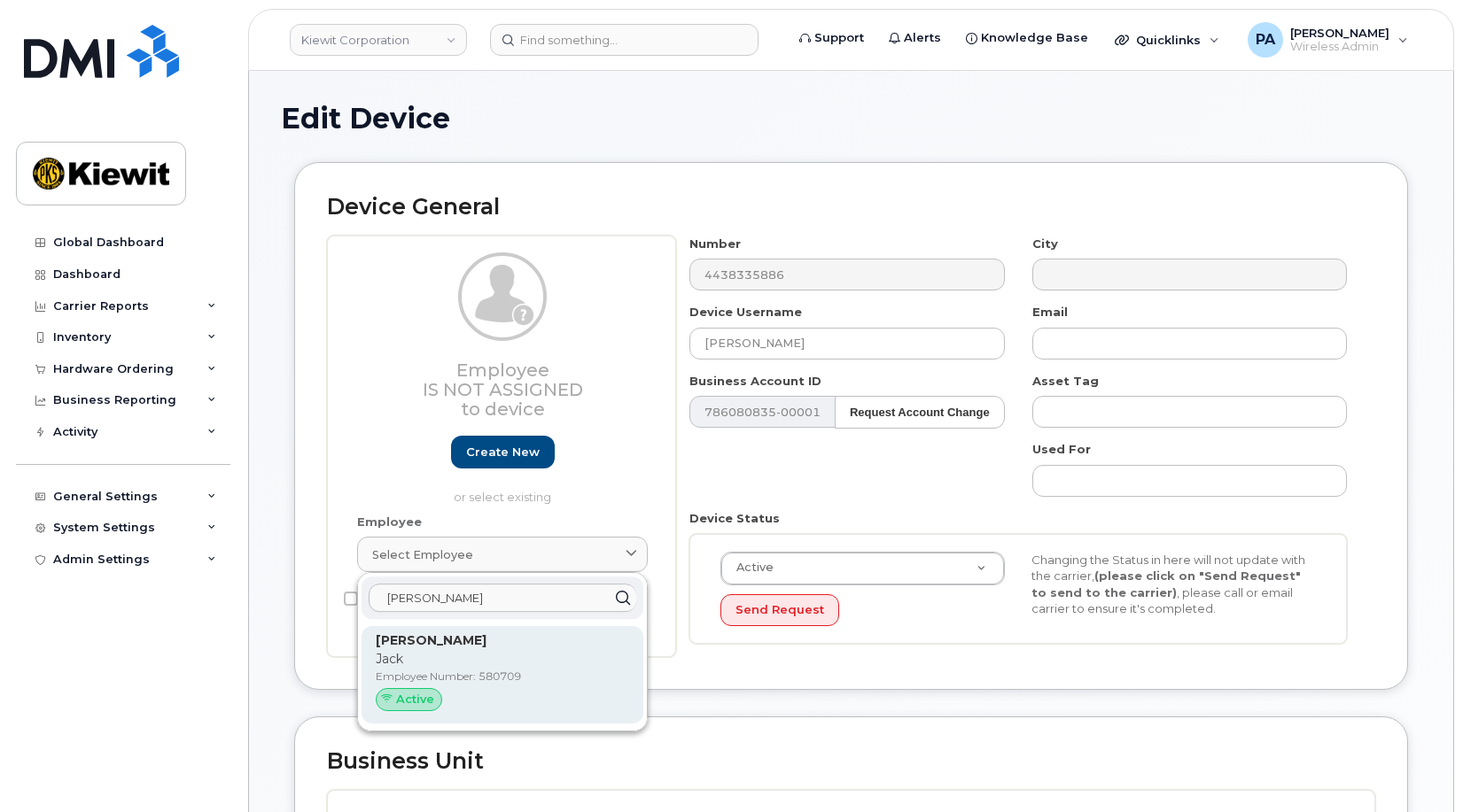
type input "[PERSON_NAME]"
click at [438, 654] on p "Jack" at bounding box center [503, 660] width 254 height 19
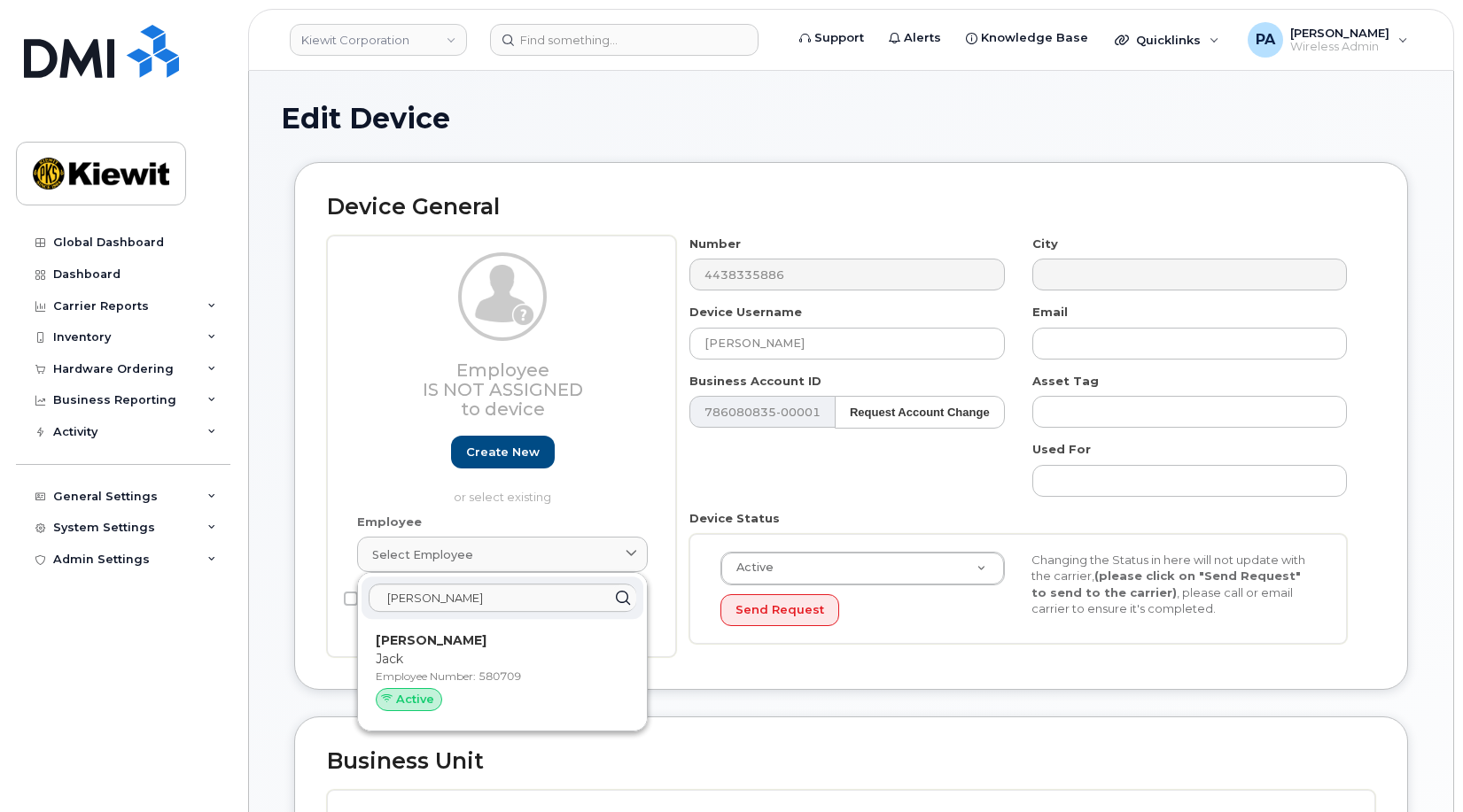
type input "580709"
type input "John Mccusker"
type input "jack.mccusker@masselec.com"
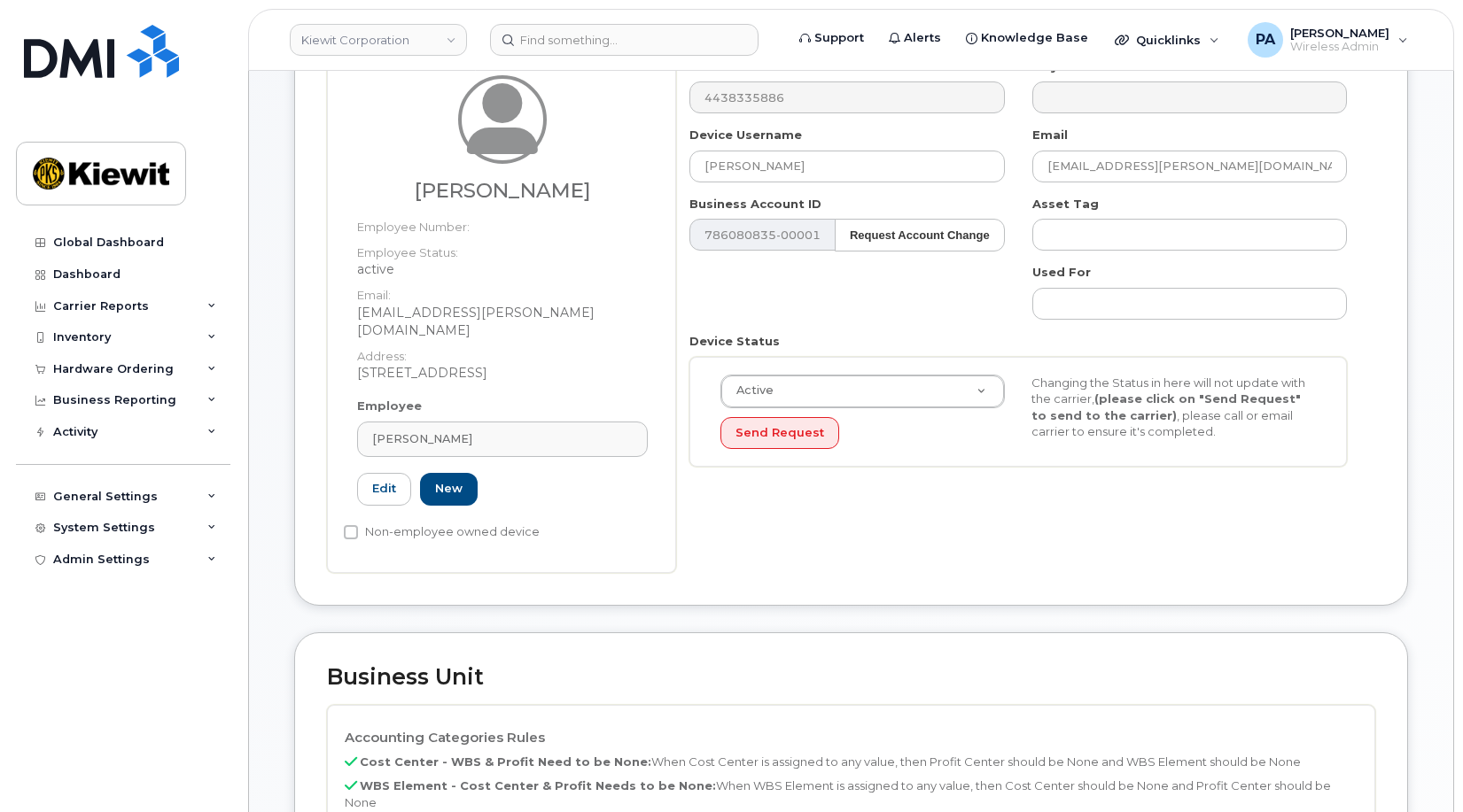
scroll to position [354, 0]
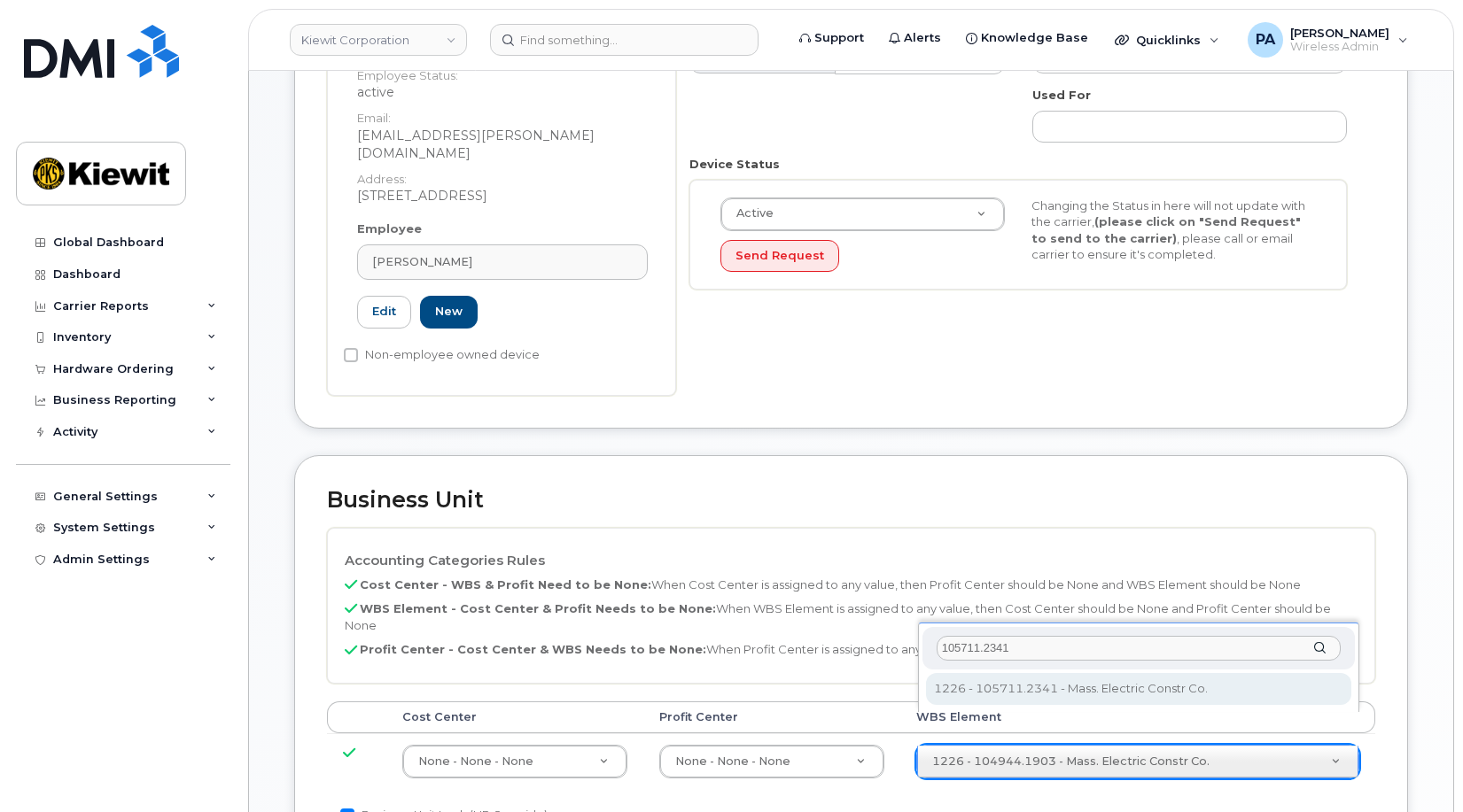
type input "105711.2341"
type input "29921171"
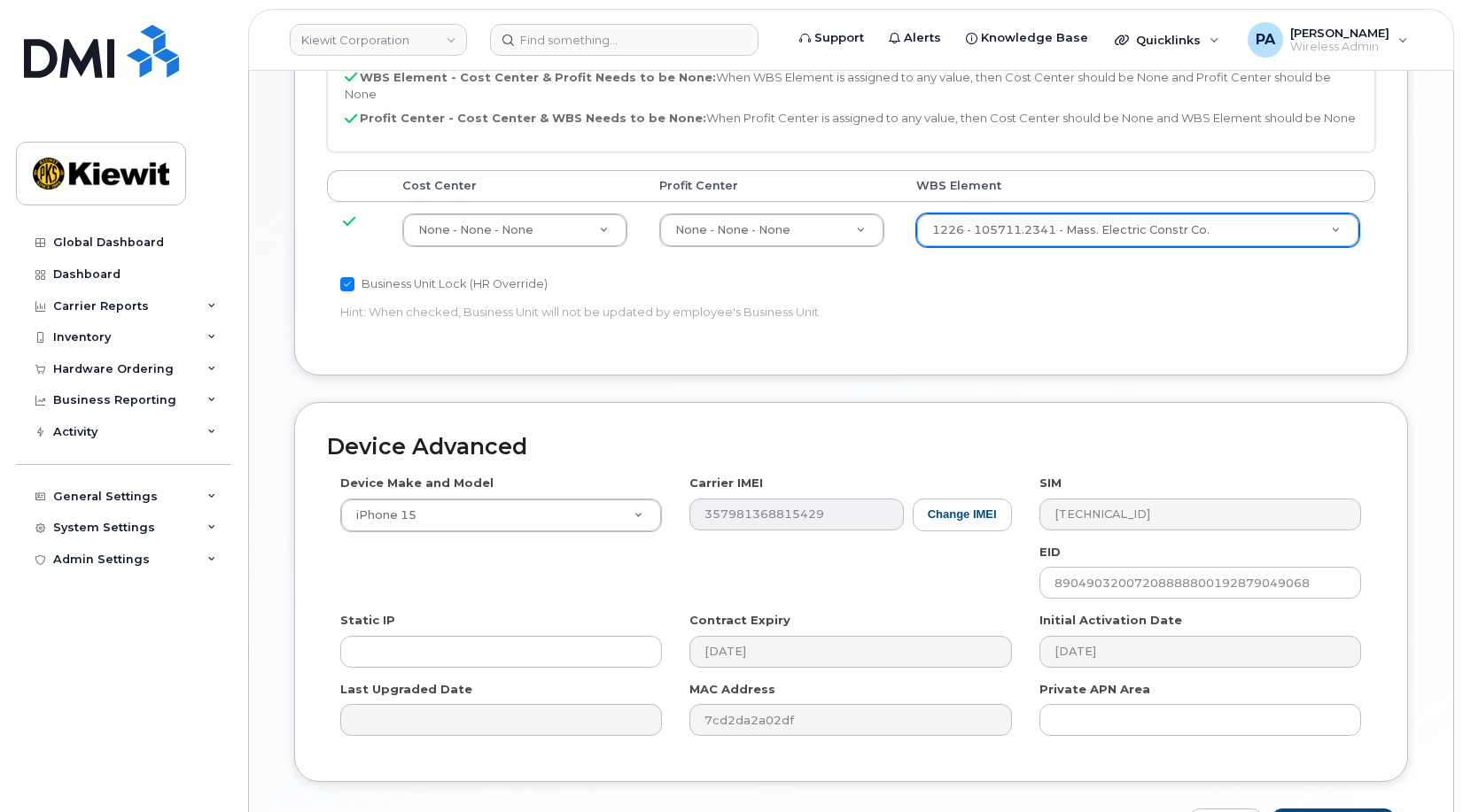
scroll to position [970, 0]
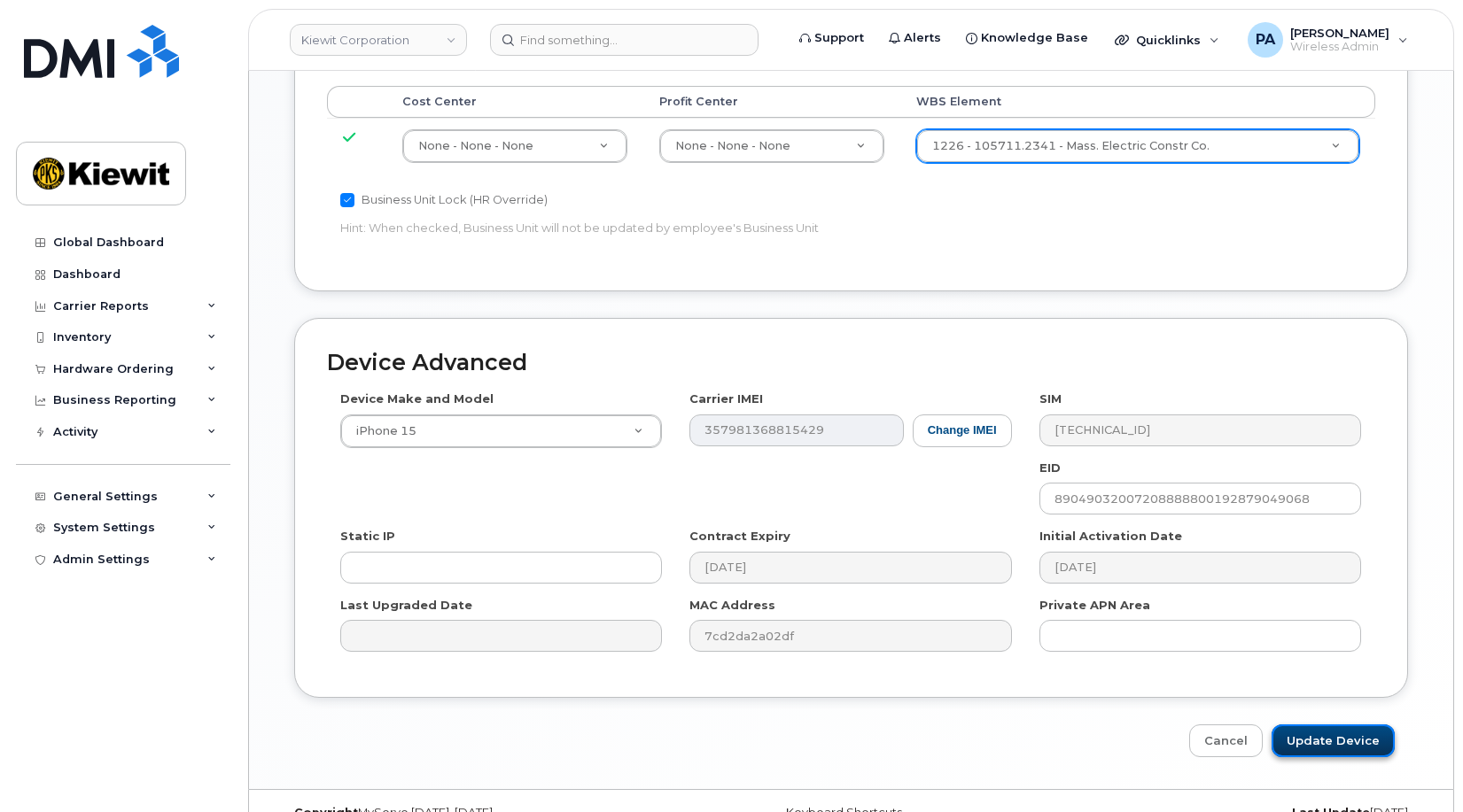
click at [1322, 725] on input "Update Device" at bounding box center [1332, 741] width 123 height 33
type input "Saving..."
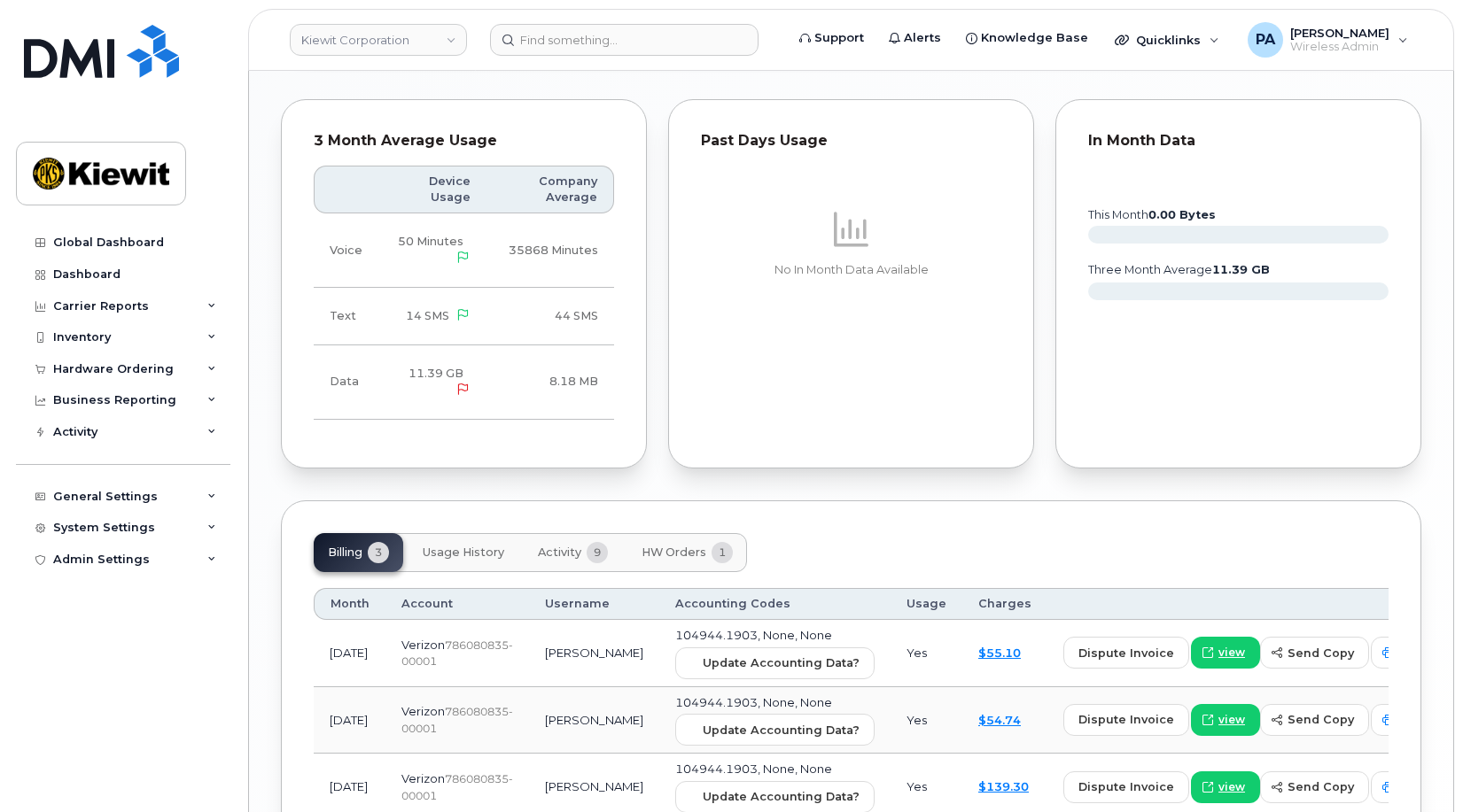
scroll to position [1708, 0]
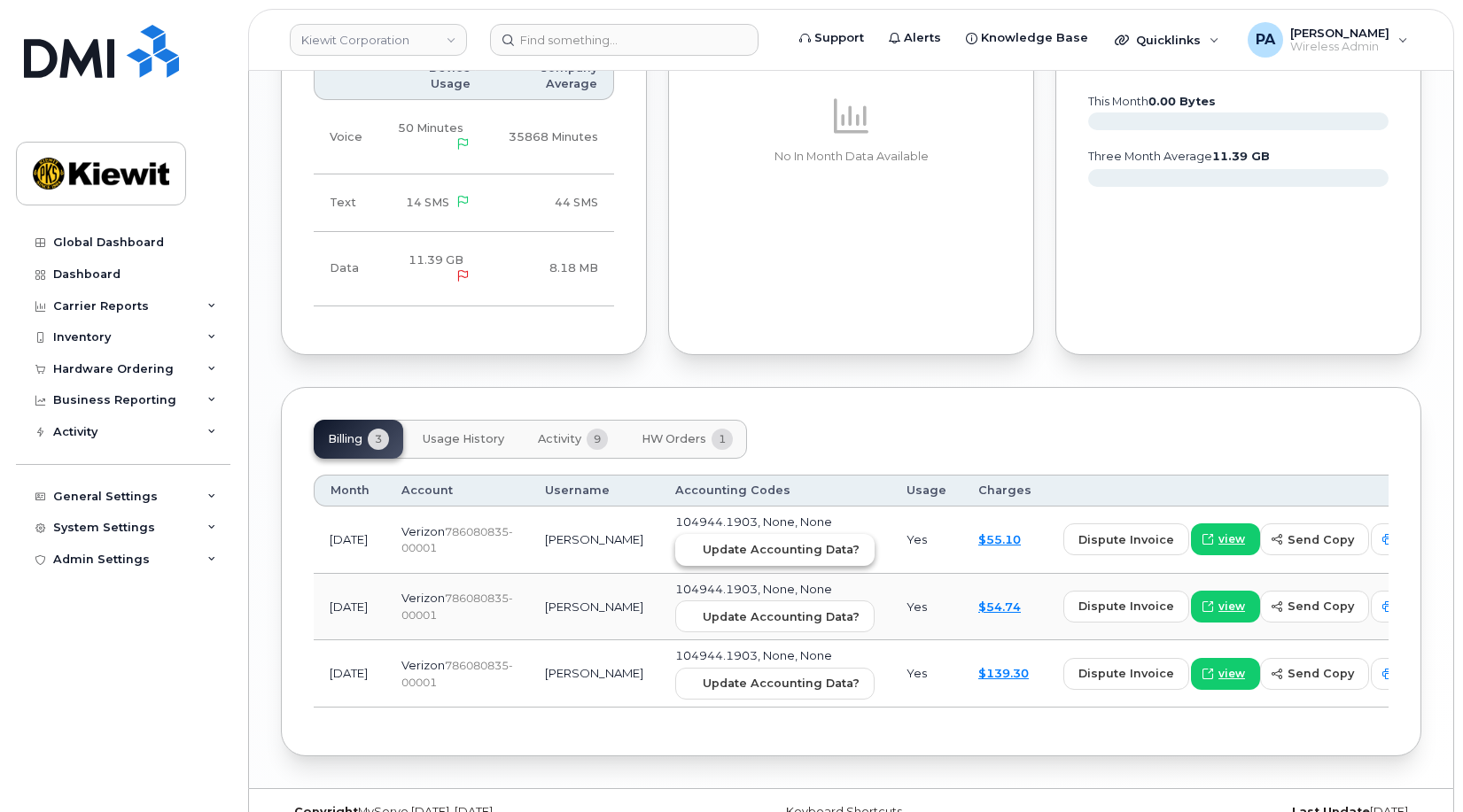
click at [734, 541] on span "Update Accounting Data?" at bounding box center [780, 550] width 157 height 17
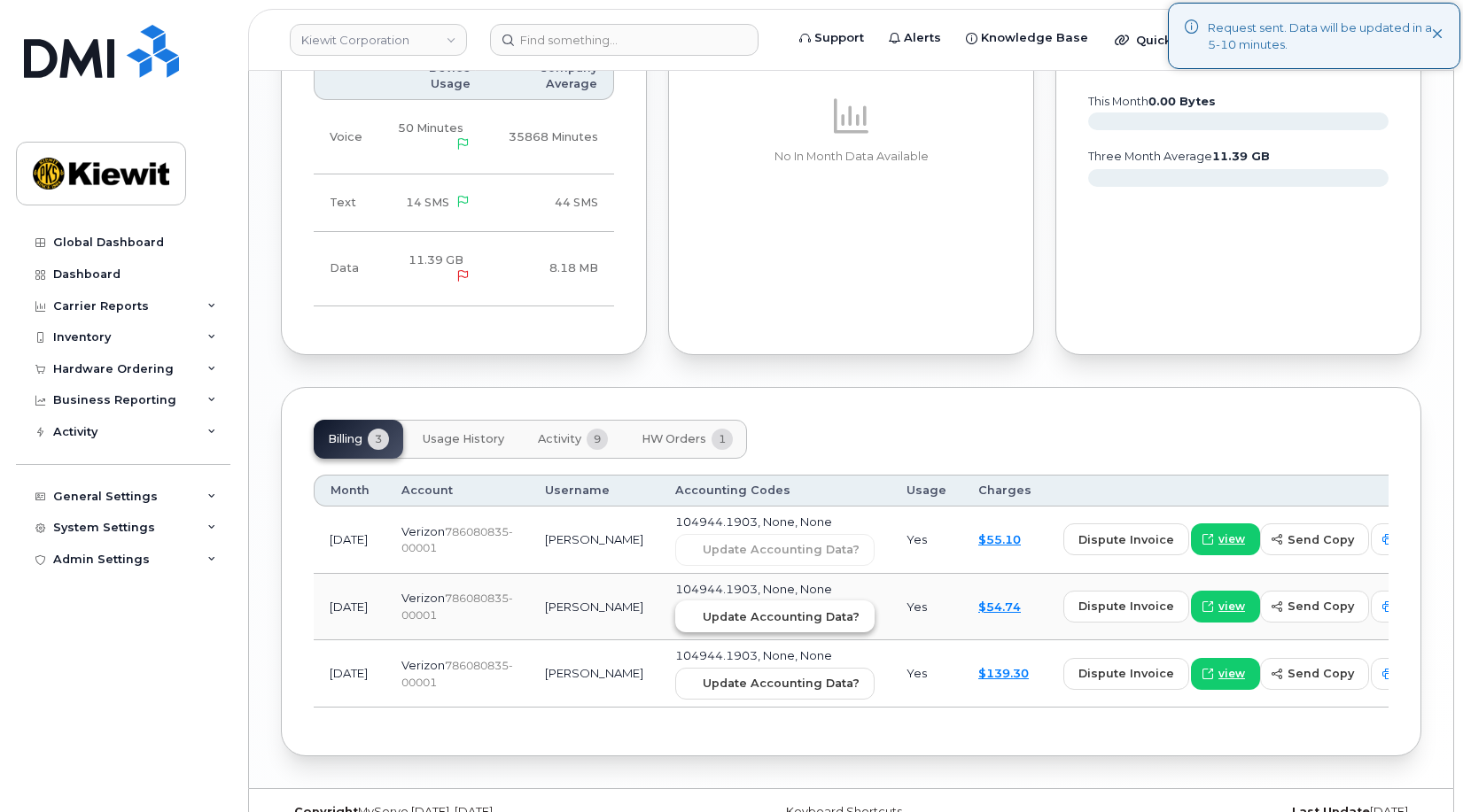
click at [734, 601] on button "Update Accounting Data?" at bounding box center [775, 617] width 199 height 32
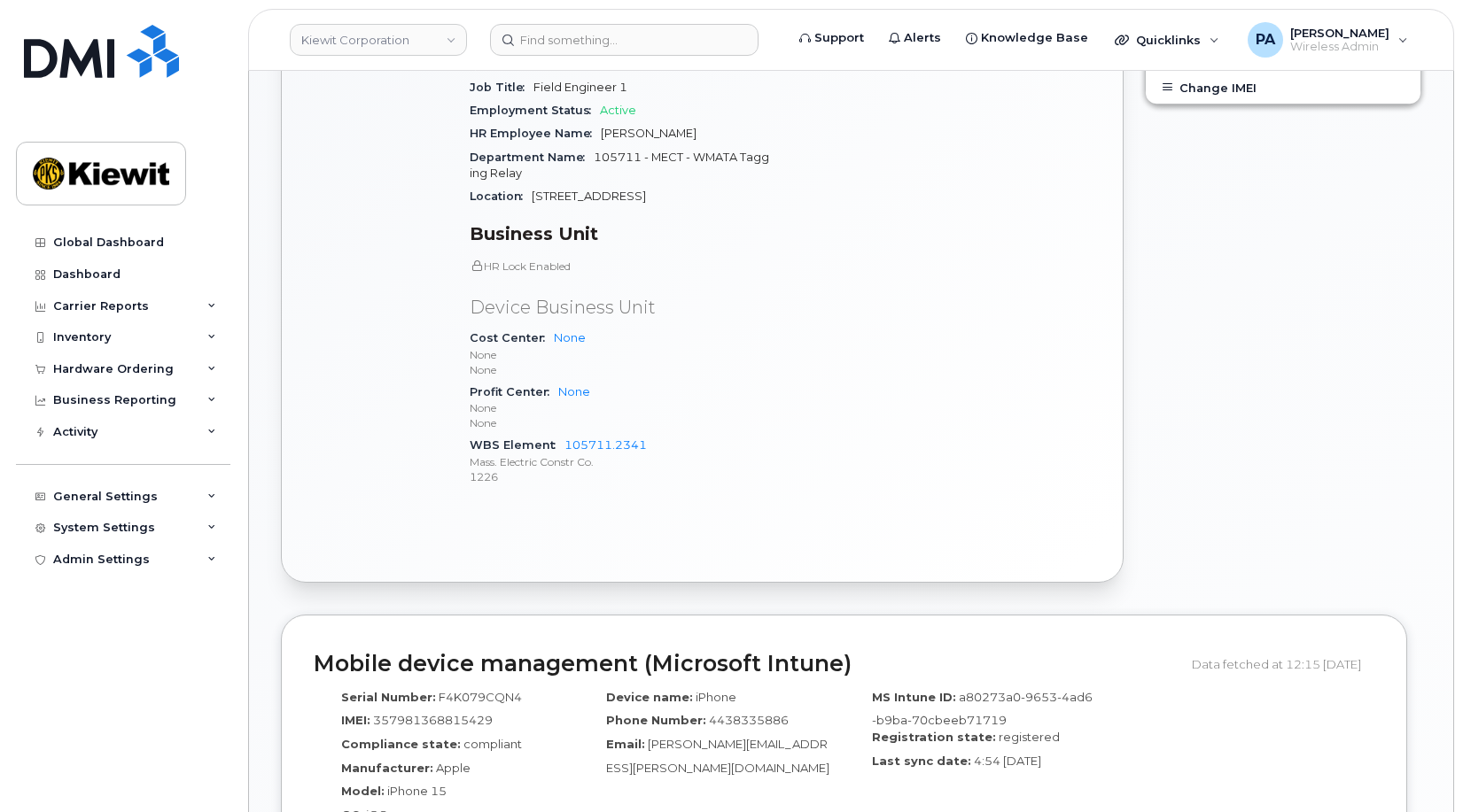
scroll to position [202, 0]
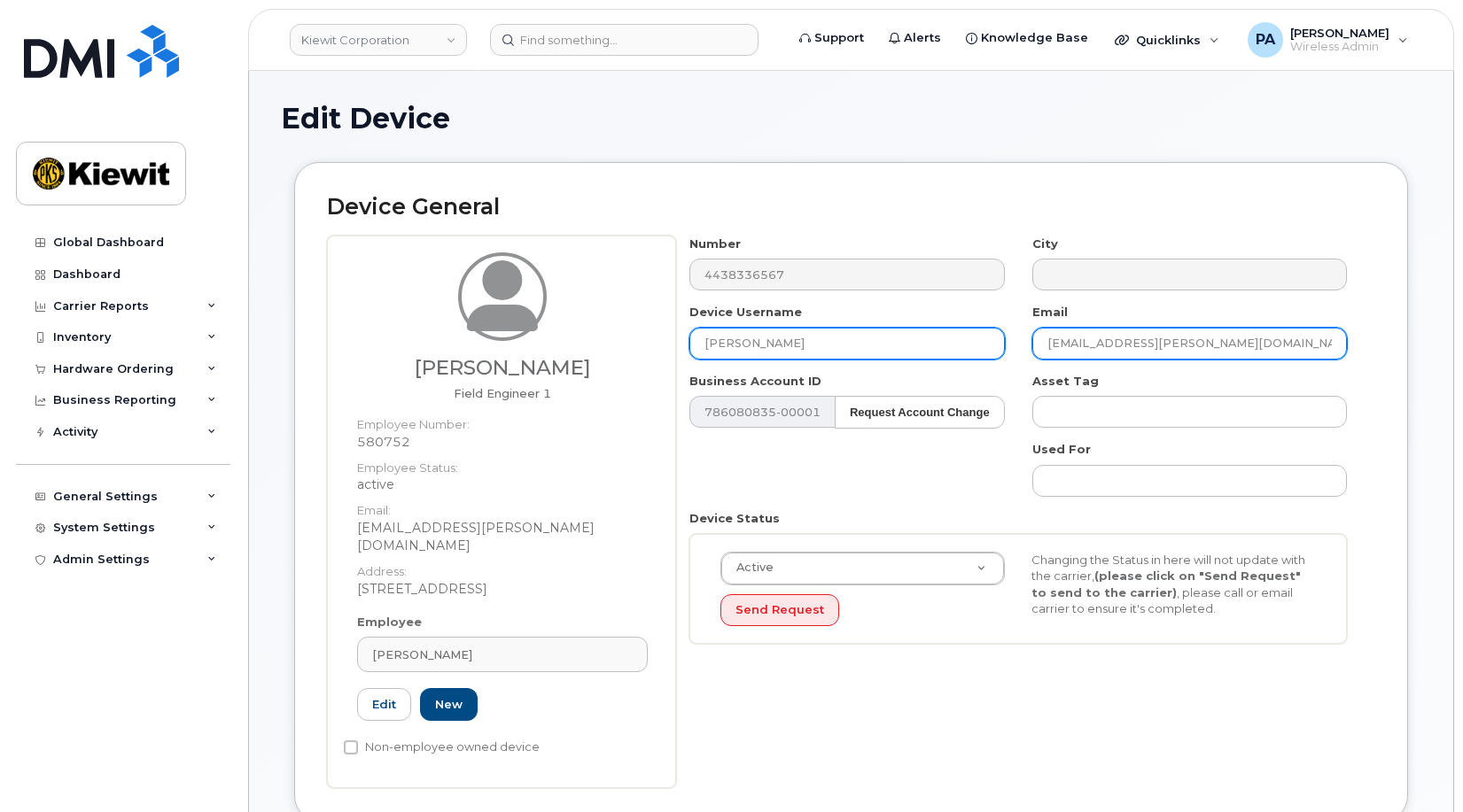
drag, startPoint x: 1272, startPoint y: 344, endPoint x: 843, endPoint y: 346, distance: 429.0
click at [843, 346] on div "Number 4438336567 City Device Username DREW PETERSON Email DREW.PETERSON@MASSEL…" at bounding box center [1018, 447] width 684 height 423
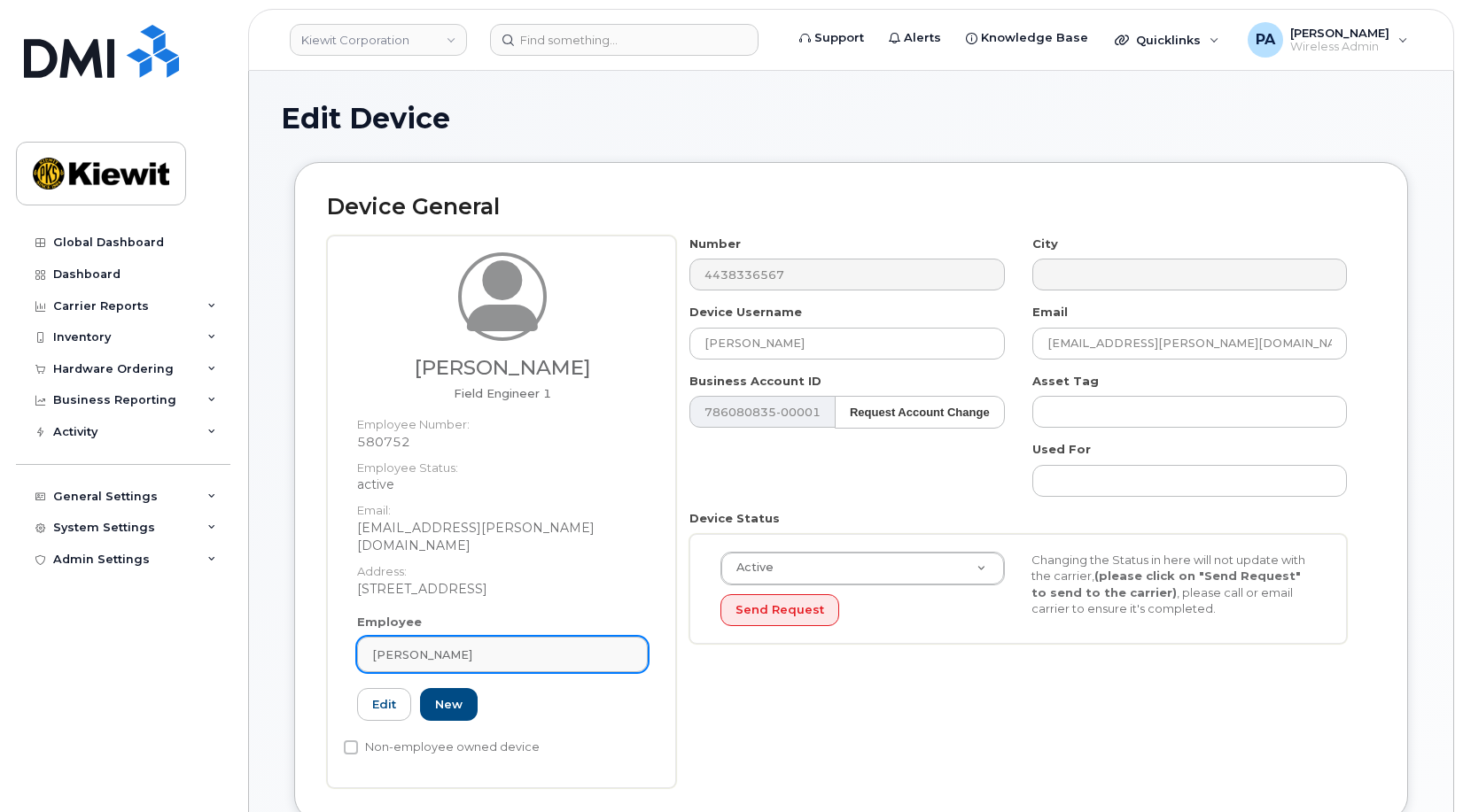
click at [450, 647] on span "Drew Peterson" at bounding box center [422, 655] width 100 height 17
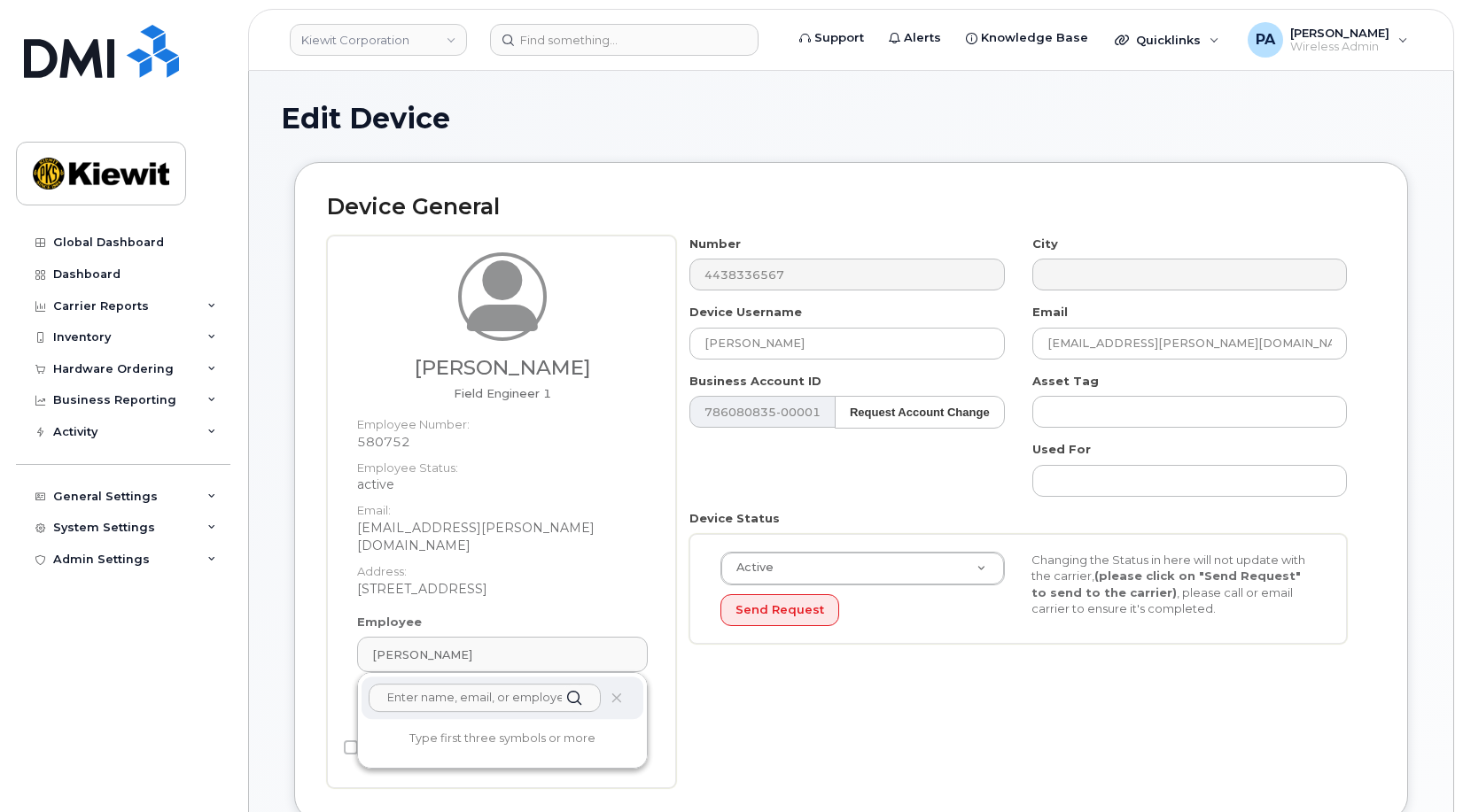
paste input "DREW.PETERSON@MASSELEC.COM"
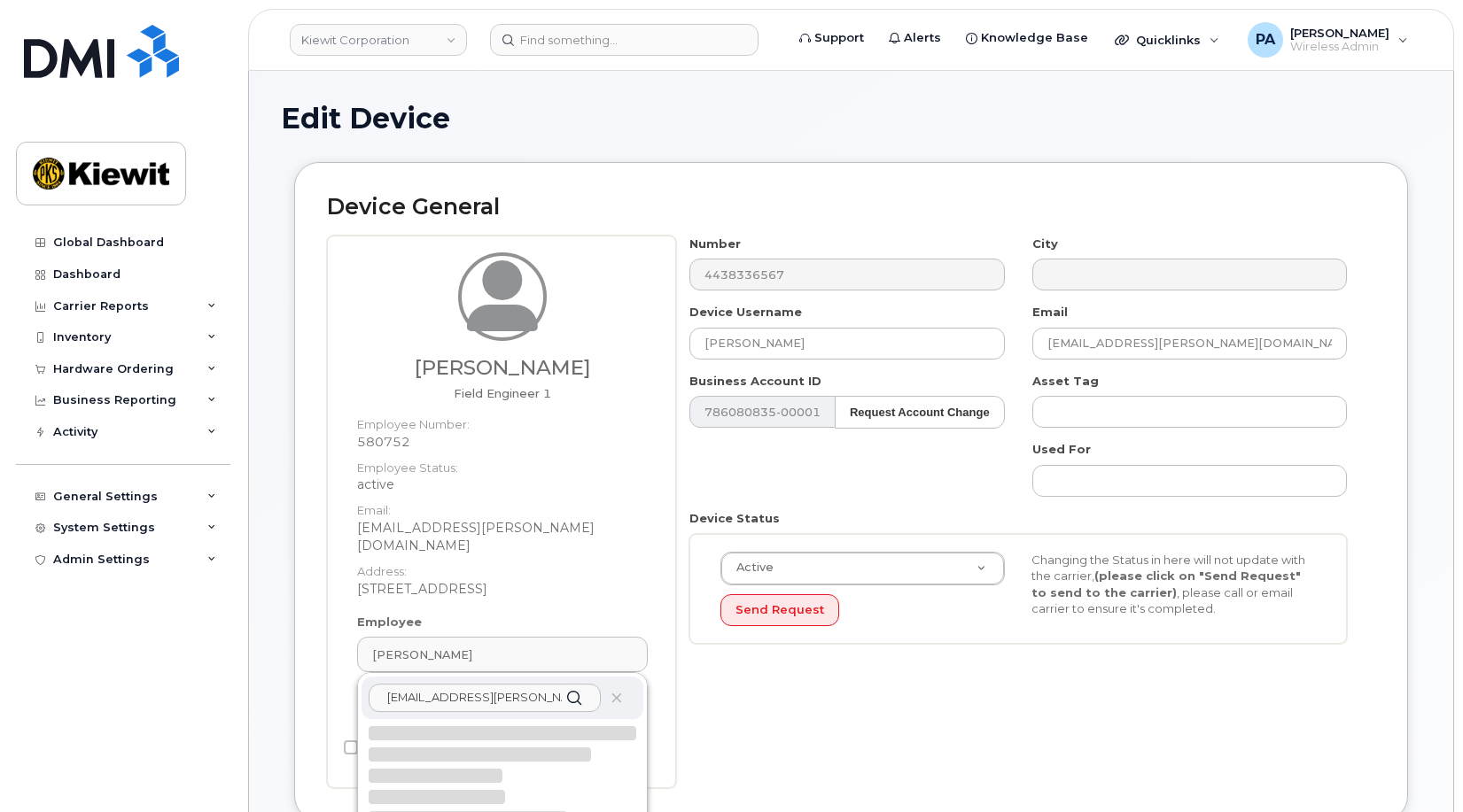
scroll to position [0, 13]
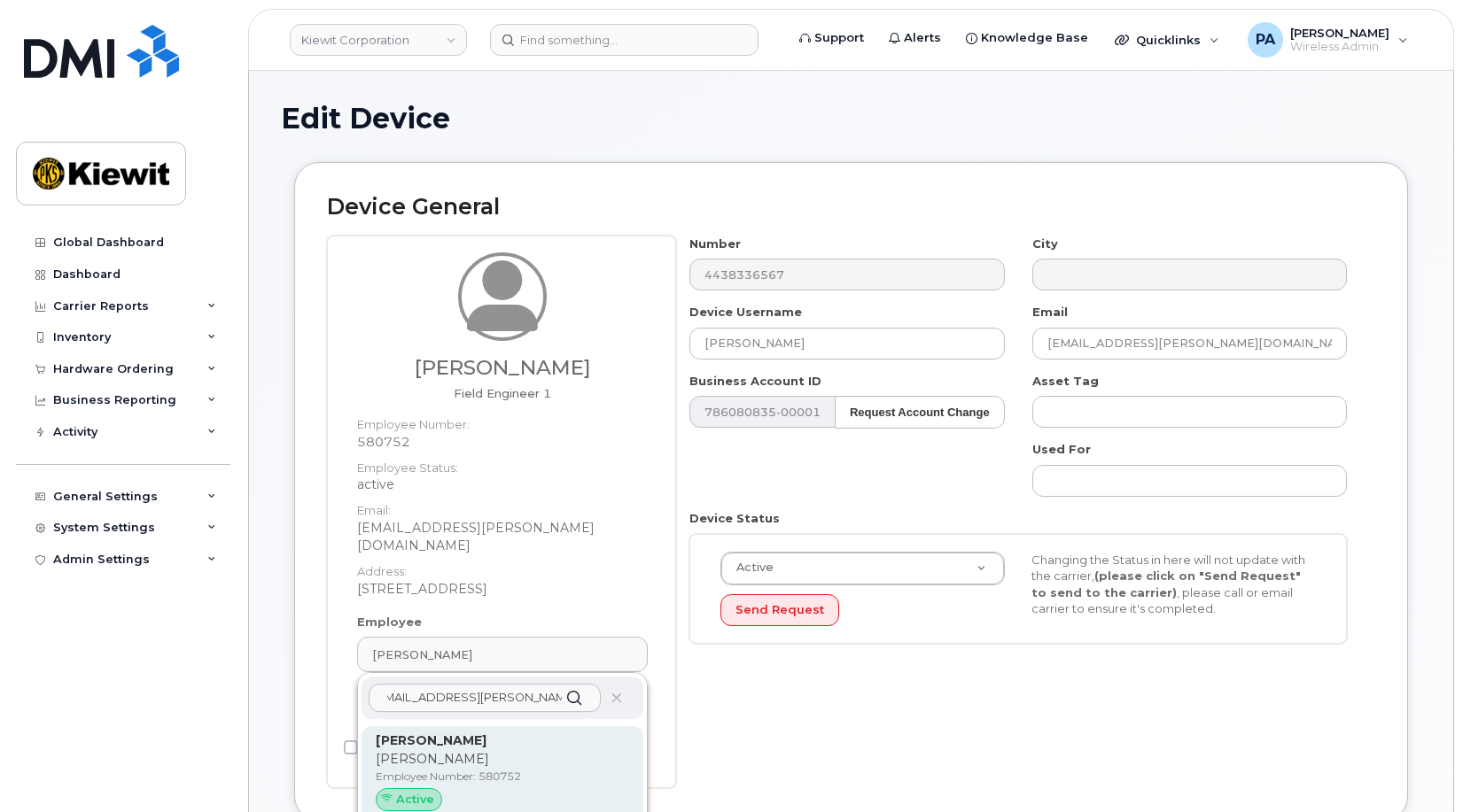
type input "DREW.PETERSON@MASSELEC.COM"
click at [438, 750] on p "Drew" at bounding box center [503, 759] width 254 height 19
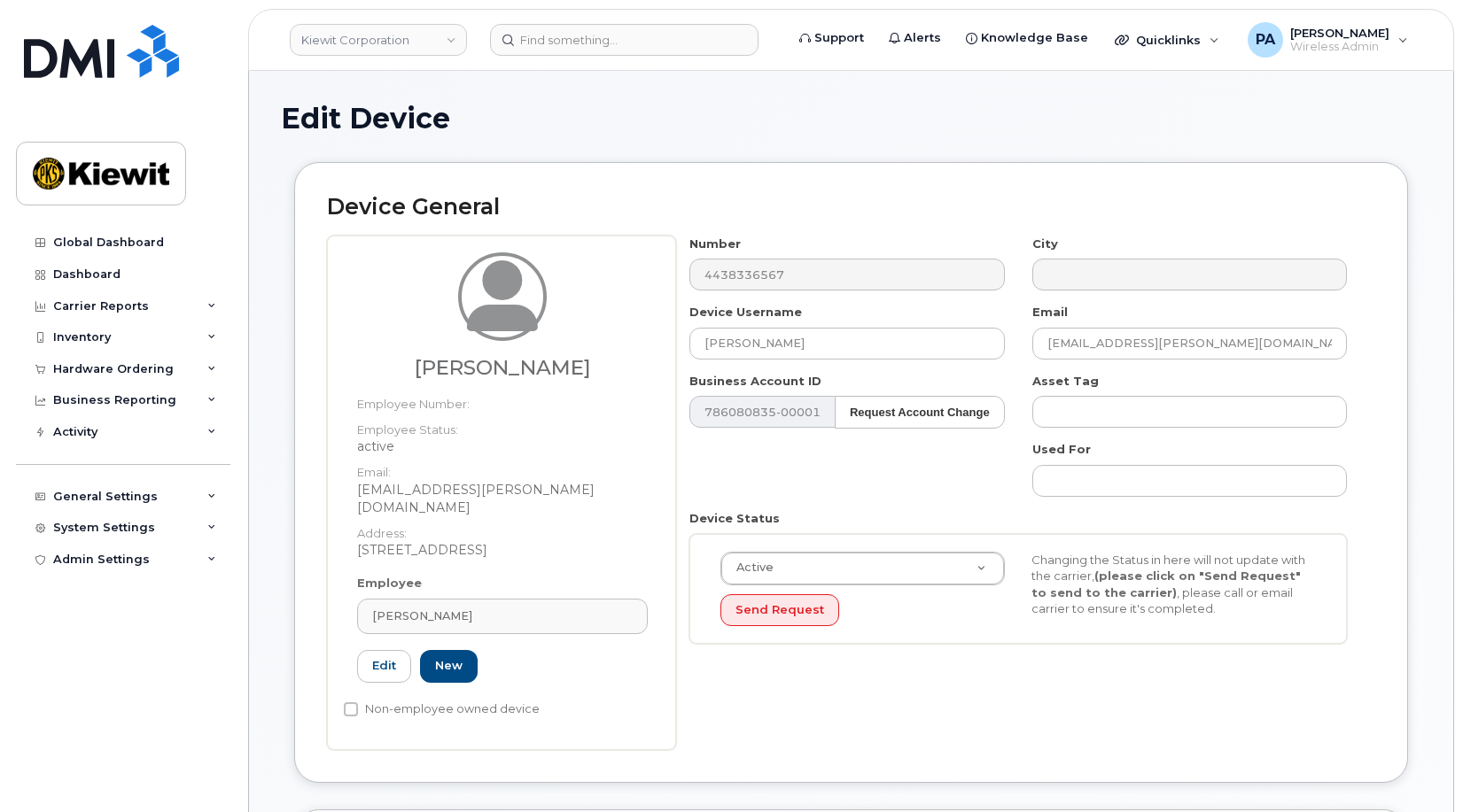
type input "Drew Peterson"
type input "drew.peterson@masselec.com"
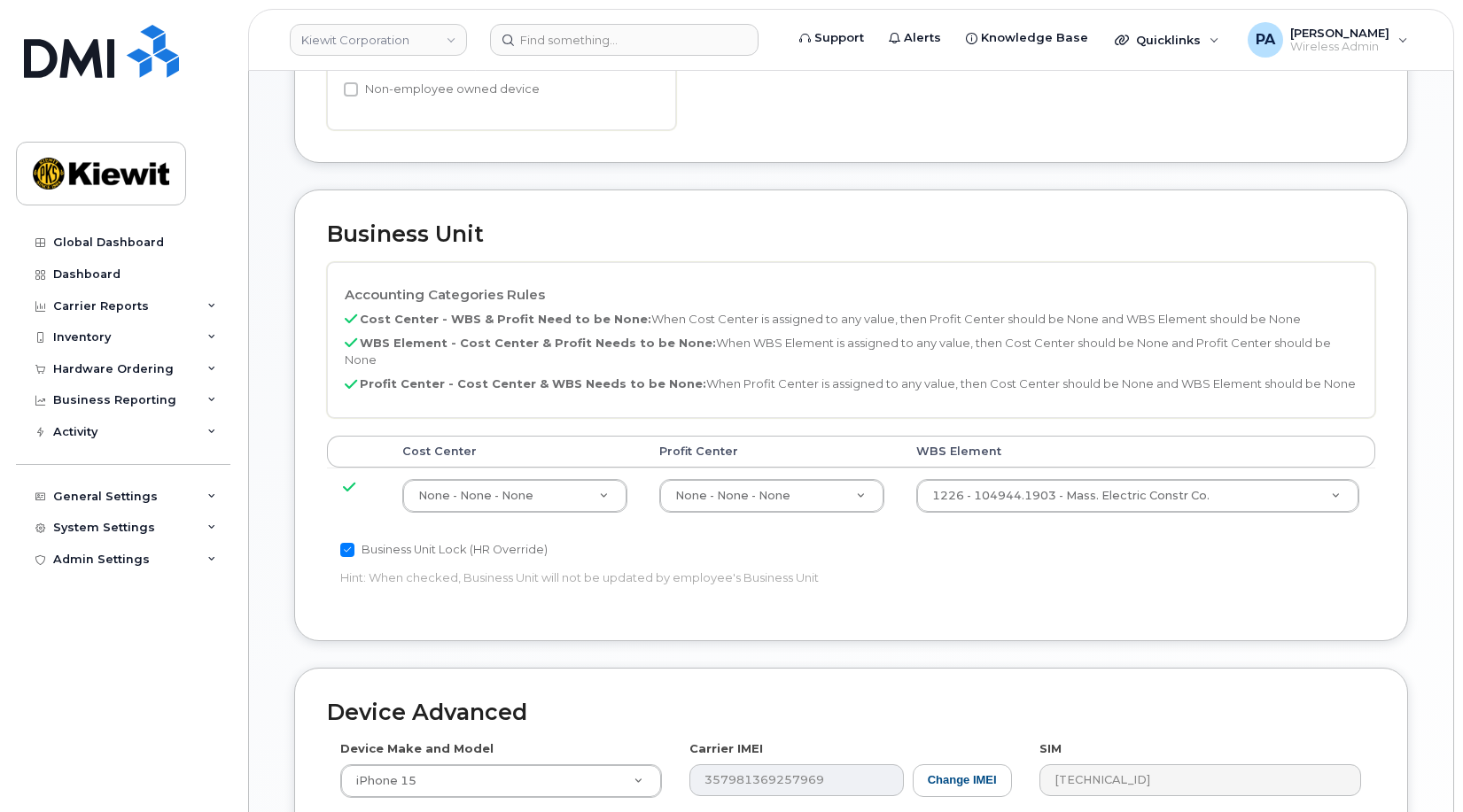
scroll to position [709, 0]
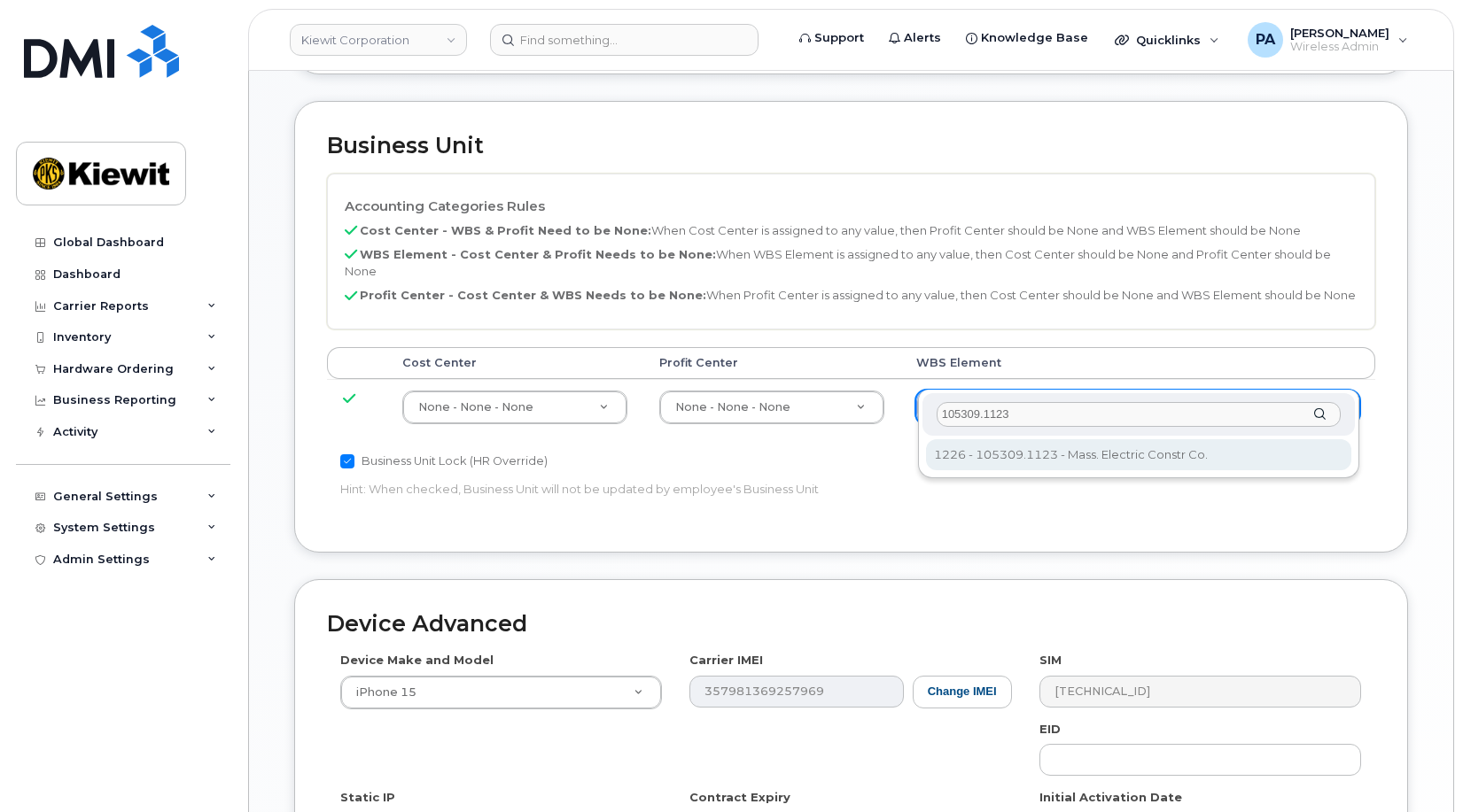
type input "105309.1123"
type input "29963967"
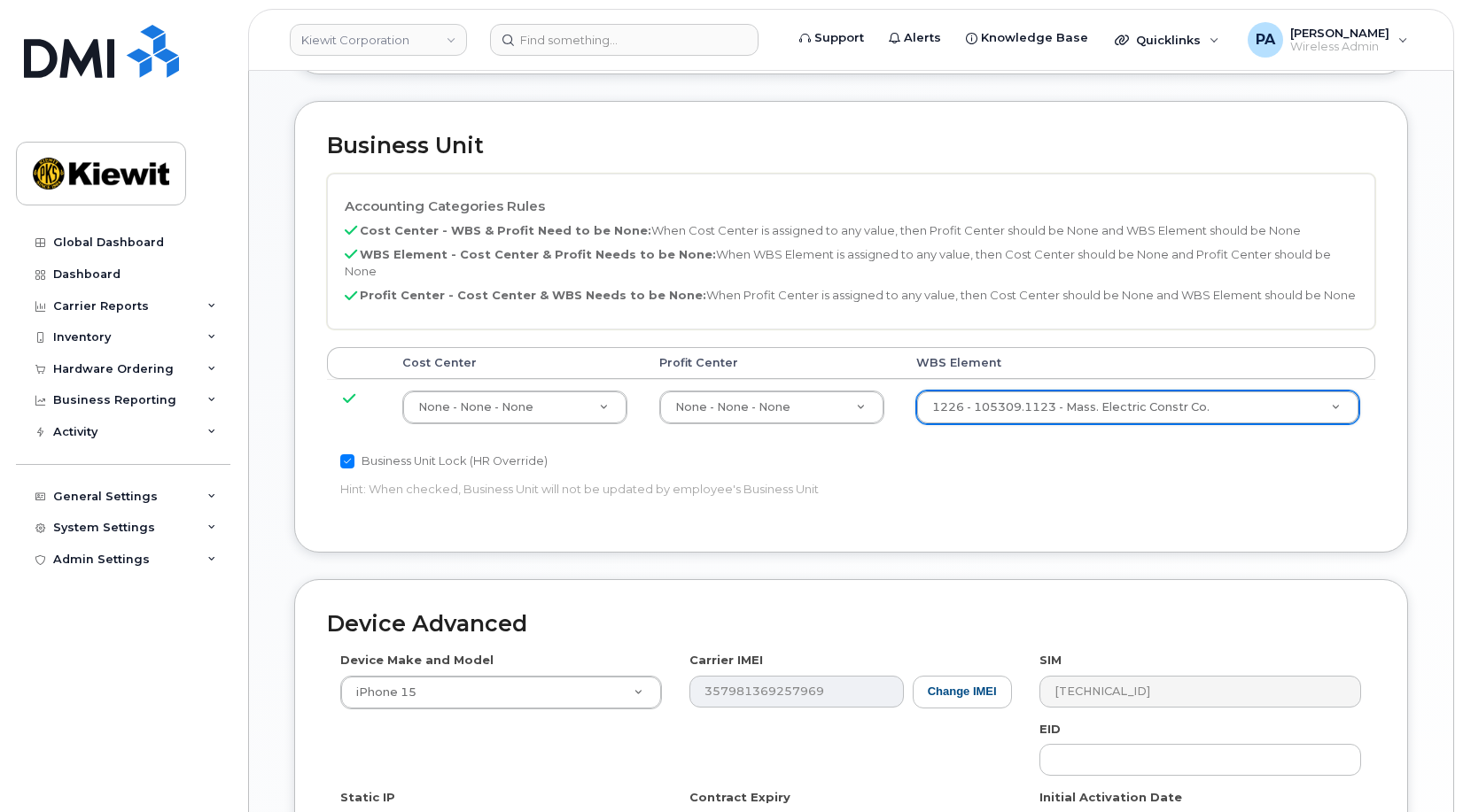
scroll to position [970, 0]
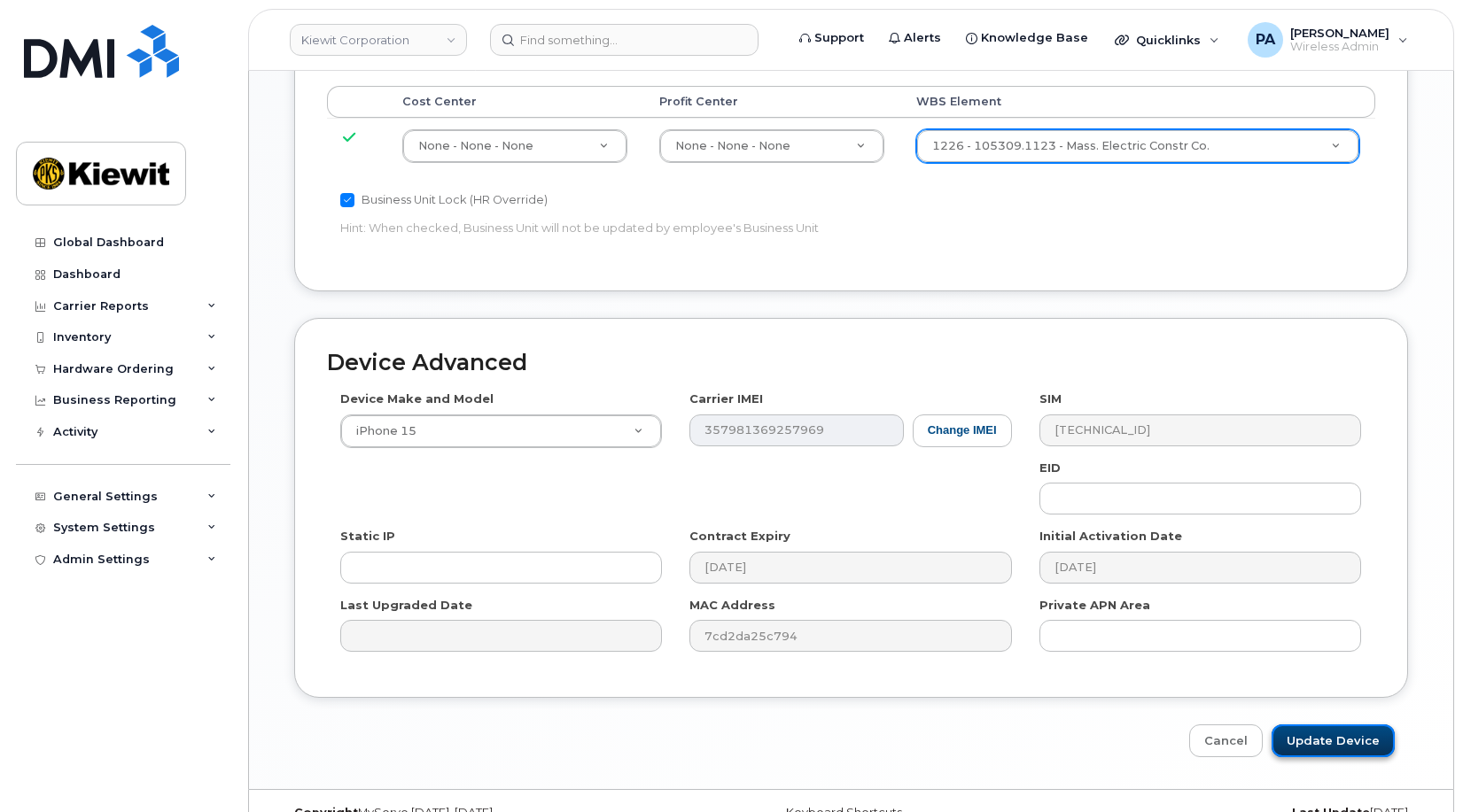
click at [1346, 725] on input "Update Device" at bounding box center [1332, 741] width 123 height 33
type input "Saving..."
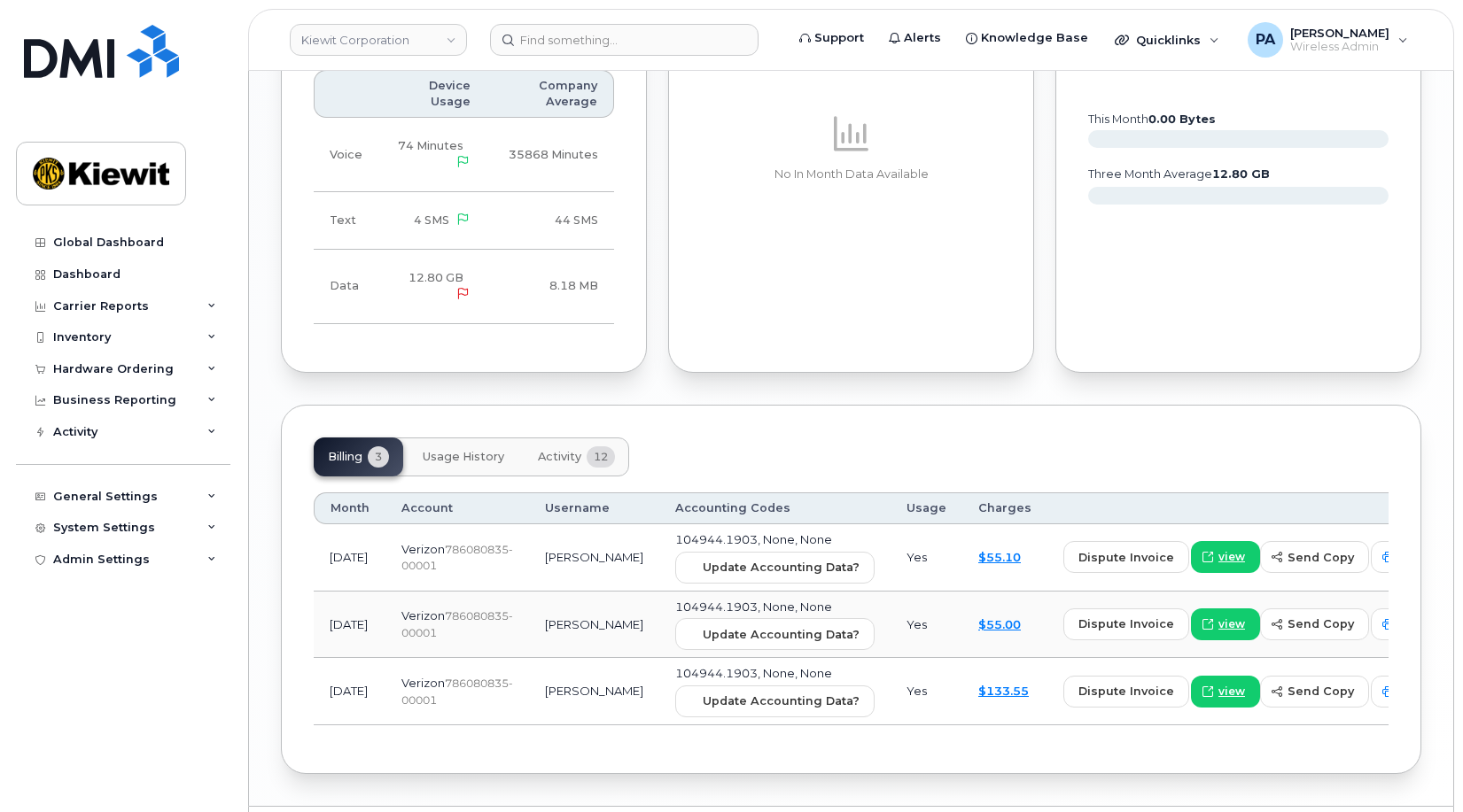
scroll to position [1700, 0]
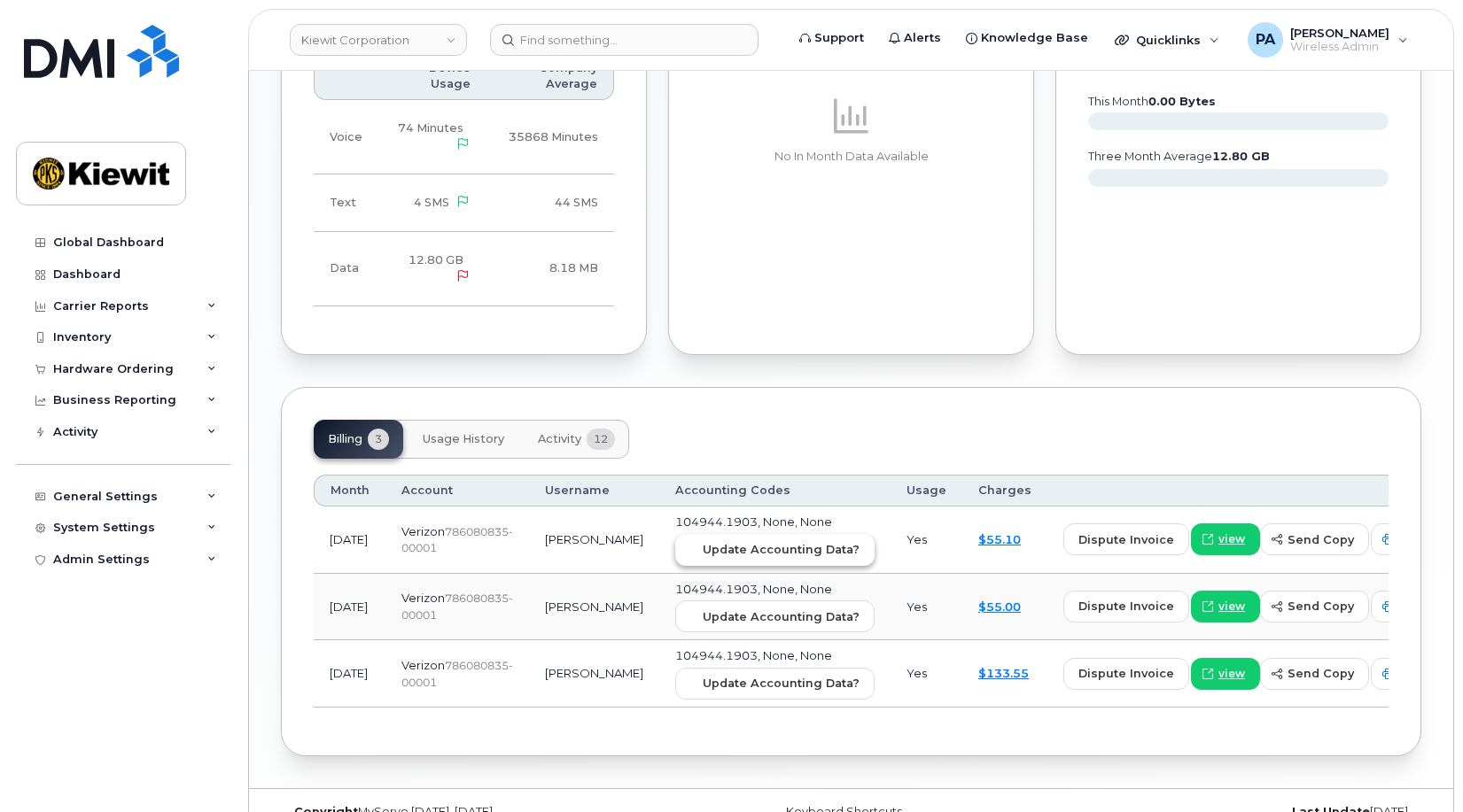
click at [735, 541] on span "Update Accounting Data?" at bounding box center [780, 550] width 157 height 17
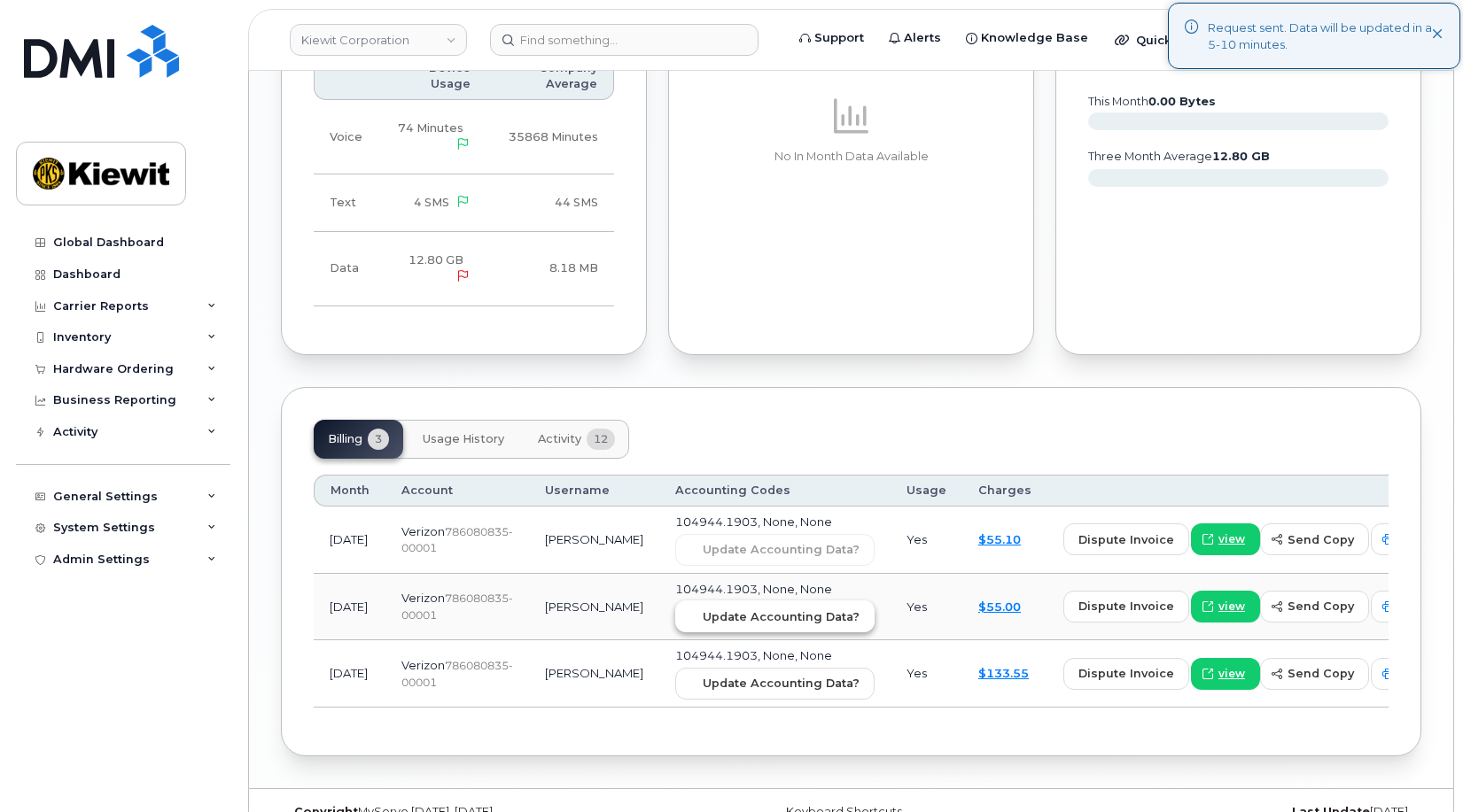
click at [746, 601] on button "Update Accounting Data?" at bounding box center [775, 617] width 199 height 32
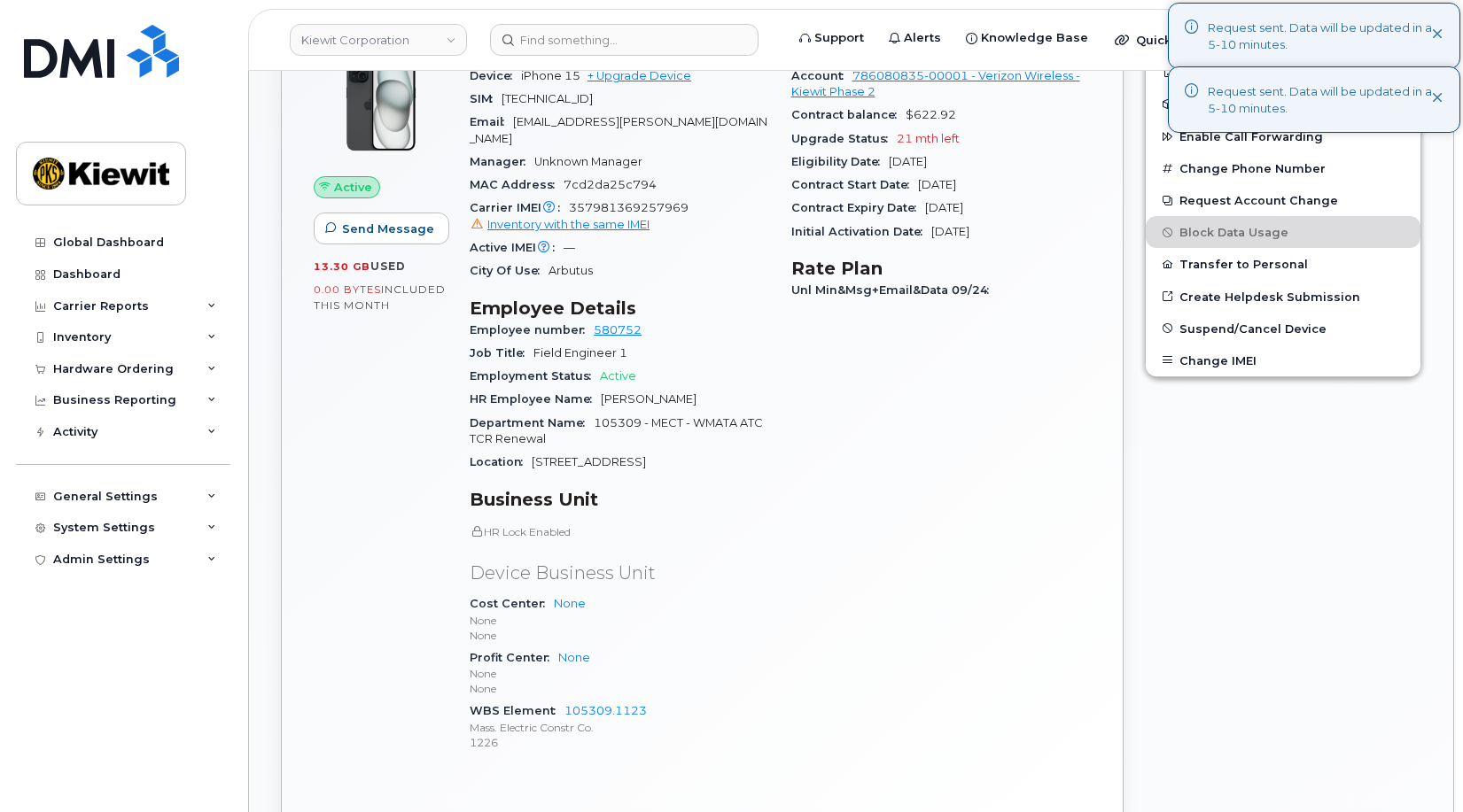
scroll to position [0, 0]
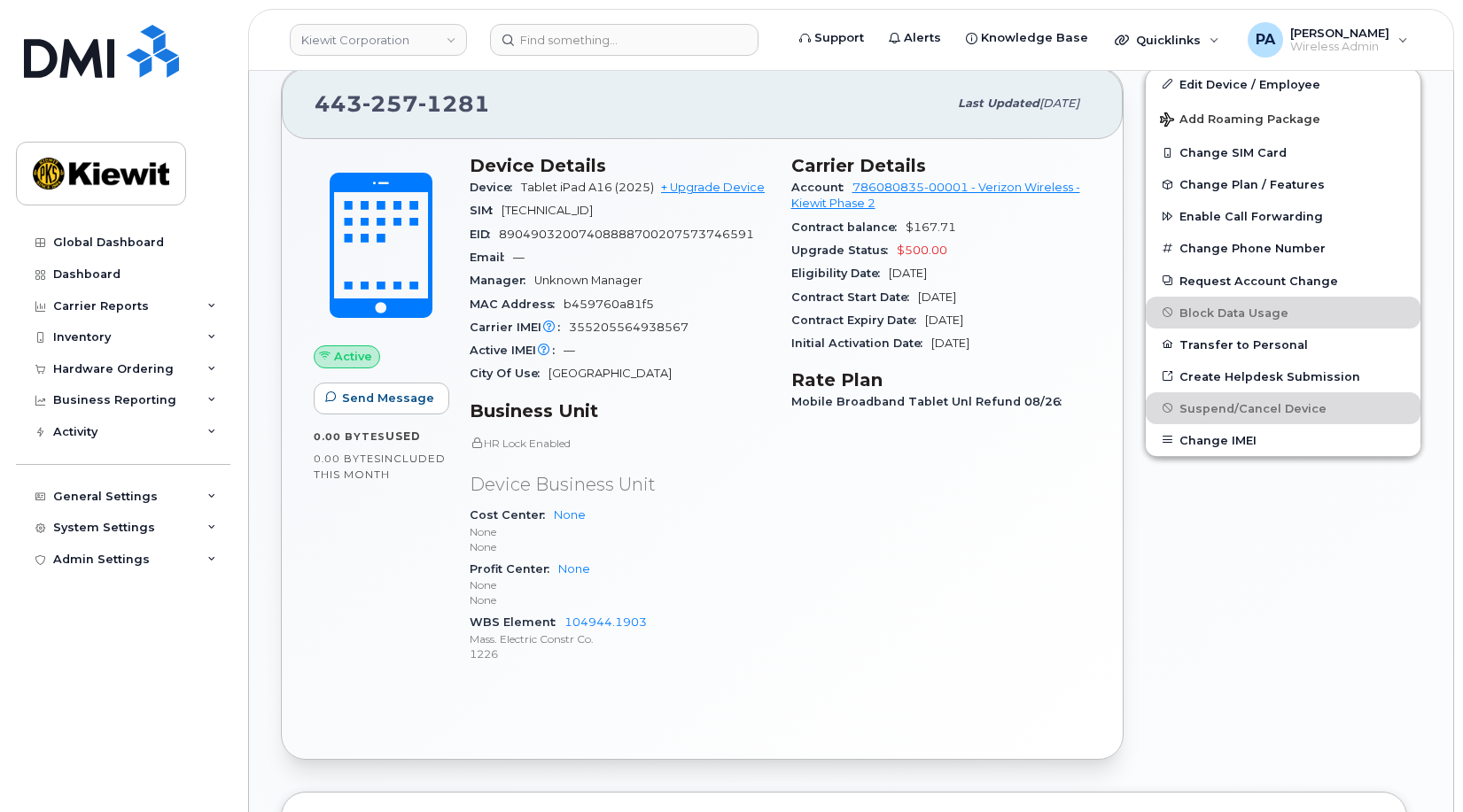
scroll to position [1063, 0]
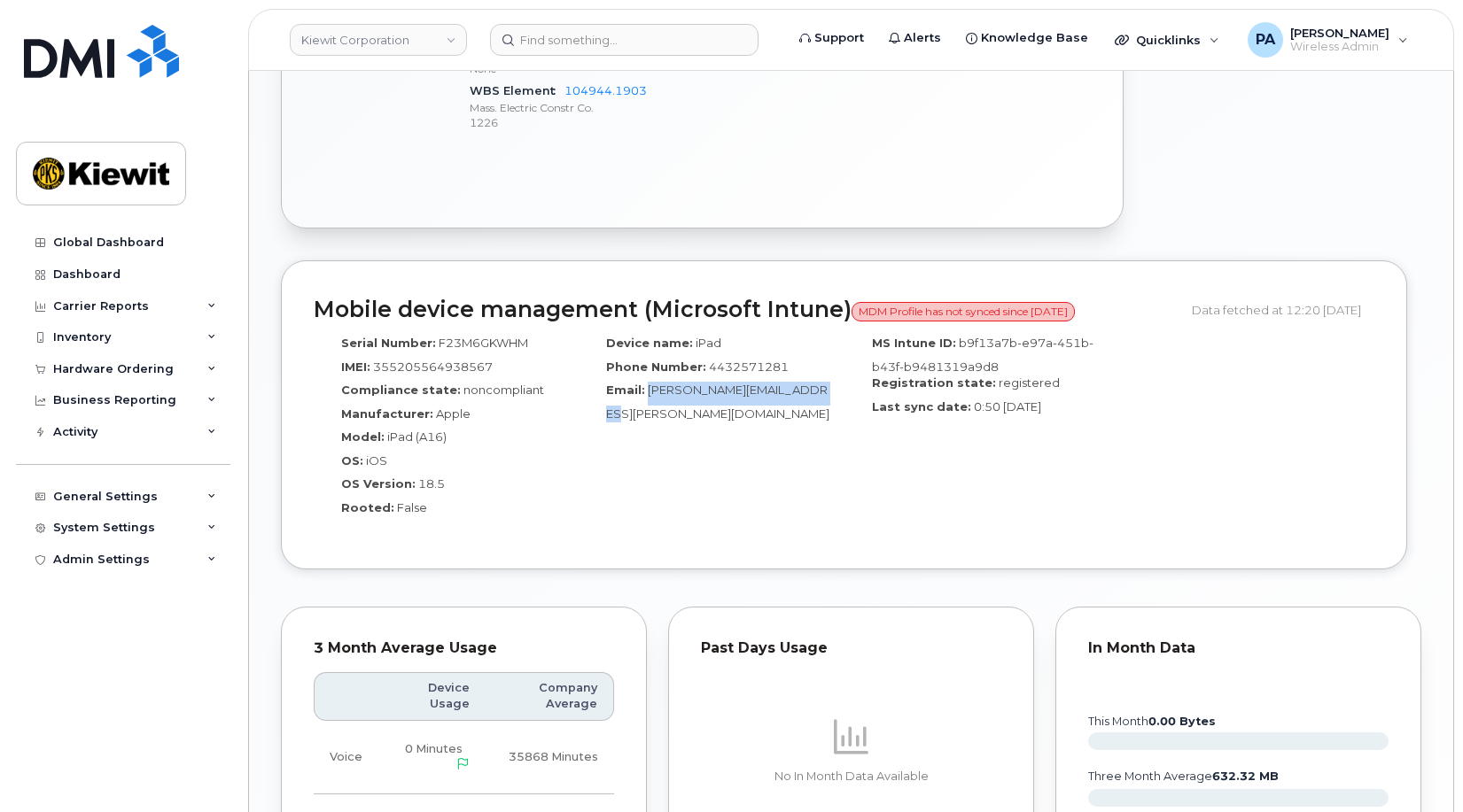
drag, startPoint x: 824, startPoint y: 394, endPoint x: 645, endPoint y: 394, distance: 179.0
click at [645, 394] on div "Email: Jack.Mccusker@masselec.com" at bounding box center [712, 401] width 239 height 39
copy span "[PERSON_NAME][EMAIL_ADDRESS][PERSON_NAME][DOMAIN_NAME]"
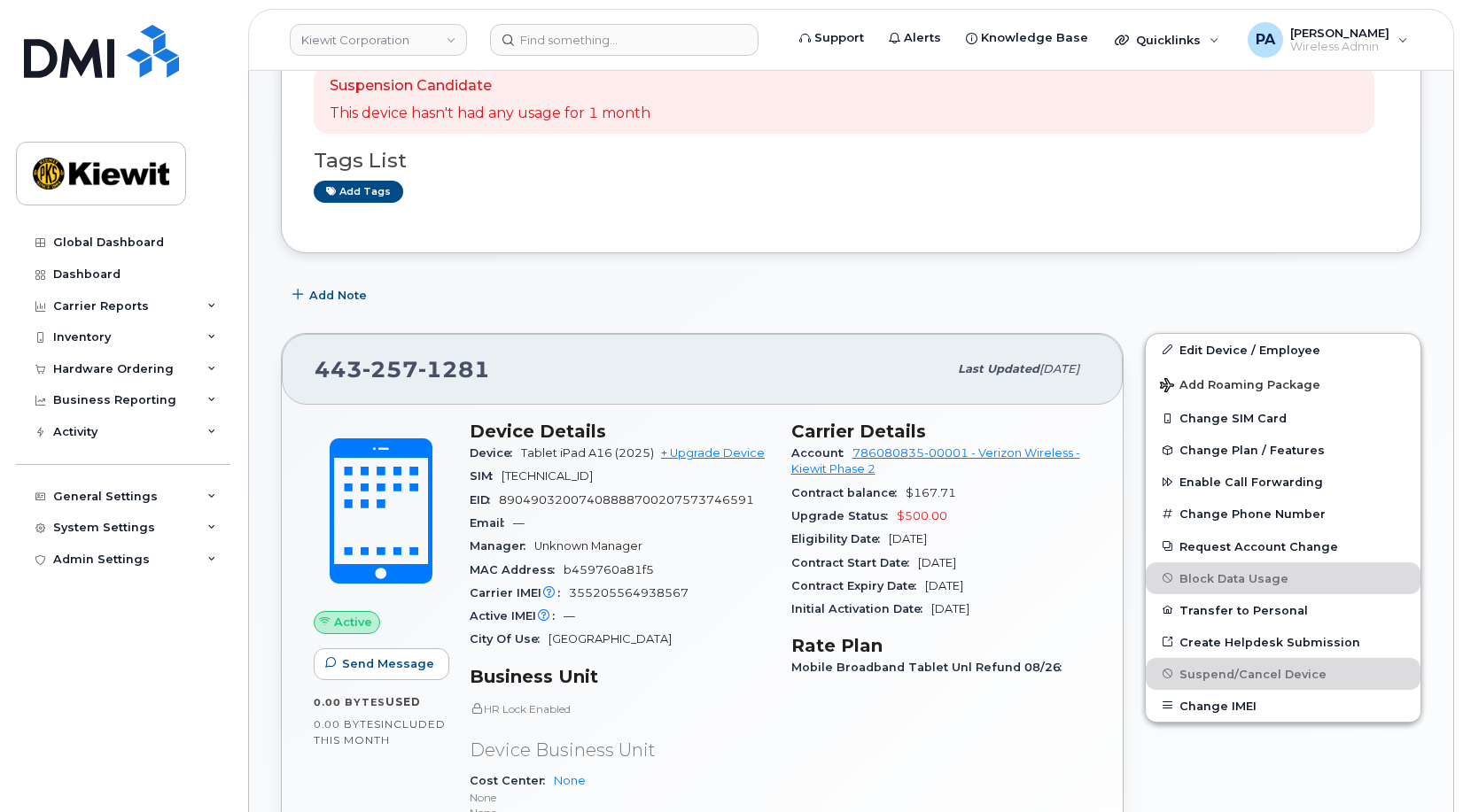
scroll to position [0, 0]
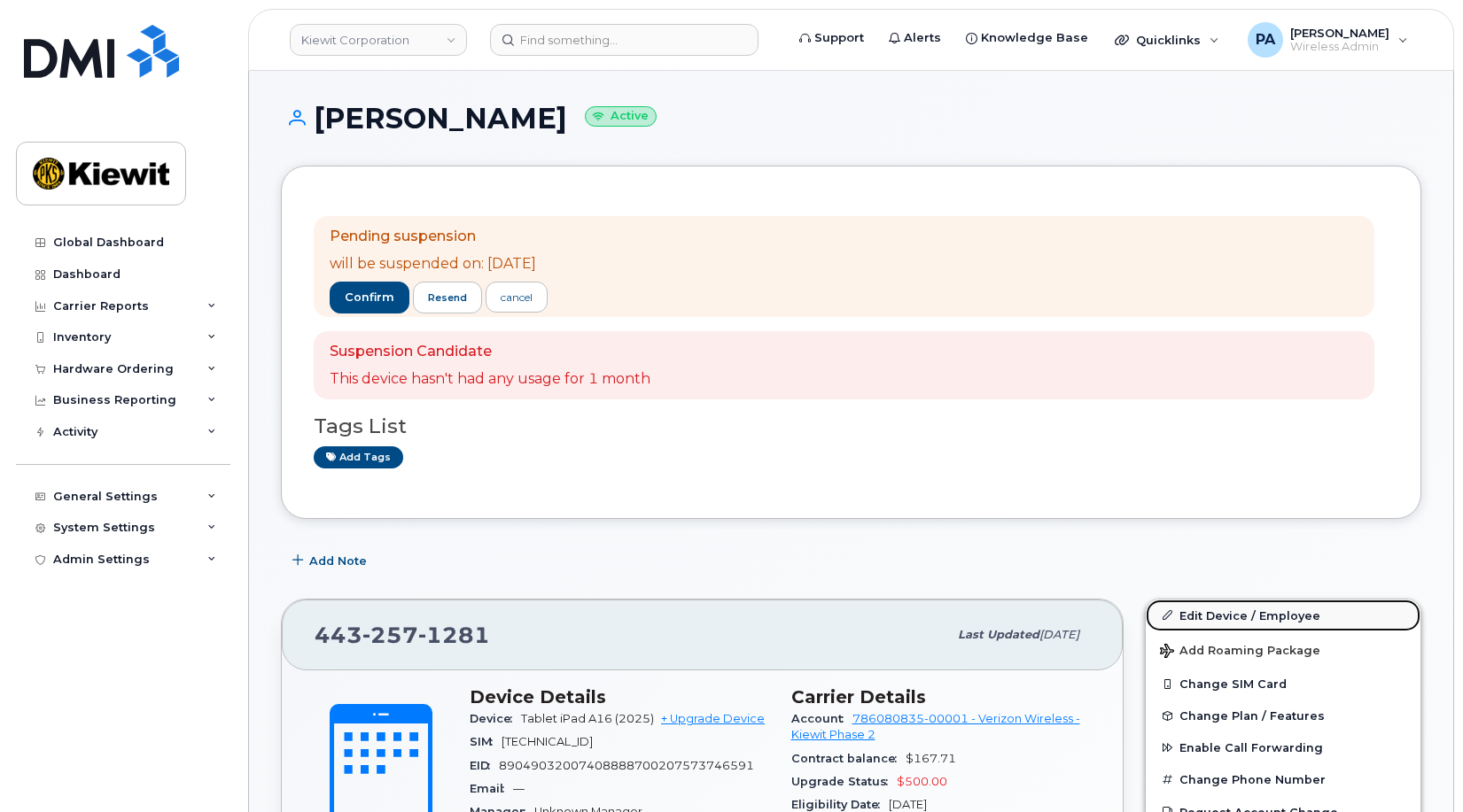
click at [1212, 610] on link "Edit Device / Employee" at bounding box center [1283, 616] width 275 height 32
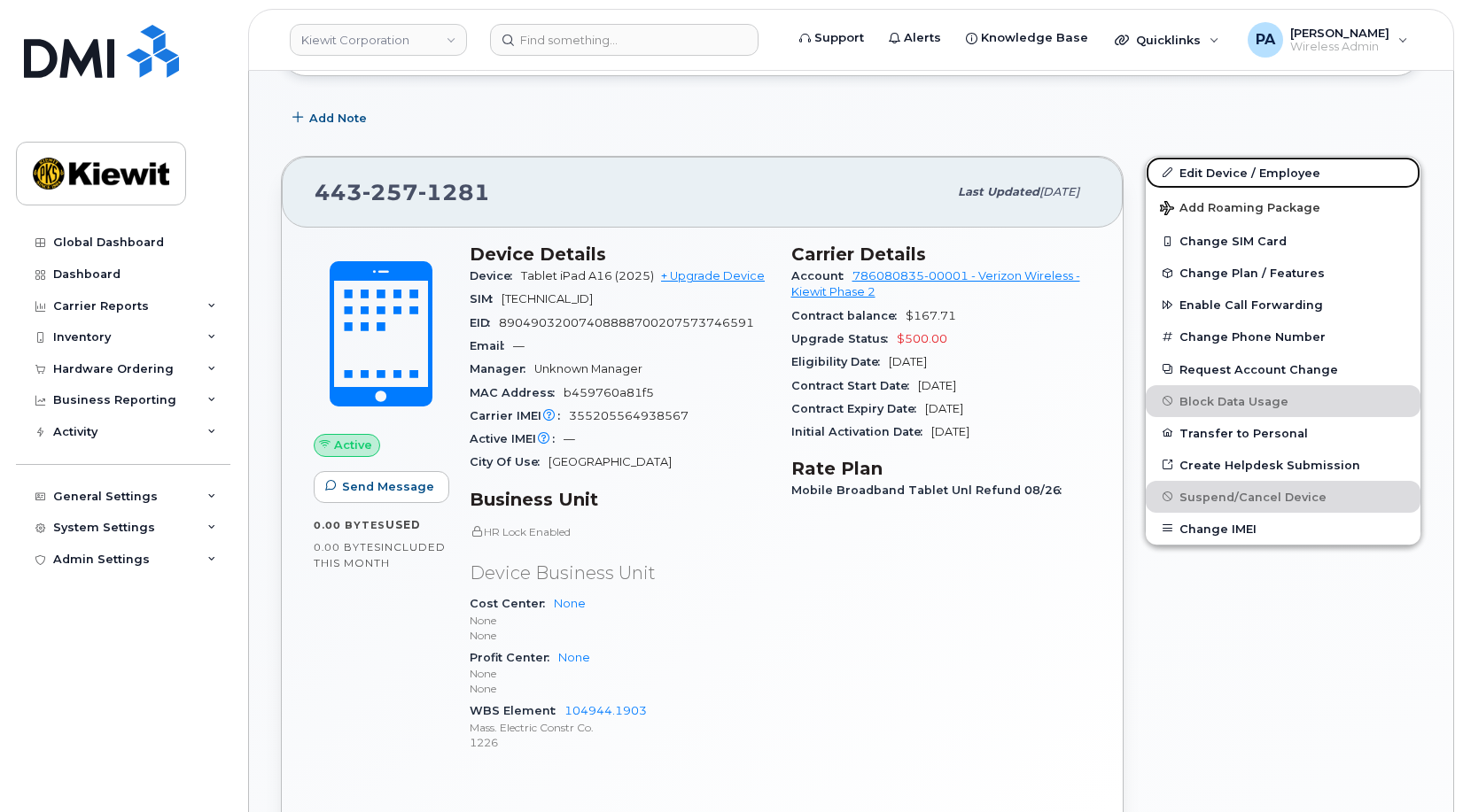
scroll to position [531, 0]
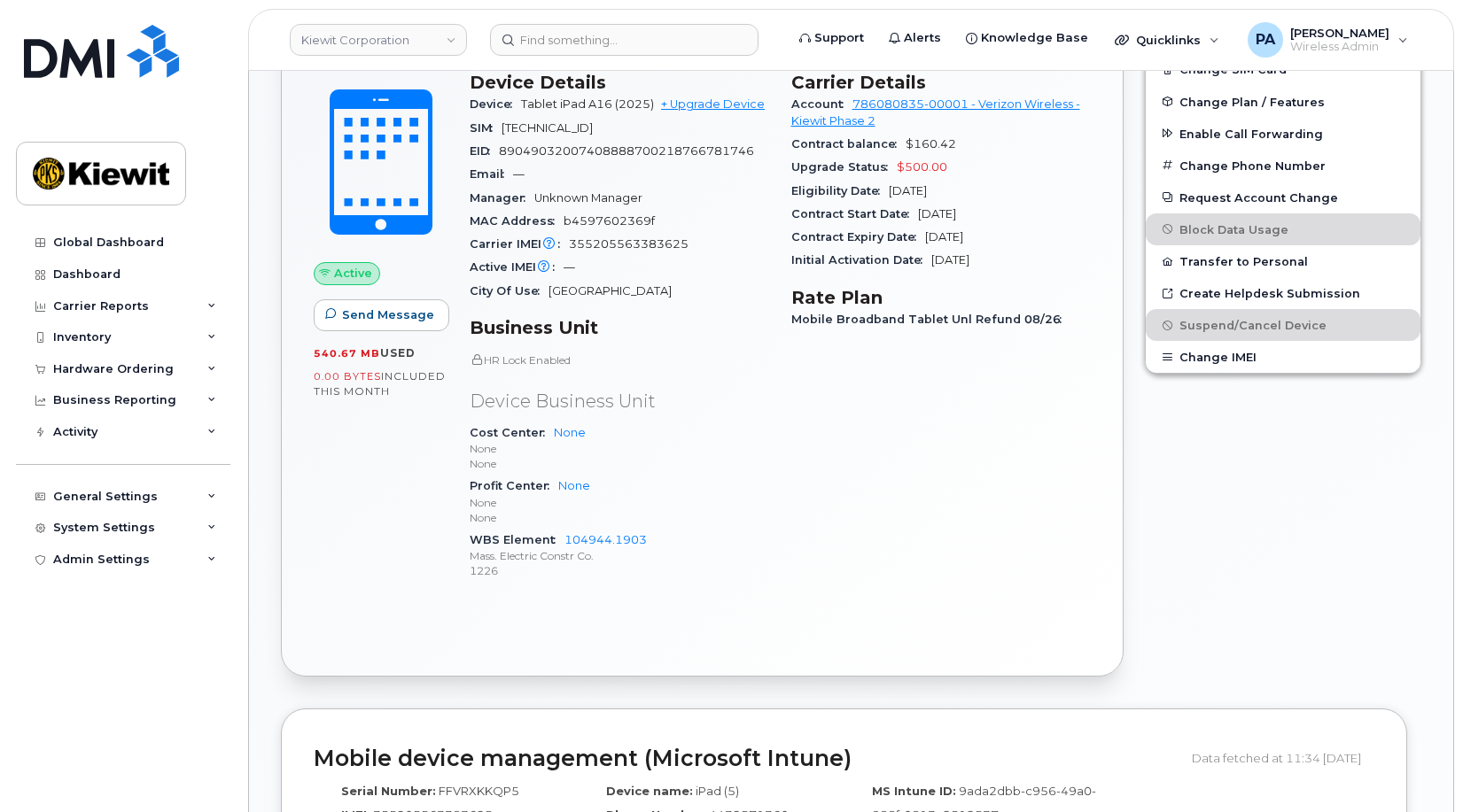
scroll to position [885, 0]
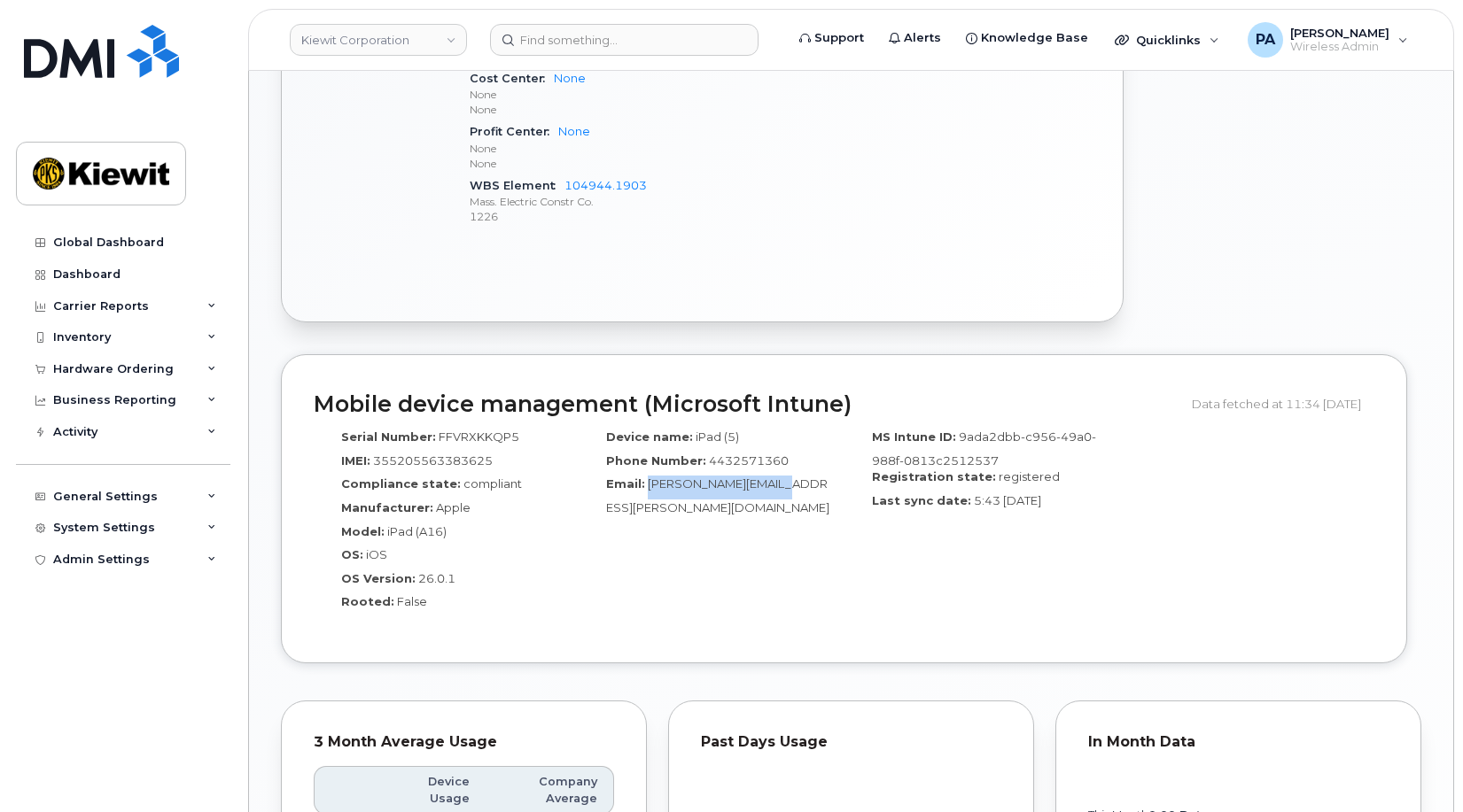
drag, startPoint x: 777, startPoint y: 480, endPoint x: 645, endPoint y: 482, distance: 132.0
click at [645, 482] on div "Email: Kyle.Fulk@kstcjv.com" at bounding box center [712, 495] width 239 height 39
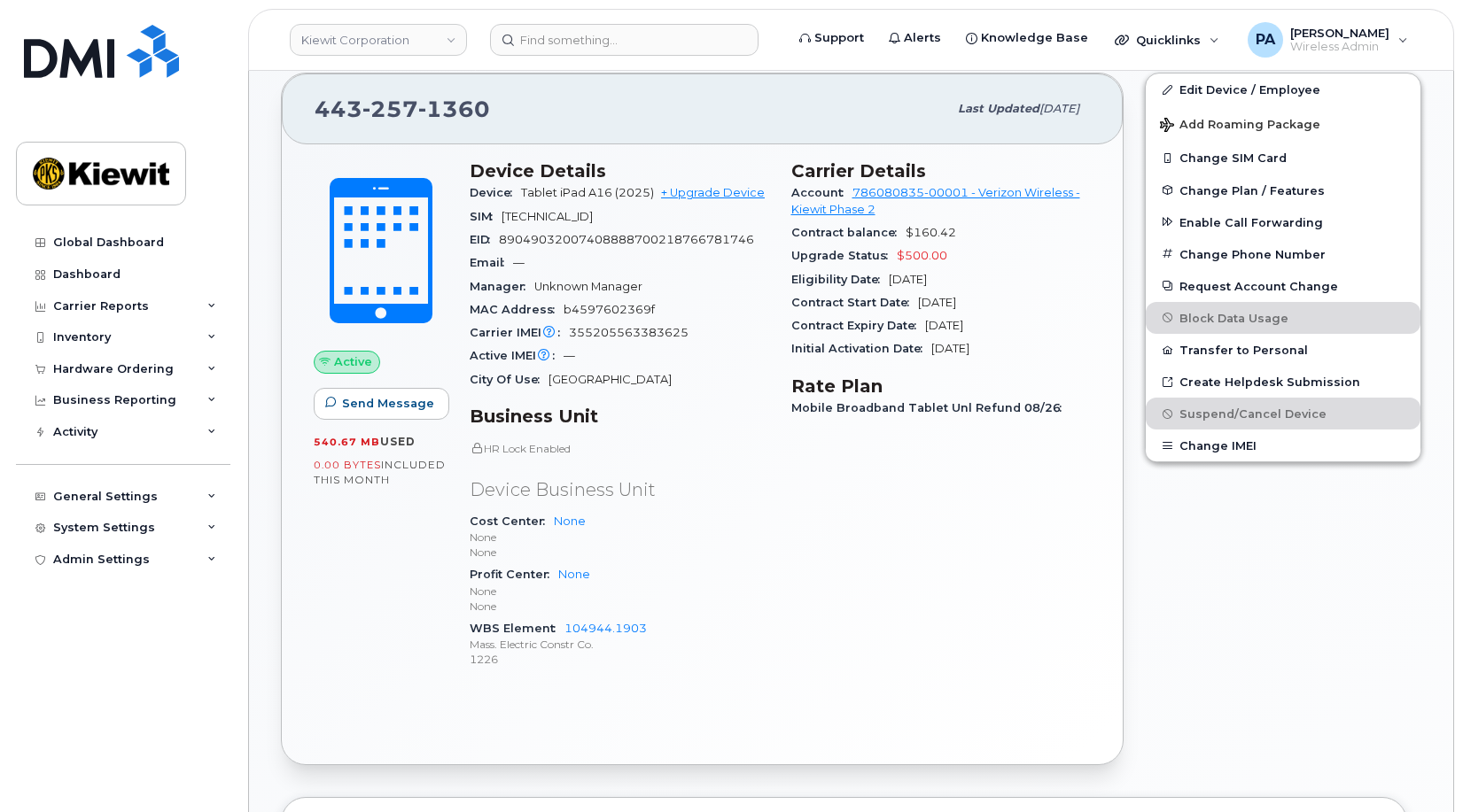
scroll to position [354, 0]
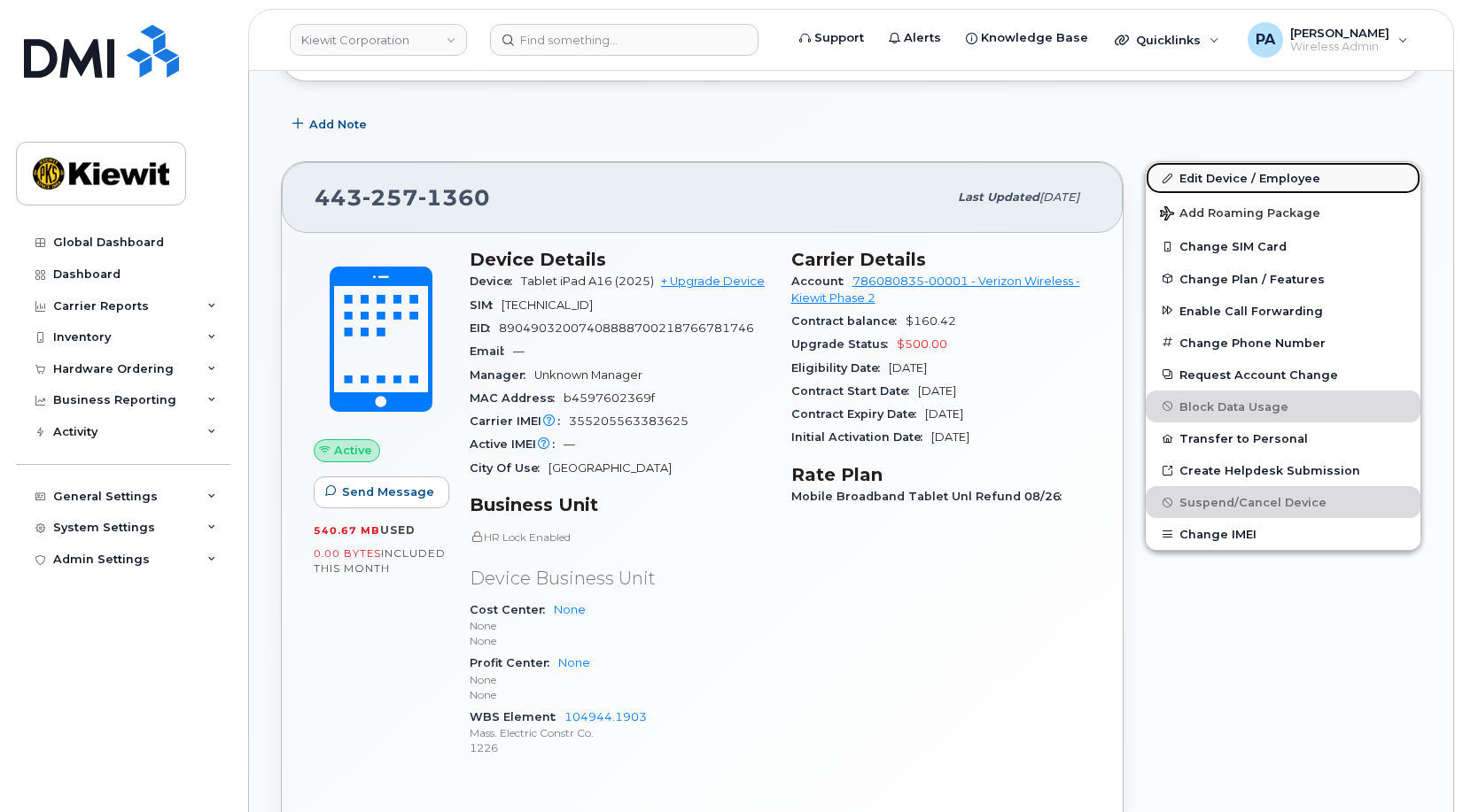
click at [1215, 179] on link "Edit Device / Employee" at bounding box center [1283, 178] width 275 height 32
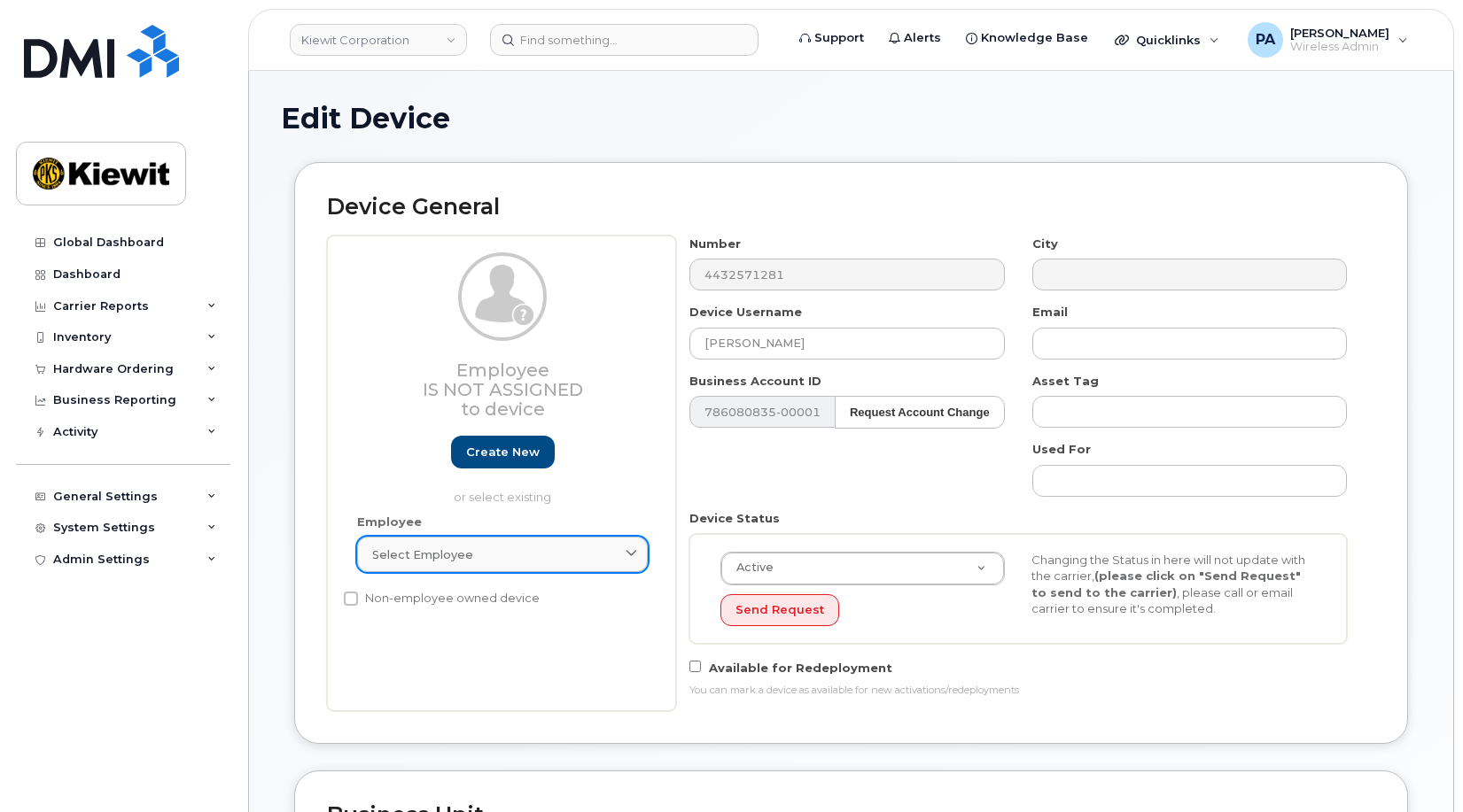
click at [521, 557] on div "Select employee" at bounding box center [502, 554] width 260 height 17
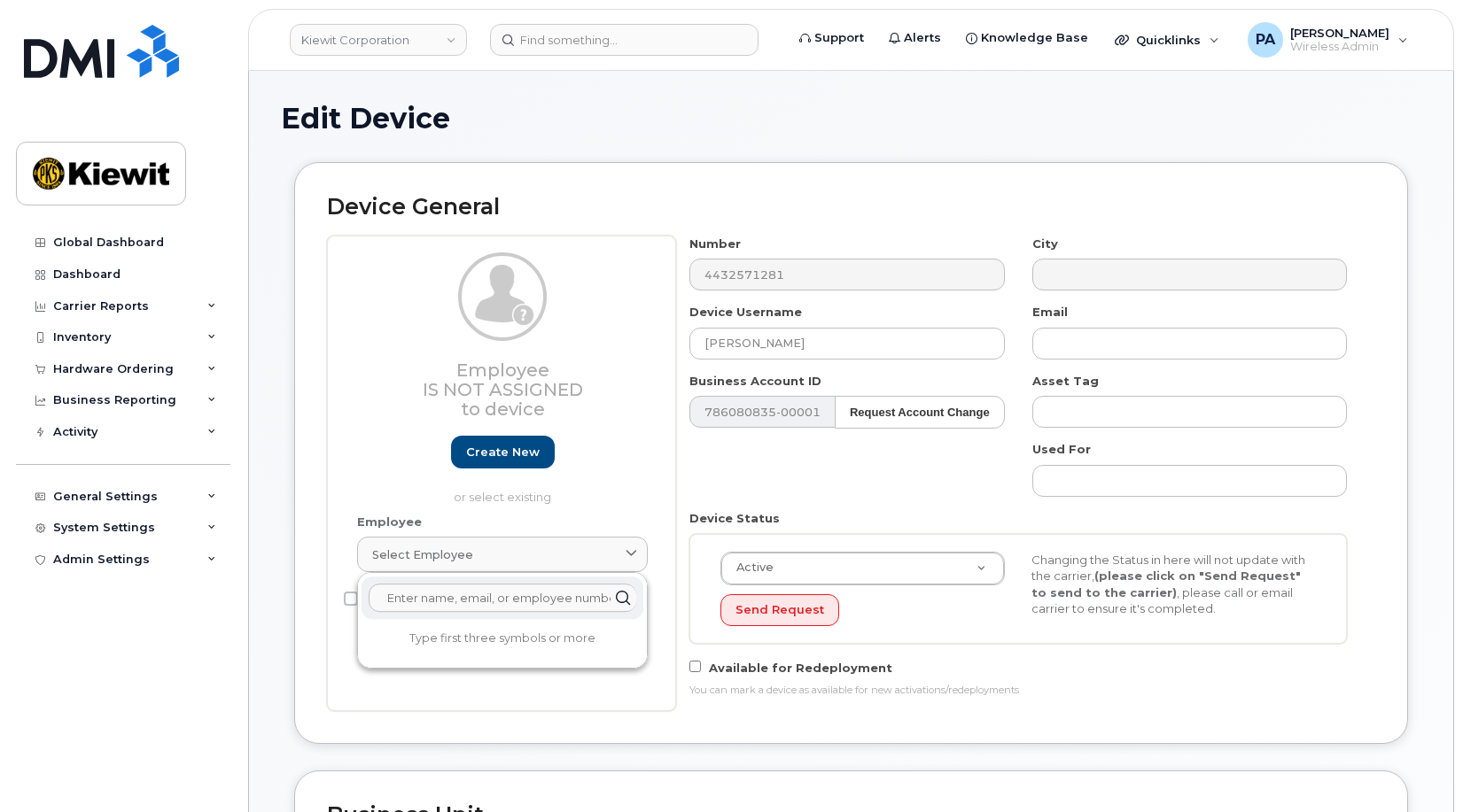
paste input "[PERSON_NAME][EMAIL_ADDRESS][PERSON_NAME][DOMAIN_NAME]"
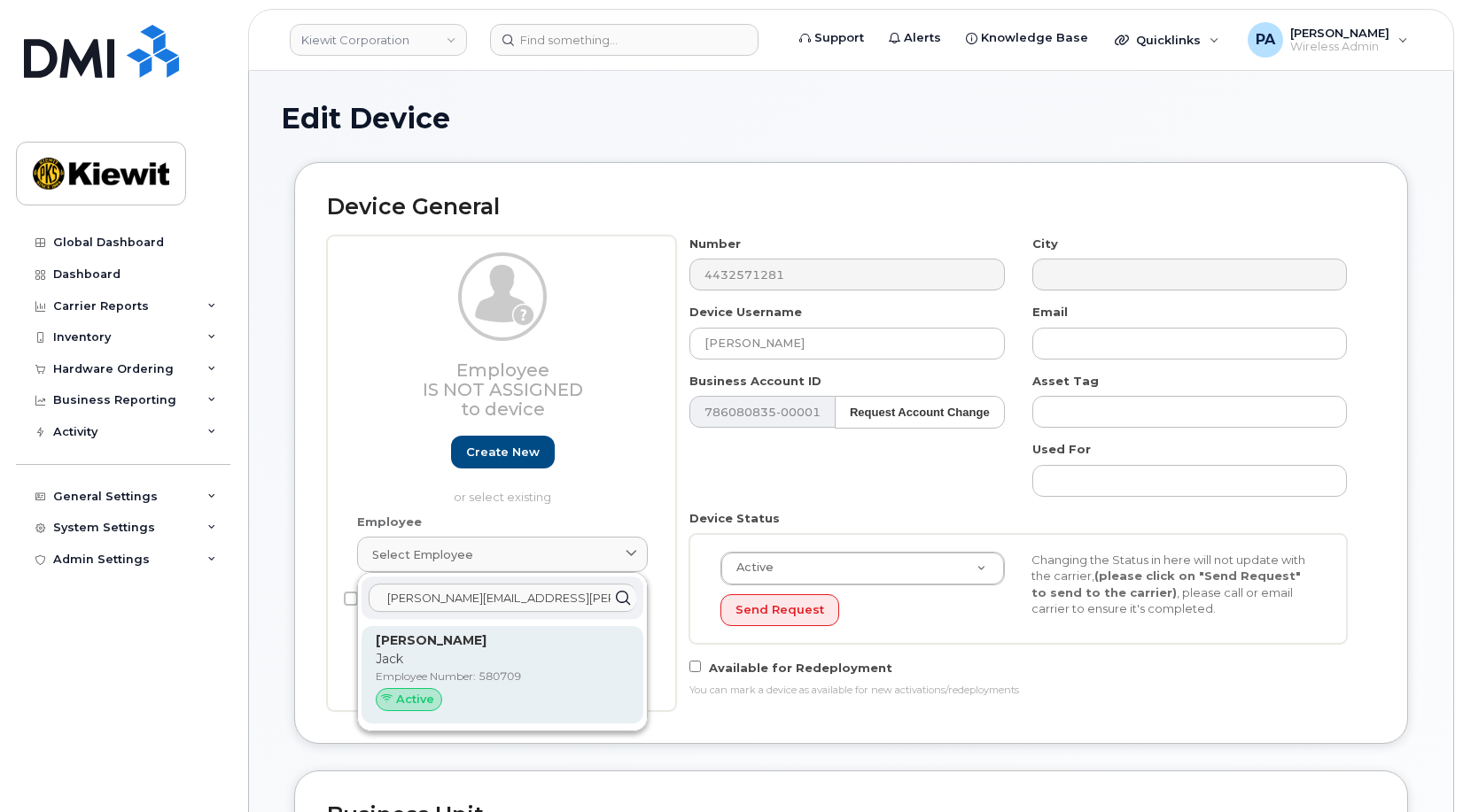
type input "[PERSON_NAME][EMAIL_ADDRESS][PERSON_NAME][DOMAIN_NAME]"
click at [466, 653] on p "Jack" at bounding box center [503, 660] width 254 height 19
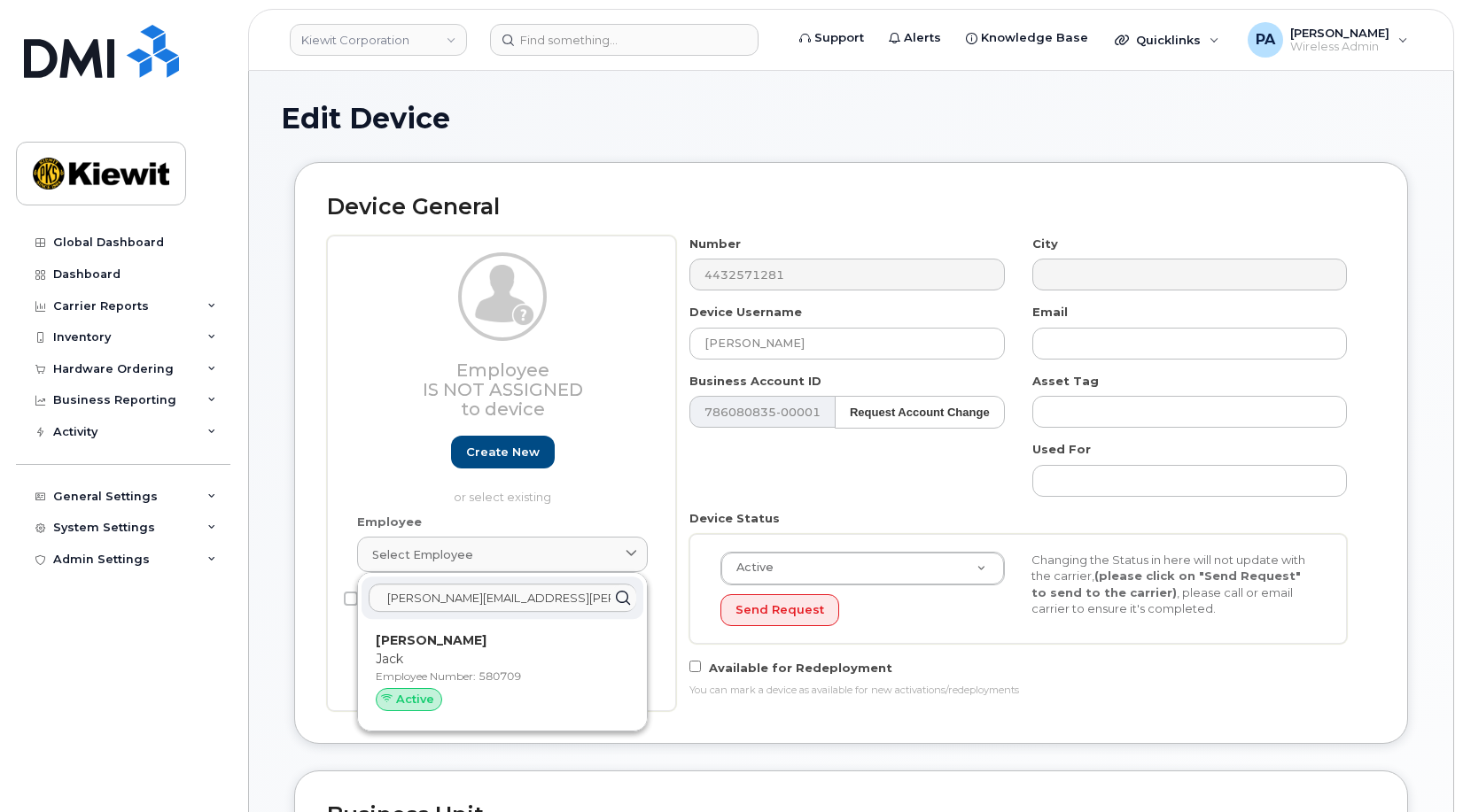
type input "580709"
type input "[PERSON_NAME]"
type input "[EMAIL_ADDRESS][PERSON_NAME][DOMAIN_NAME]"
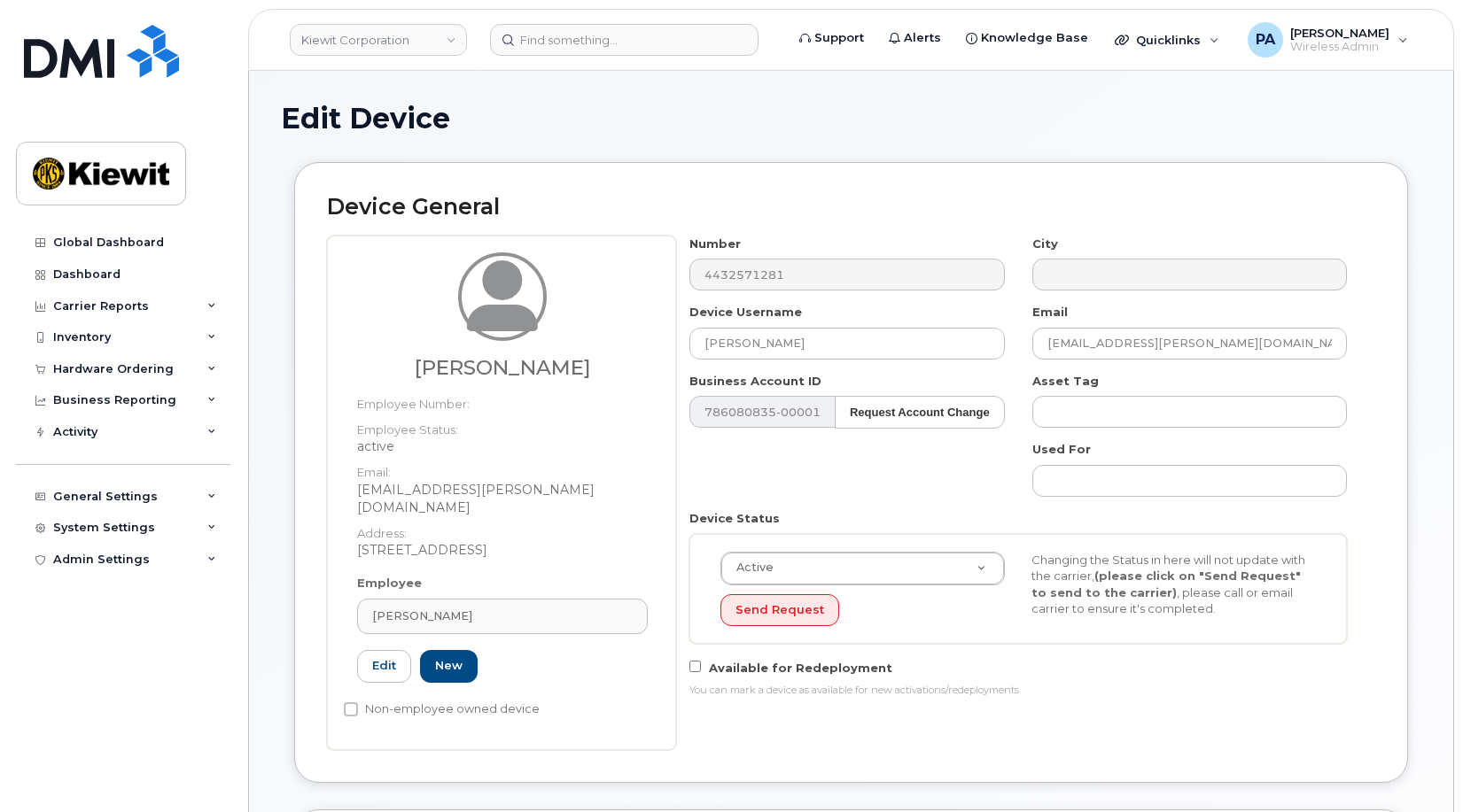
scroll to position [620, 0]
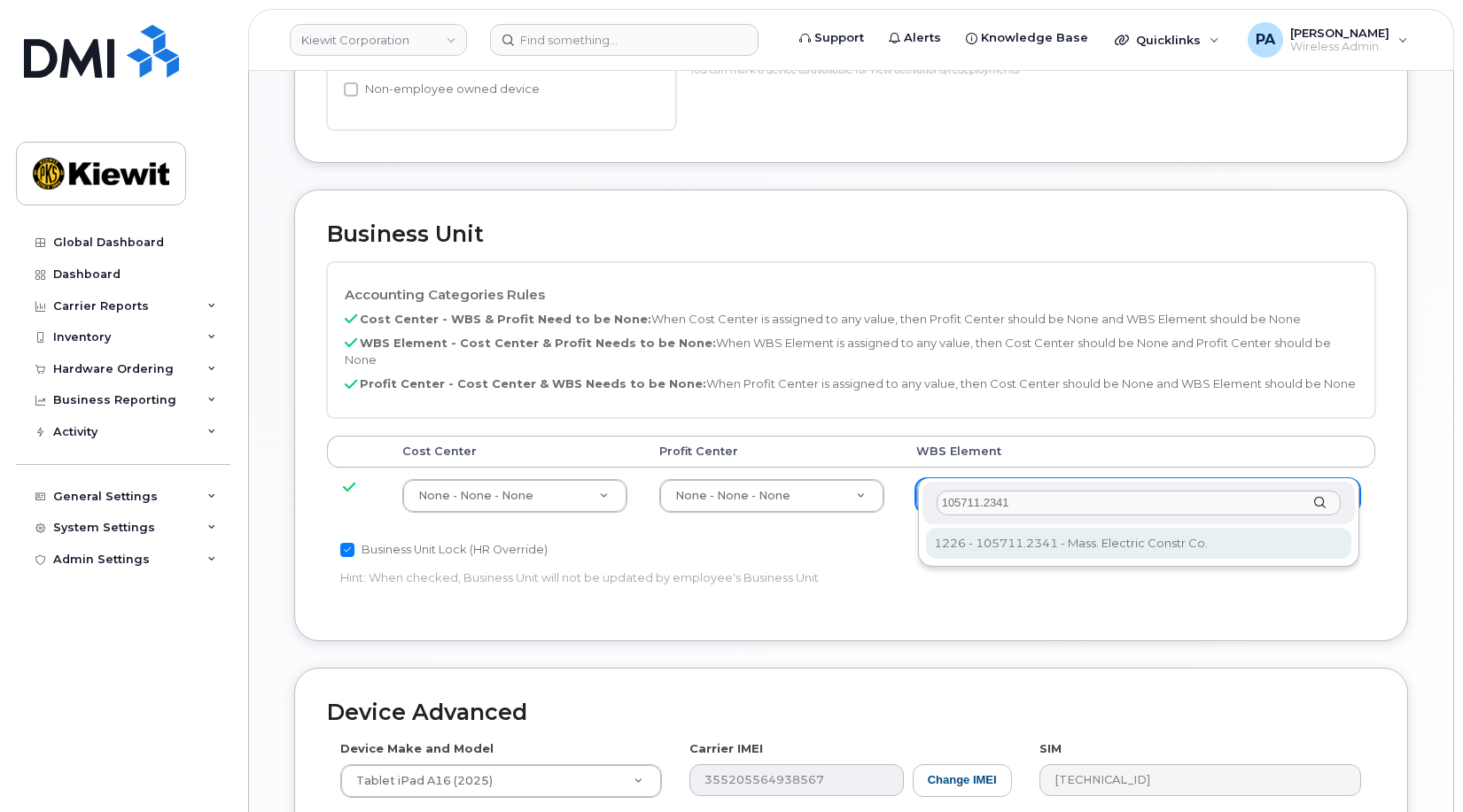
type input "105711.2341"
type input "29921171"
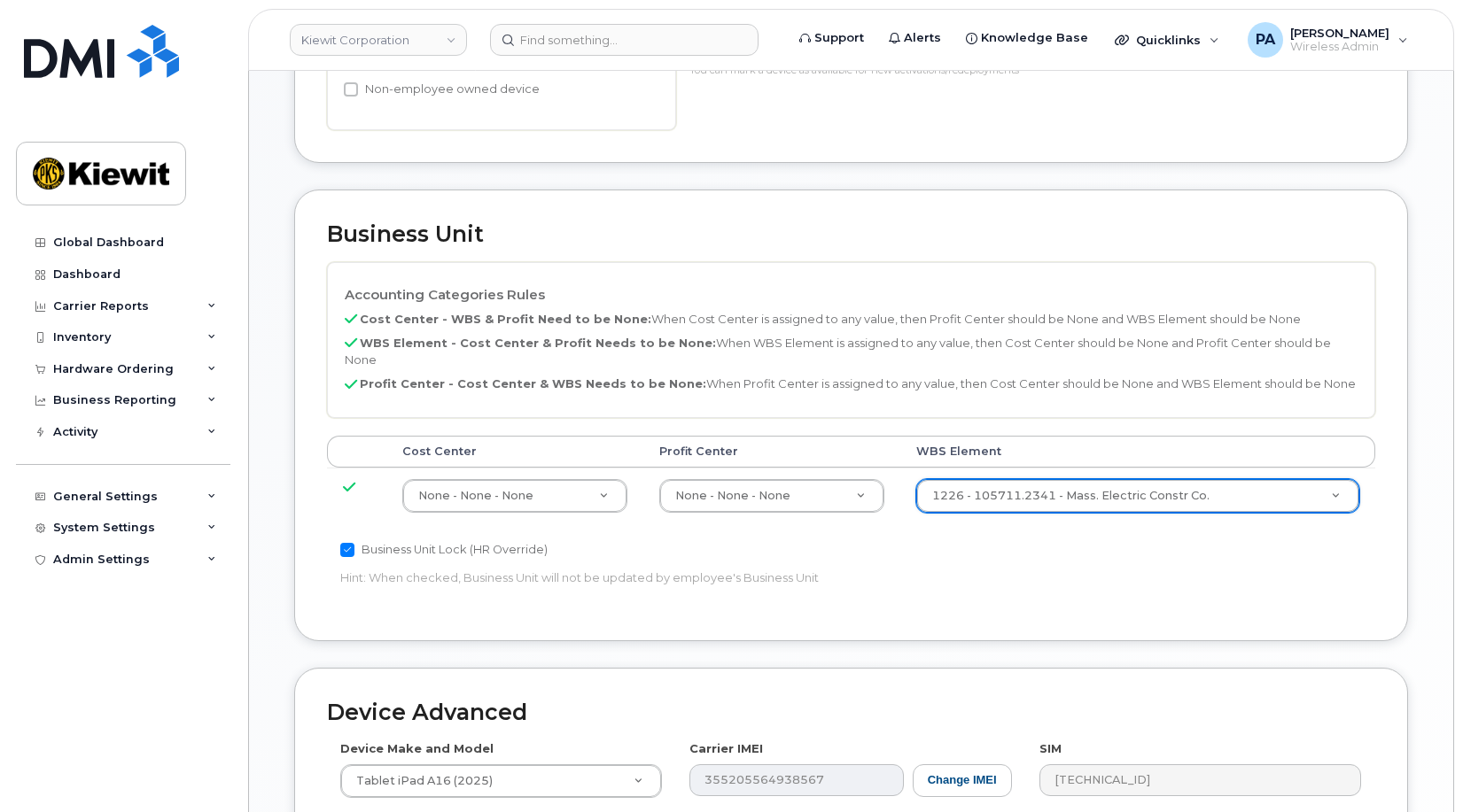
scroll to position [970, 0]
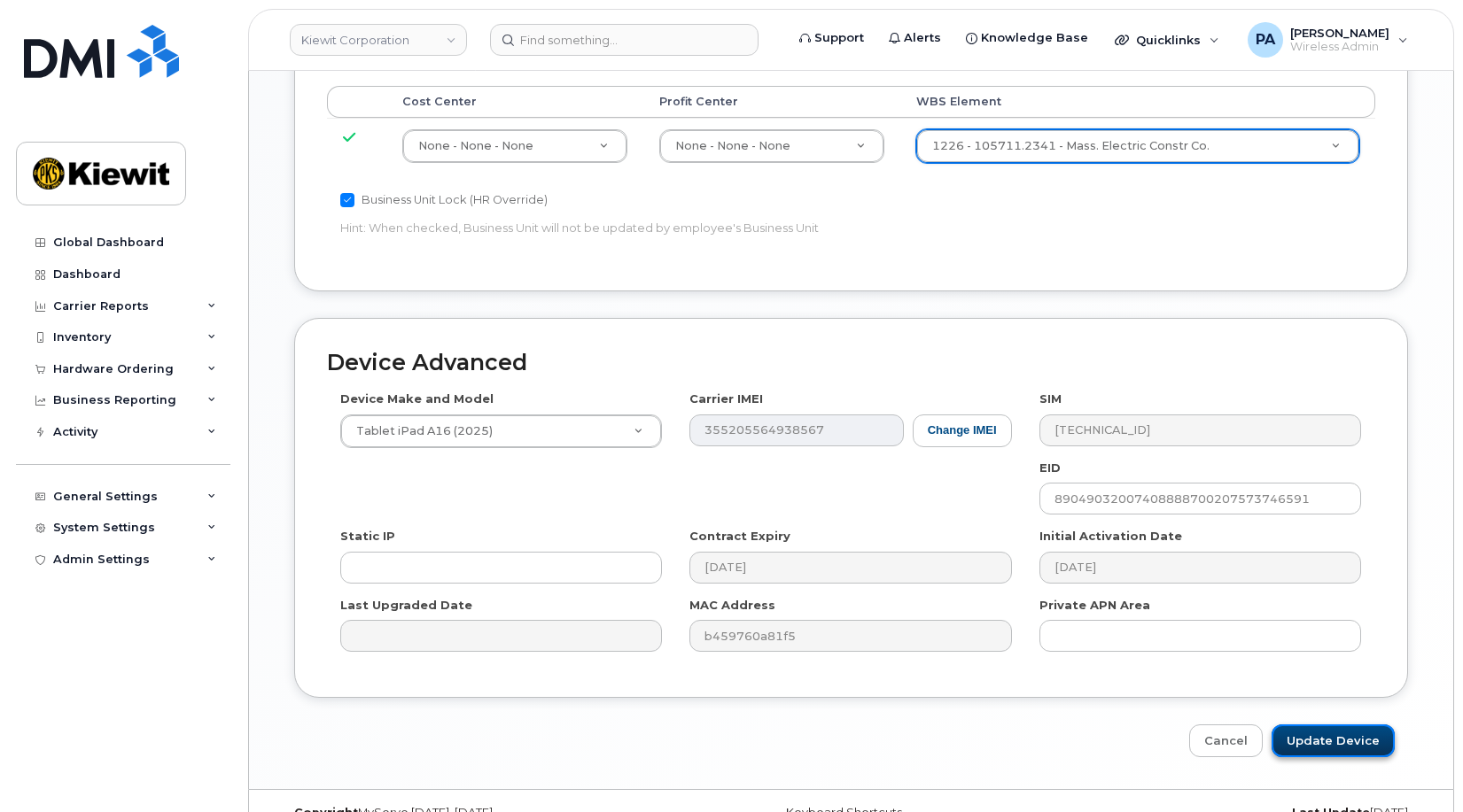
click at [1301, 725] on input "Update Device" at bounding box center [1332, 741] width 123 height 33
type input "Saving..."
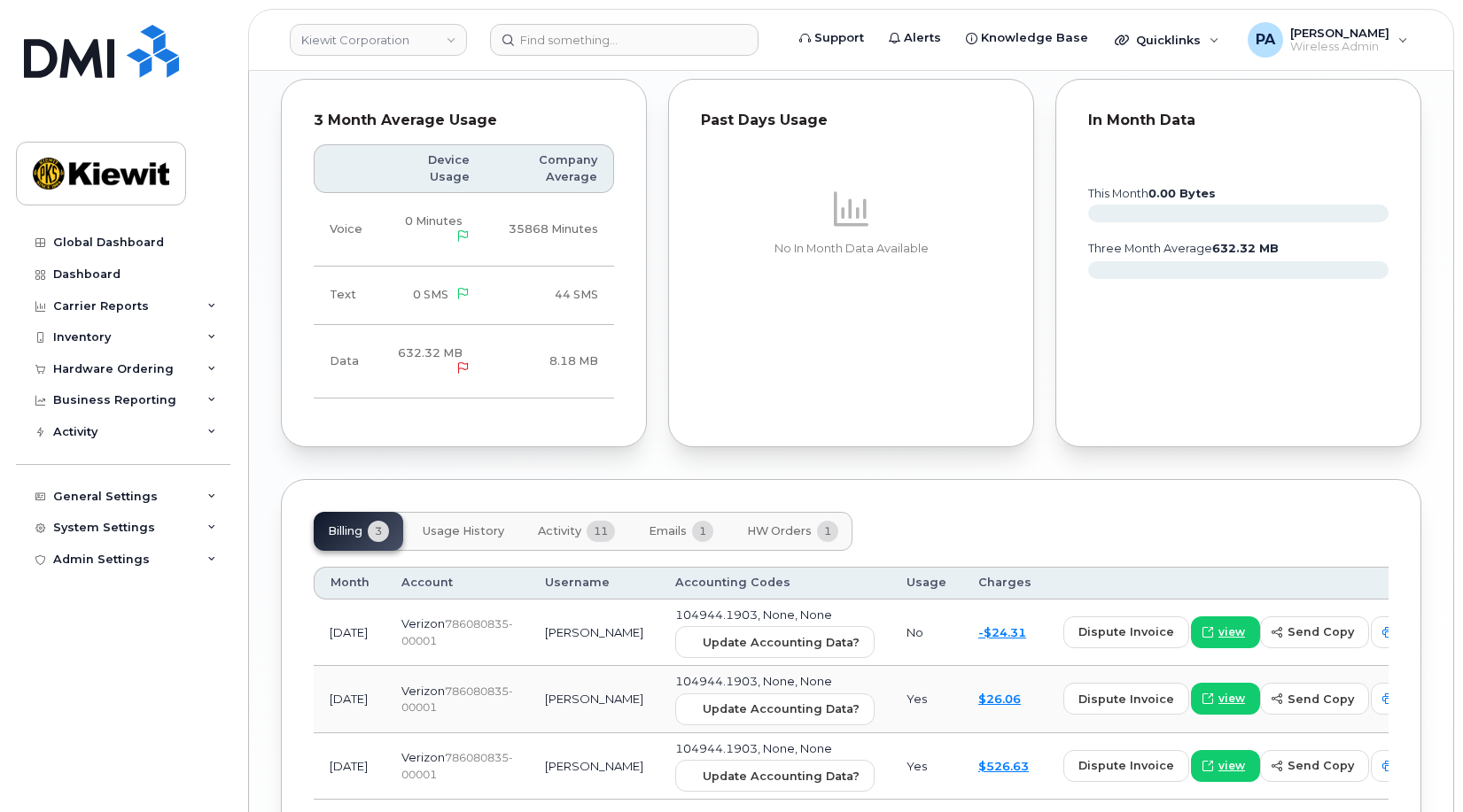
scroll to position [2057, 0]
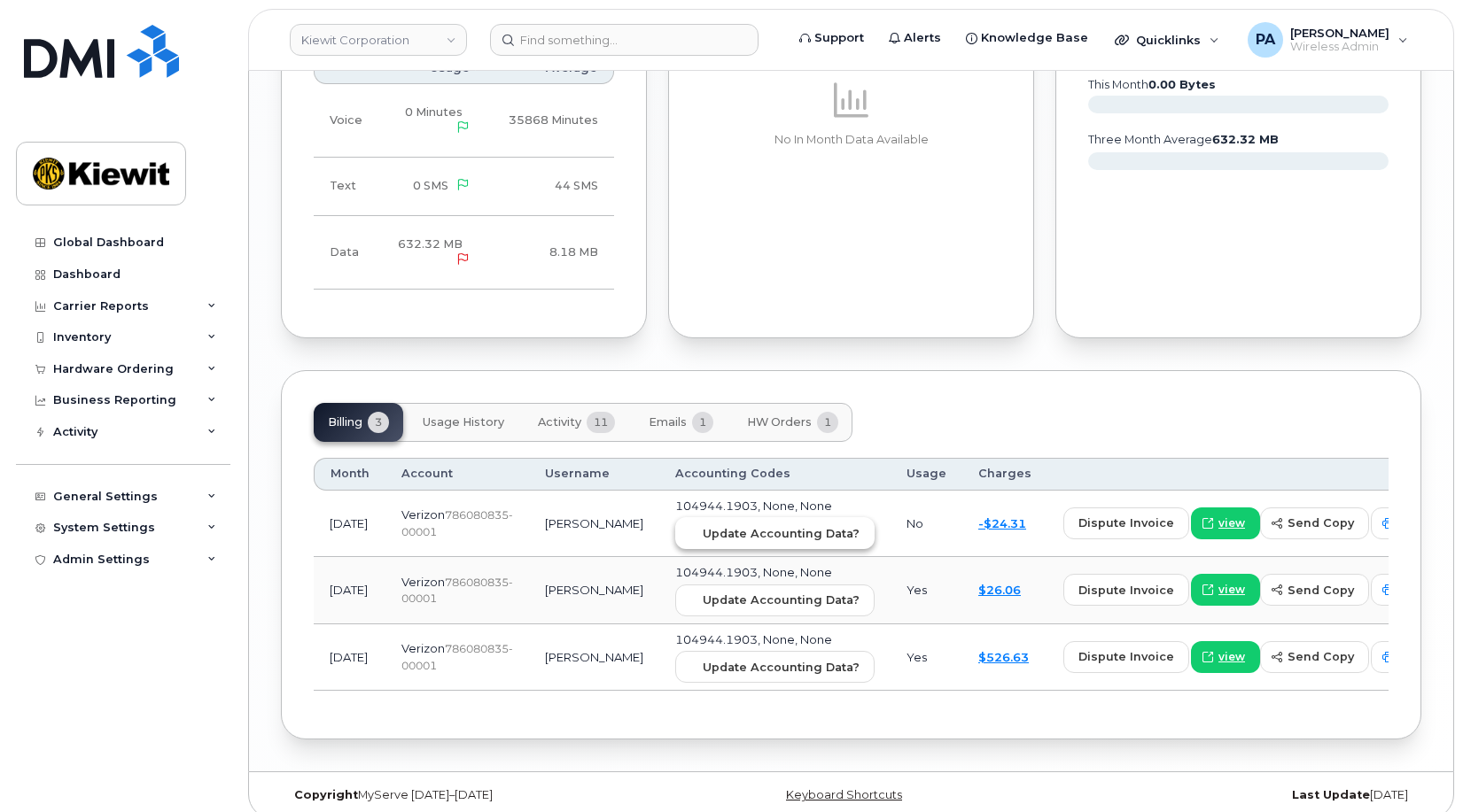
click at [722, 525] on span "Update Accounting Data?" at bounding box center [780, 534] width 157 height 17
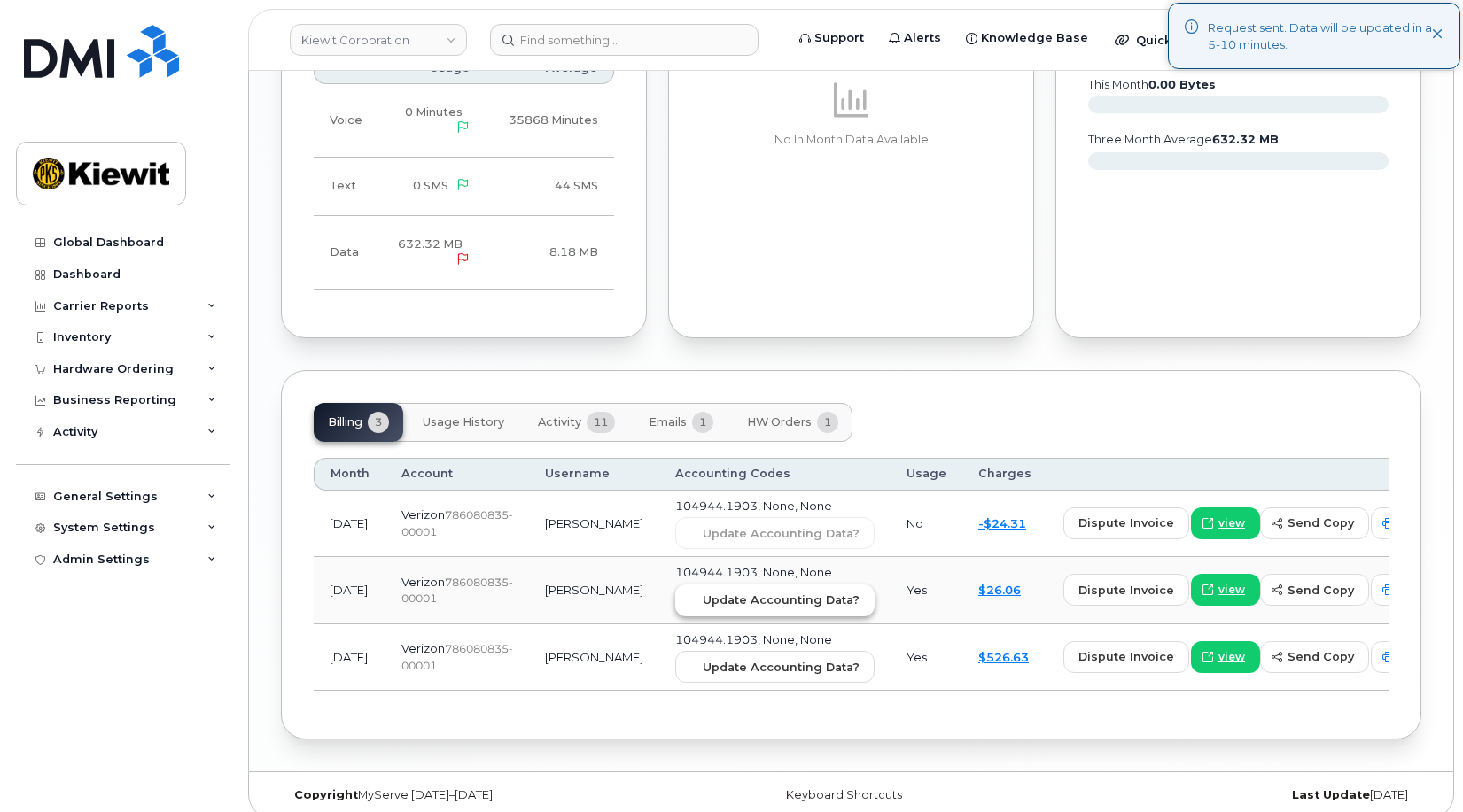
click at [702, 592] on span "Update Accounting Data?" at bounding box center [780, 601] width 157 height 17
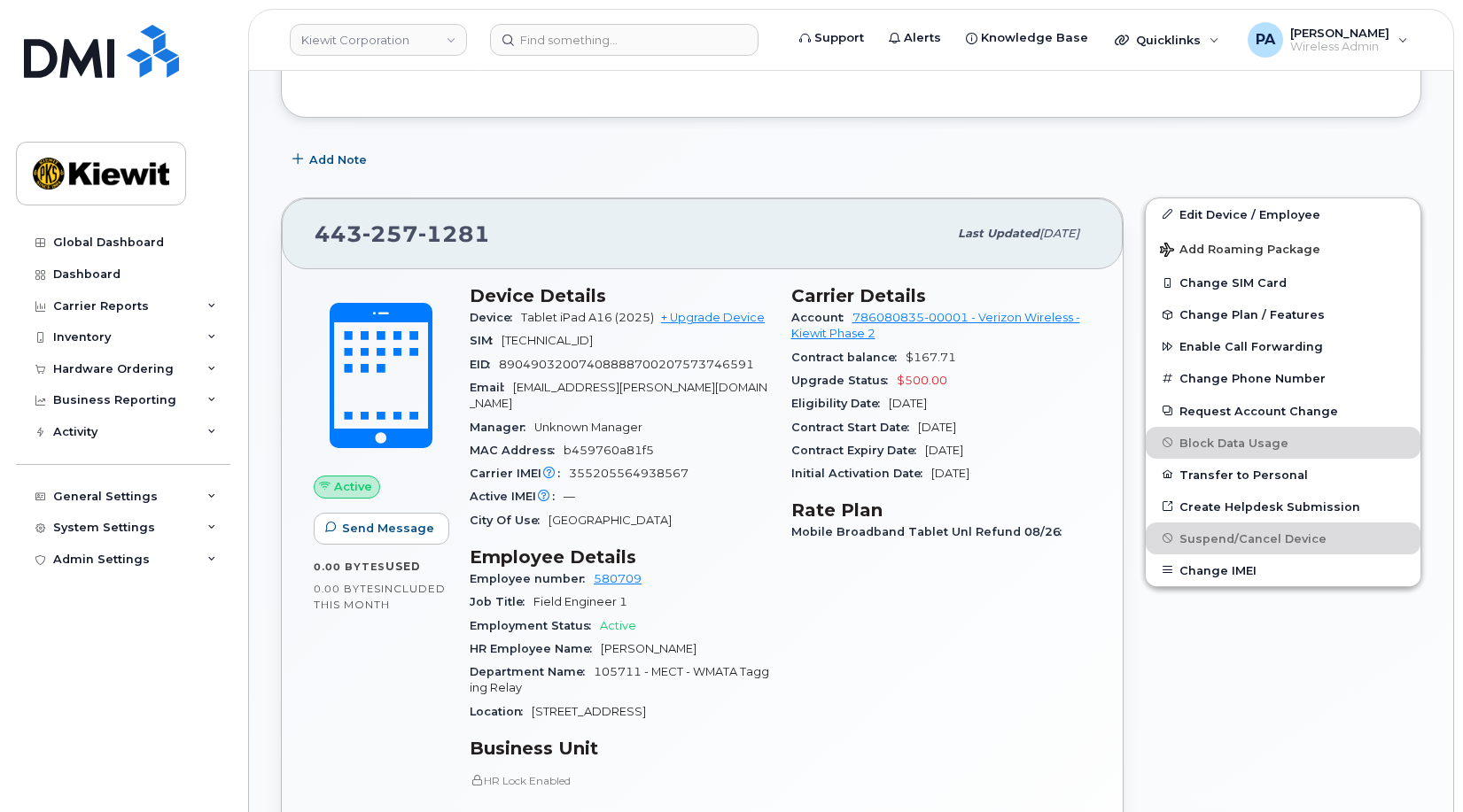
scroll to position [463, 0]
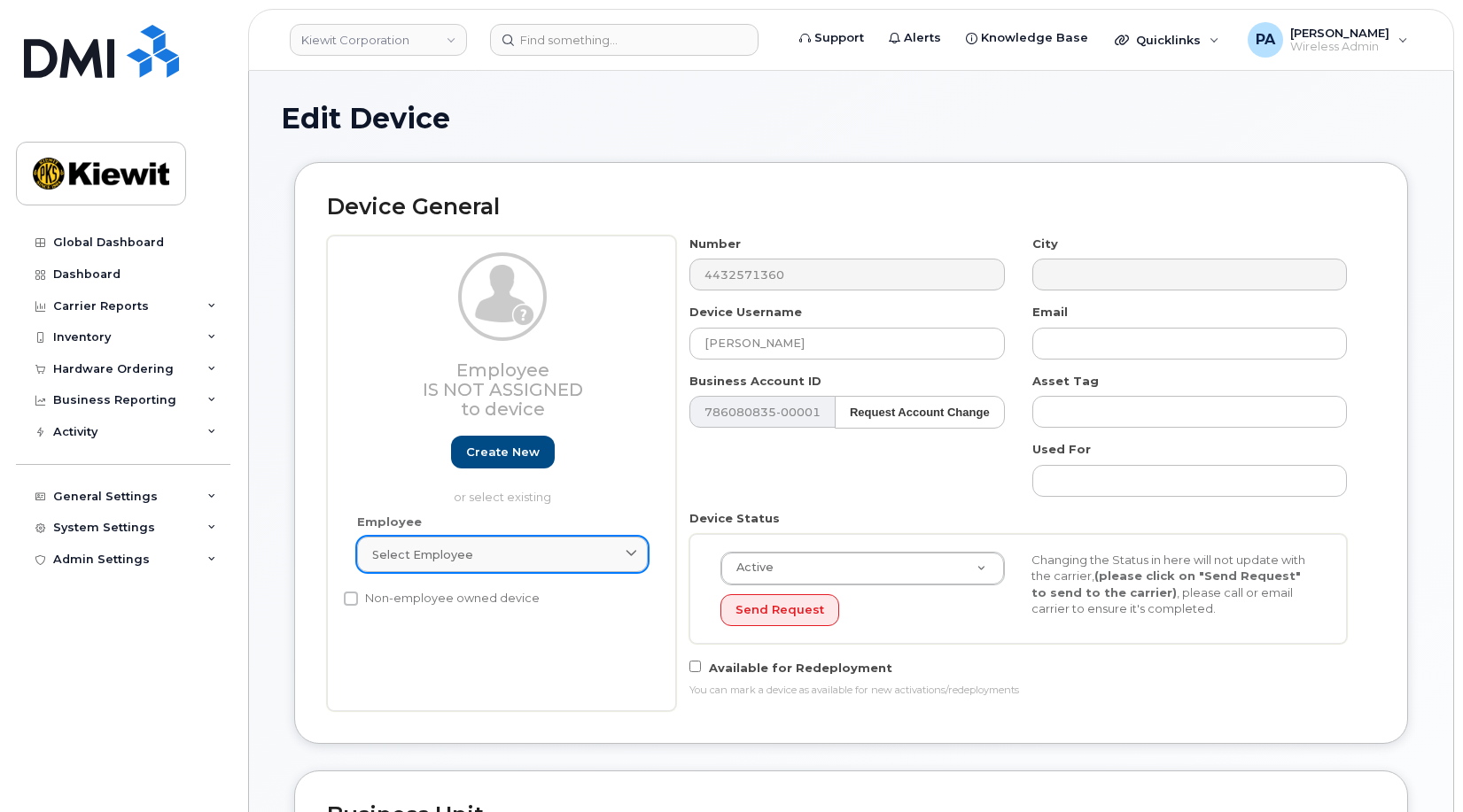
click at [498, 555] on div "Select employee" at bounding box center [502, 554] width 260 height 17
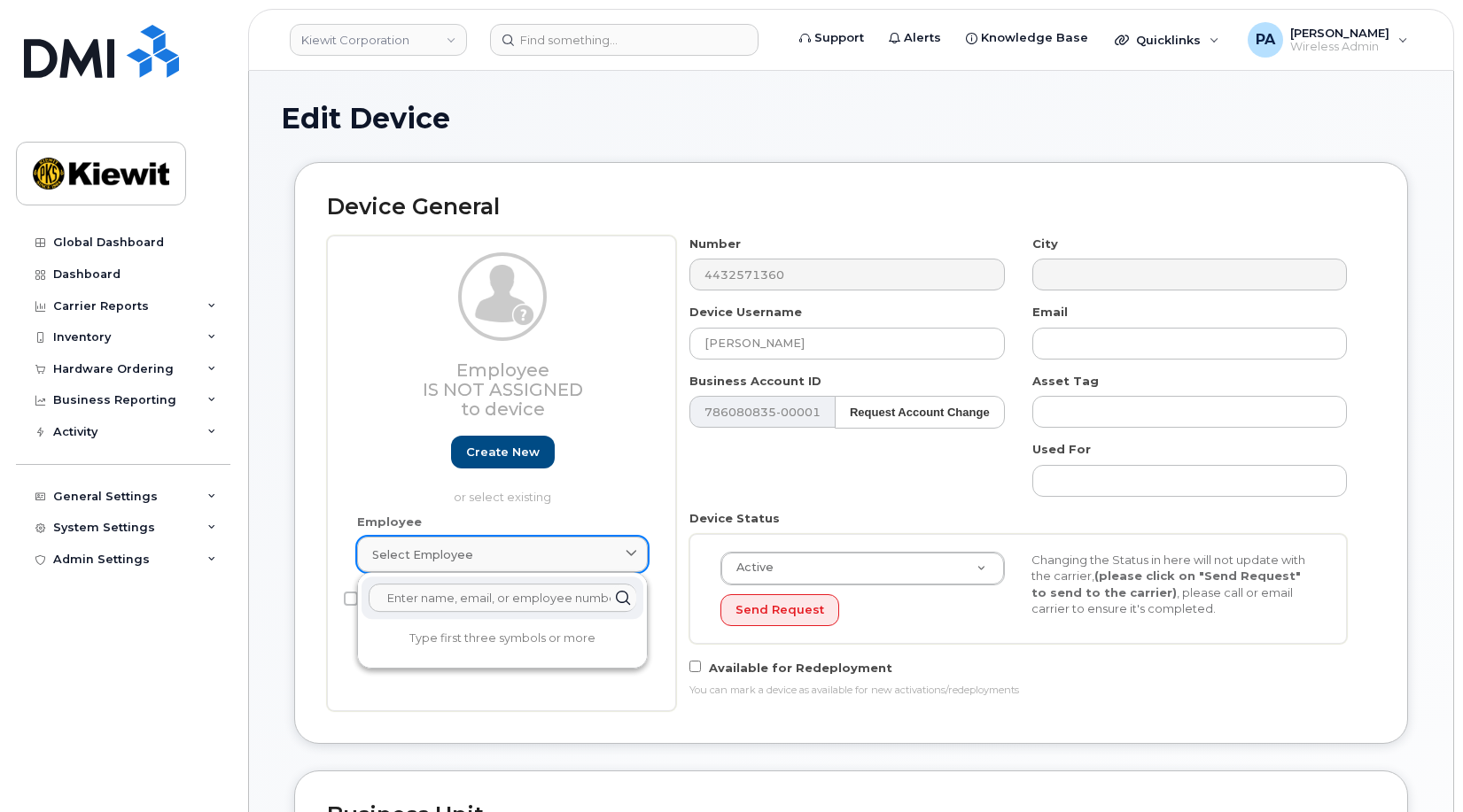
paste input "Kyle.Fulk@kstcjv.com"
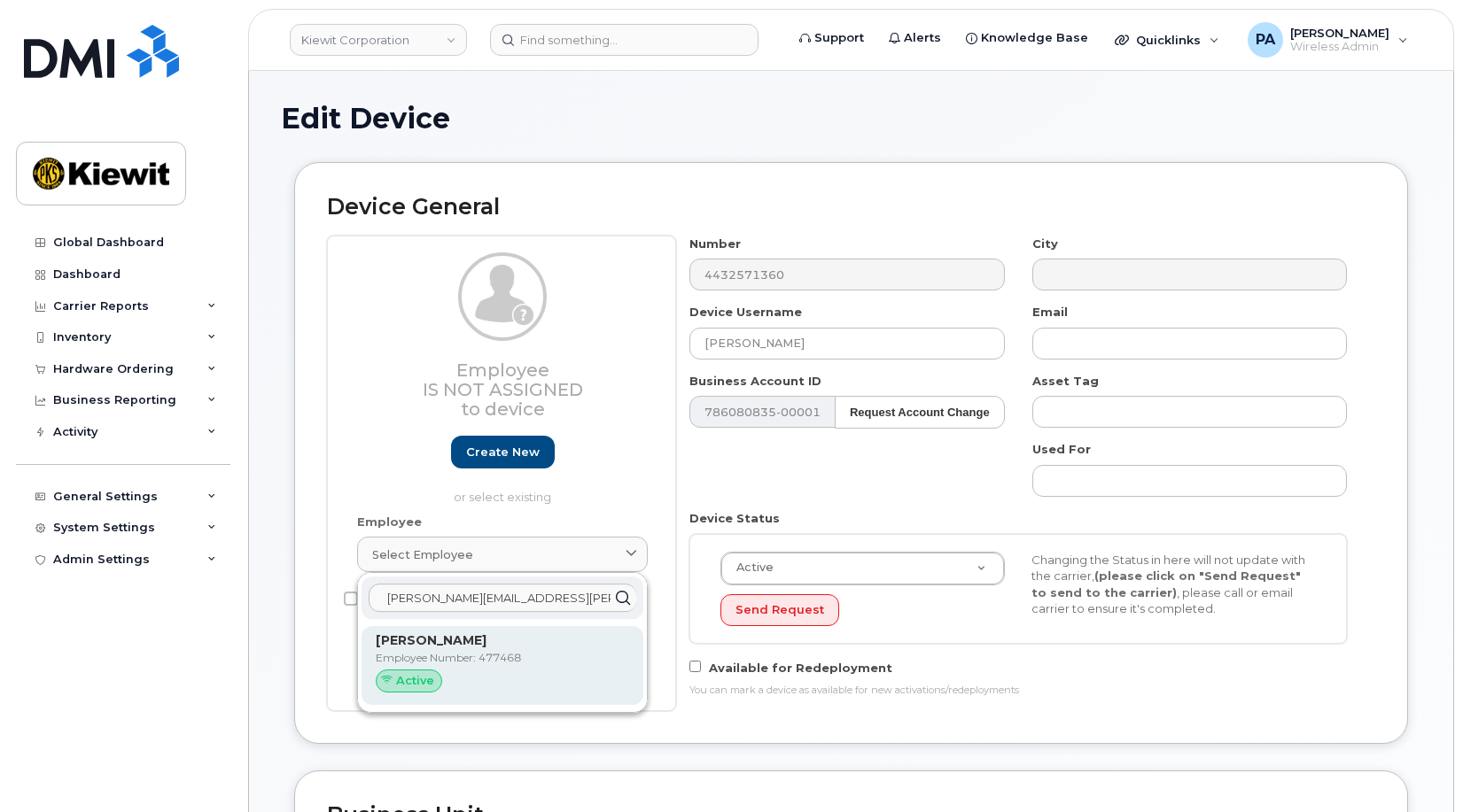
type input "Kyle.Fulk@kstcjv.com"
click at [459, 657] on p "Employee Number: 477468" at bounding box center [503, 658] width 254 height 16
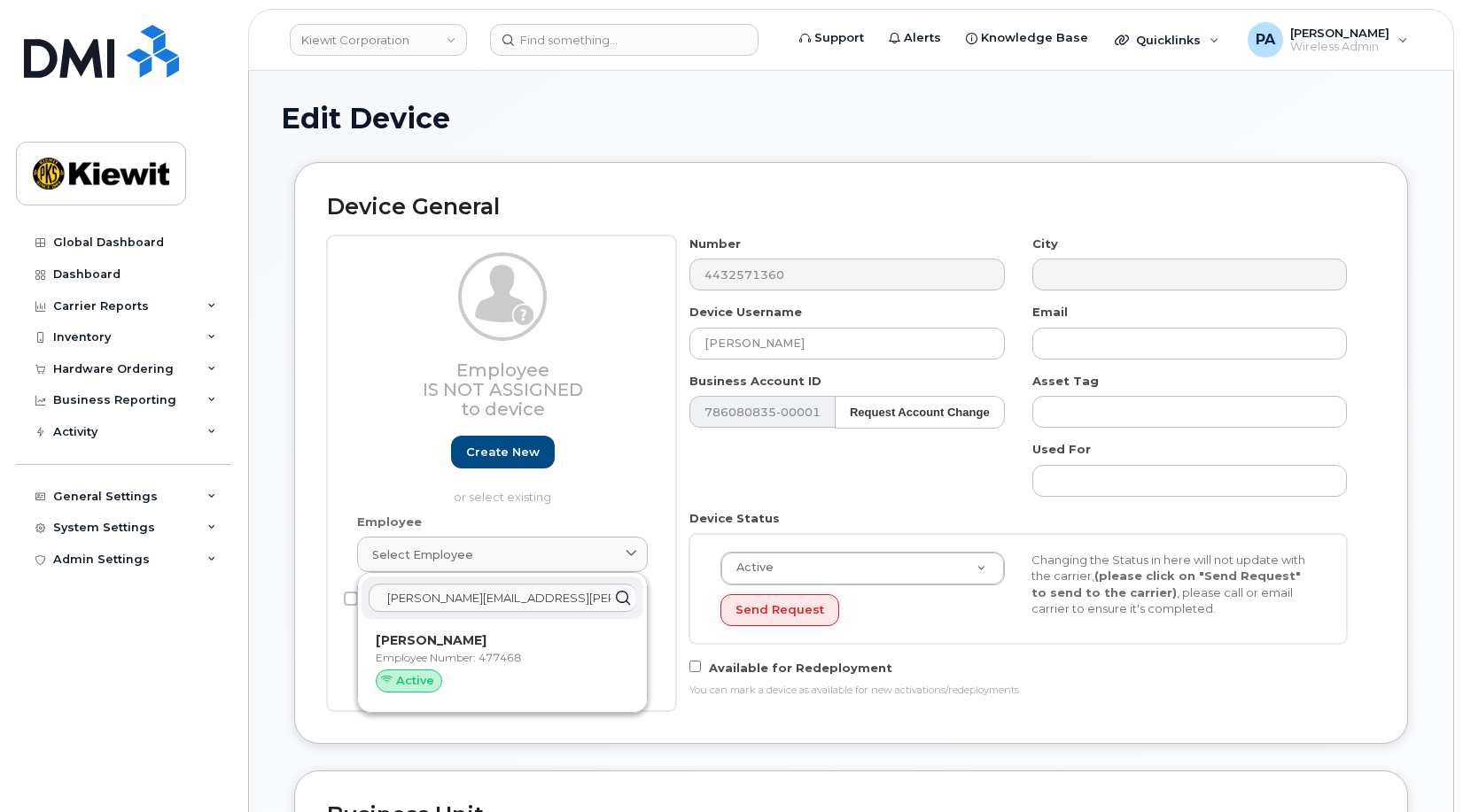
type input "477468"
type input "Kyle Fulk"
type input "kyle.fulk@kstcjv.com"
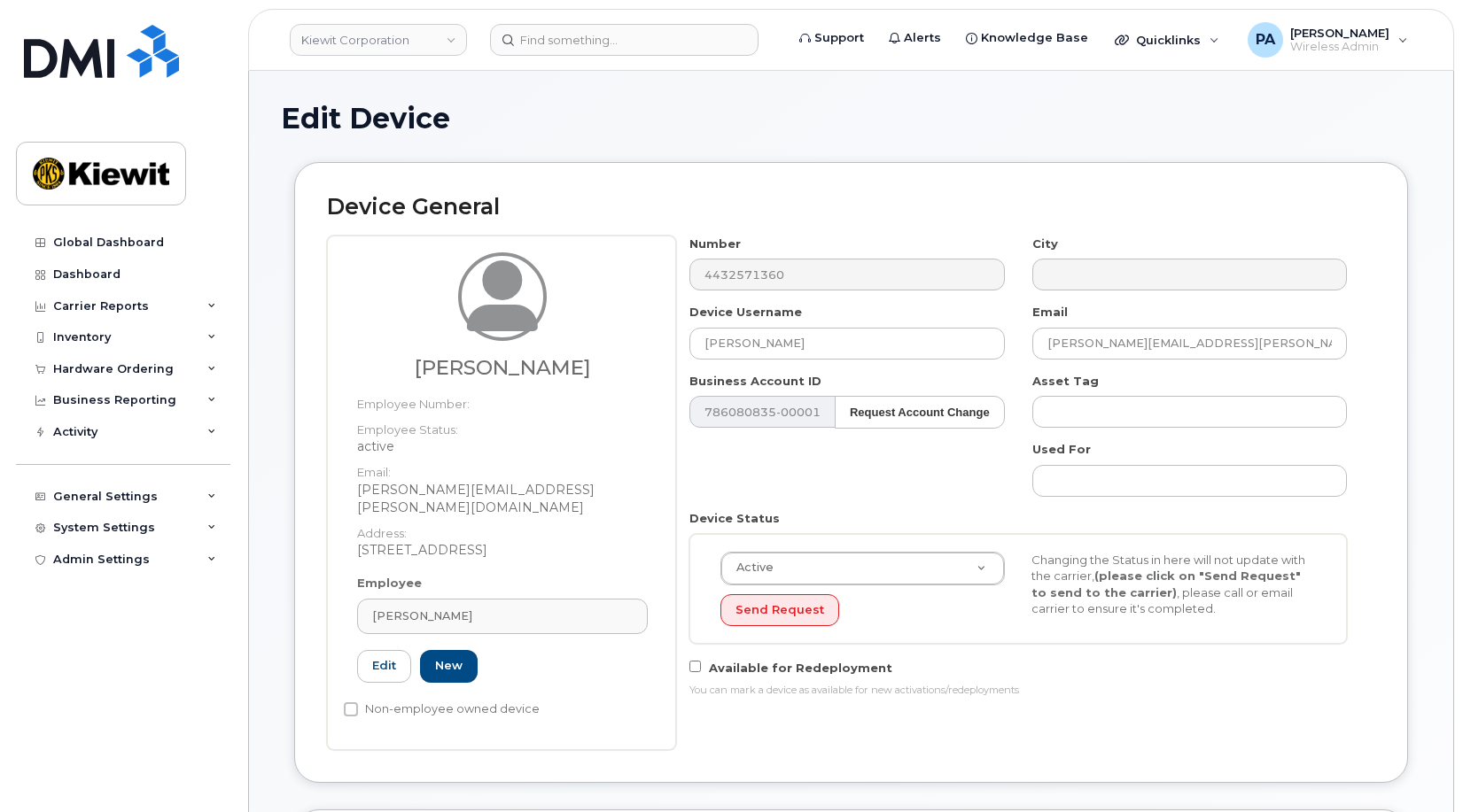
scroll to position [531, 0]
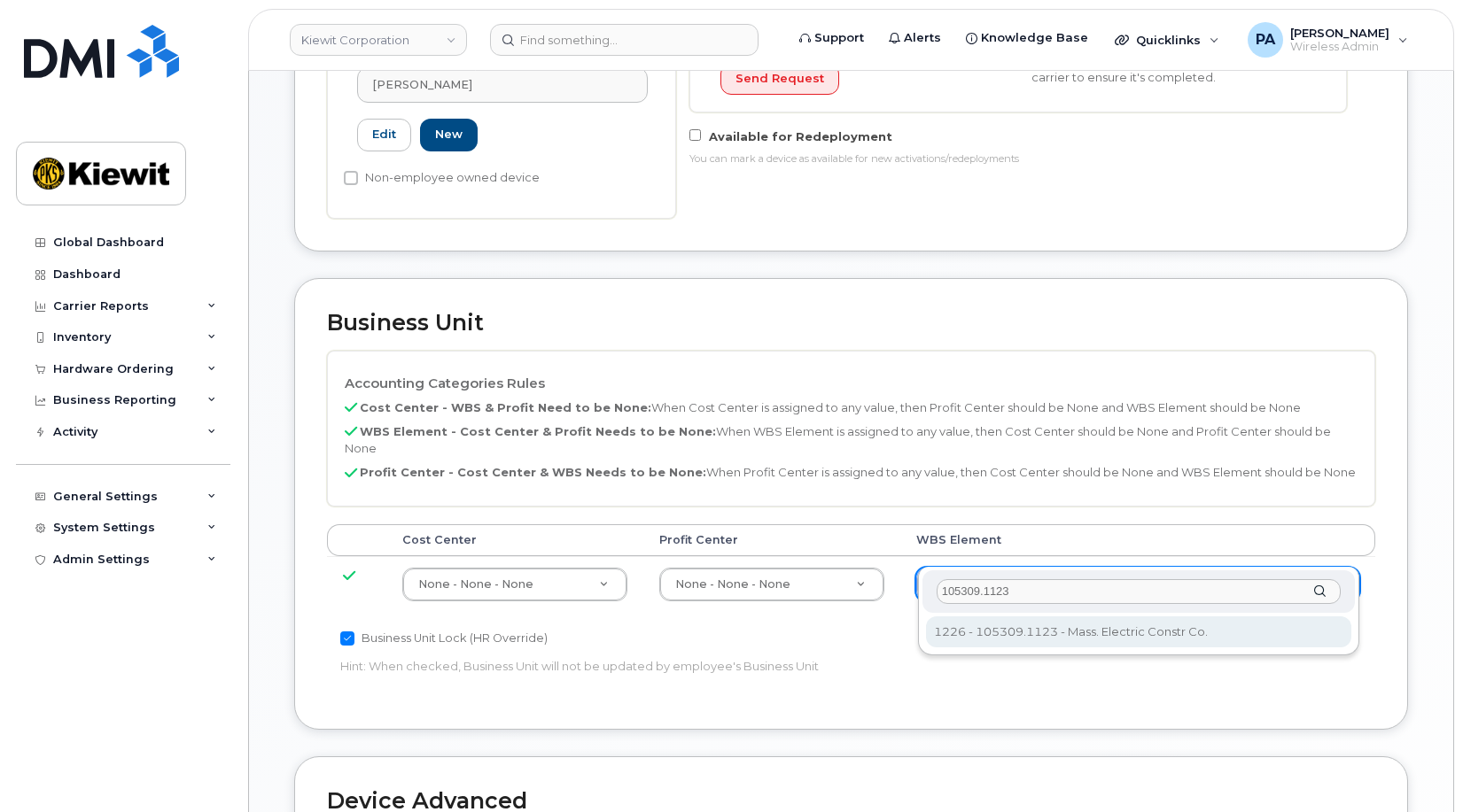
type input "105309.1123"
type input "29963967"
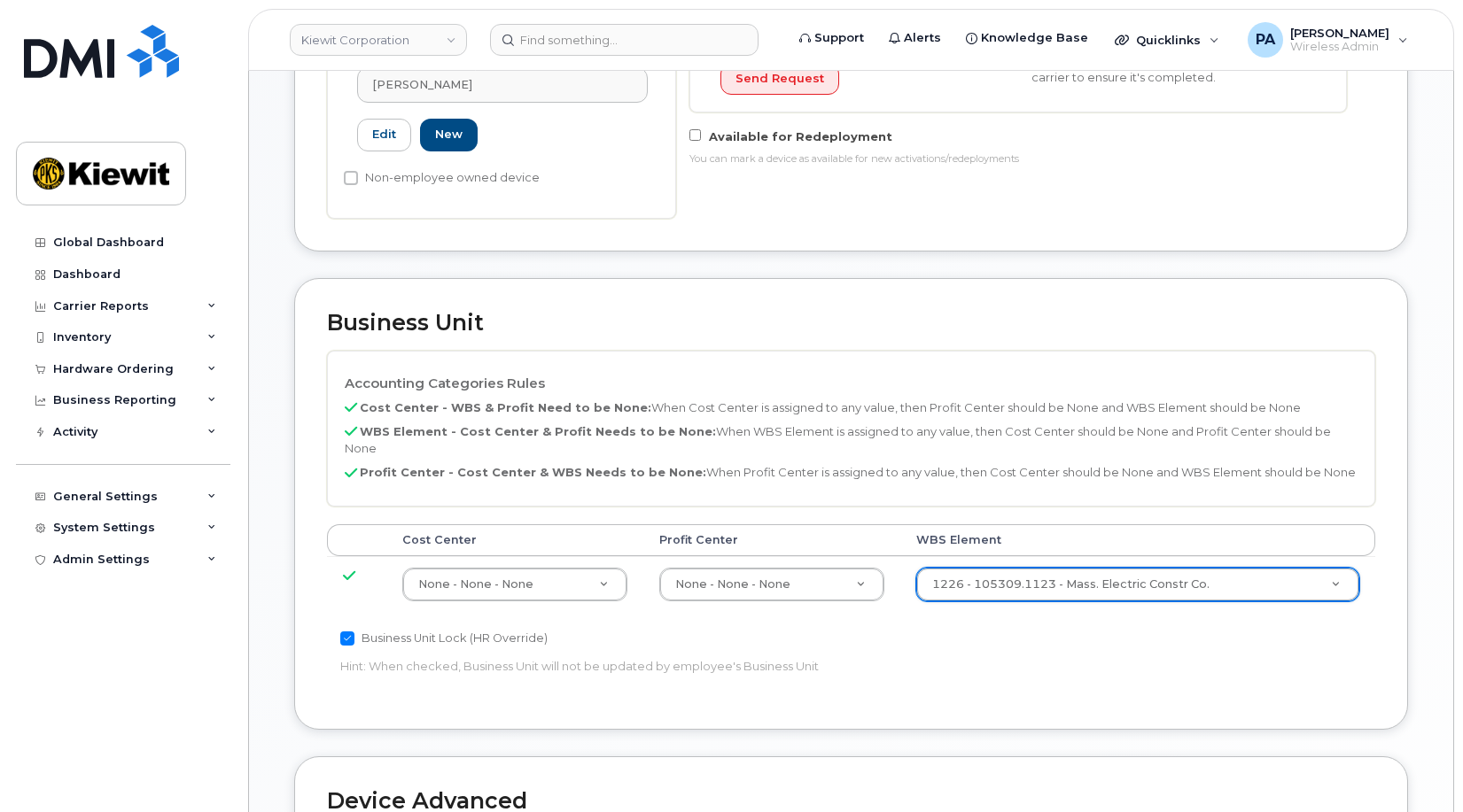
scroll to position [970, 0]
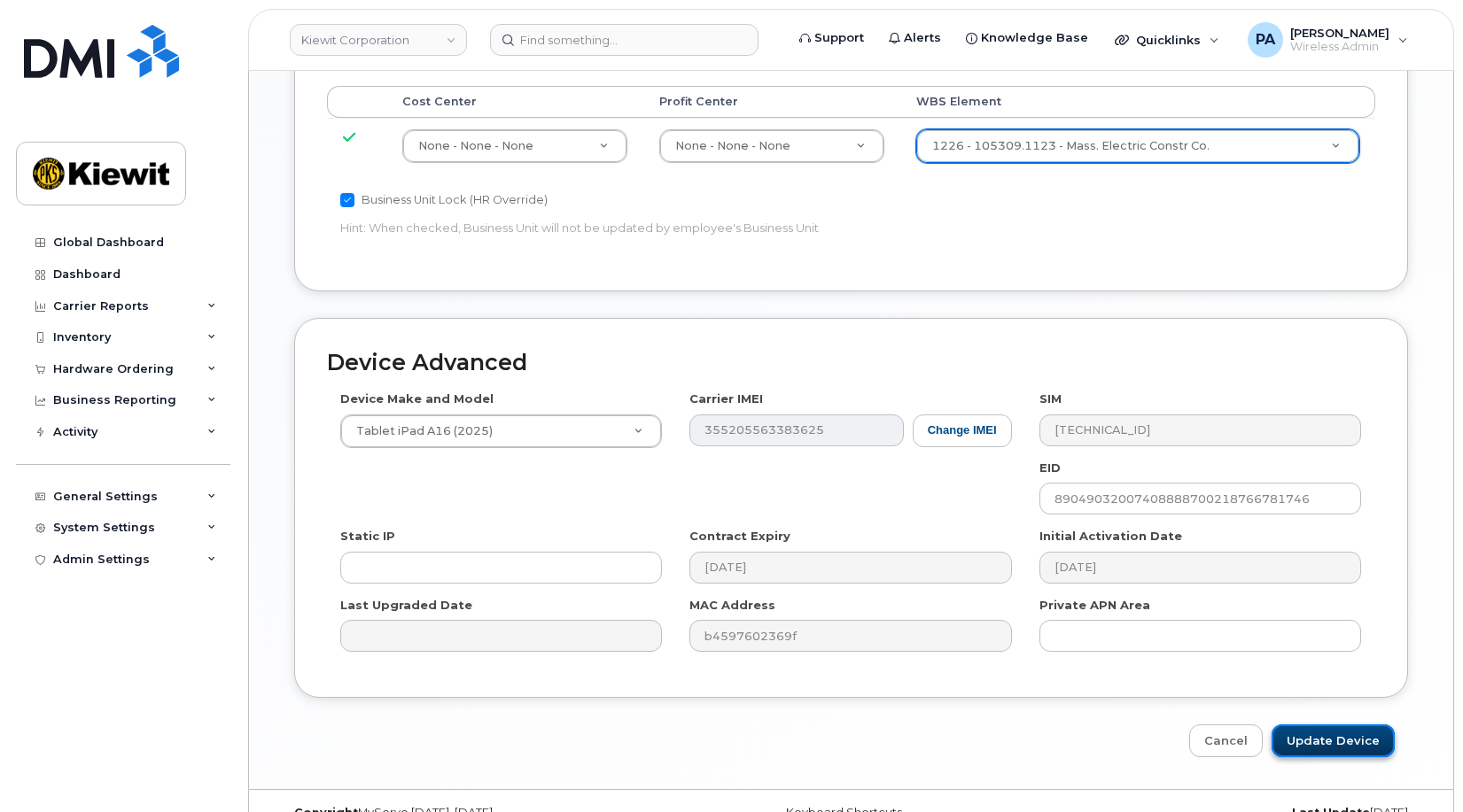
click at [1338, 725] on input "Update Device" at bounding box center [1332, 741] width 123 height 33
type input "Saving..."
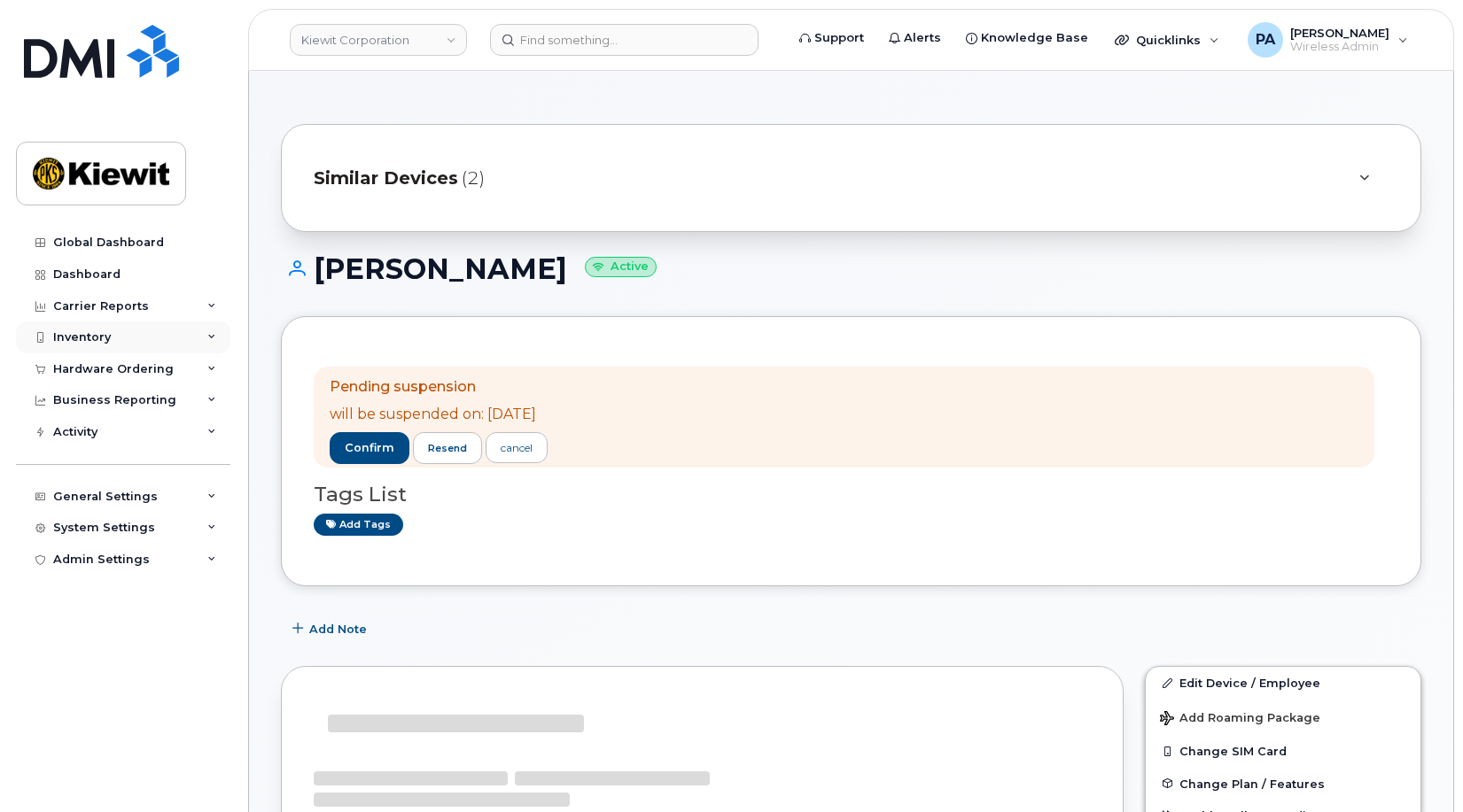
click at [104, 335] on div "Inventory" at bounding box center [82, 337] width 57 height 14
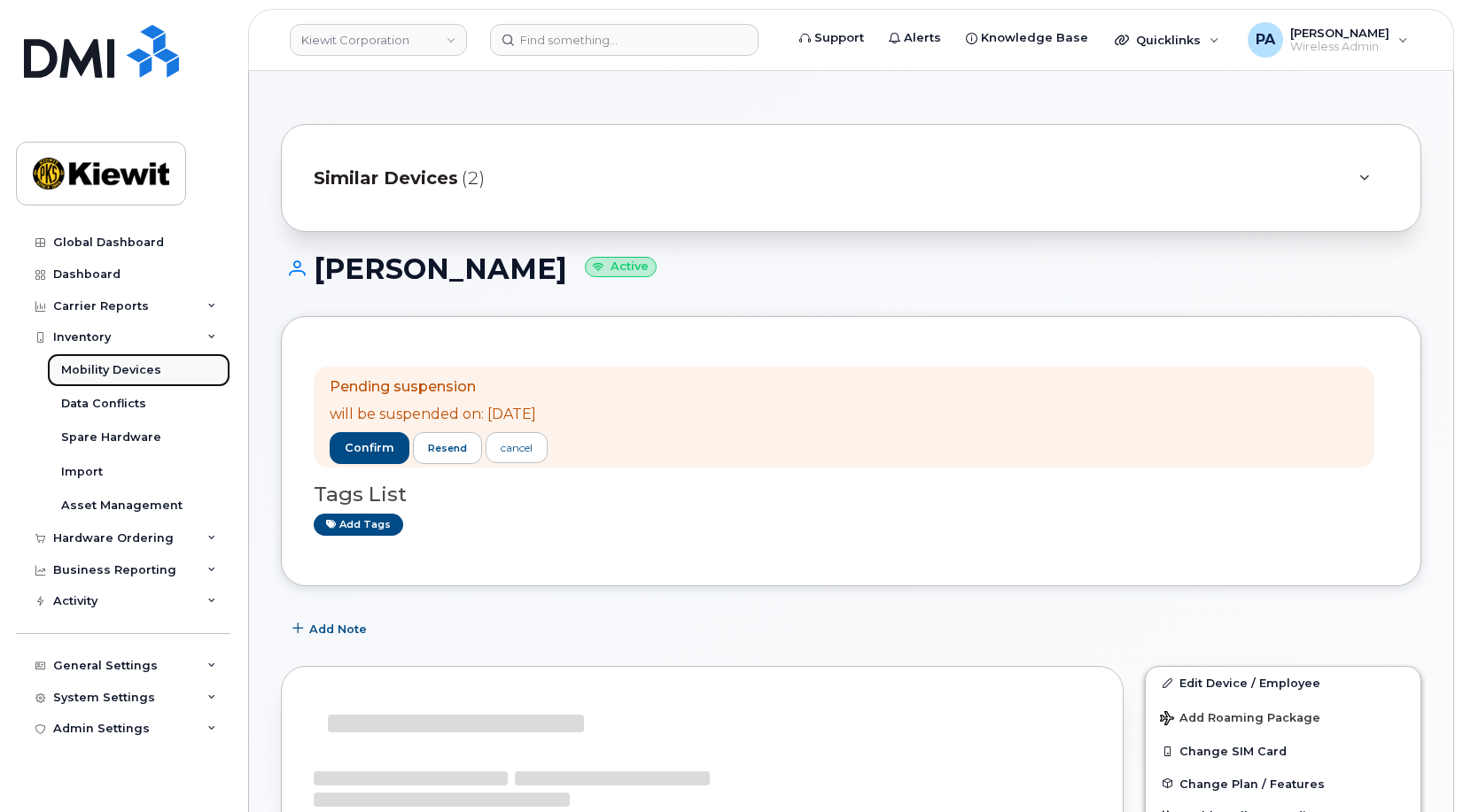
click at [118, 377] on div "Mobility Devices" at bounding box center [111, 369] width 100 height 16
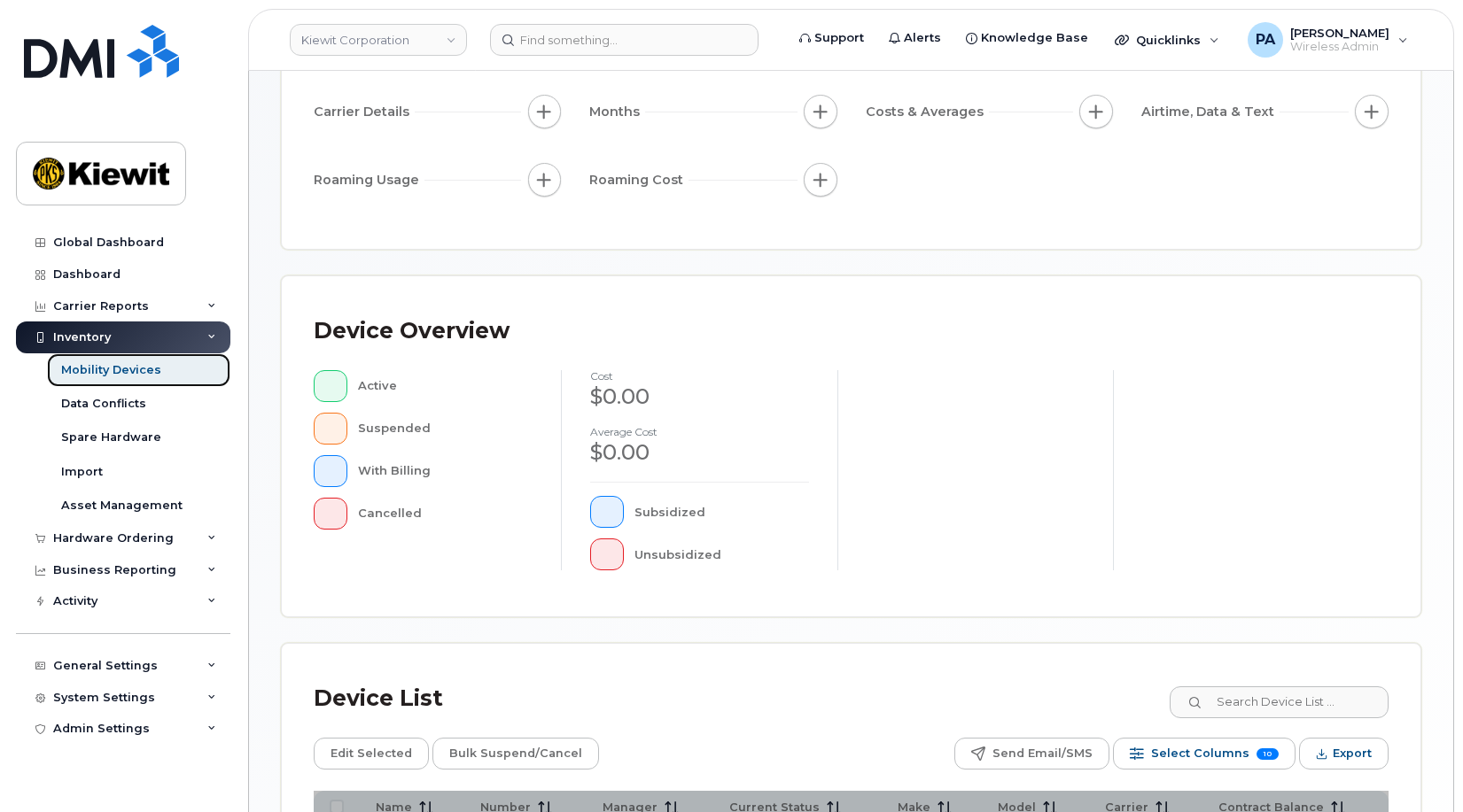
scroll to position [505, 0]
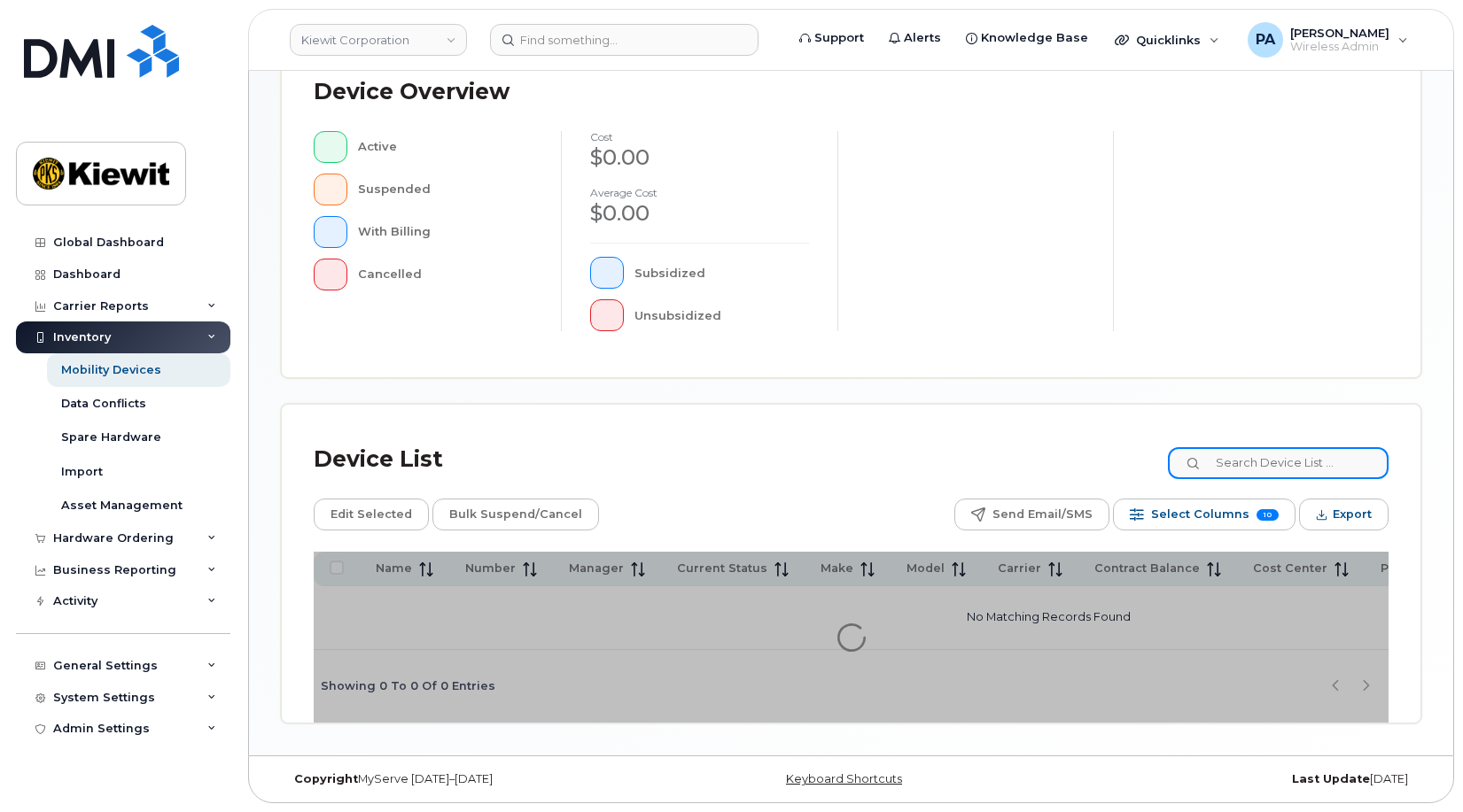
click at [1308, 470] on input at bounding box center [1278, 463] width 221 height 32
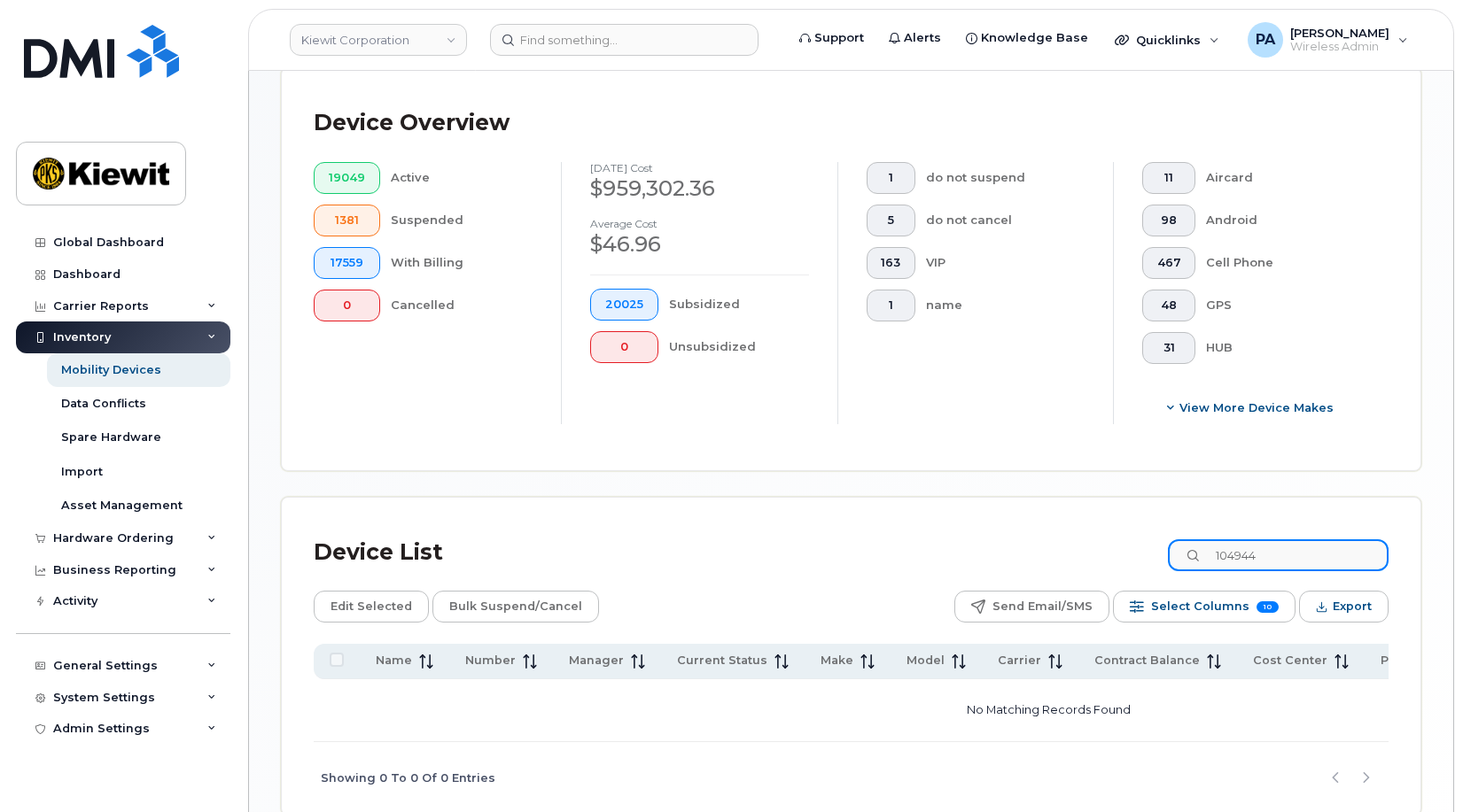
drag, startPoint x: 1311, startPoint y: 554, endPoint x: 1217, endPoint y: 539, distance: 95.2
click at [1310, 554] on input "104944" at bounding box center [1278, 555] width 221 height 32
type input "104944"
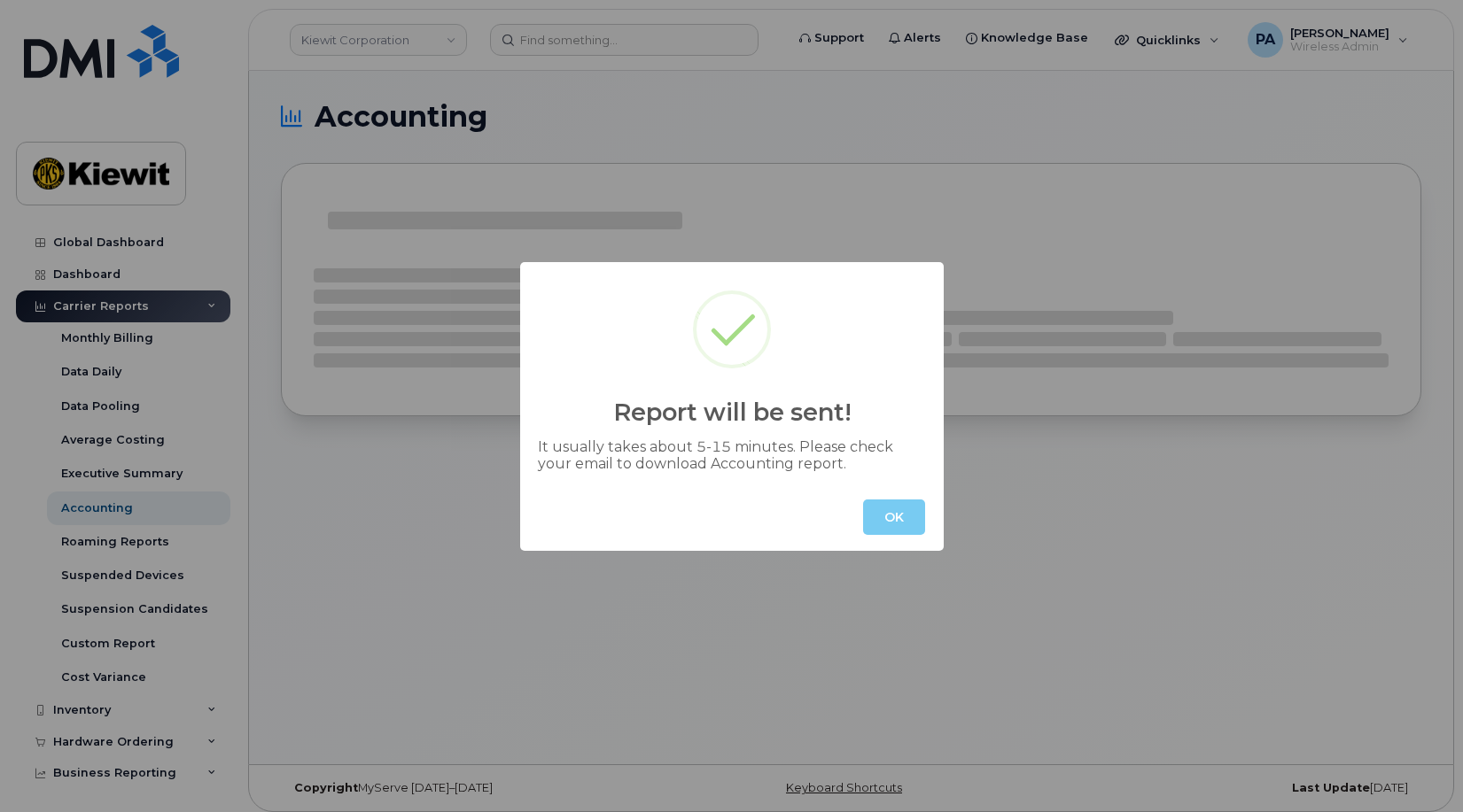
click at [920, 519] on button "OK" at bounding box center [894, 518] width 62 height 36
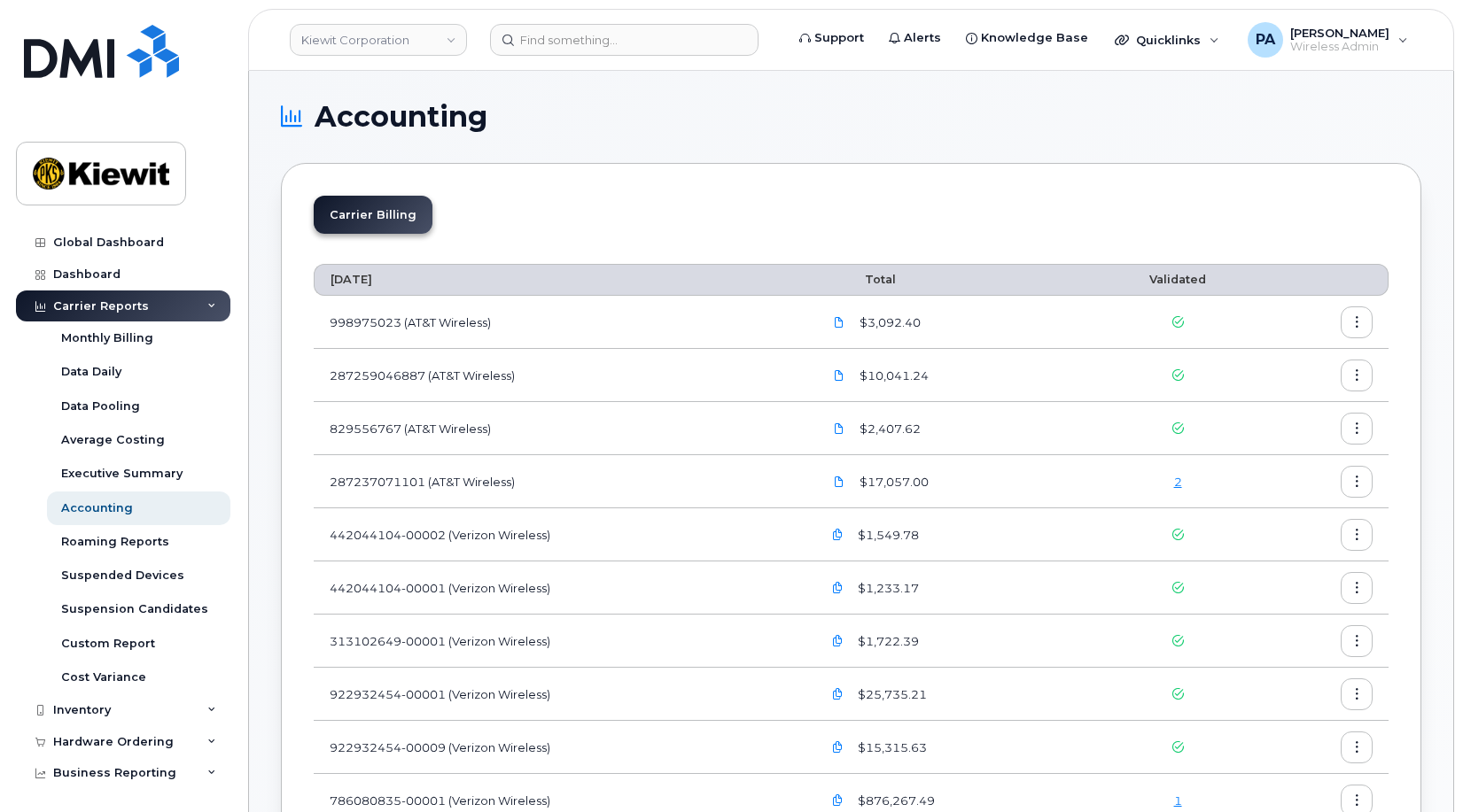
click at [905, 122] on h1 "Accounting" at bounding box center [846, 117] width 1131 height 28
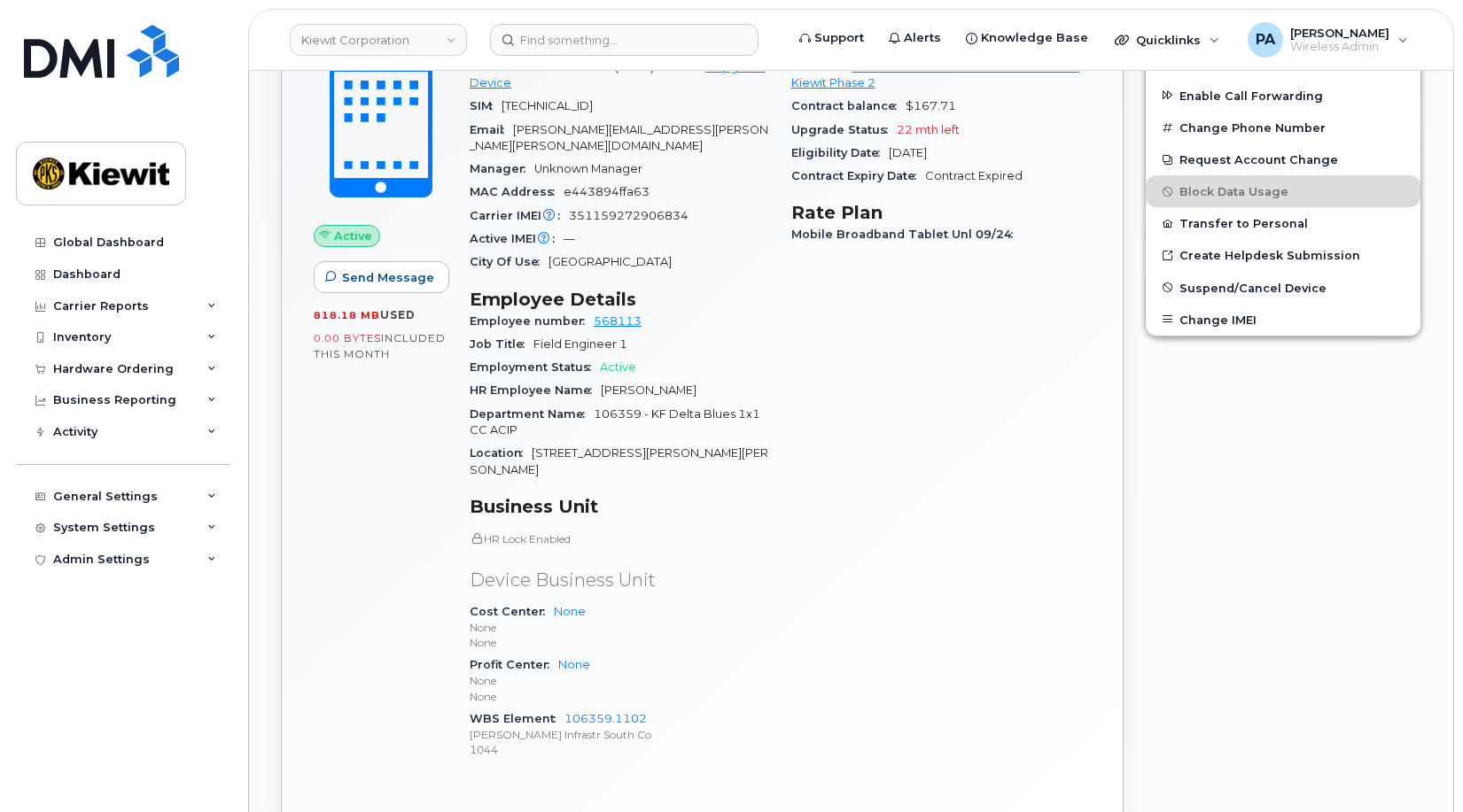
scroll to position [797, 0]
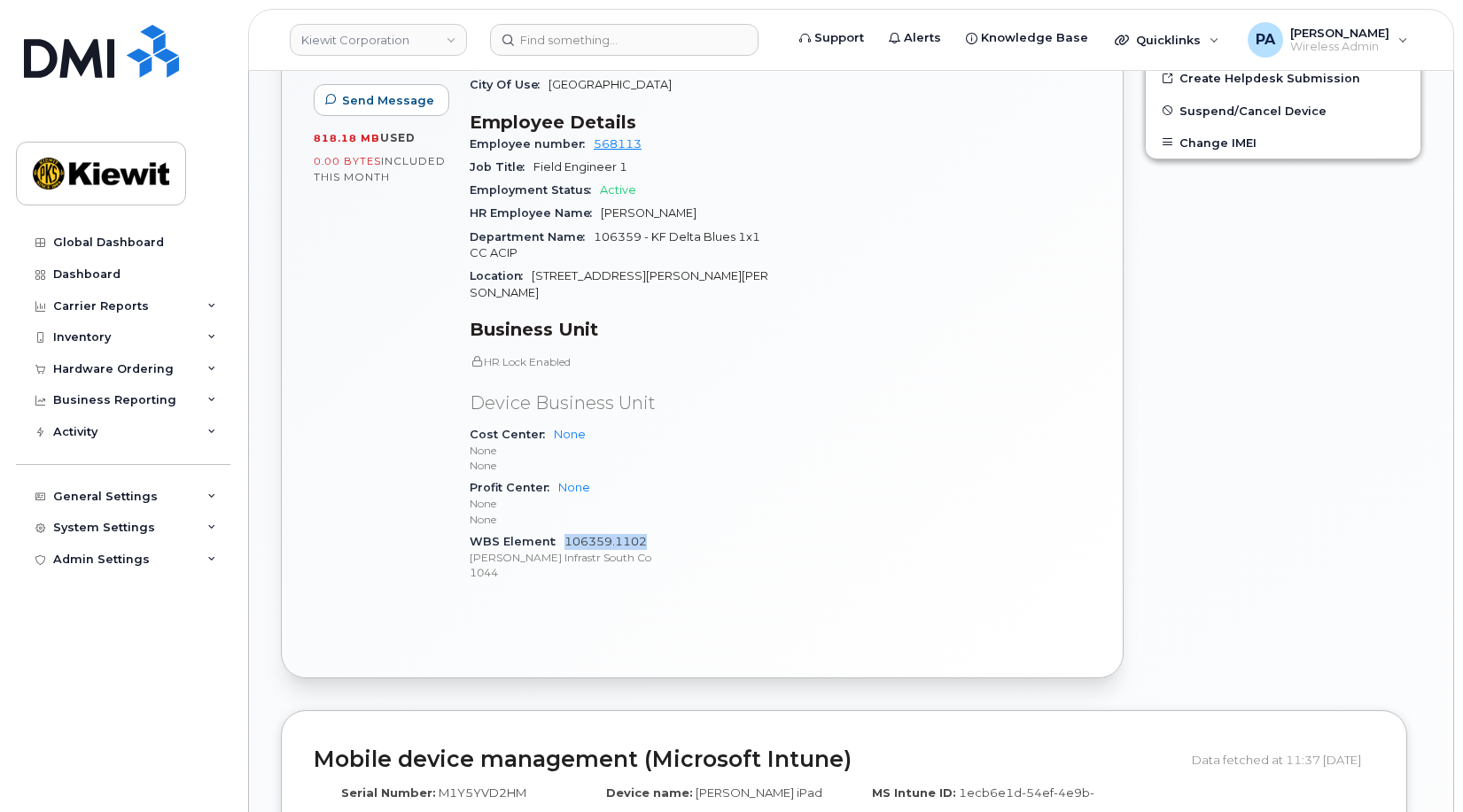
drag, startPoint x: 664, startPoint y: 509, endPoint x: 572, endPoint y: 512, distance: 92.0
click at [569, 531] on div "WBS Element 106359.1102 Kiewit Infrastr South Co 1044" at bounding box center [619, 557] width 300 height 54
copy link "06359.1102"
click at [623, 45] on input at bounding box center [624, 39] width 269 height 32
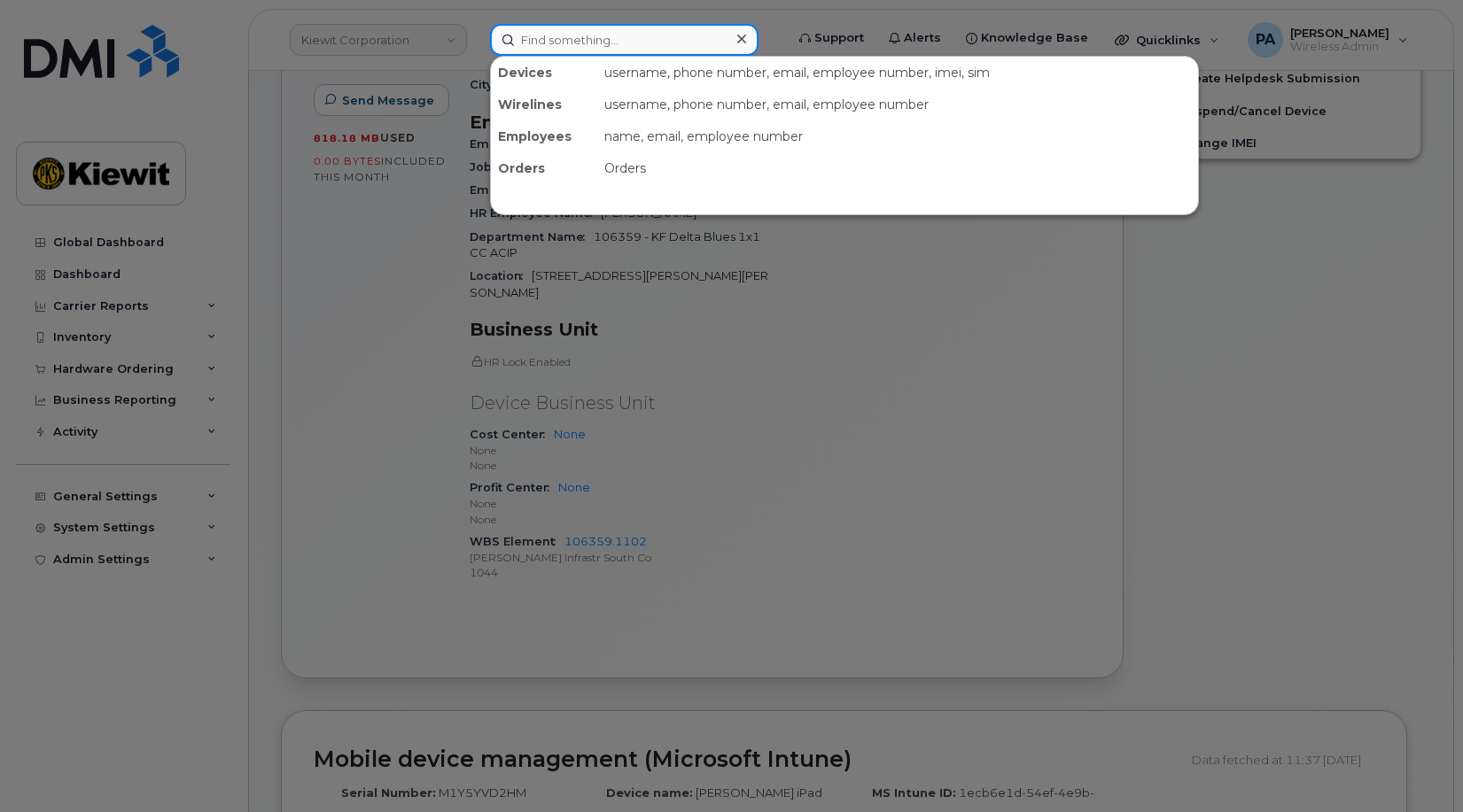
paste input "4805491074"
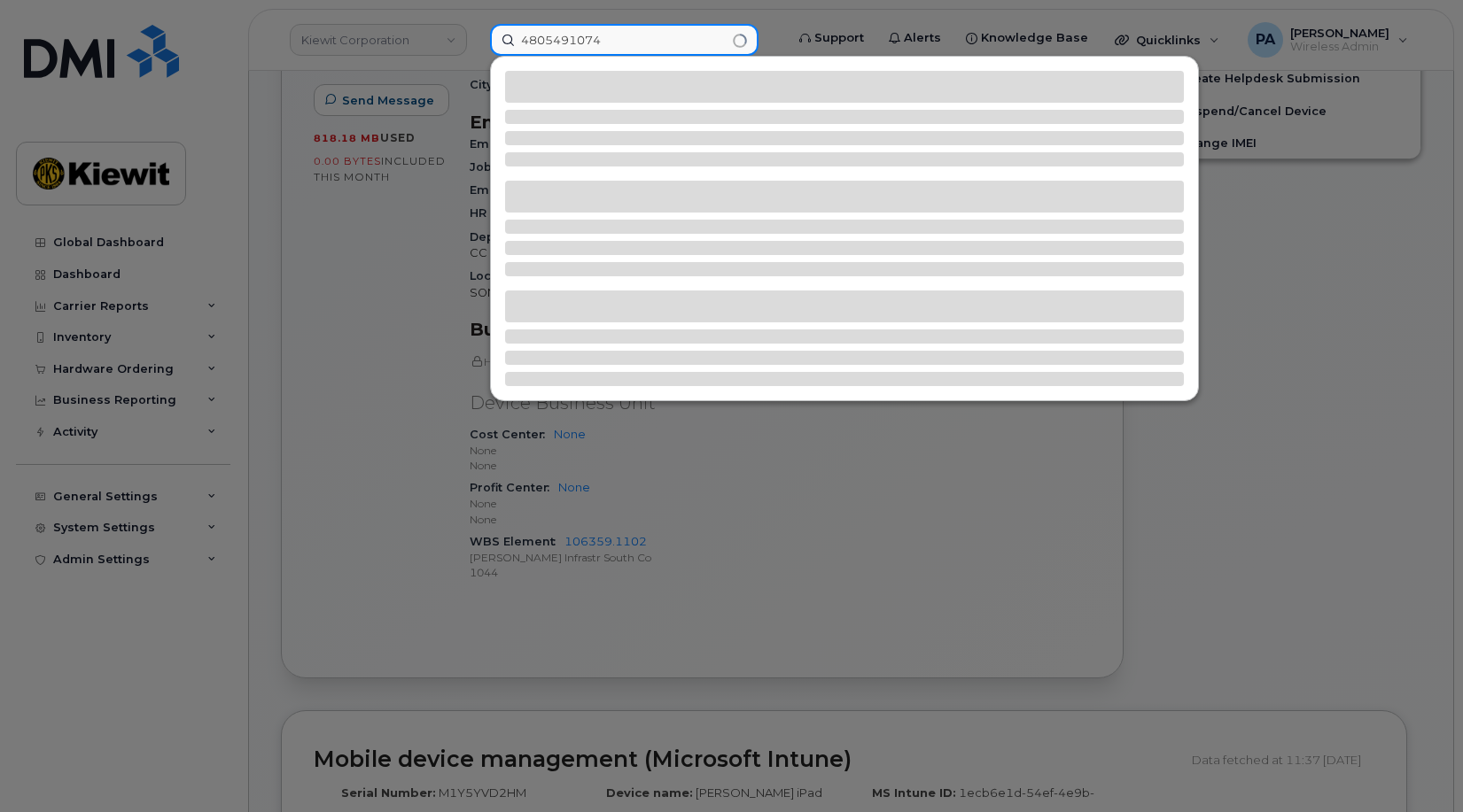
type input "4805491074"
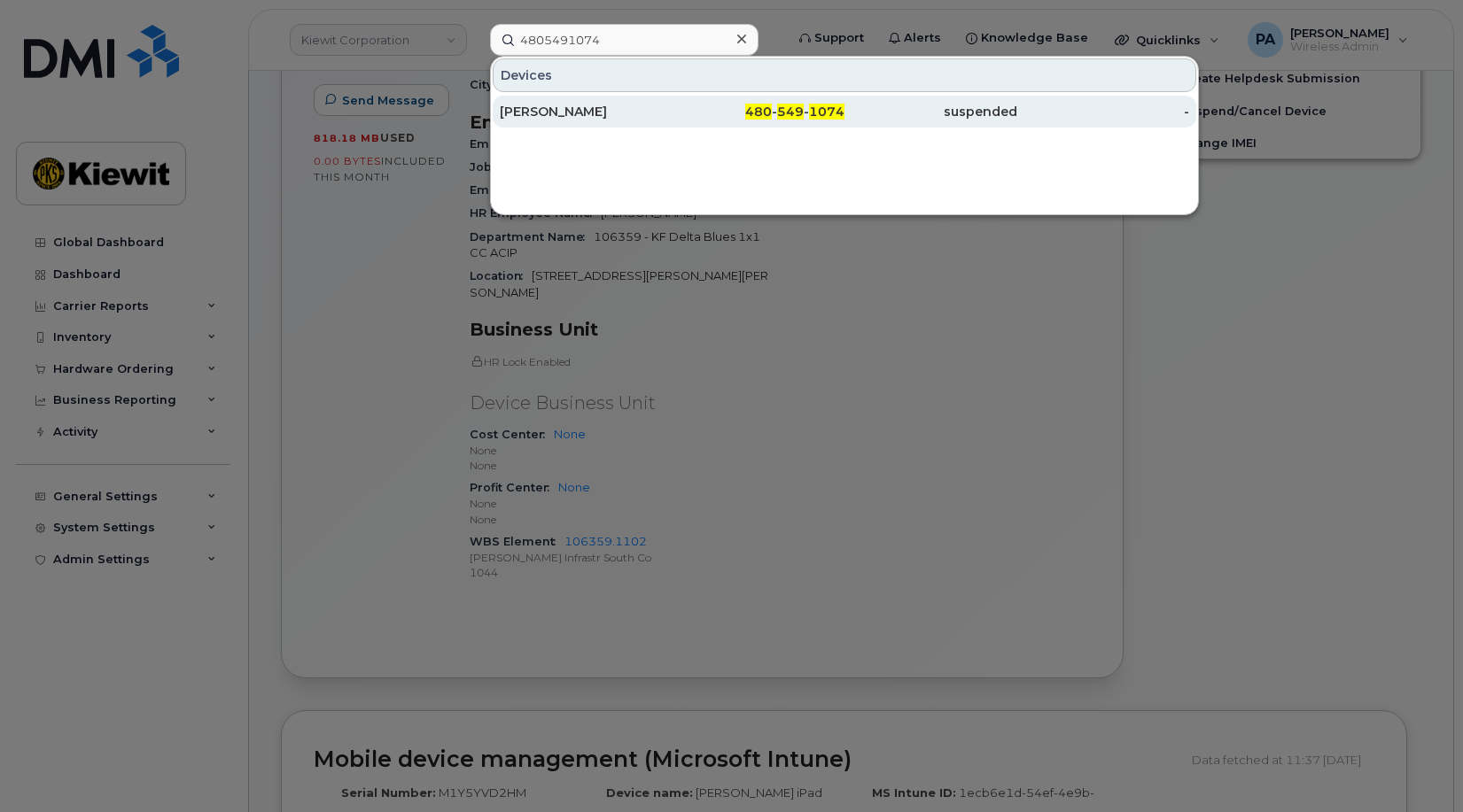
click at [575, 105] on div "JUAN BERRU" at bounding box center [587, 111] width 173 height 18
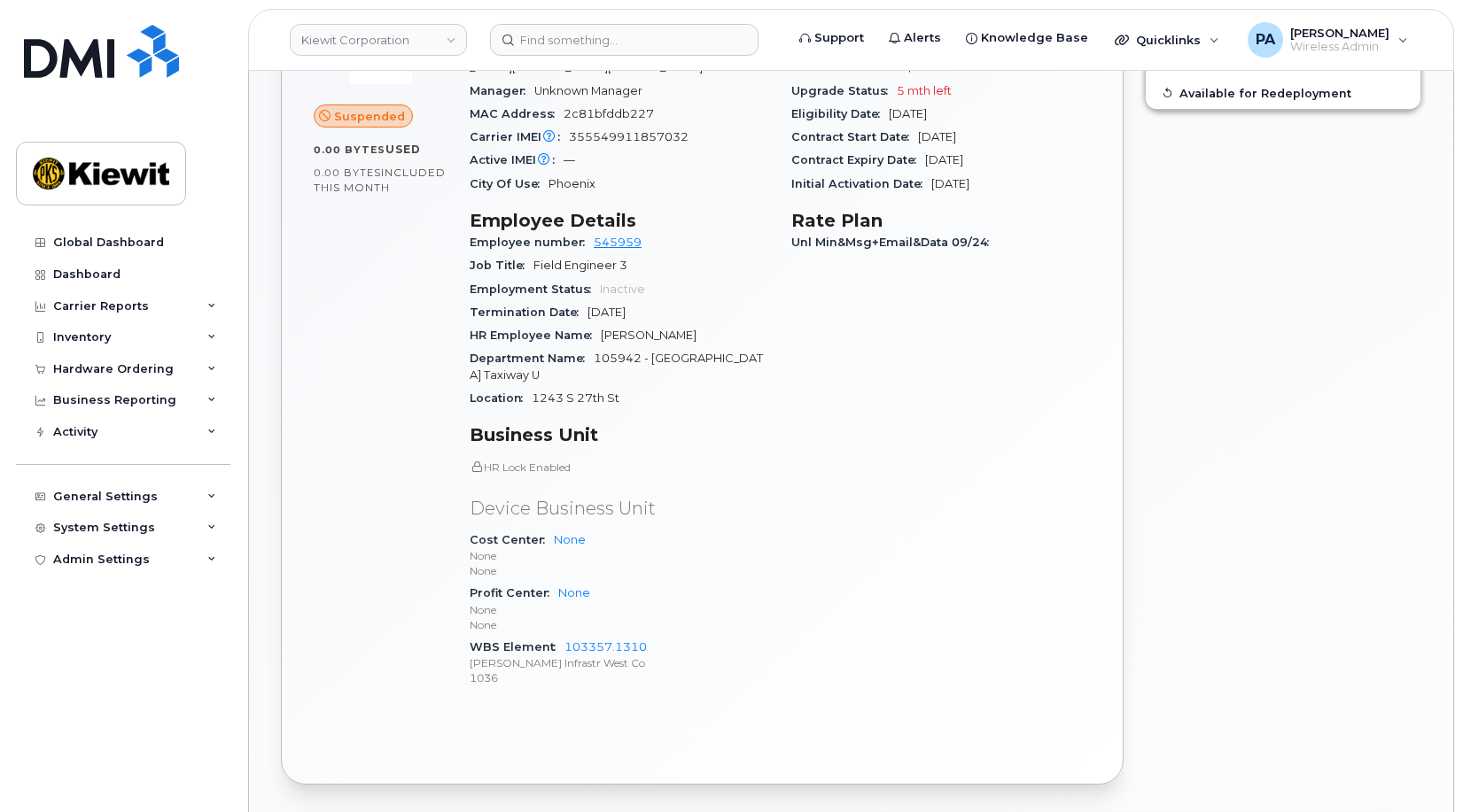
scroll to position [671, 0]
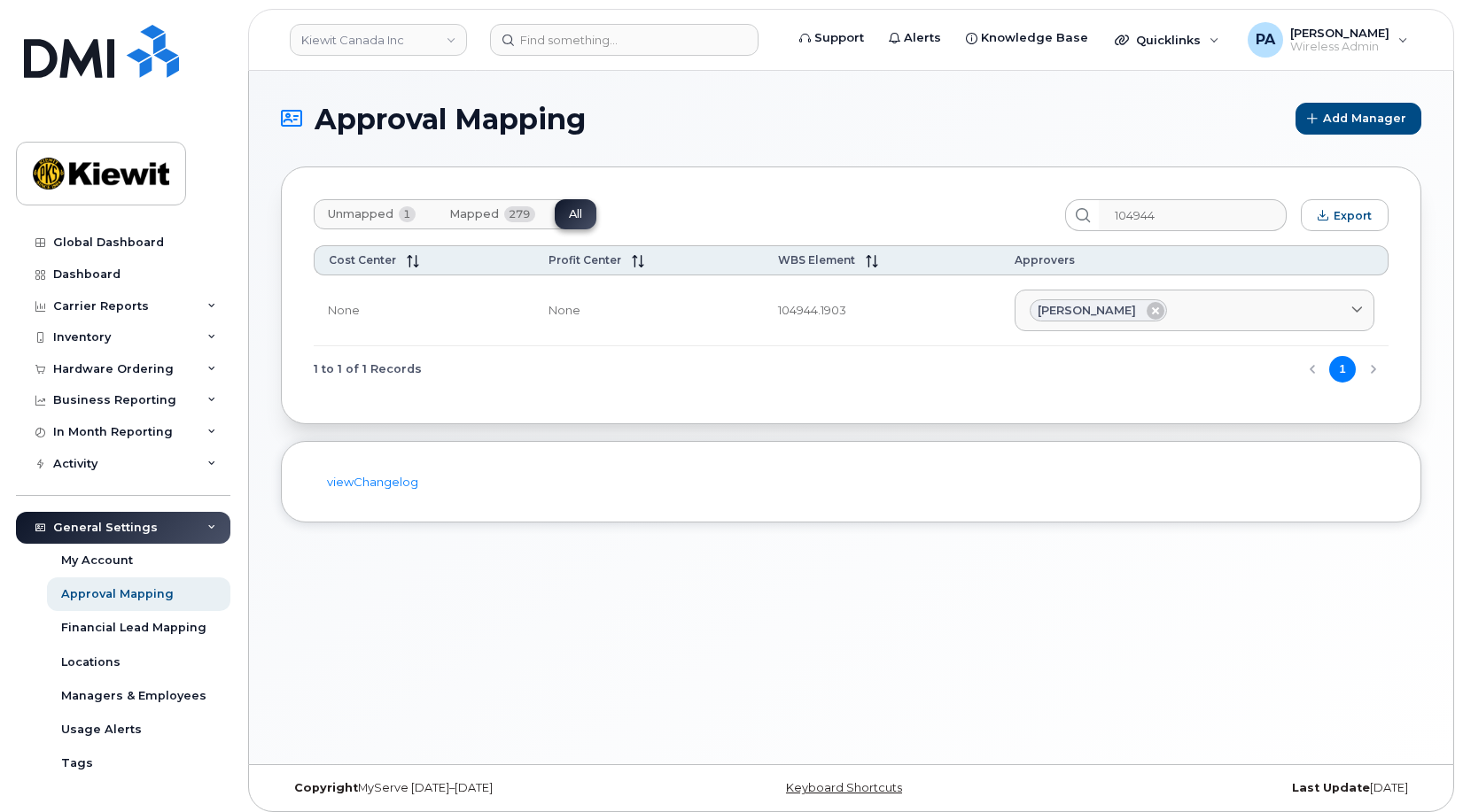
scroll to position [92, 0]
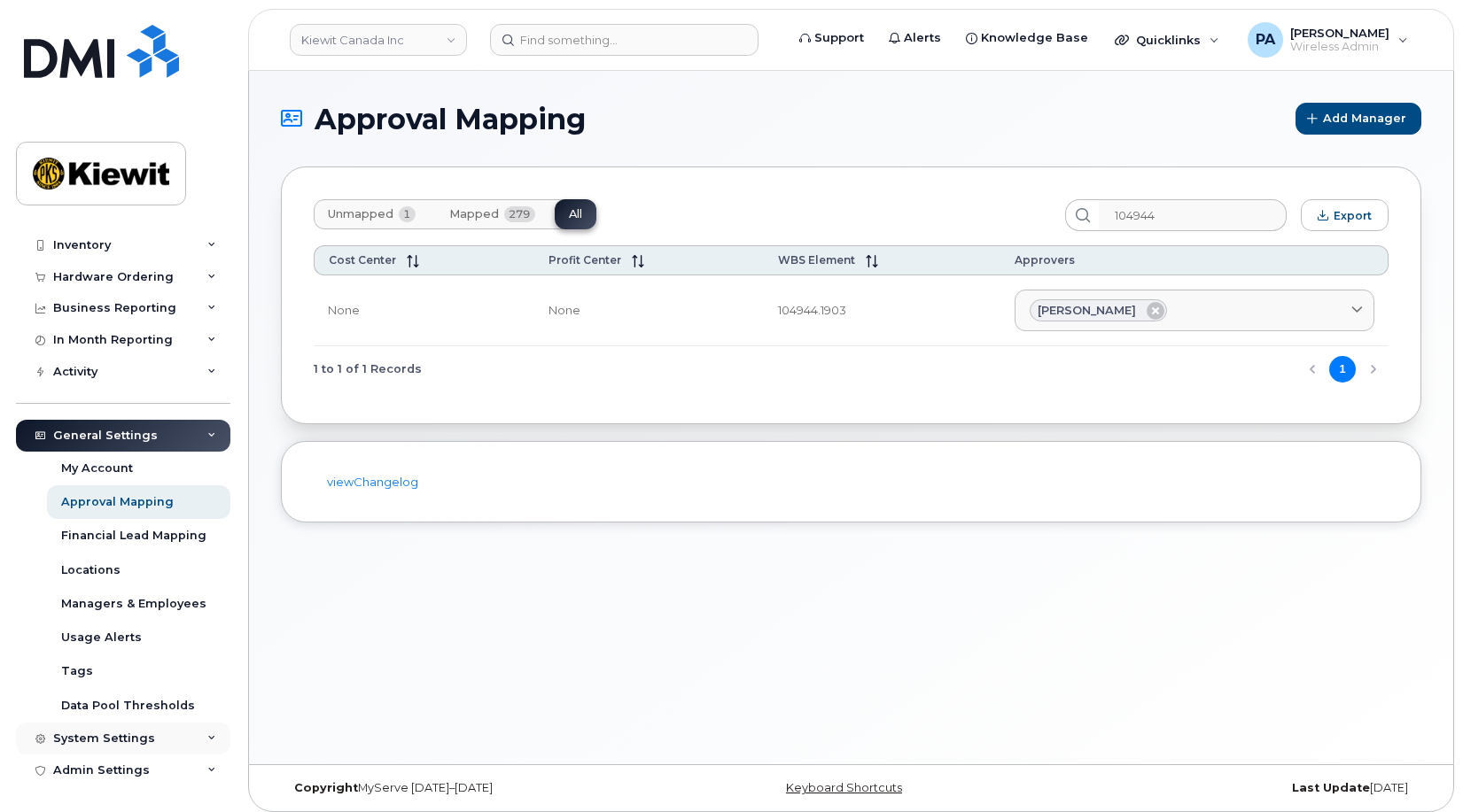
click at [208, 736] on icon at bounding box center [212, 738] width 8 height 8
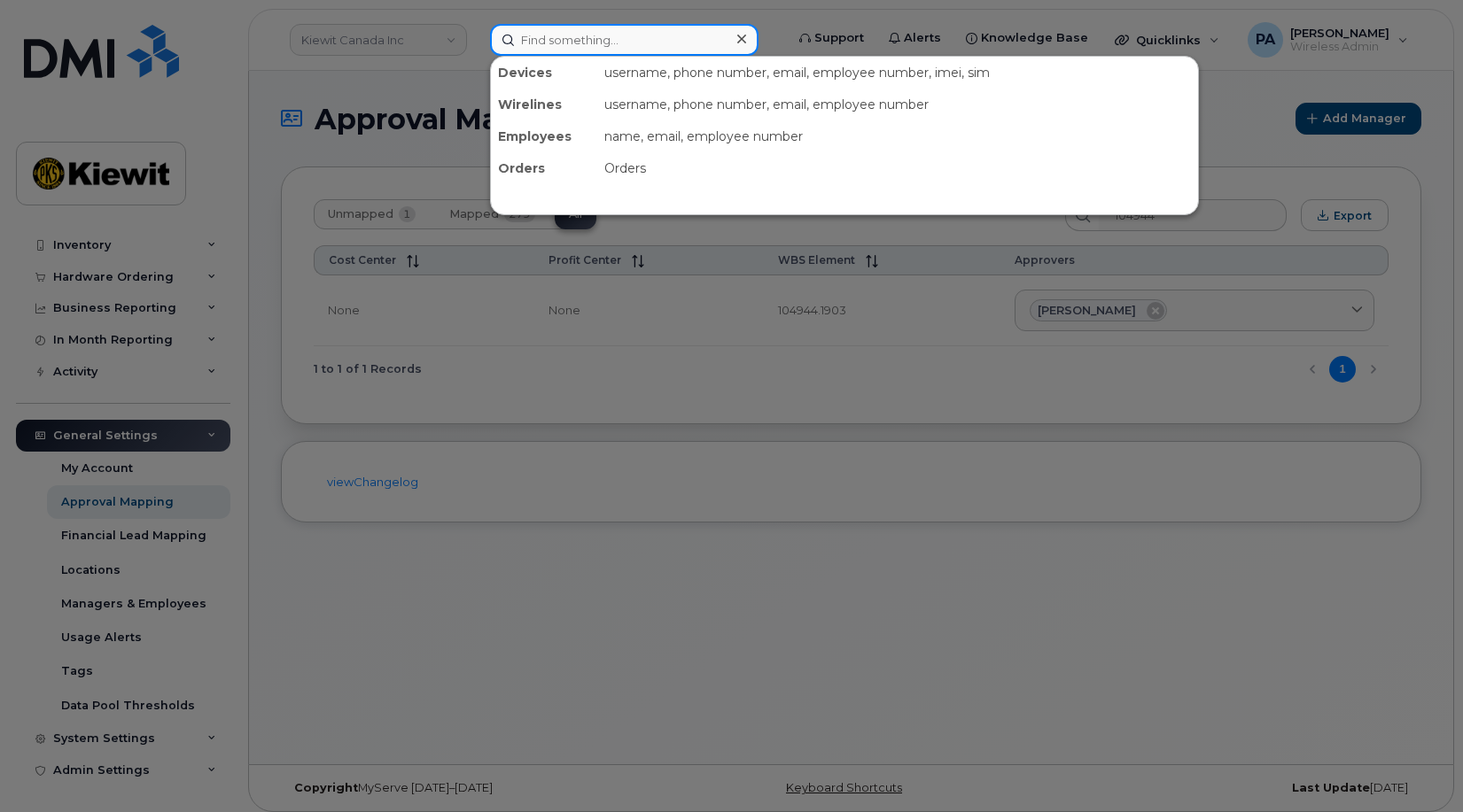
click at [599, 52] on input at bounding box center [624, 39] width 269 height 32
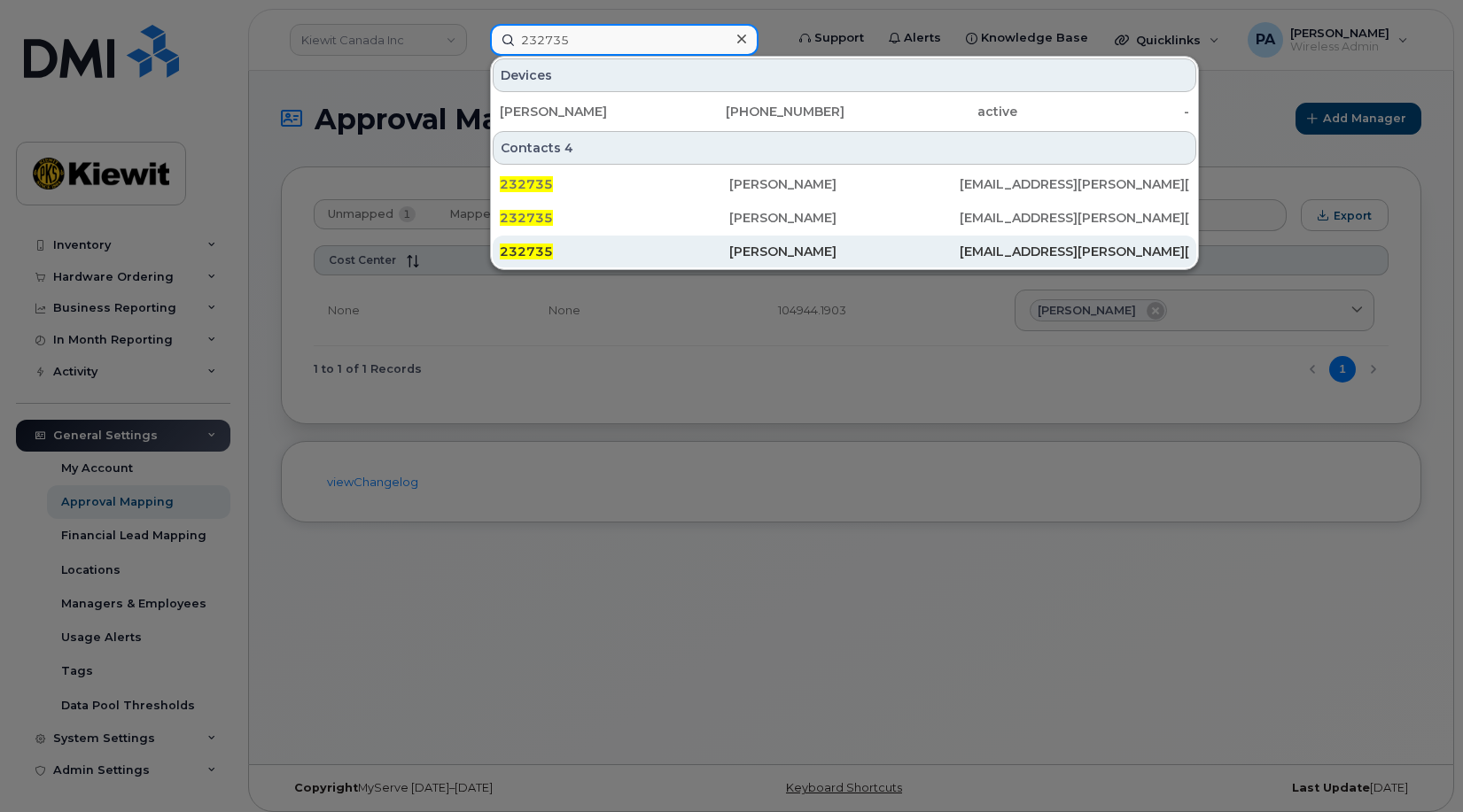
type input "232735"
click at [547, 257] on span "232735" at bounding box center [527, 251] width 54 height 16
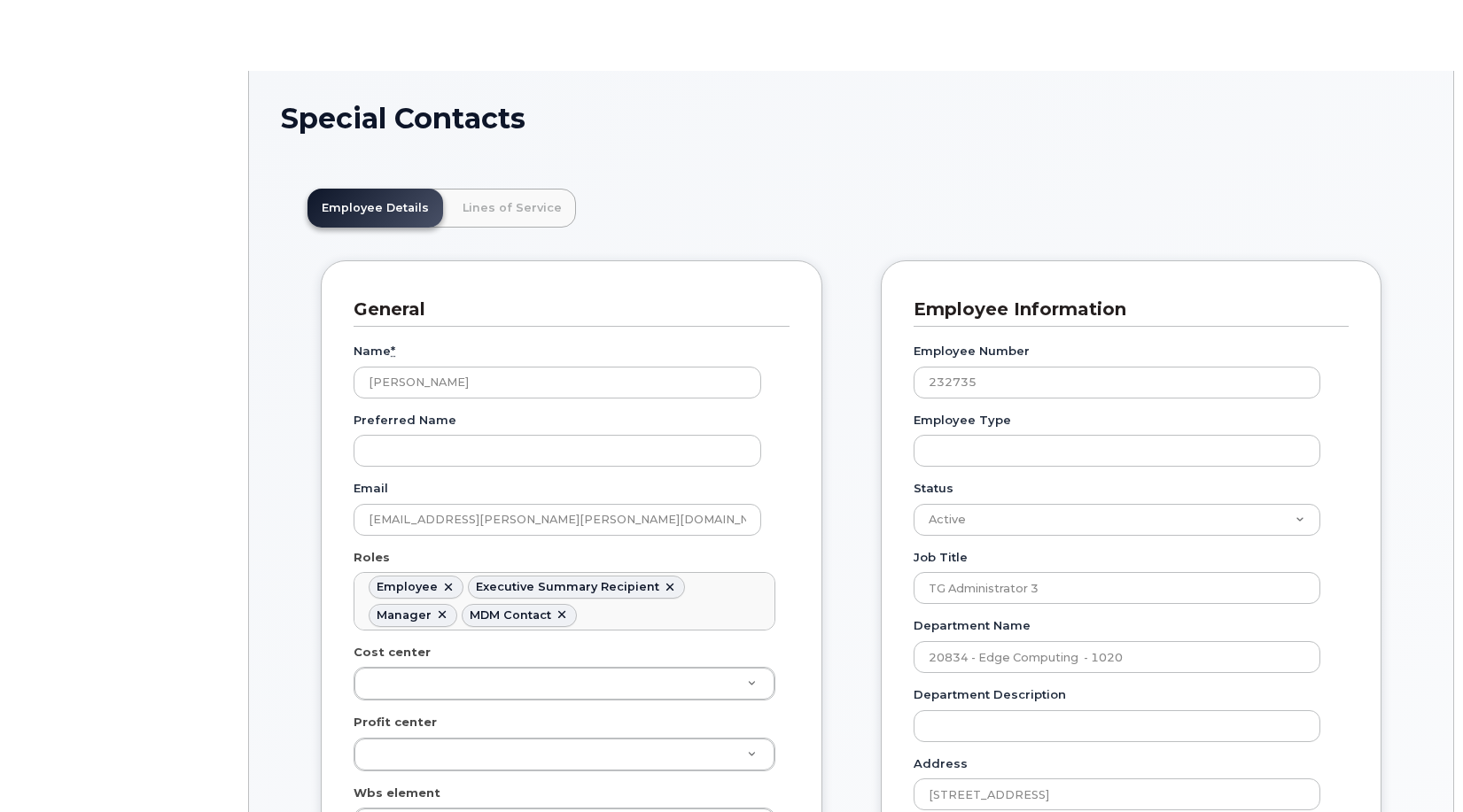
scroll to position [53, 0]
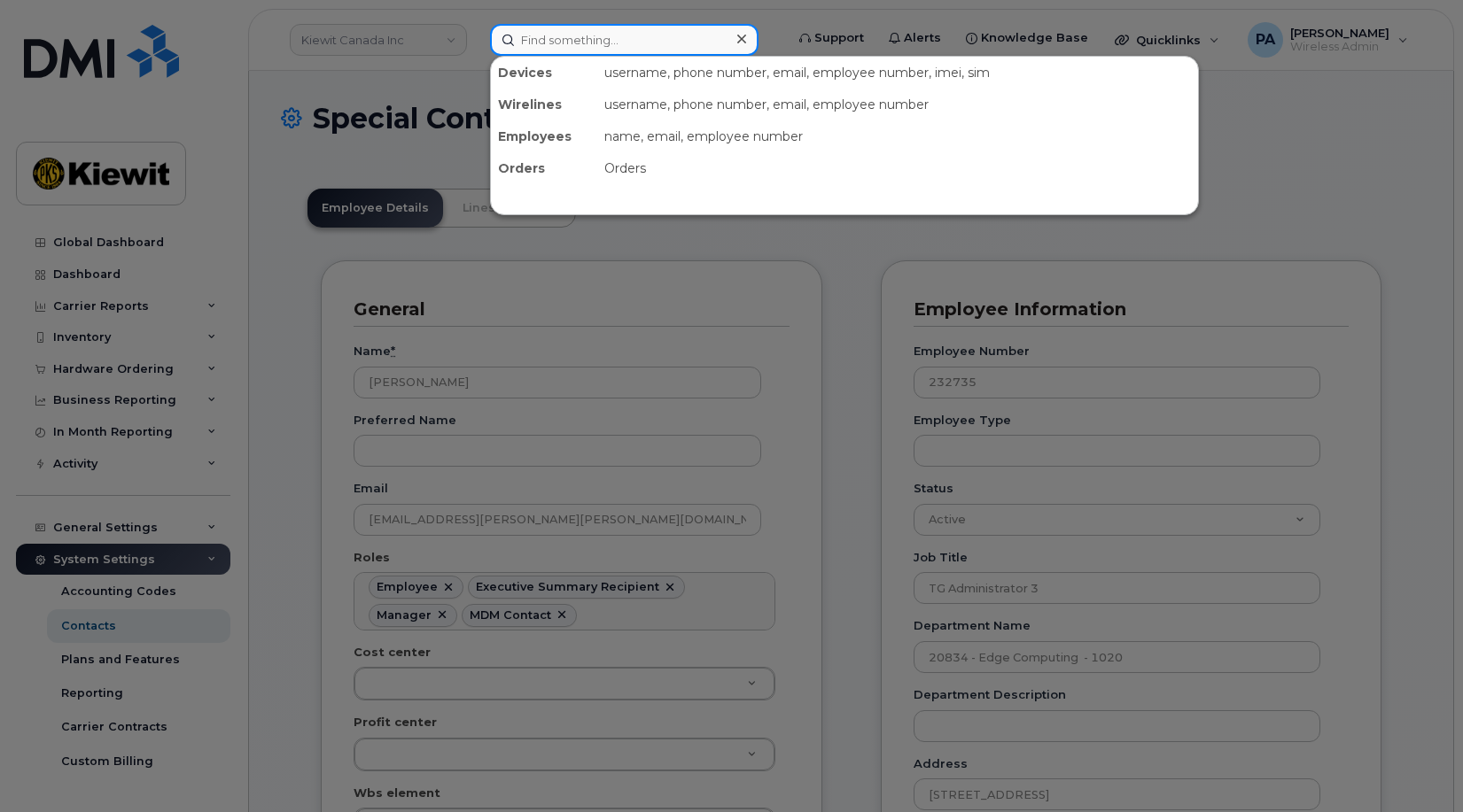
click at [582, 37] on input at bounding box center [624, 39] width 269 height 32
click at [275, 91] on div at bounding box center [732, 406] width 1463 height 812
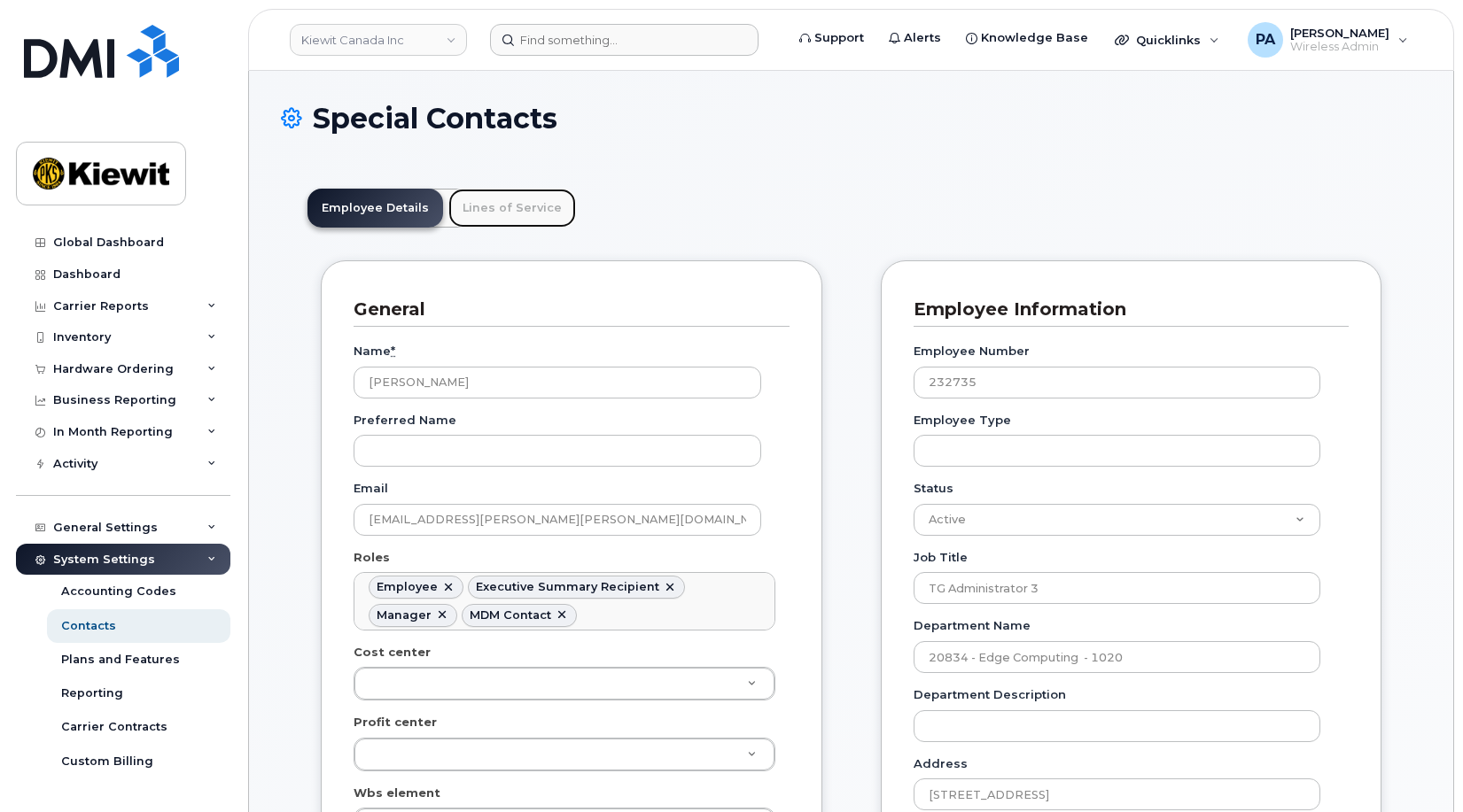
click at [504, 210] on link "Lines of Service" at bounding box center [512, 208] width 128 height 39
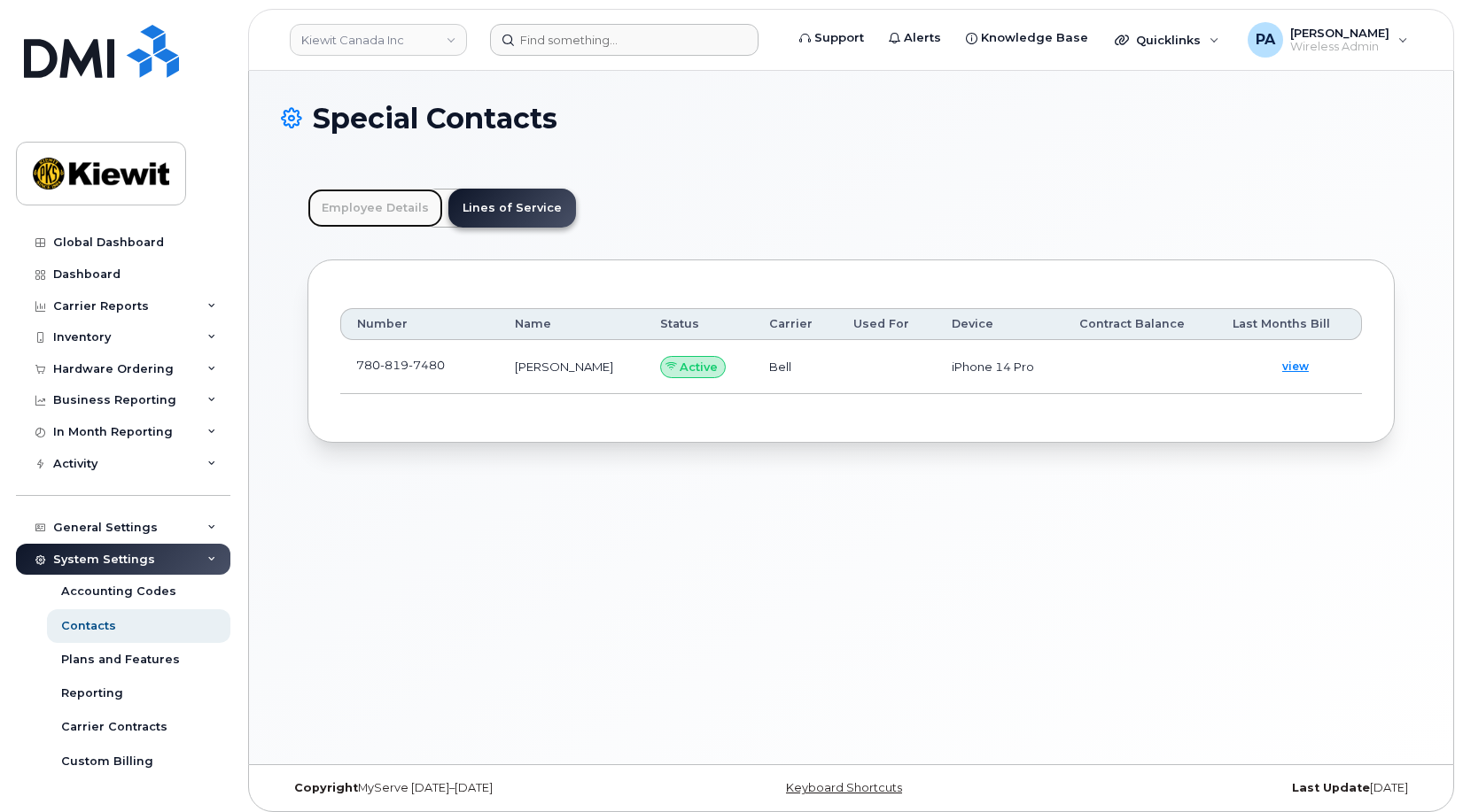
click at [379, 213] on link "Employee Details" at bounding box center [375, 208] width 135 height 39
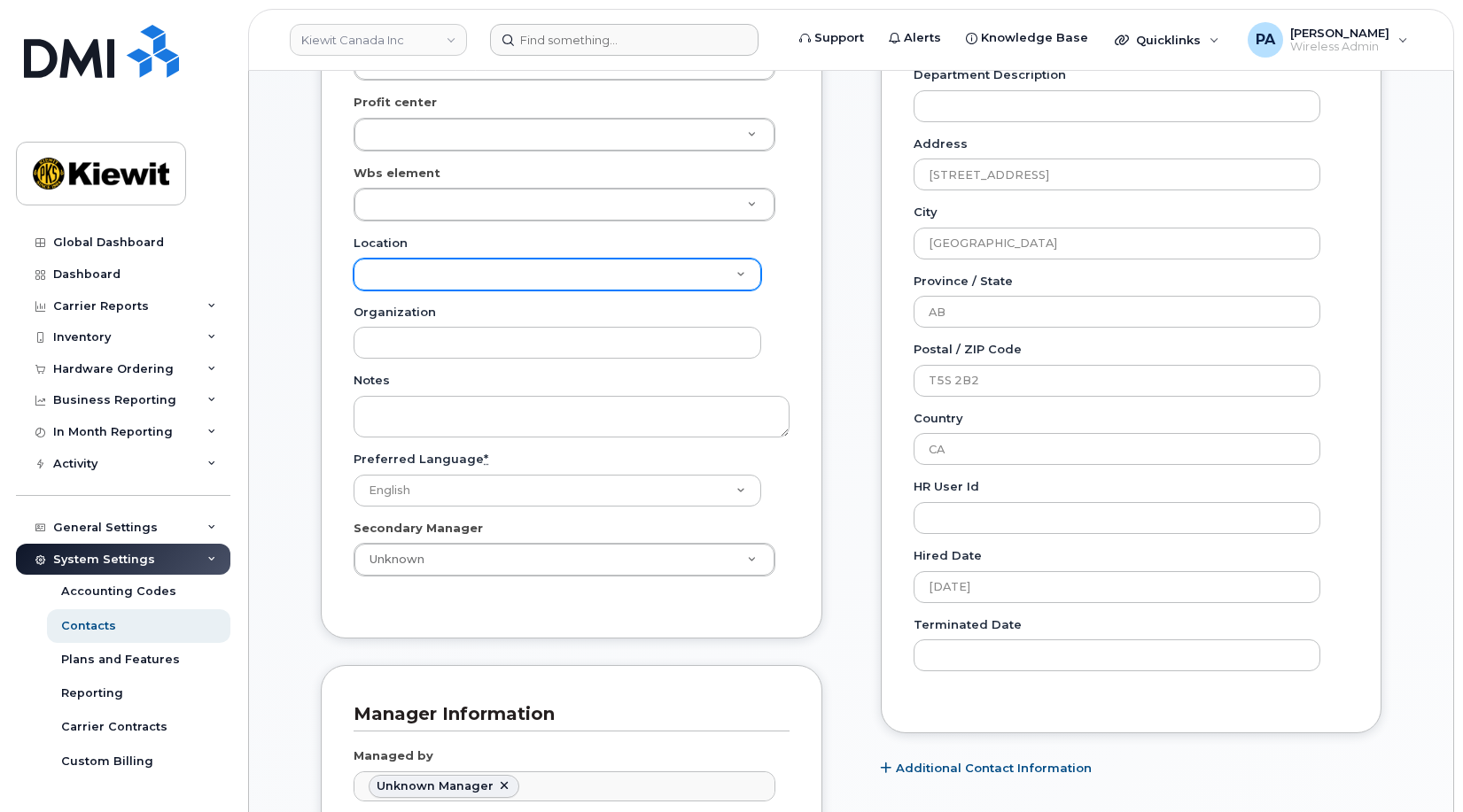
scroll to position [0, 0]
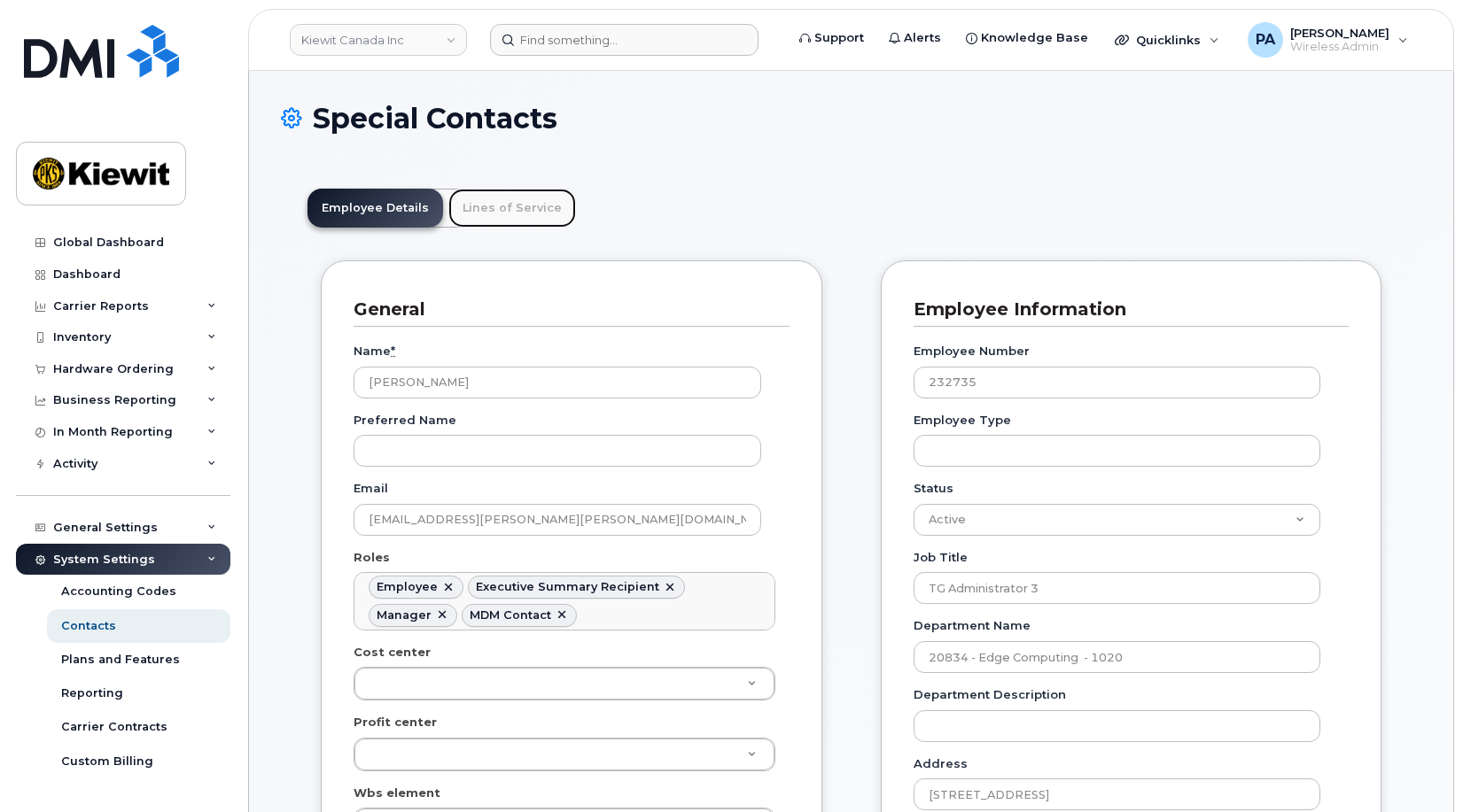
click at [495, 210] on link "Lines of Service" at bounding box center [512, 208] width 128 height 39
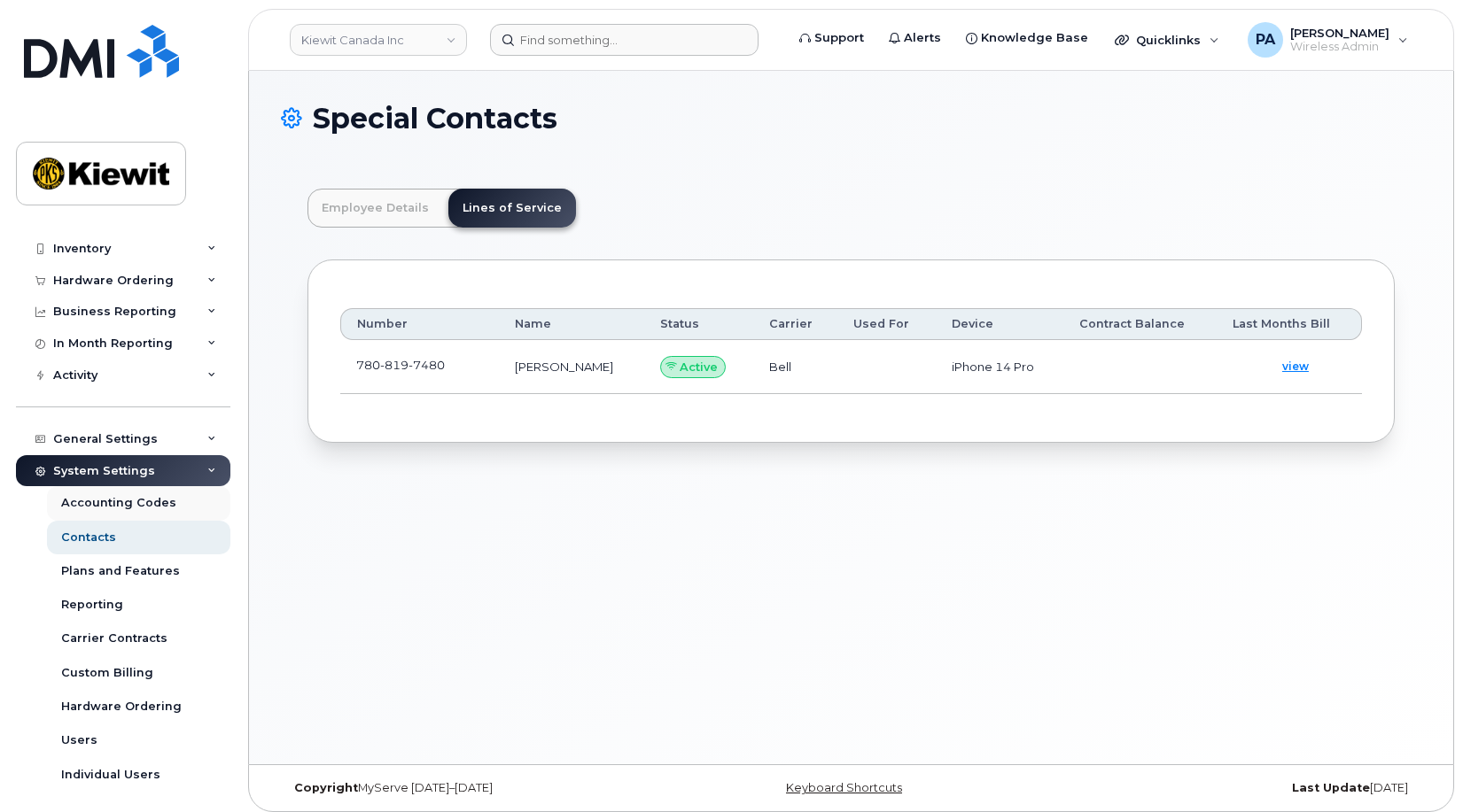
scroll to position [126, 0]
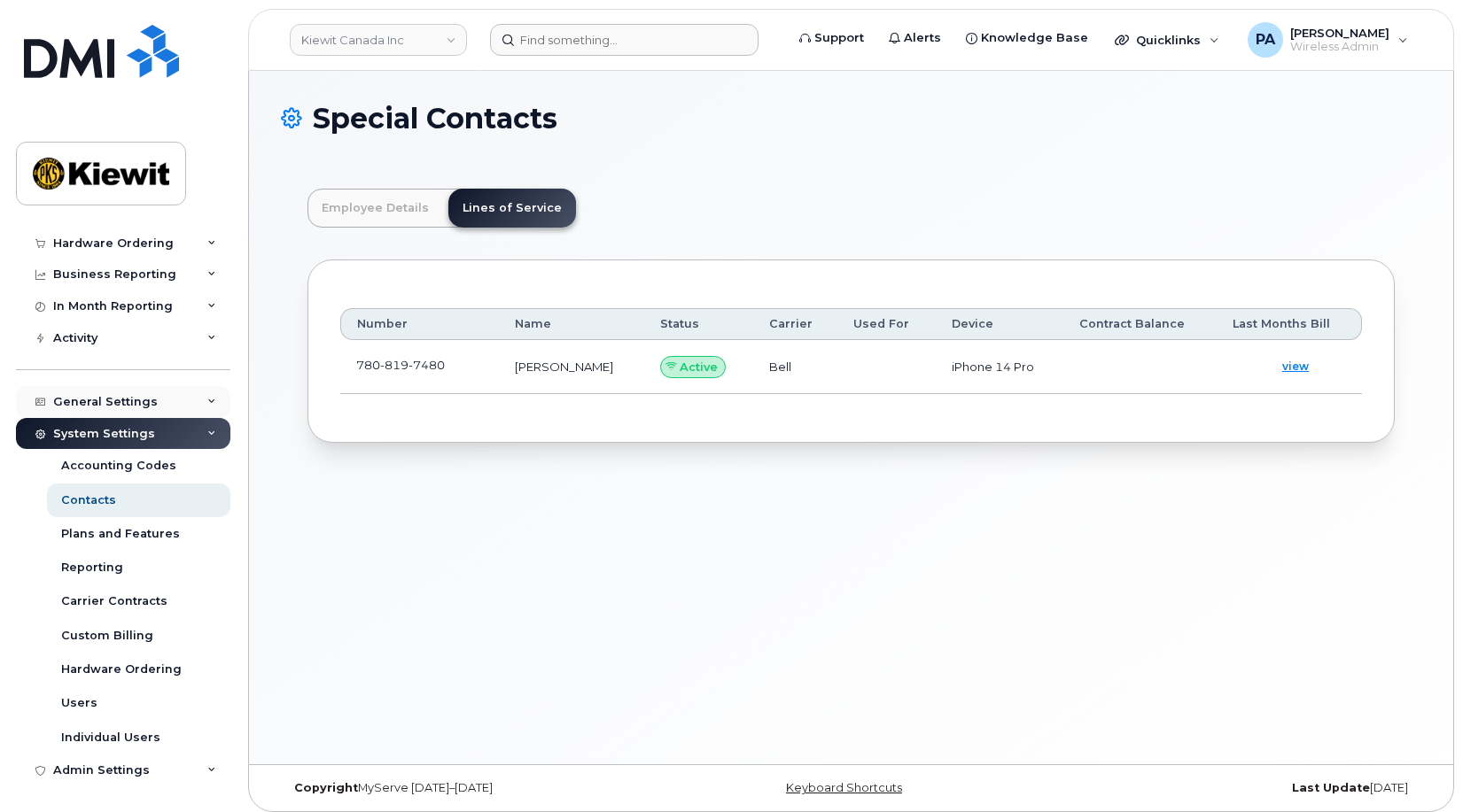
click at [76, 391] on div "General Settings" at bounding box center [123, 402] width 214 height 32
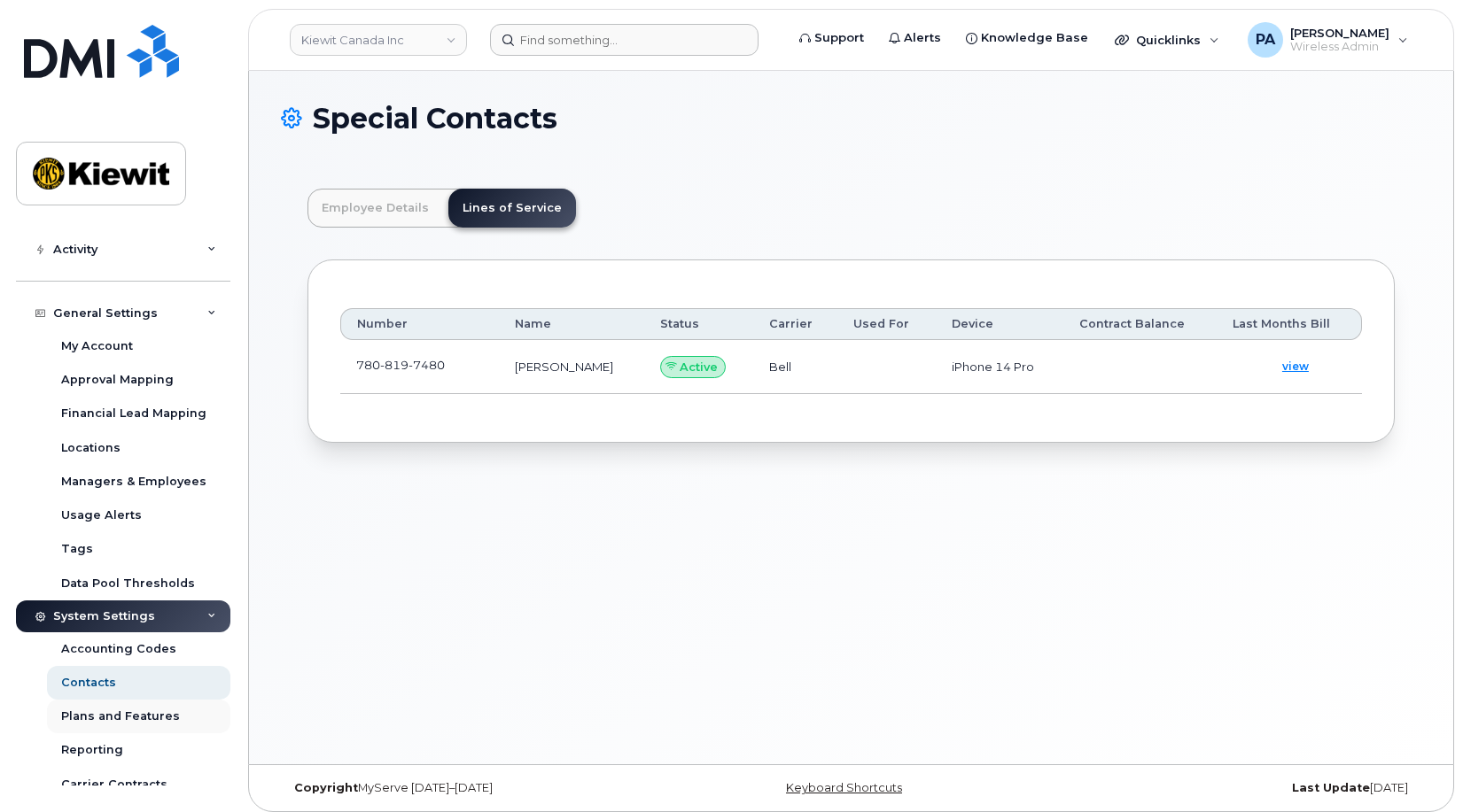
scroll to position [397, 0]
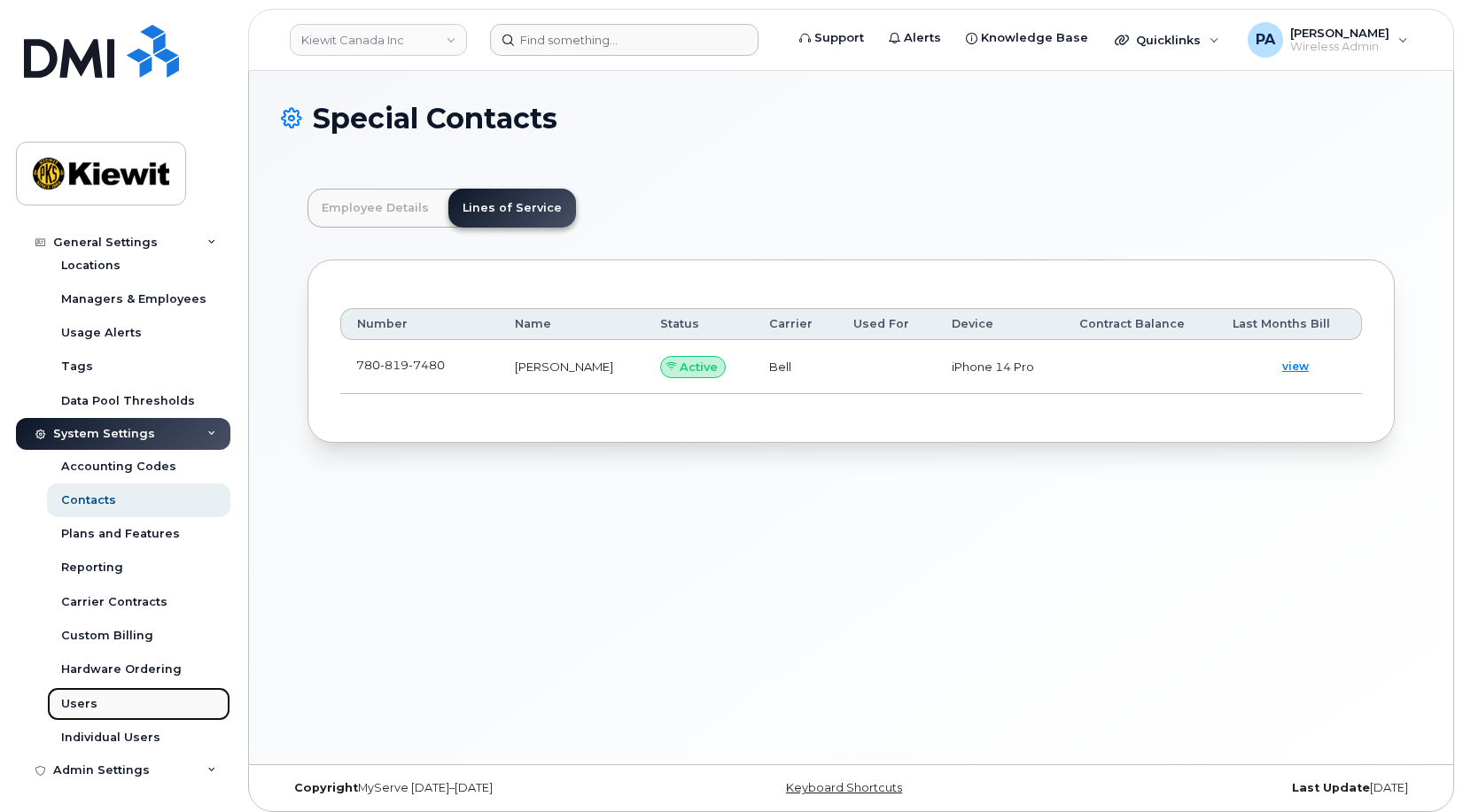
click at [80, 711] on div "Users" at bounding box center [79, 704] width 37 height 16
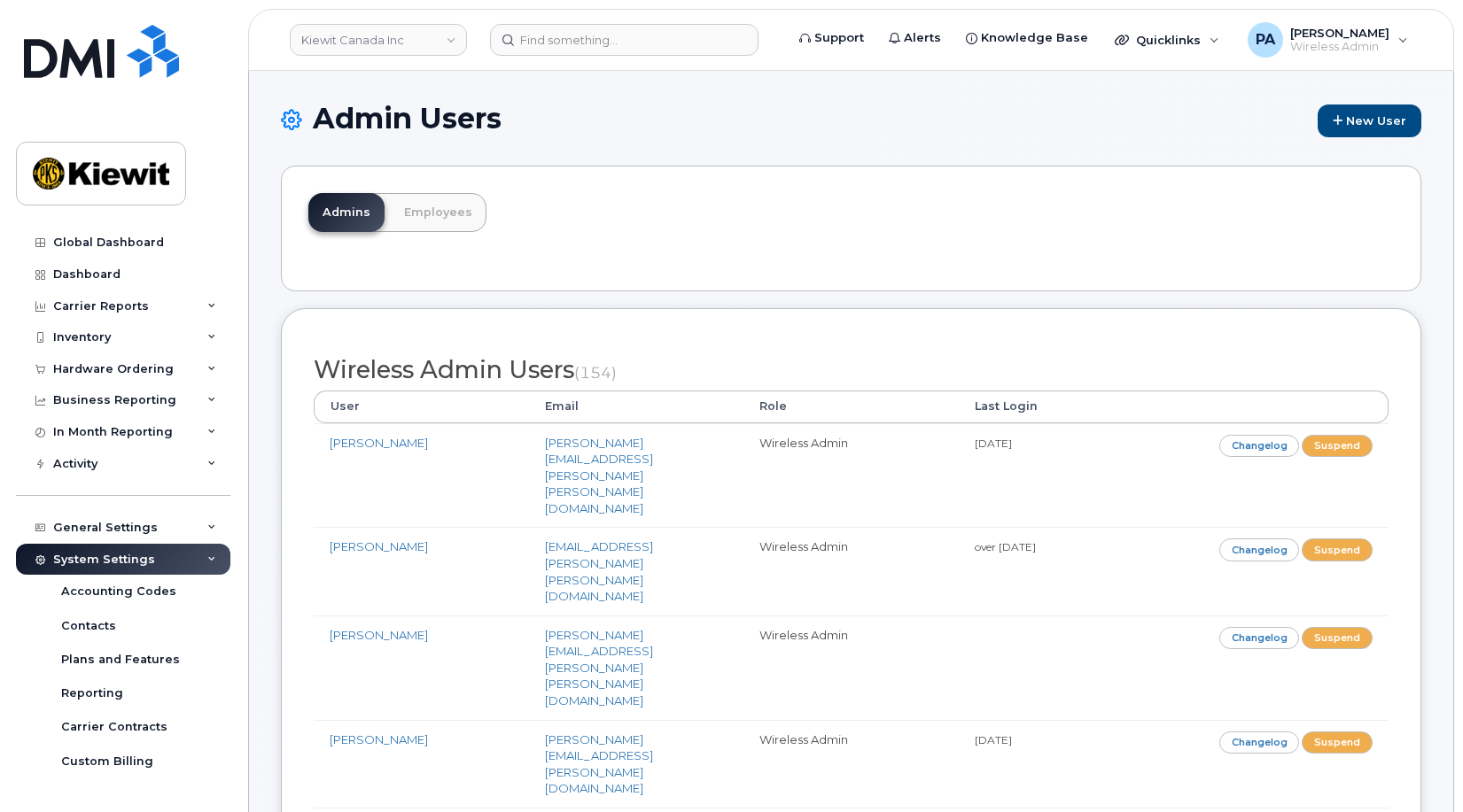
drag, startPoint x: 577, startPoint y: 367, endPoint x: 275, endPoint y: 369, distance: 302.0
click at [451, 42] on link "Kiewit Canada Inc" at bounding box center [378, 39] width 177 height 32
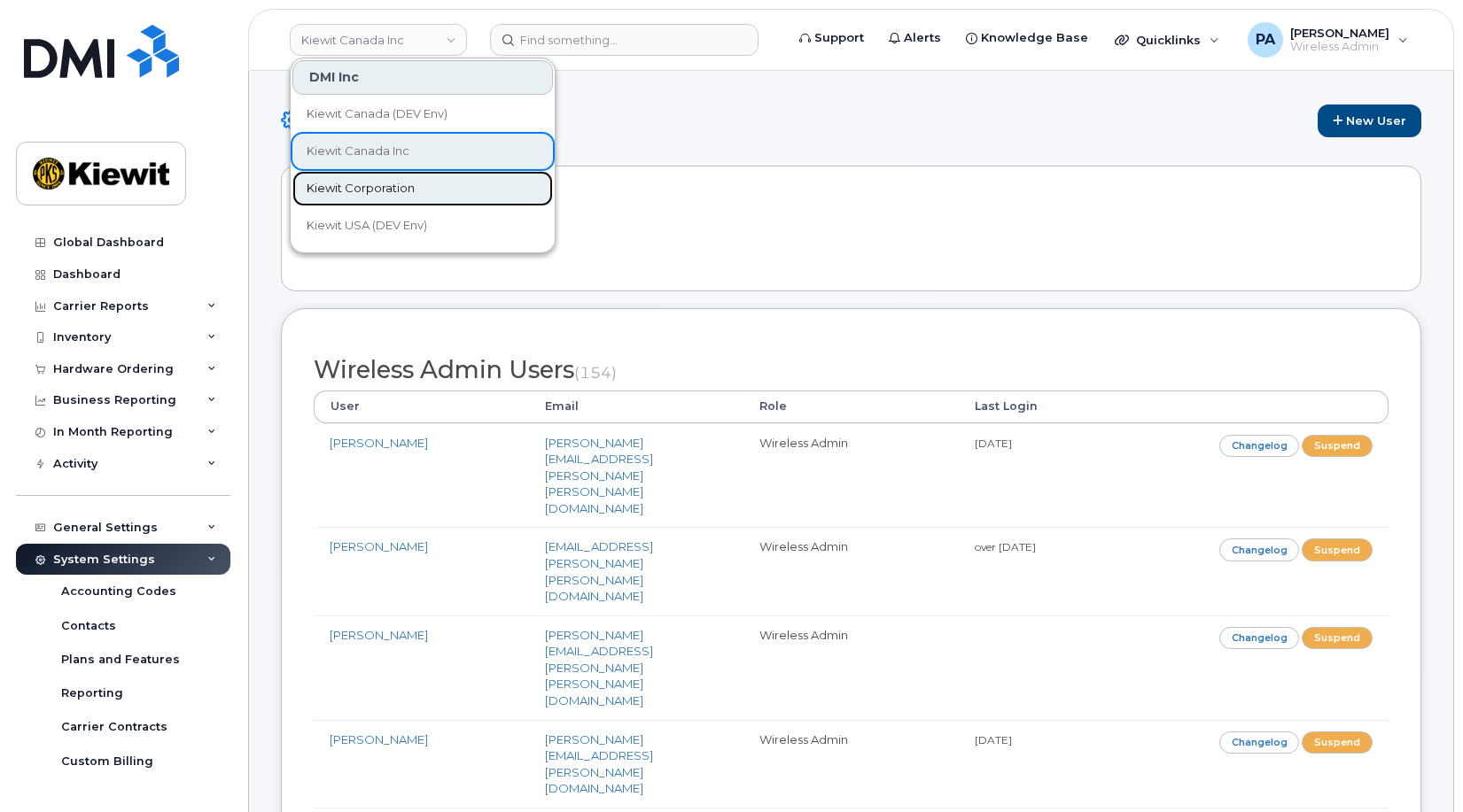
click at [383, 187] on span "Kiewit Corporation" at bounding box center [360, 188] width 108 height 18
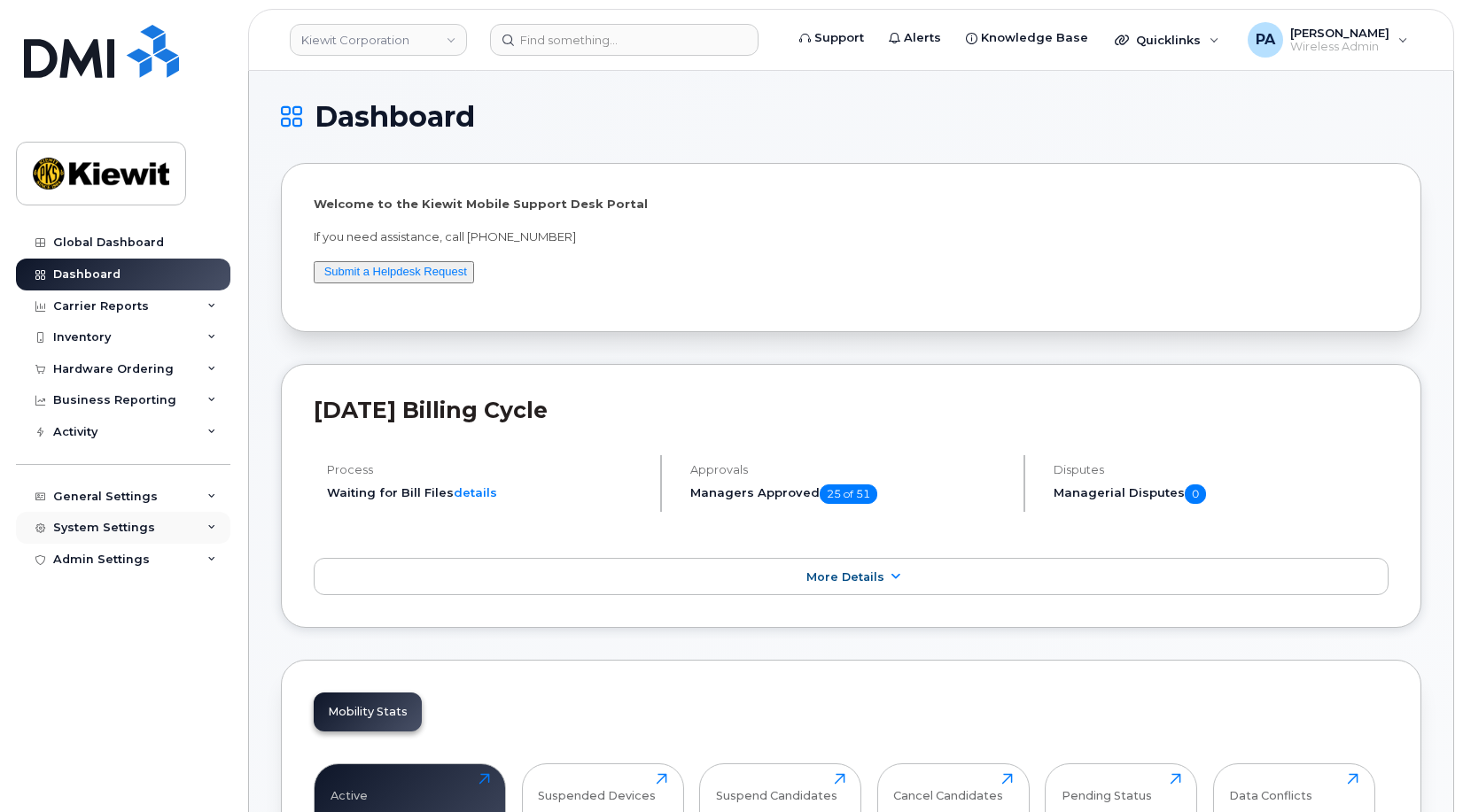
click at [68, 522] on div "System Settings" at bounding box center [104, 527] width 102 height 14
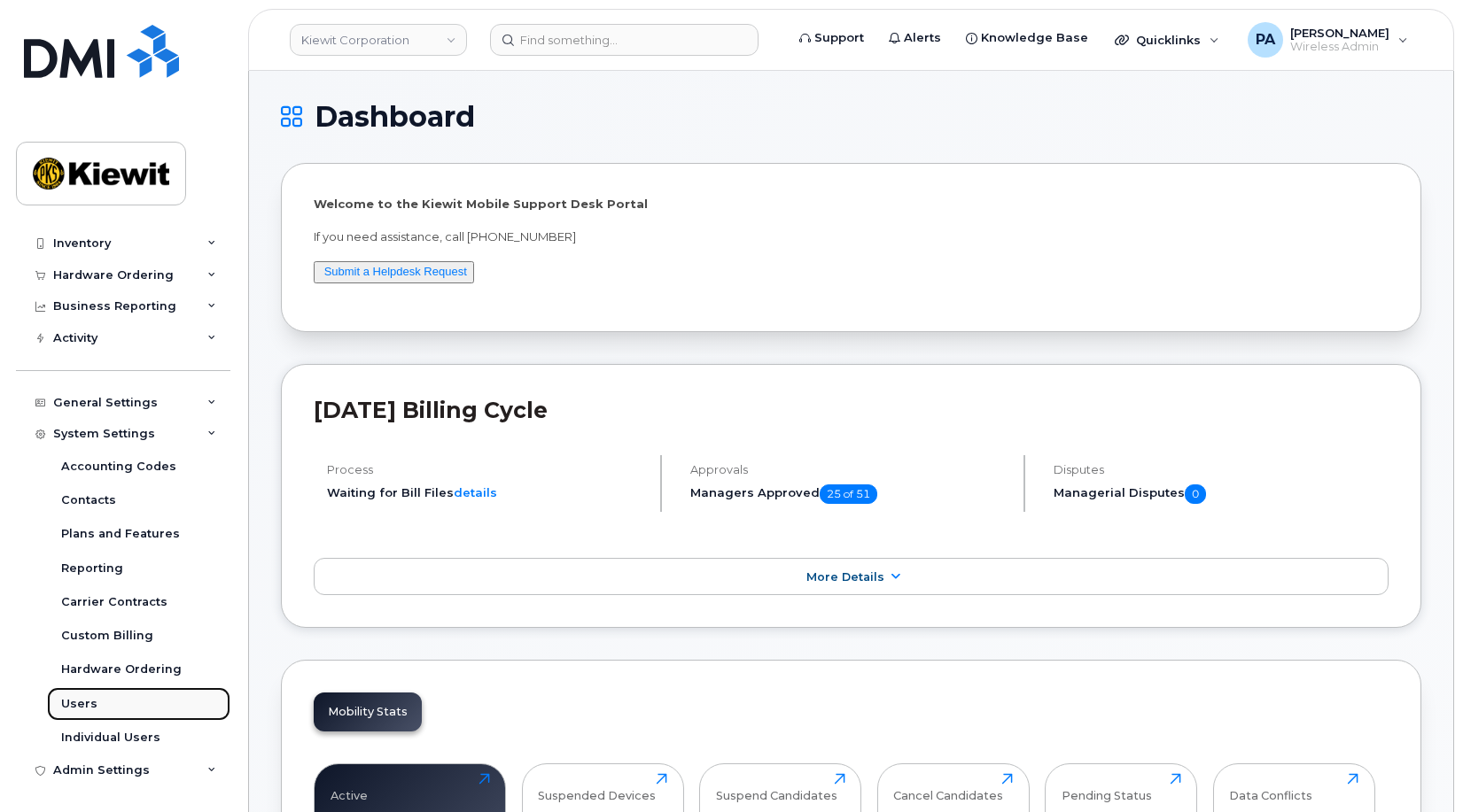
click at [98, 703] on link "Users" at bounding box center [138, 704] width 183 height 34
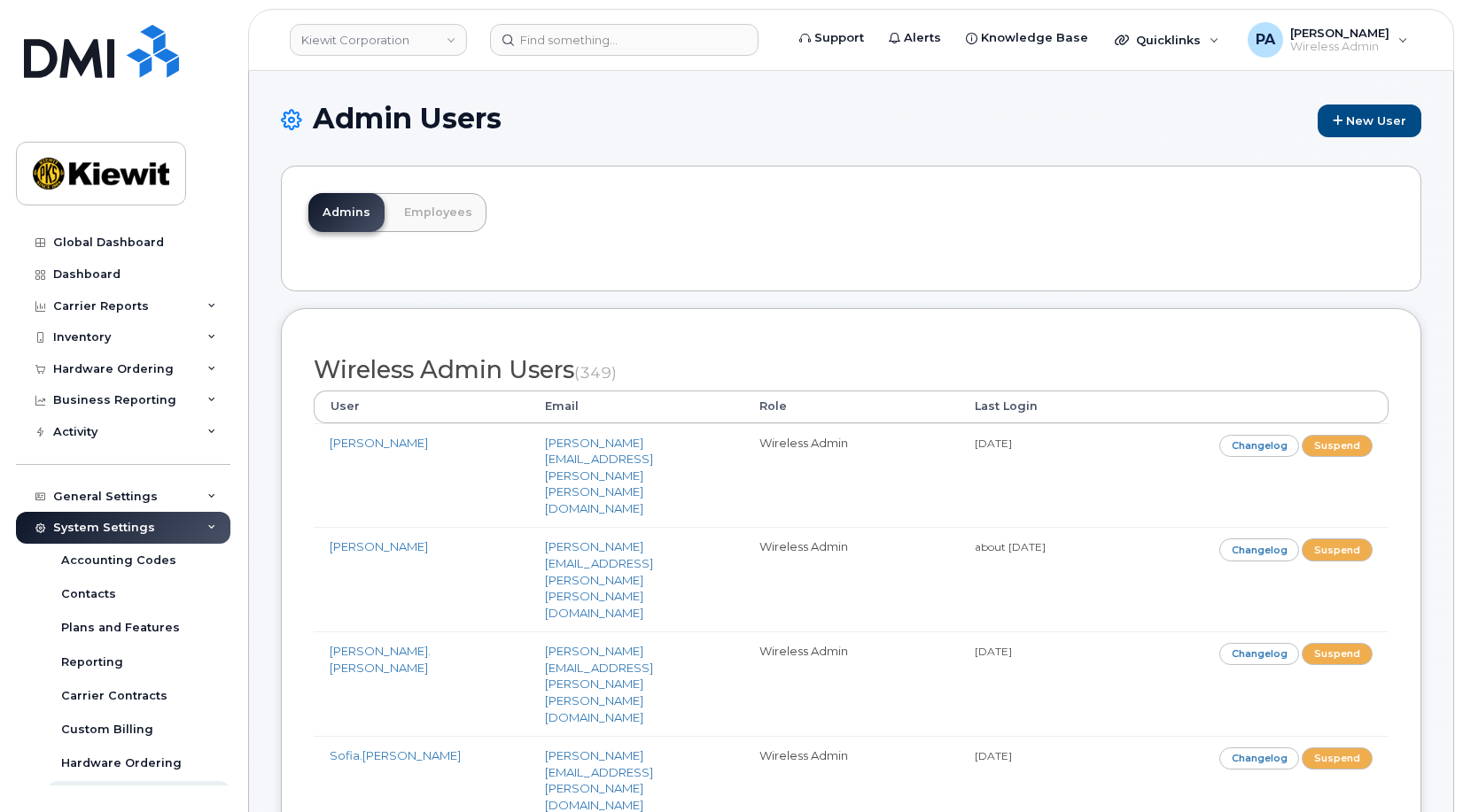
click at [995, 409] on th "Last Login" at bounding box center [1066, 407] width 215 height 32
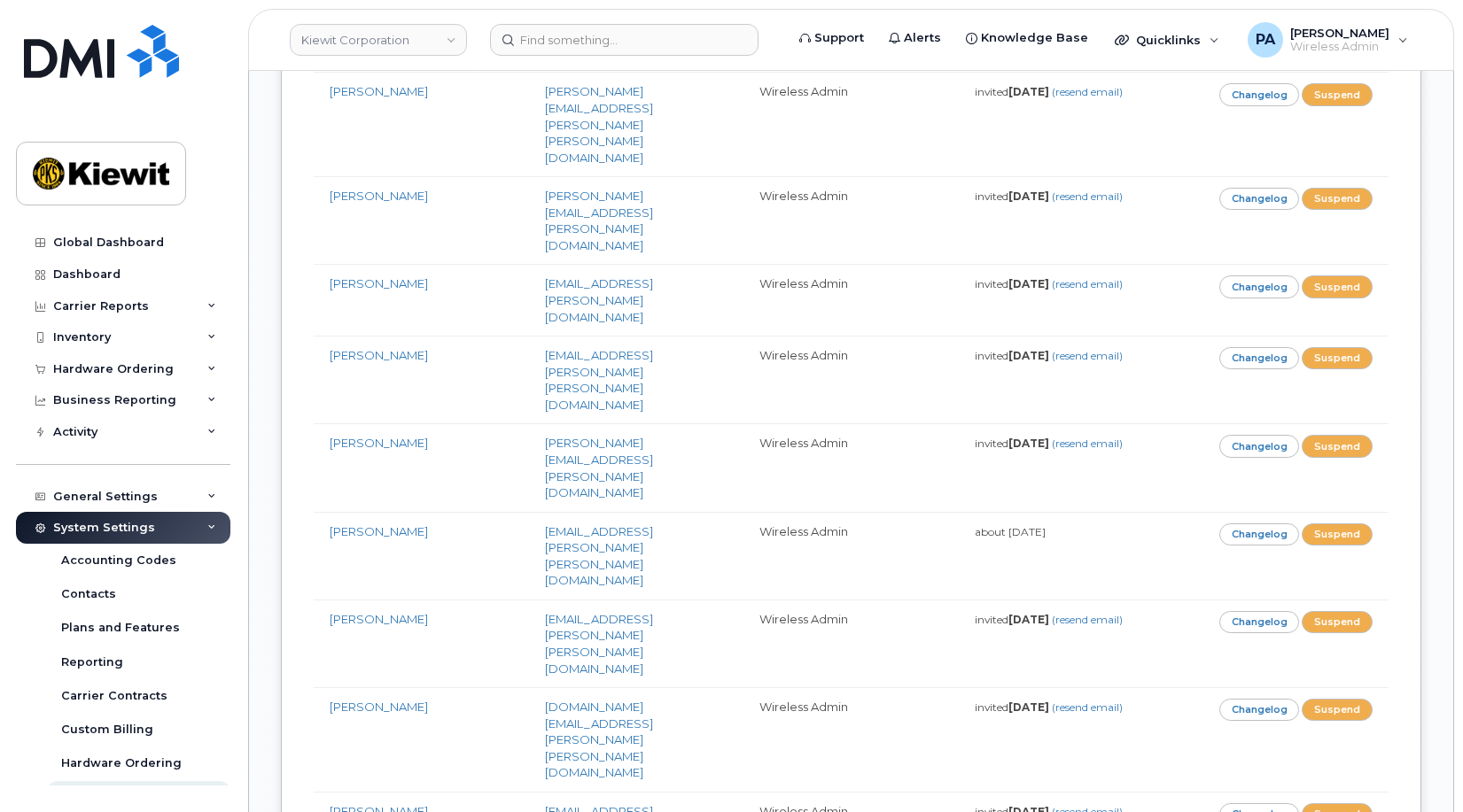
scroll to position [17625, 0]
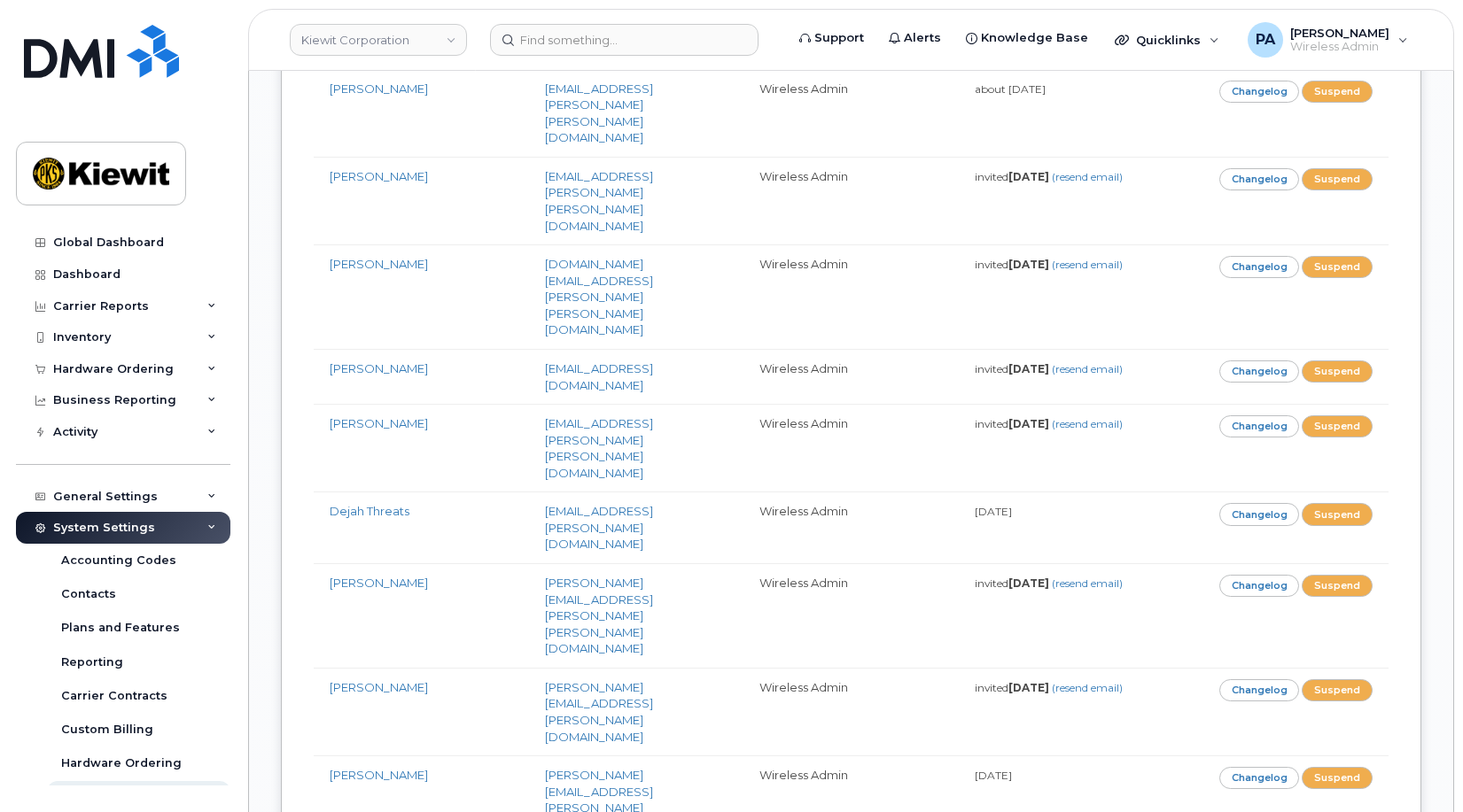
drag, startPoint x: 346, startPoint y: 268, endPoint x: 378, endPoint y: 271, distance: 32.1
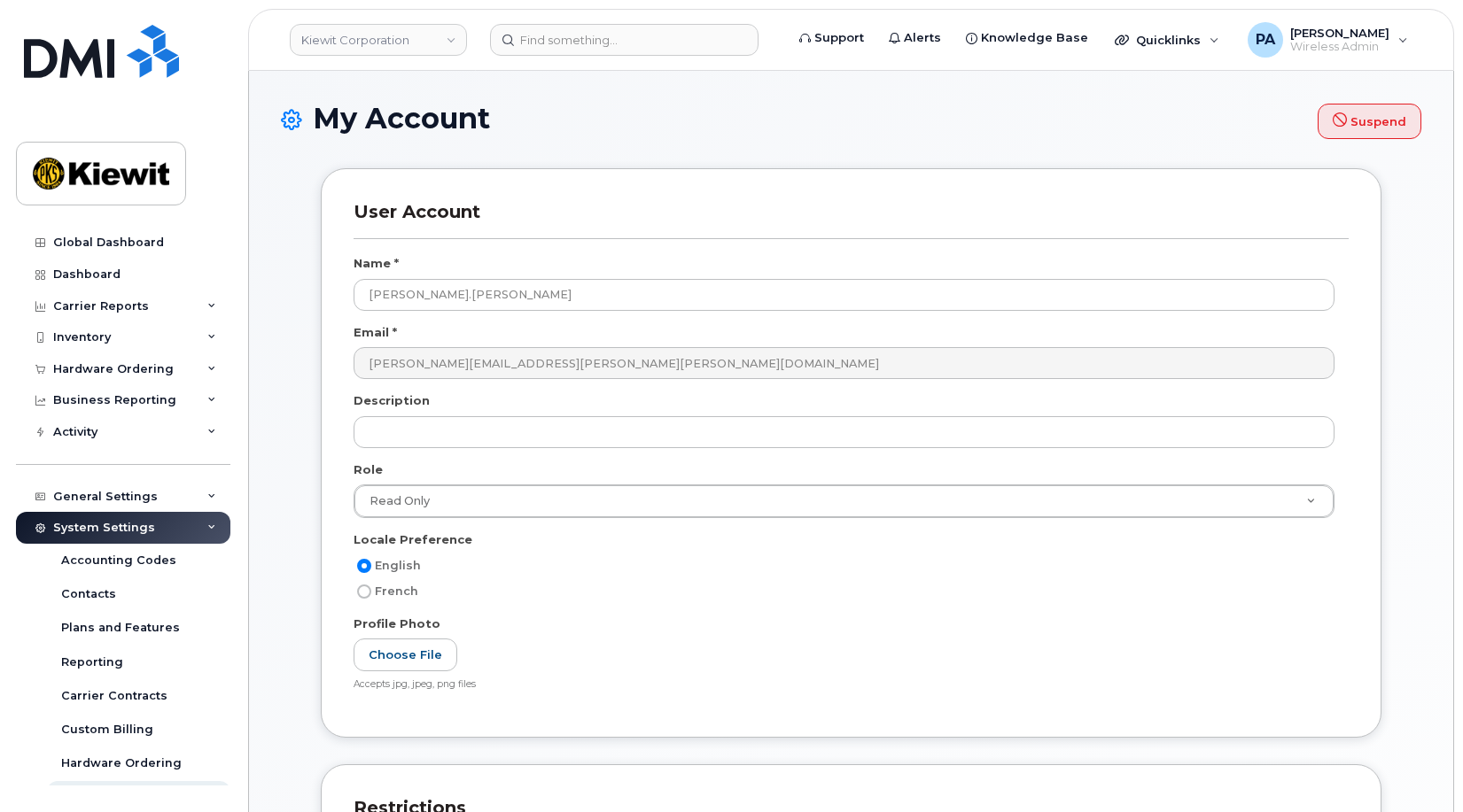
select select
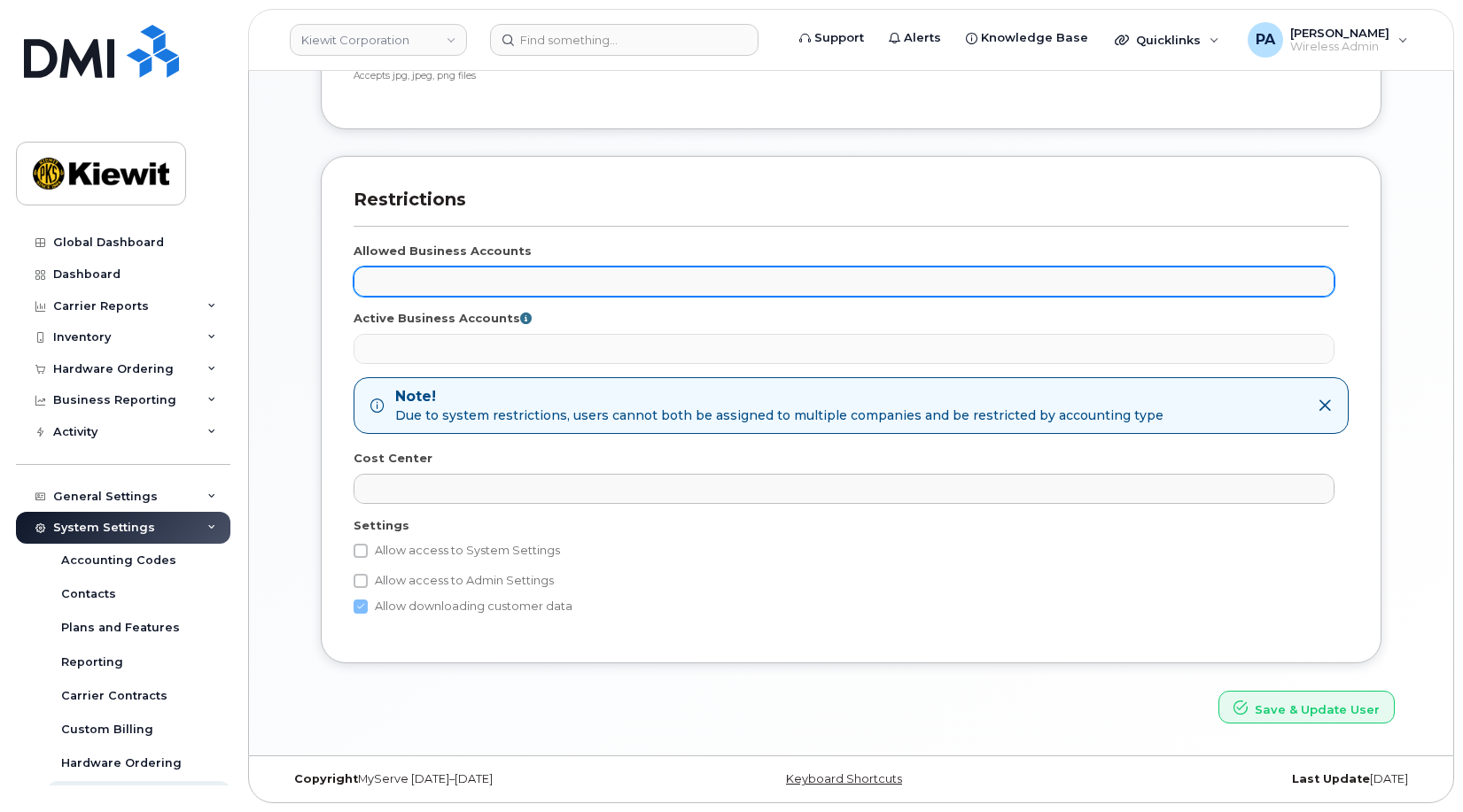
scroll to position [254, 0]
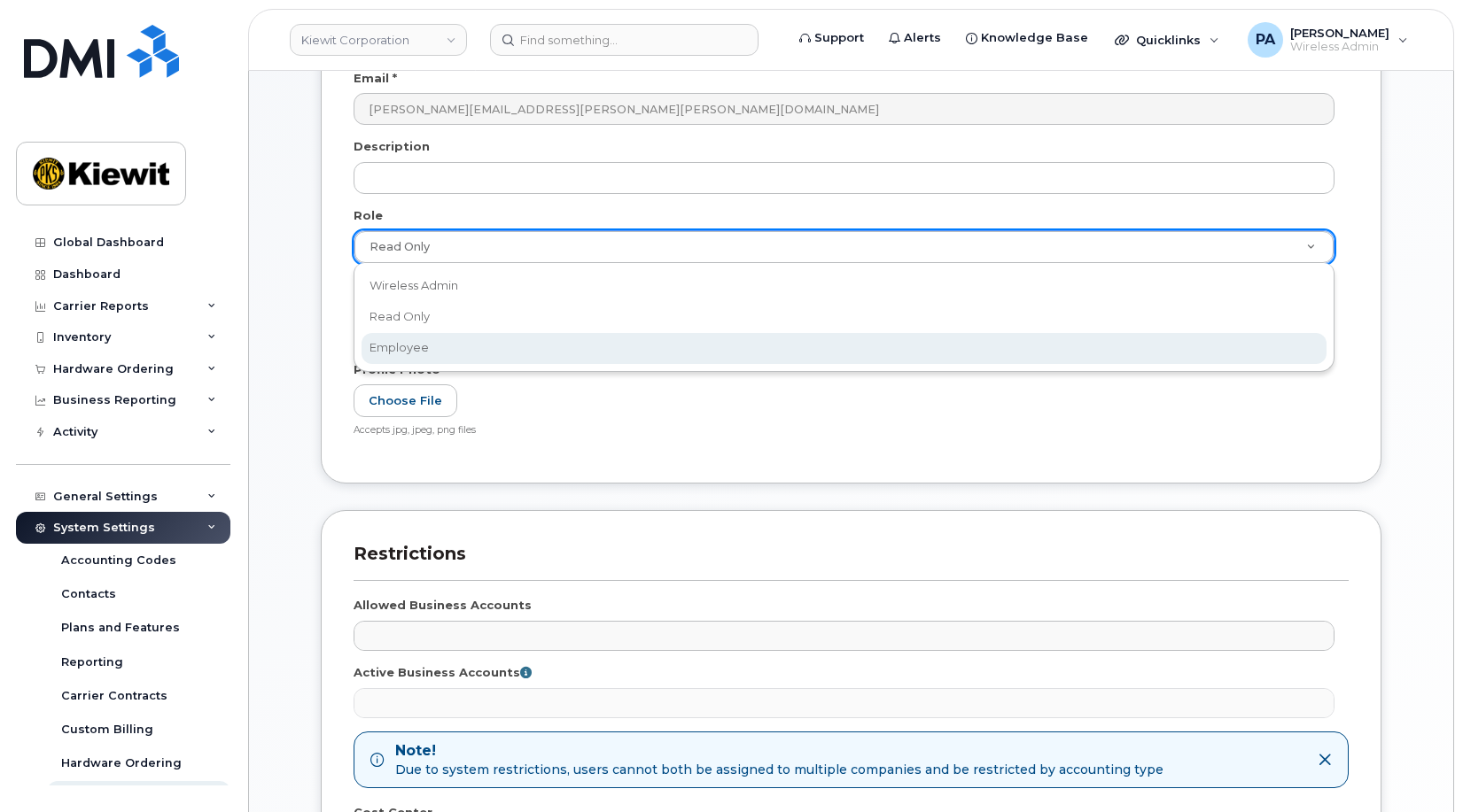
select select "employee"
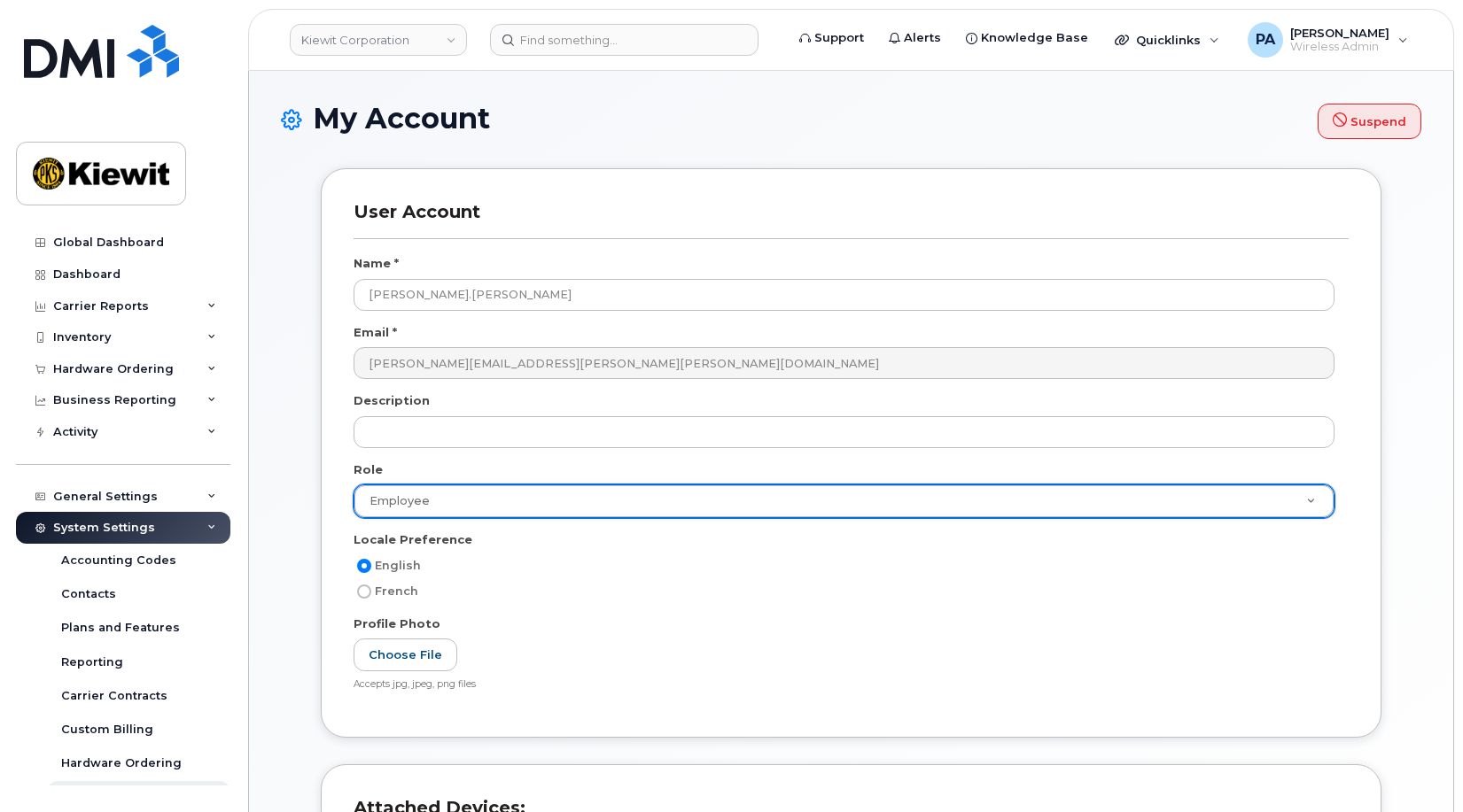
scroll to position [238, 0]
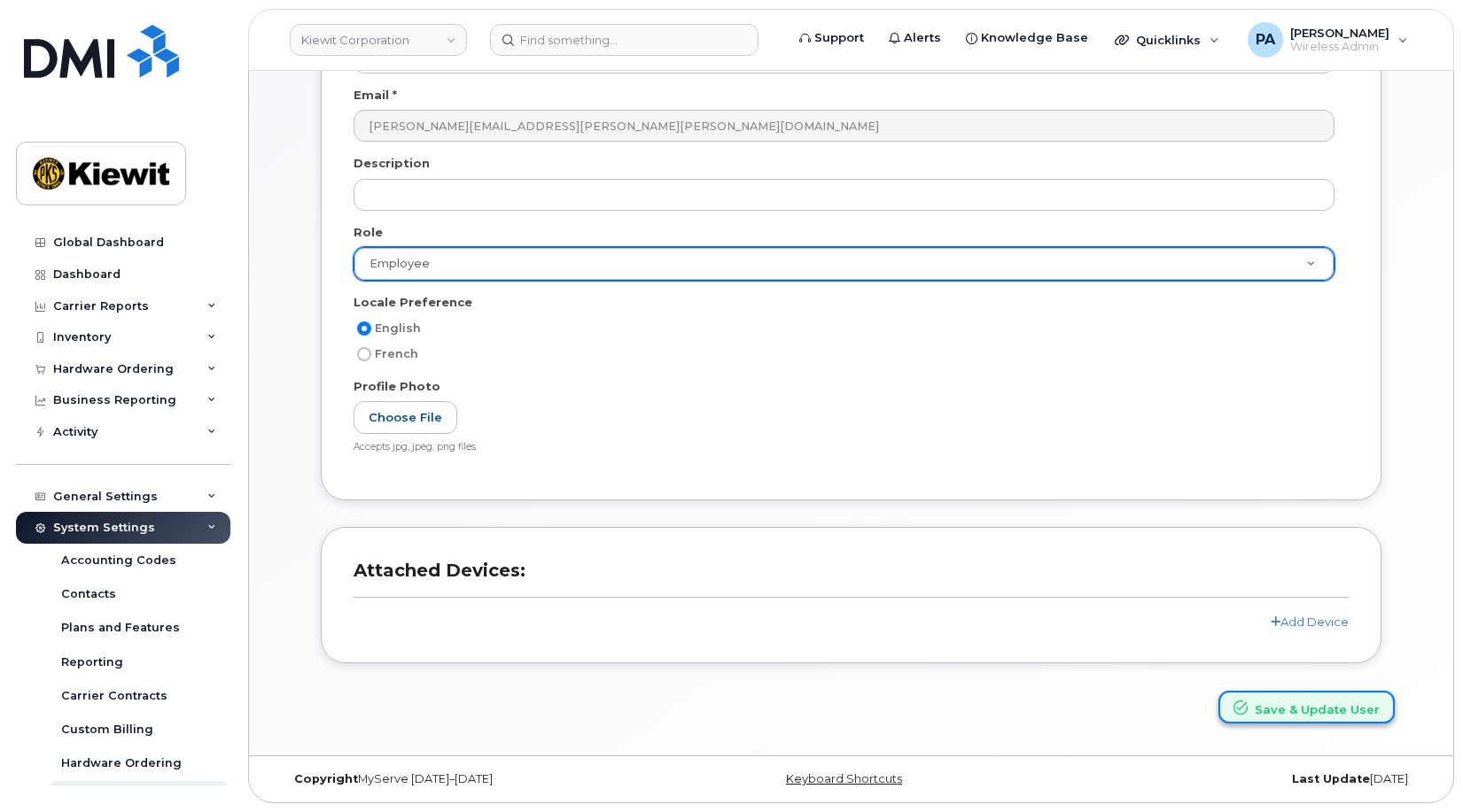
click at [1317, 714] on button "Save & Update User" at bounding box center [1307, 707] width 177 height 33
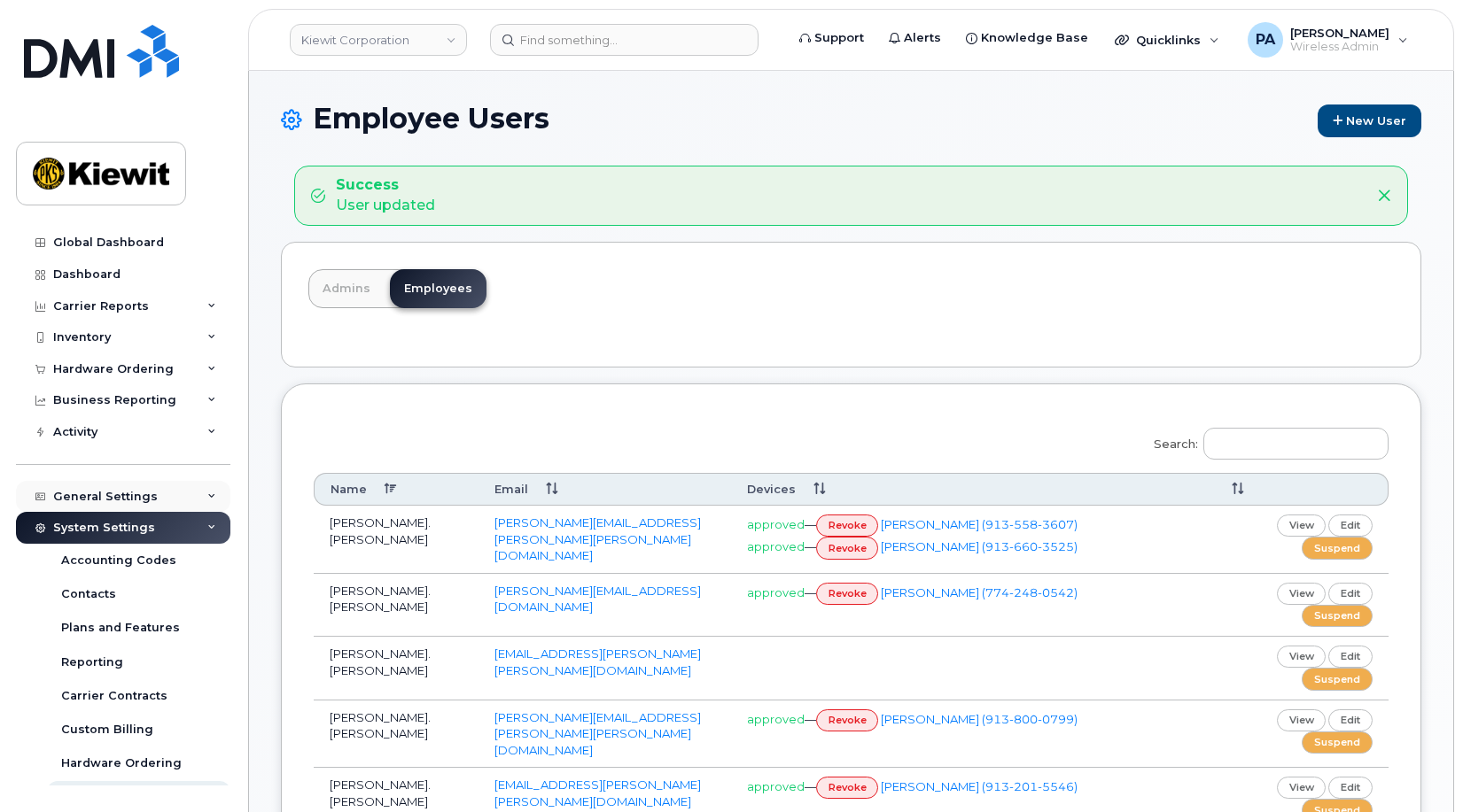
click at [208, 498] on icon at bounding box center [212, 496] width 8 height 8
